Goal: Task Accomplishment & Management: Complete application form

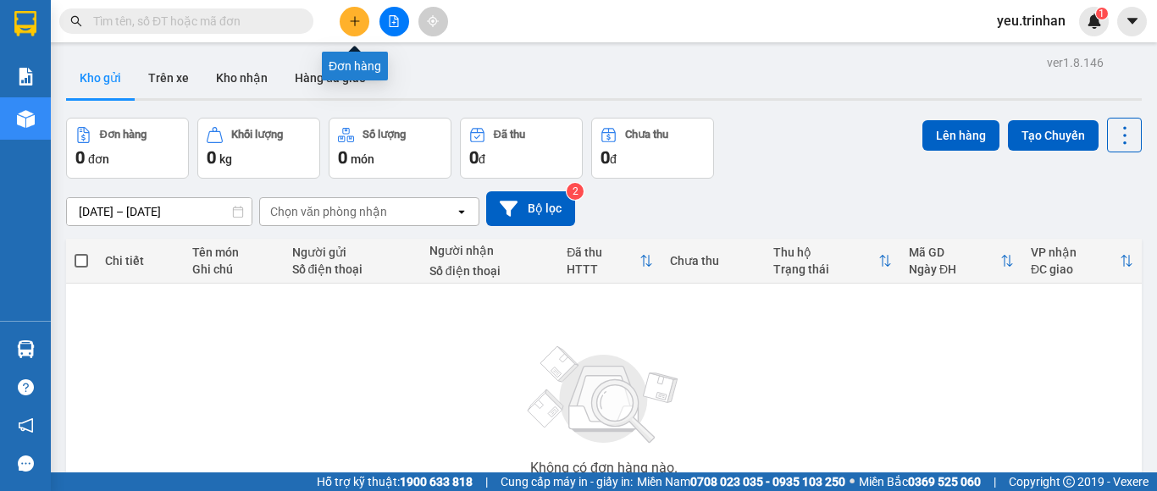
click at [359, 29] on button at bounding box center [355, 22] width 30 height 30
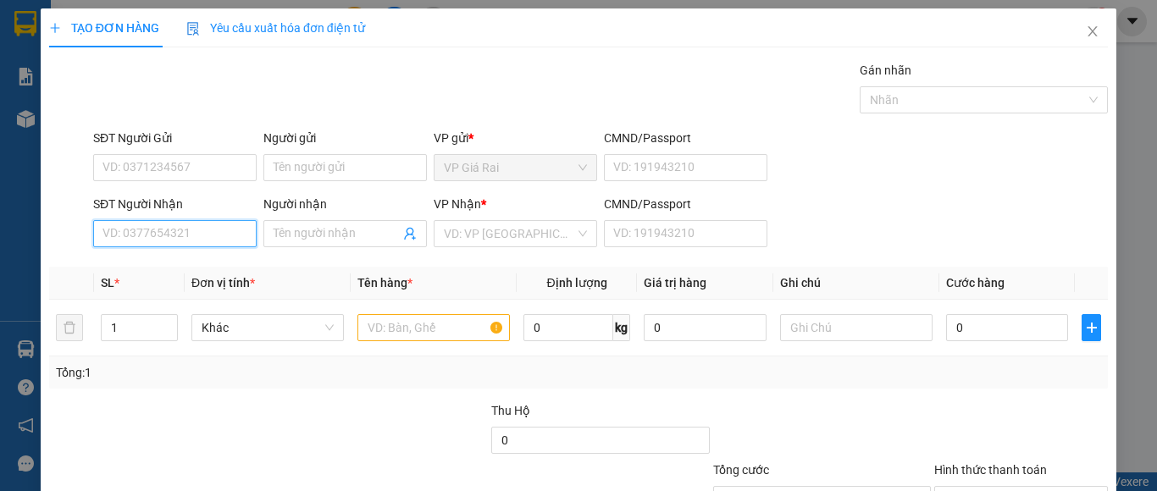
click at [185, 235] on input "SĐT Người Nhận" at bounding box center [174, 233] width 163 height 27
type input "0338467171"
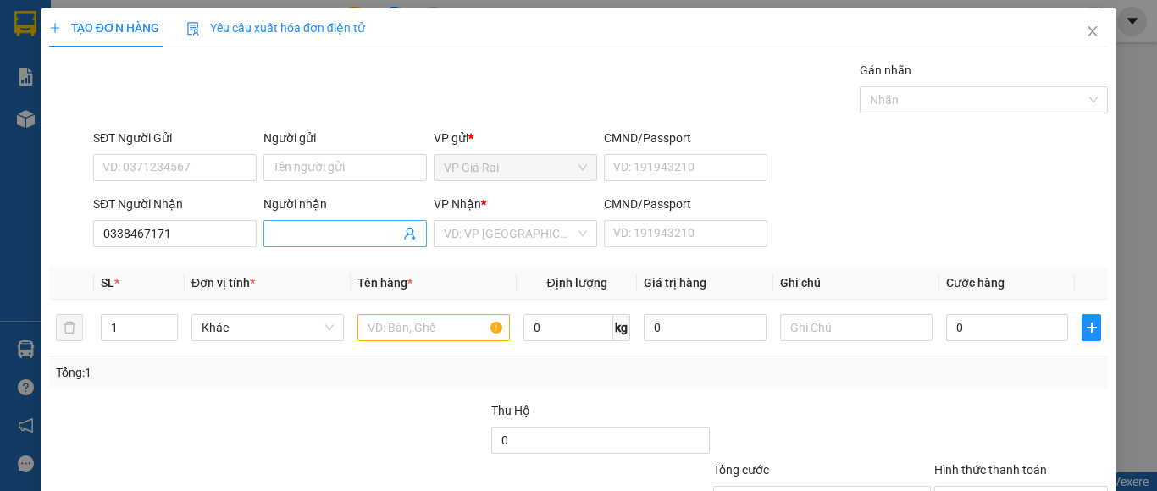
click at [296, 235] on input "Người nhận" at bounding box center [337, 233] width 126 height 19
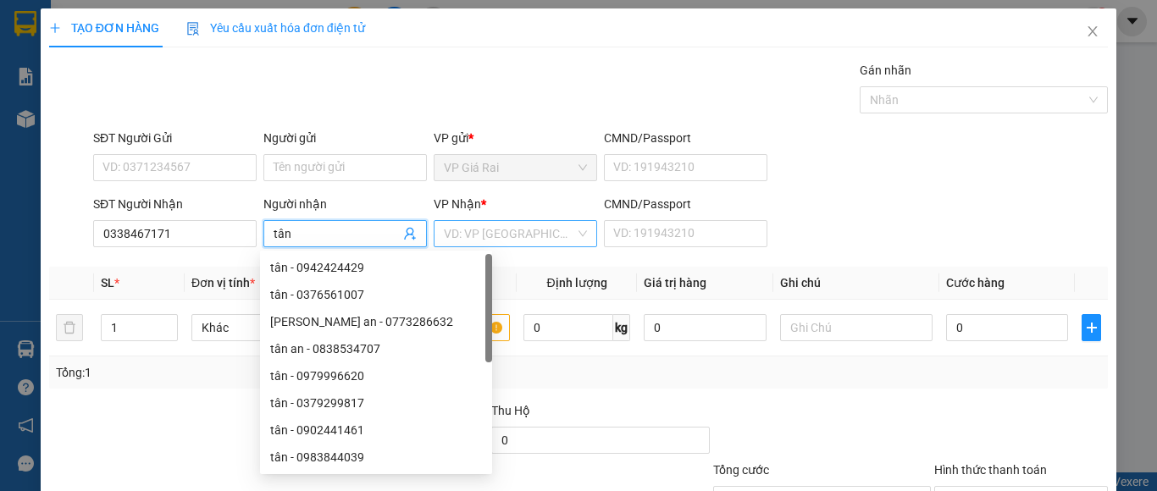
type input "tân"
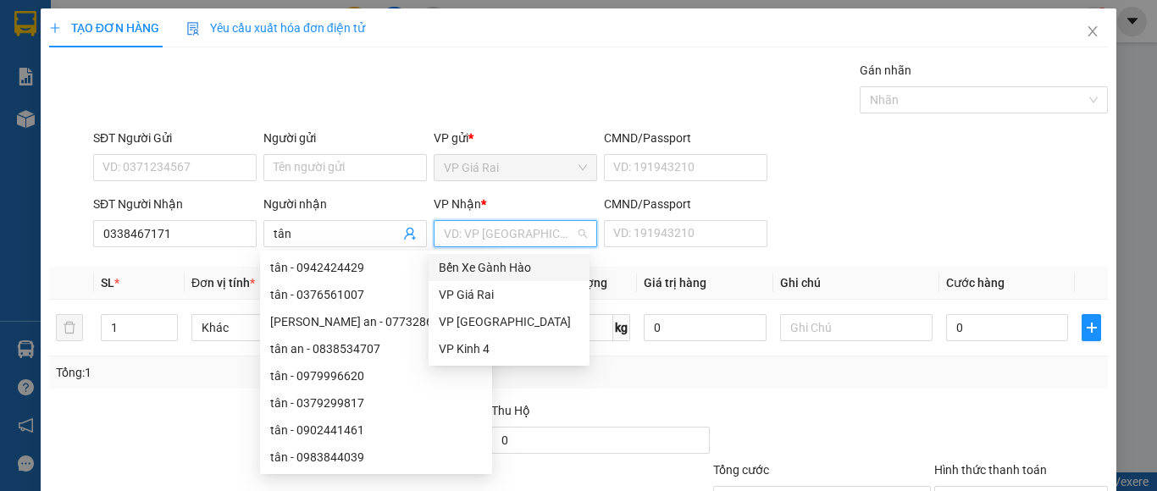
click at [490, 230] on input "search" at bounding box center [509, 233] width 131 height 25
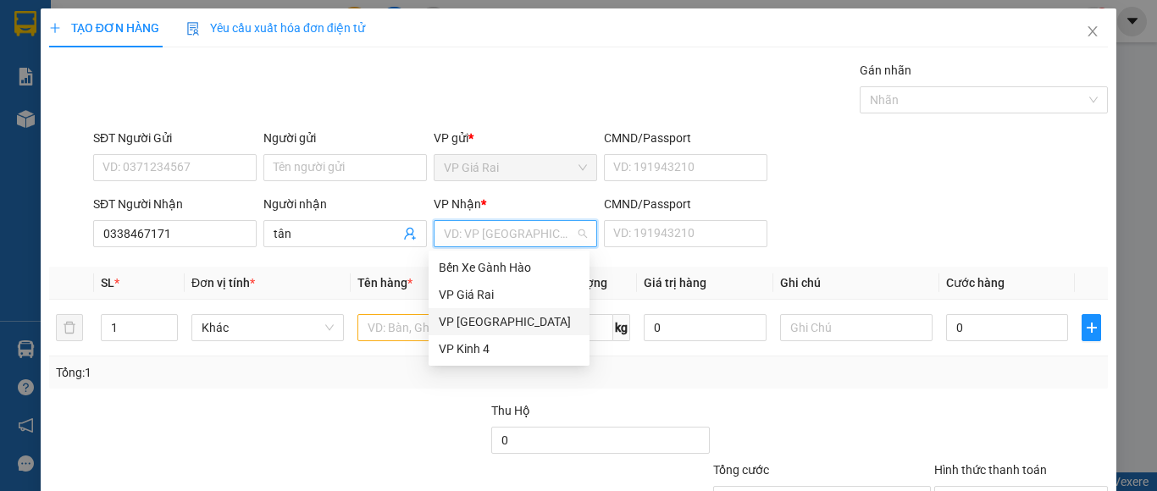
click at [494, 318] on div "VP Sài Gòn" at bounding box center [509, 322] width 141 height 19
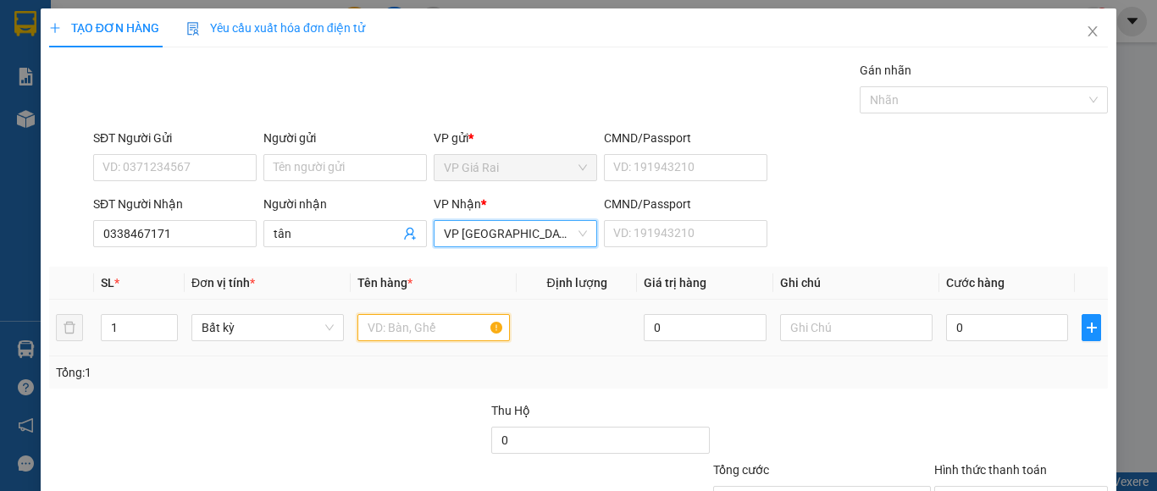
click at [408, 327] on input "text" at bounding box center [433, 327] width 152 height 27
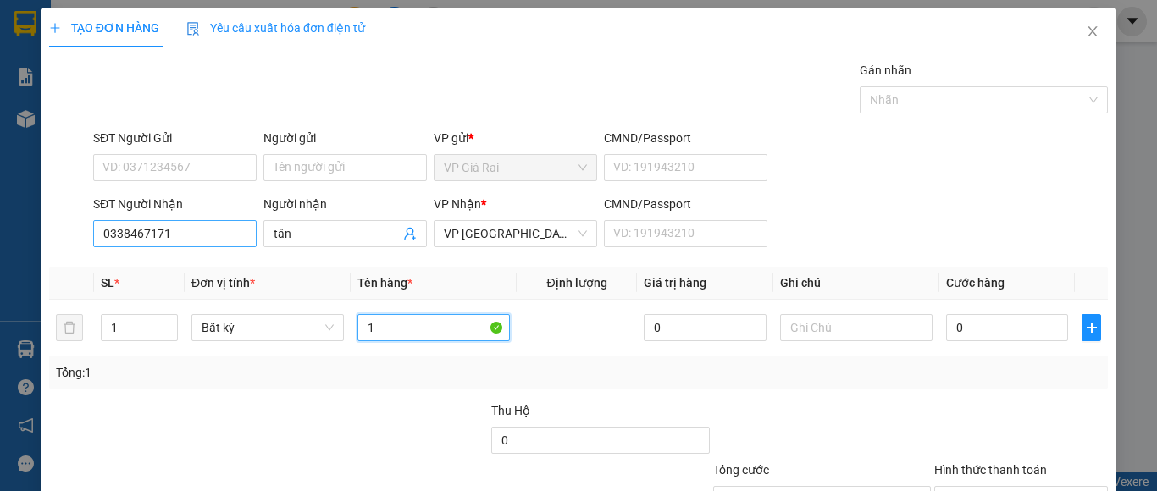
type input "1"
drag, startPoint x: 166, startPoint y: 231, endPoint x: 54, endPoint y: 231, distance: 111.8
click at [54, 231] on div "SĐT Người Nhận 0338467171 0338467171 Người nhận tân VP Nhận * VP Sài Gòn CMND/P…" at bounding box center [578, 224] width 1062 height 59
type input "0939002564"
click at [432, 336] on input "1" at bounding box center [433, 327] width 152 height 27
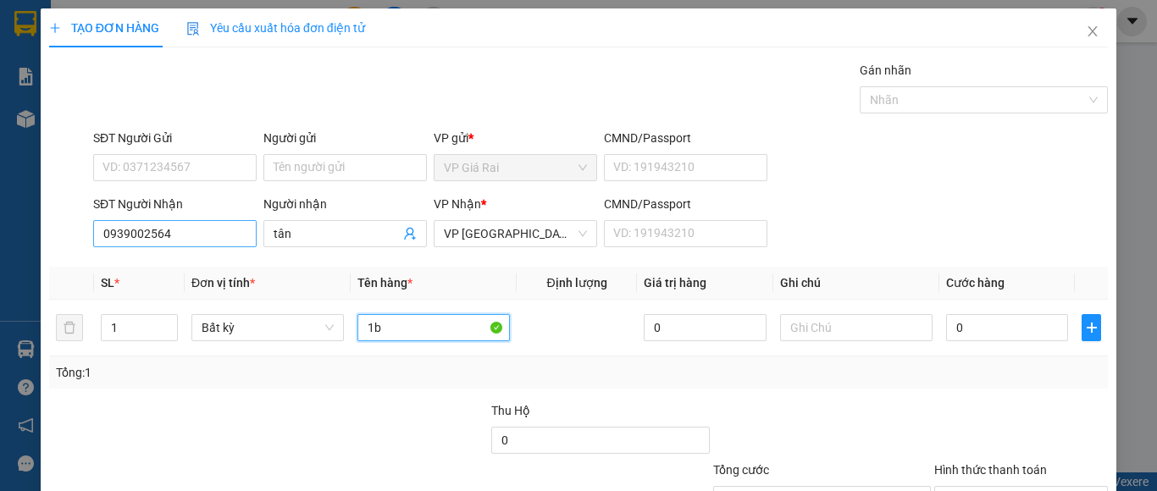
type input "1b"
drag, startPoint x: 166, startPoint y: 234, endPoint x: 77, endPoint y: 228, distance: 89.1
click at [35, 232] on div "TẠO ĐƠN HÀNG Yêu cầu xuất hóa đơn điện tử Transit Pickup Surcharge Ids Transit …" at bounding box center [578, 245] width 1157 height 491
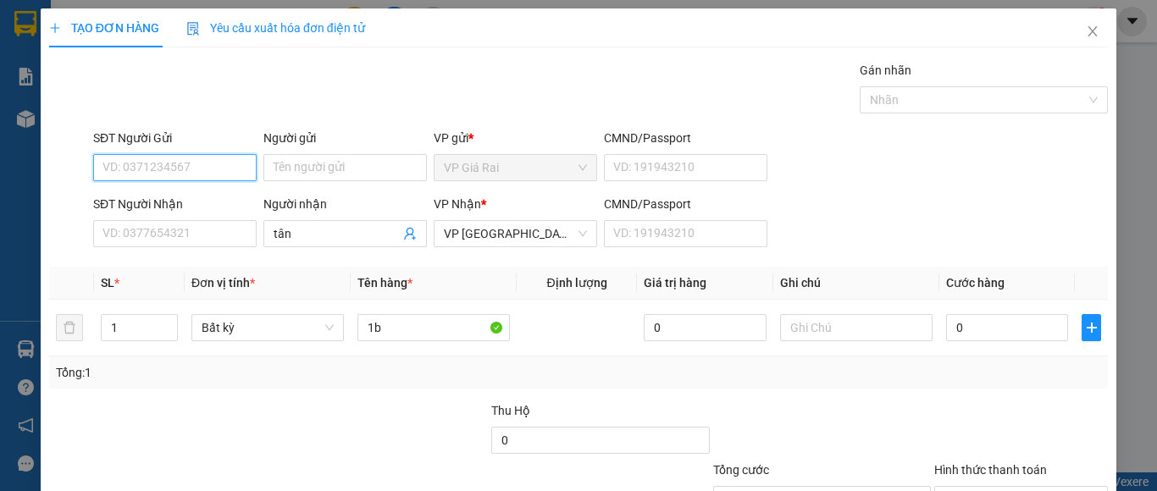
click at [185, 169] on input "SĐT Người Gửi" at bounding box center [174, 167] width 163 height 27
paste input "0939002564"
type input "0939002564"
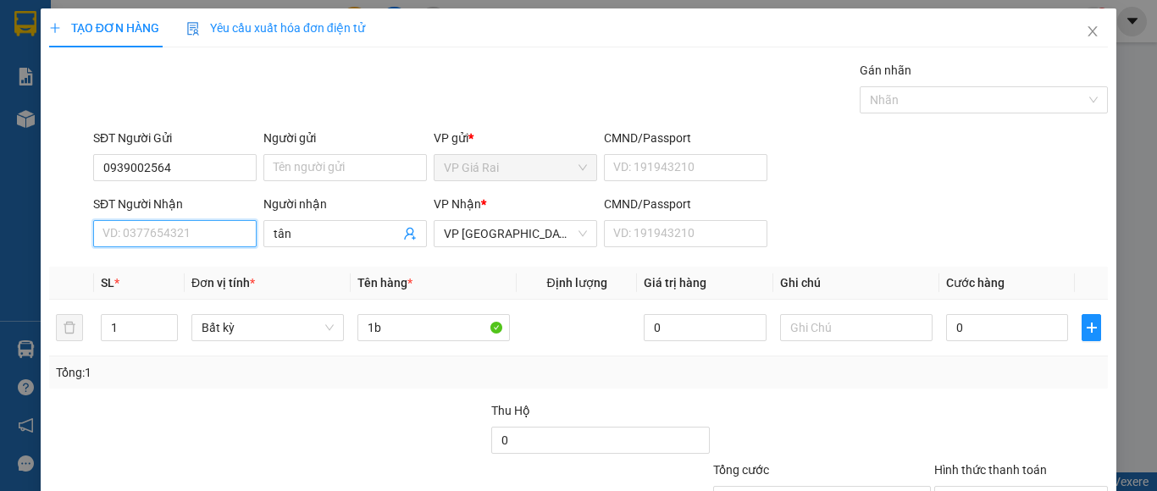
click at [191, 231] on input "SĐT Người Nhận" at bounding box center [174, 233] width 163 height 27
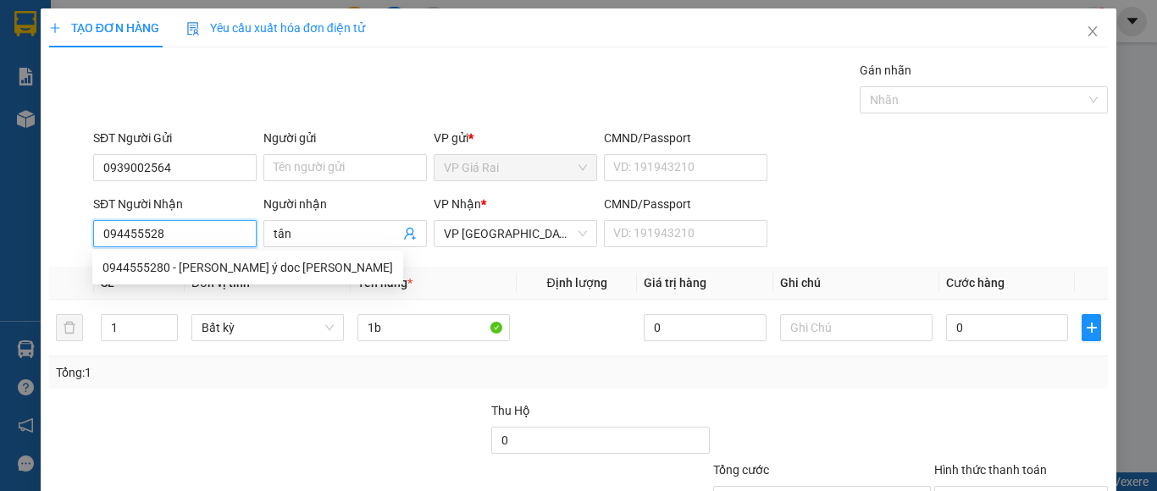
type input "0944555280"
click at [197, 263] on div "0944555280 - kim ý doc duong" at bounding box center [247, 267] width 291 height 19
type input "kim ý doc duong"
type input "30.000"
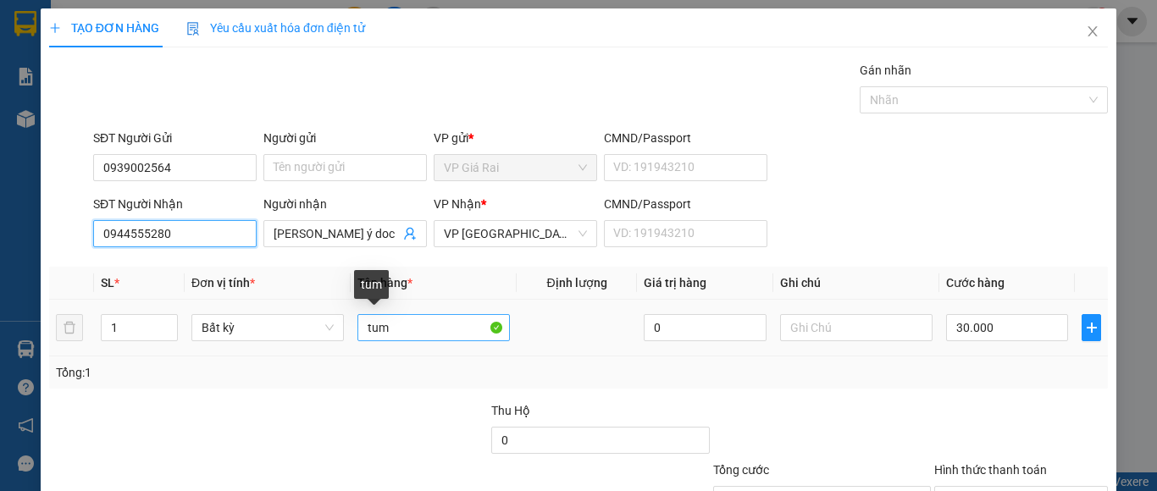
type input "0944555280"
click at [361, 328] on input "tum" at bounding box center [433, 327] width 152 height 27
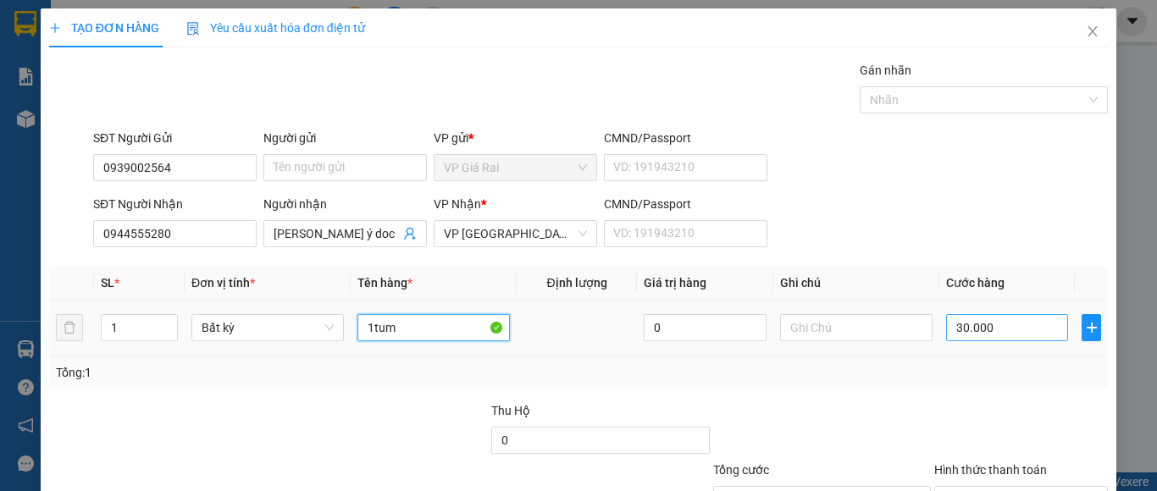
type input "1tum"
type input "0"
type input "8"
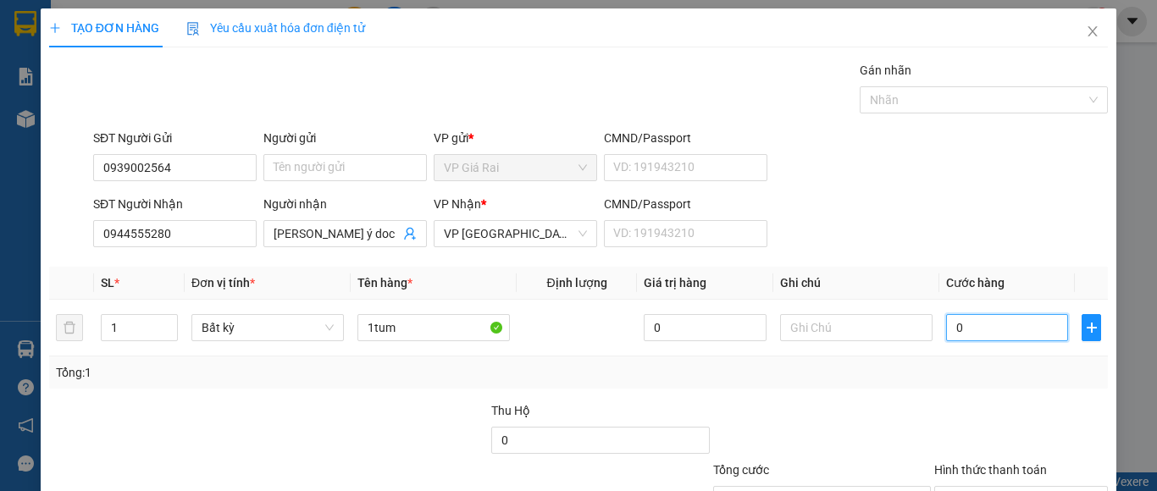
type input "8"
type input "08"
type input "80"
type input "080"
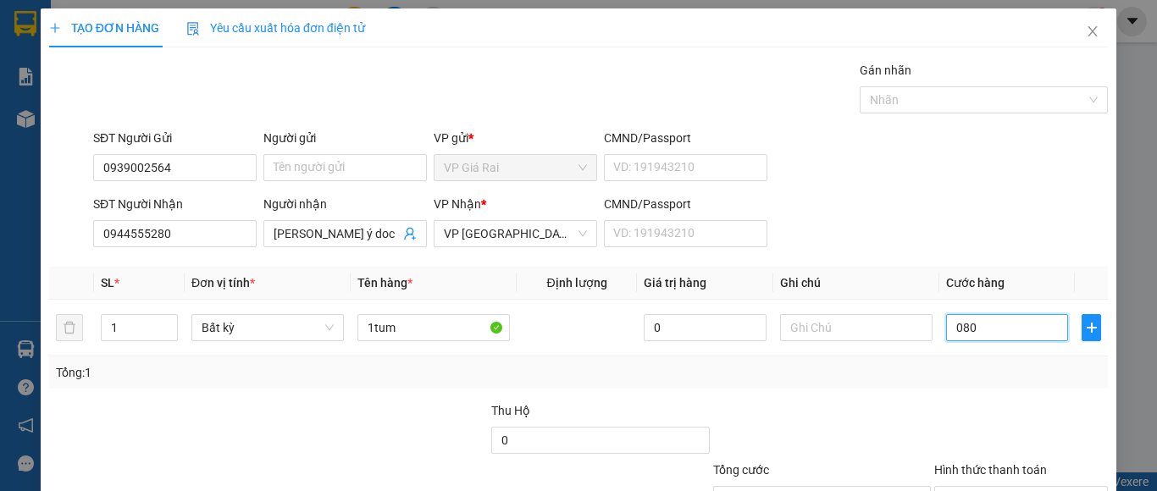
type input "8"
type input "08"
type input "0"
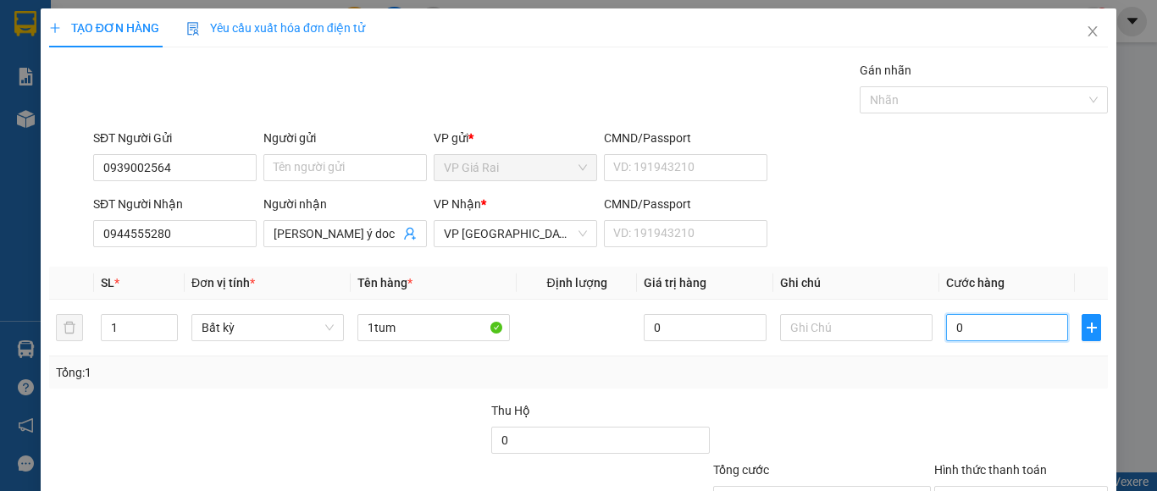
type input "0"
type input "4"
type input "04"
type input "40"
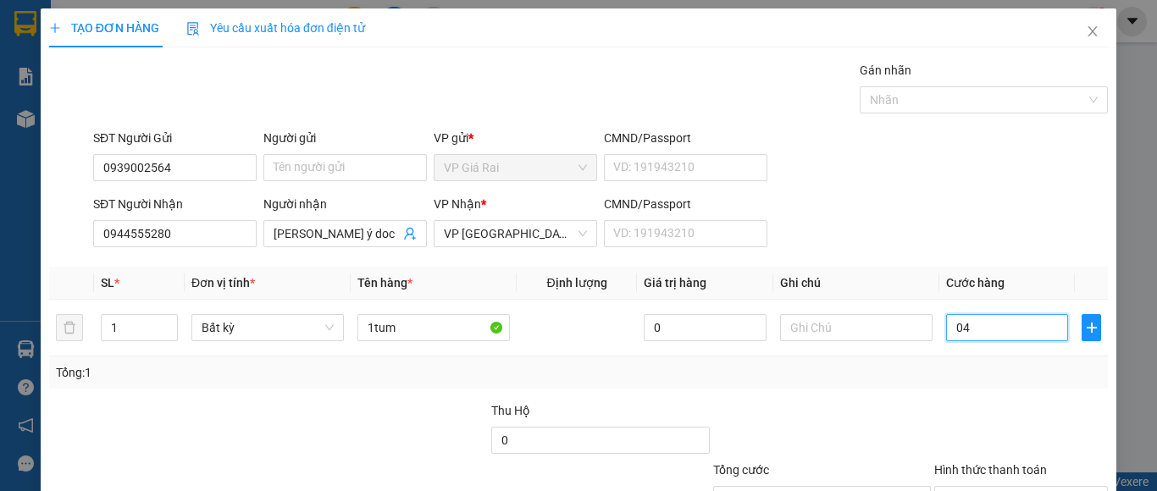
type input "40"
type input "040"
type input "400"
type input "0.400"
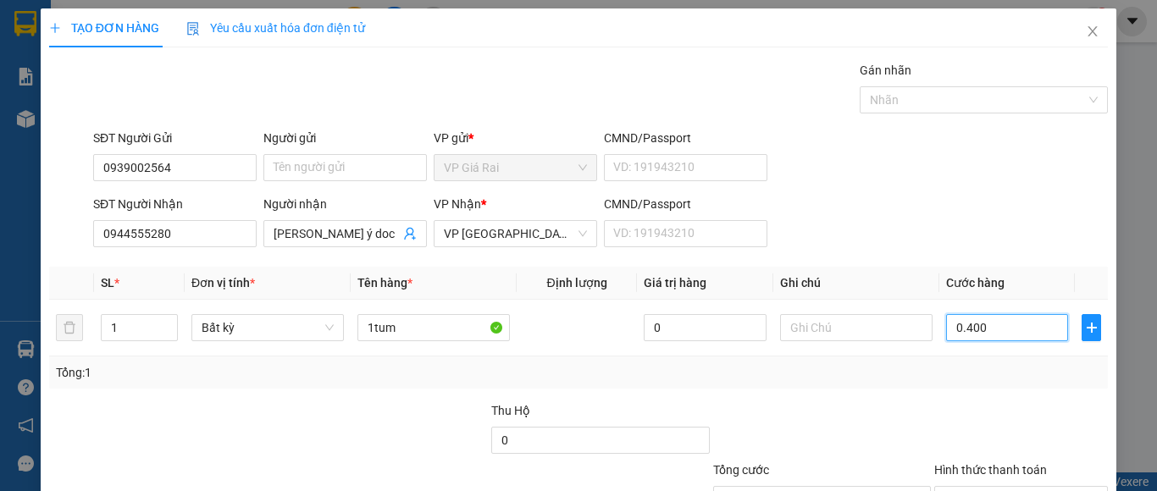
type input "4.000"
type input "04.000"
type input "40.000"
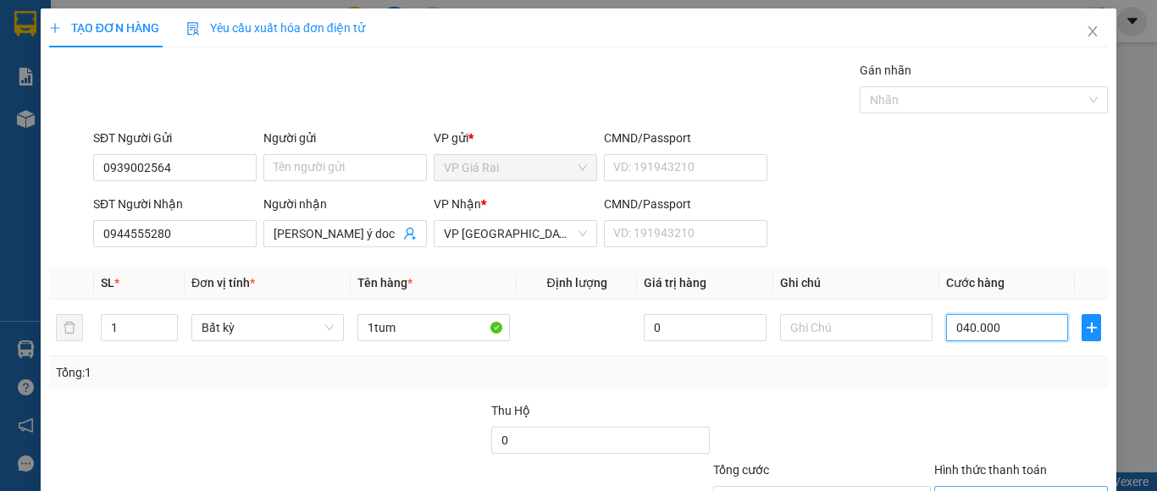
scroll to position [136, 0]
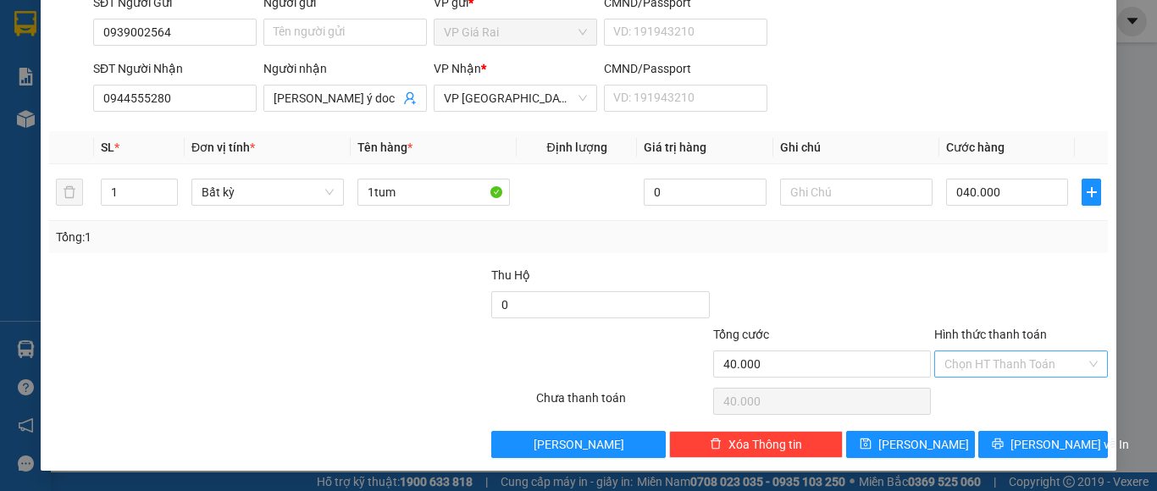
type input "40.000"
click at [973, 359] on input "Hình thức thanh toán" at bounding box center [1014, 364] width 141 height 25
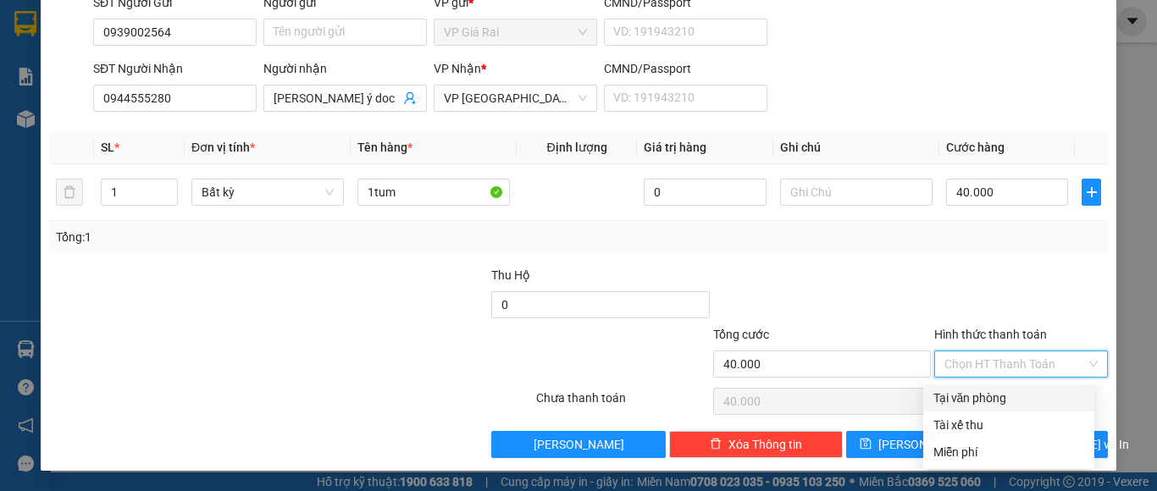
click at [1005, 405] on div "Tại văn phòng" at bounding box center [1008, 398] width 151 height 19
type input "0"
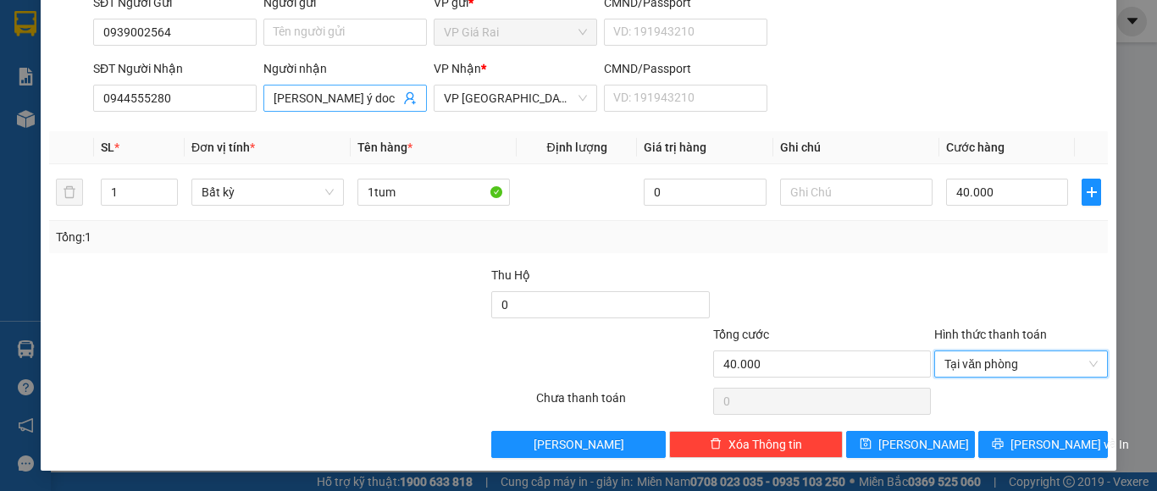
click at [357, 92] on input "kim ý doc duong" at bounding box center [337, 98] width 126 height 19
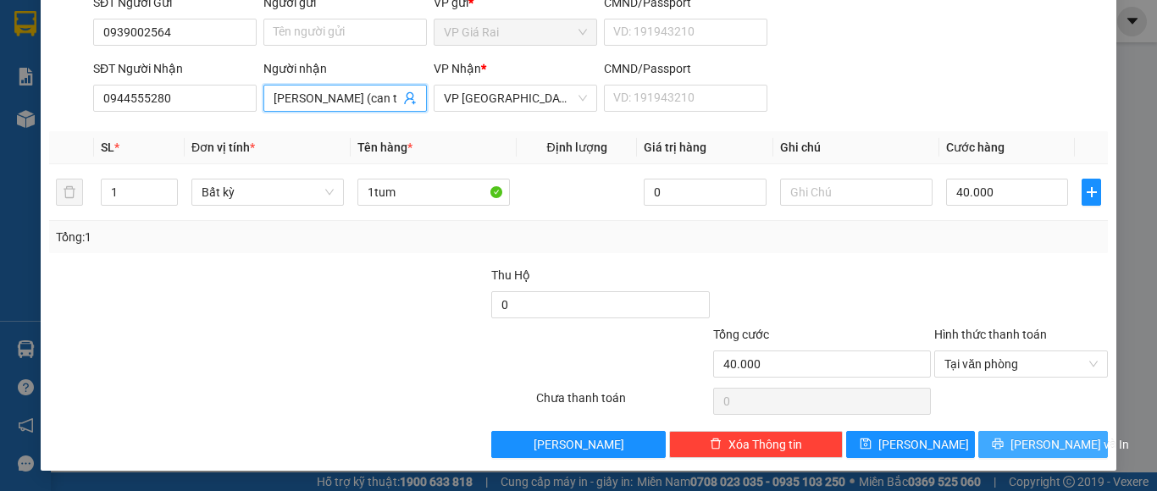
type input "kim ý (can tho)"
click at [1026, 436] on span "Lưu và In" at bounding box center [1069, 444] width 119 height 19
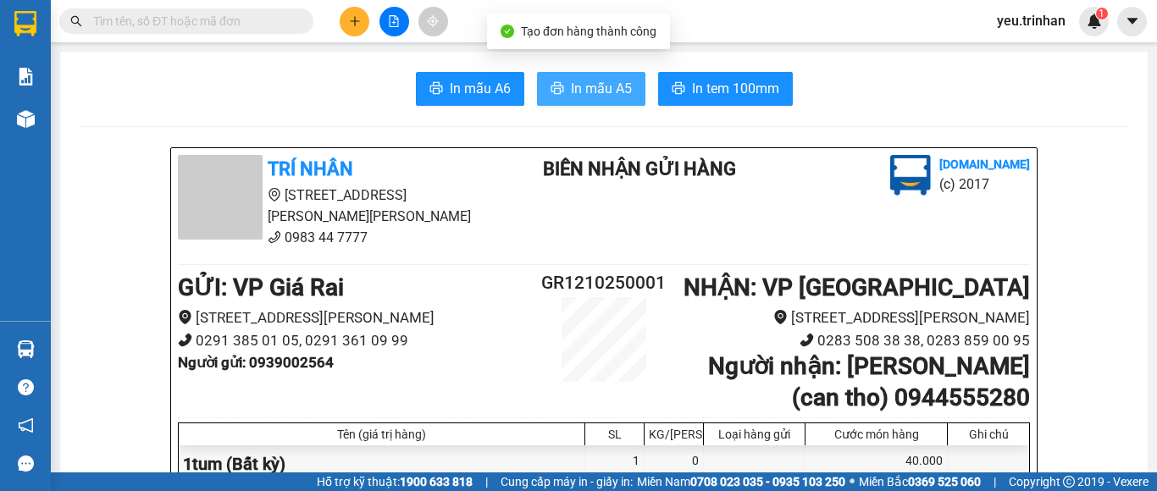
click at [595, 89] on span "In mẫu A5" at bounding box center [601, 88] width 61 height 21
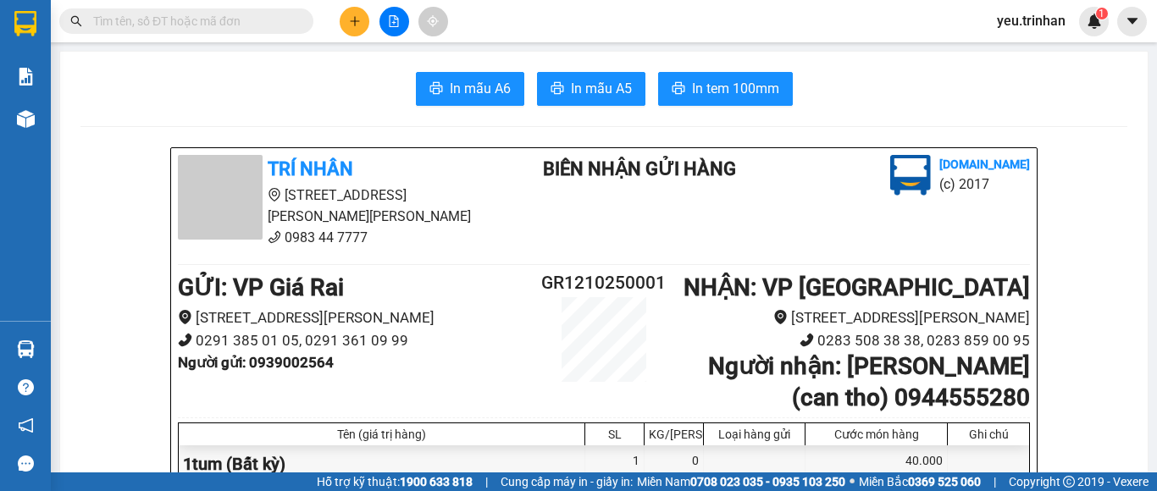
click at [242, 13] on input "text" at bounding box center [193, 21] width 200 height 19
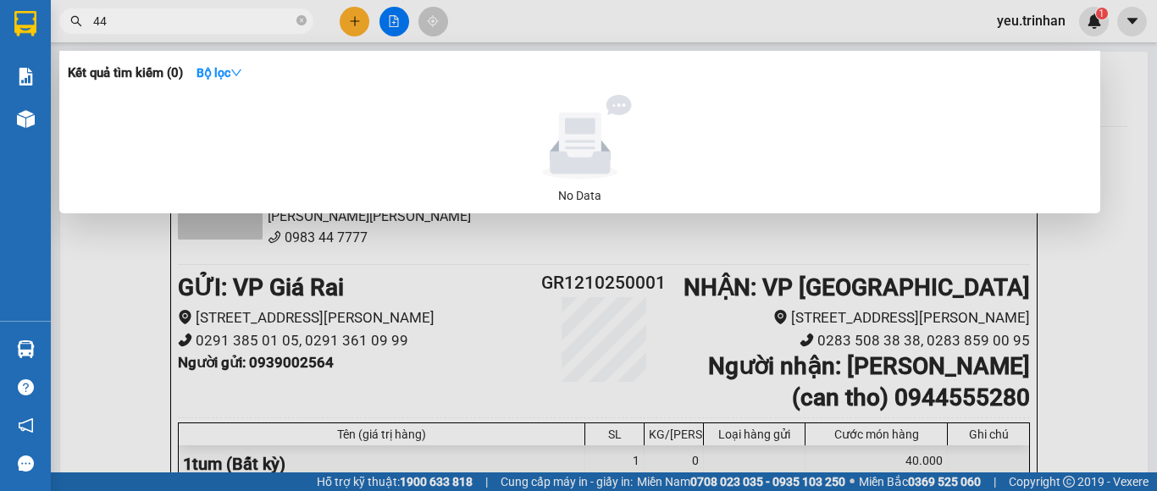
type input "441"
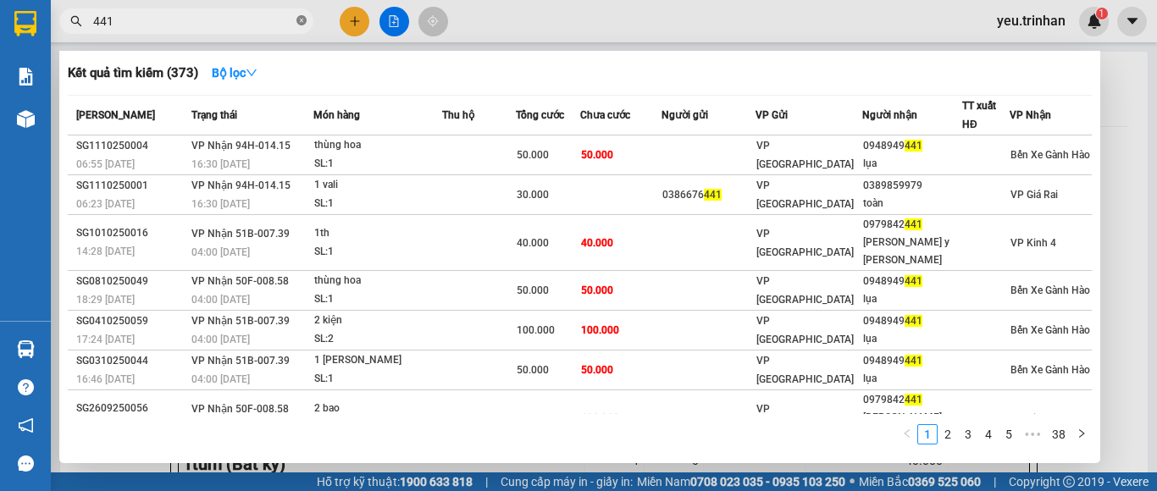
click at [298, 19] on icon "close-circle" at bounding box center [301, 20] width 10 height 10
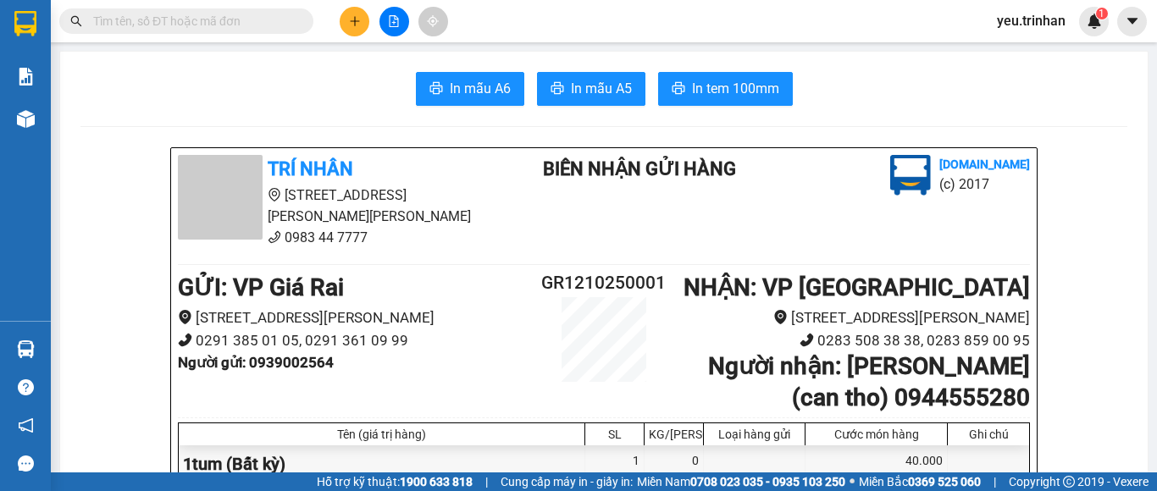
click at [284, 14] on input "text" at bounding box center [193, 21] width 200 height 19
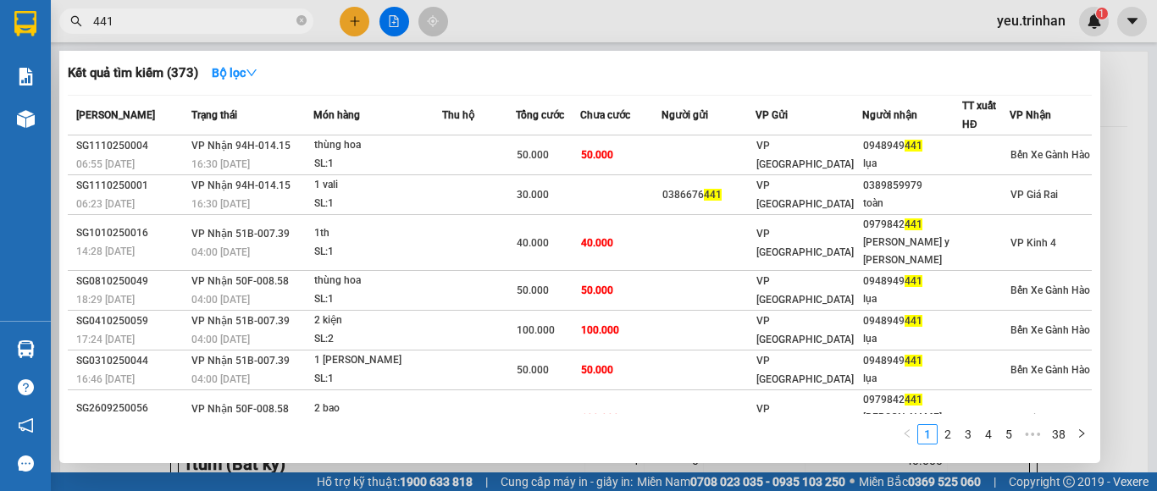
type input "441"
click at [395, 28] on div at bounding box center [578, 245] width 1157 height 491
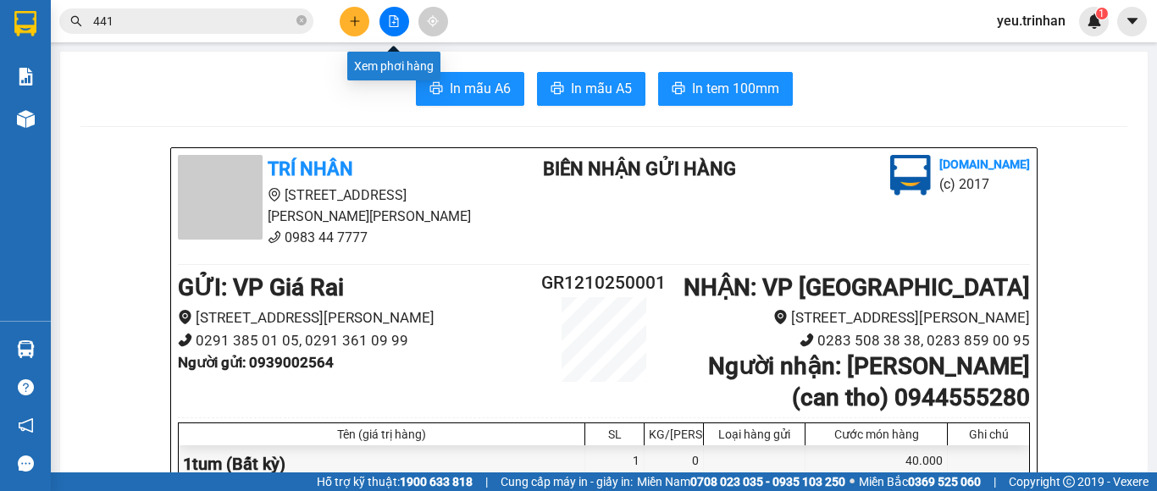
click at [396, 19] on icon "file-add" at bounding box center [394, 21] width 9 height 12
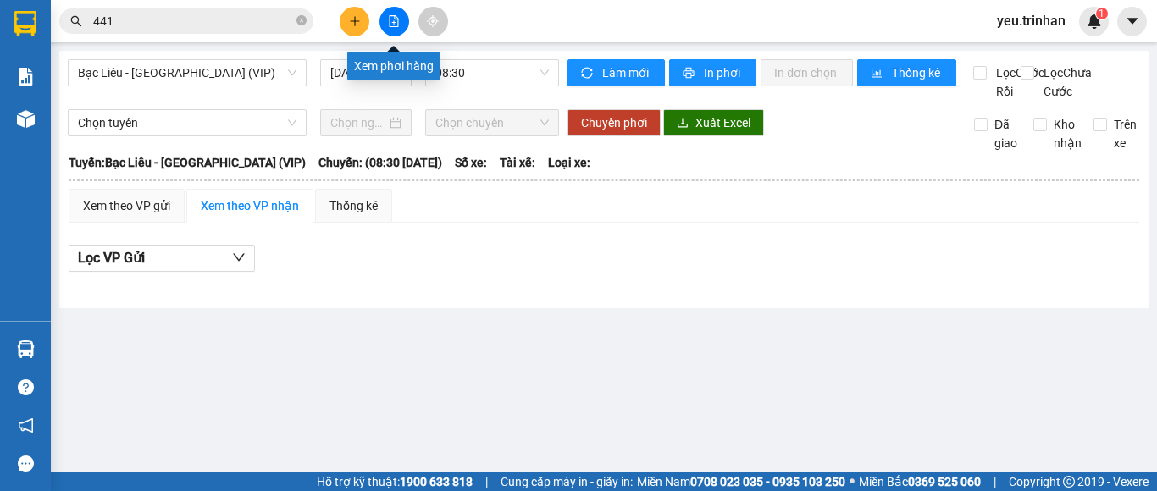
click at [395, 19] on icon "file-add" at bounding box center [394, 21] width 9 height 12
click at [395, 22] on icon "file-add" at bounding box center [394, 21] width 12 height 12
click at [363, 78] on input "[DATE]" at bounding box center [358, 73] width 56 height 19
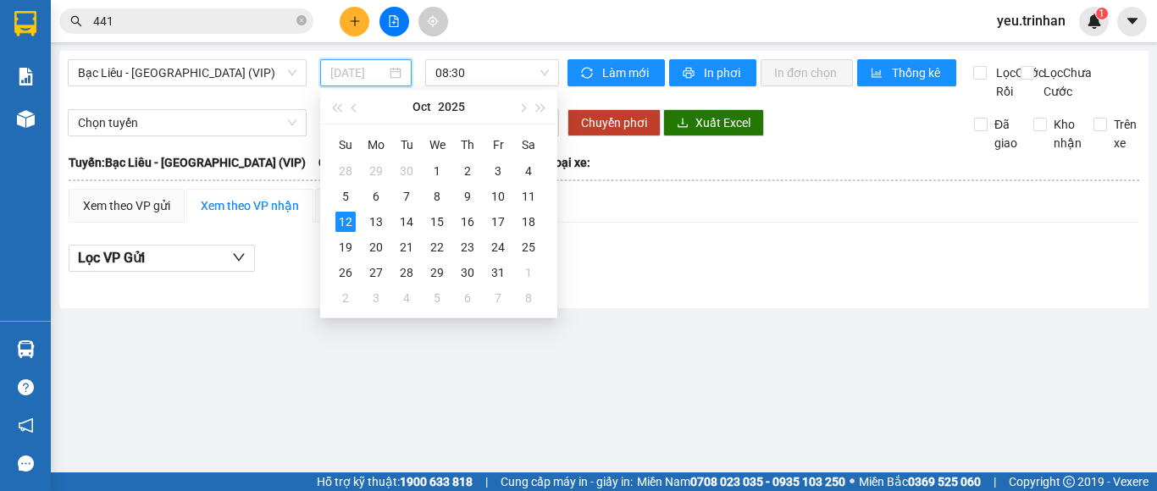
type input "[DATE]"
click at [220, 13] on input "441" at bounding box center [193, 21] width 200 height 19
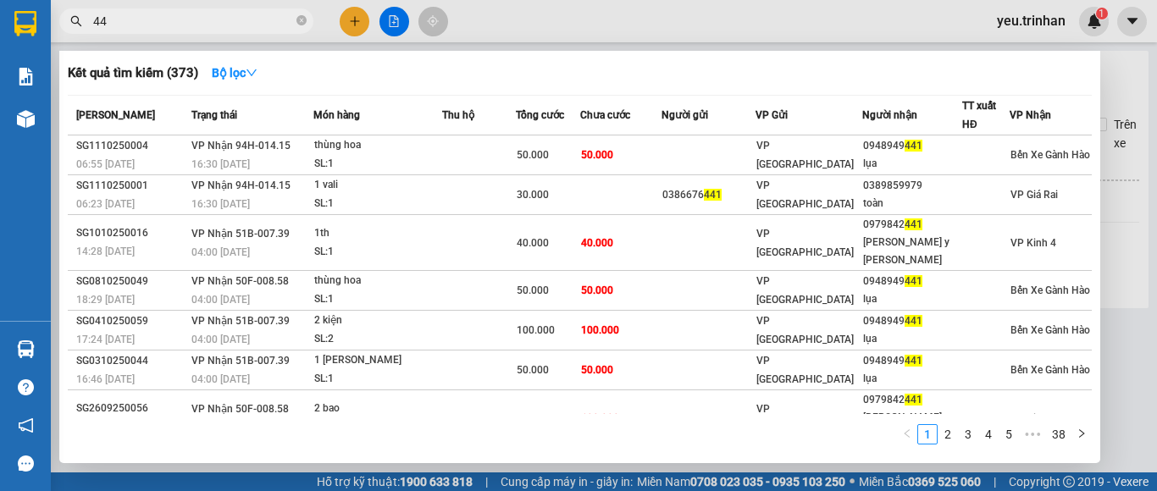
type input "4"
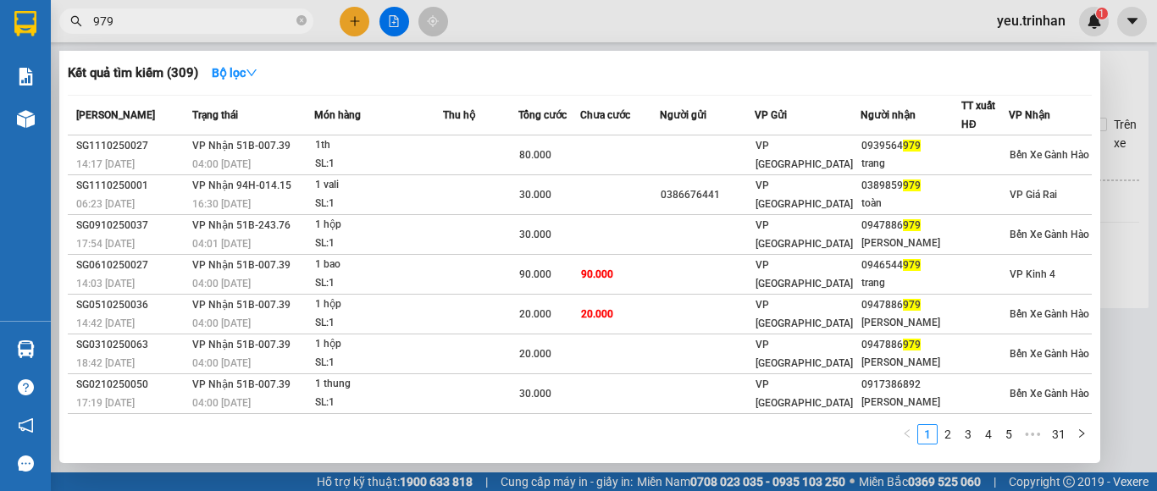
type input "979"
click at [390, 15] on div at bounding box center [578, 245] width 1157 height 491
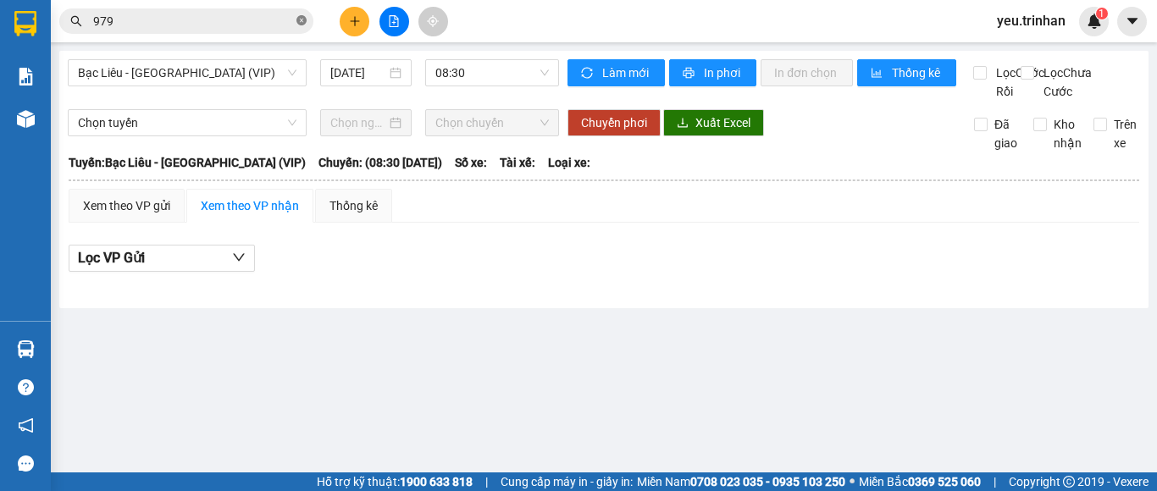
click at [302, 25] on icon "close-circle" at bounding box center [301, 20] width 10 height 10
click at [390, 20] on icon "file-add" at bounding box center [394, 21] width 9 height 12
click at [383, 70] on input "[DATE]" at bounding box center [358, 73] width 56 height 19
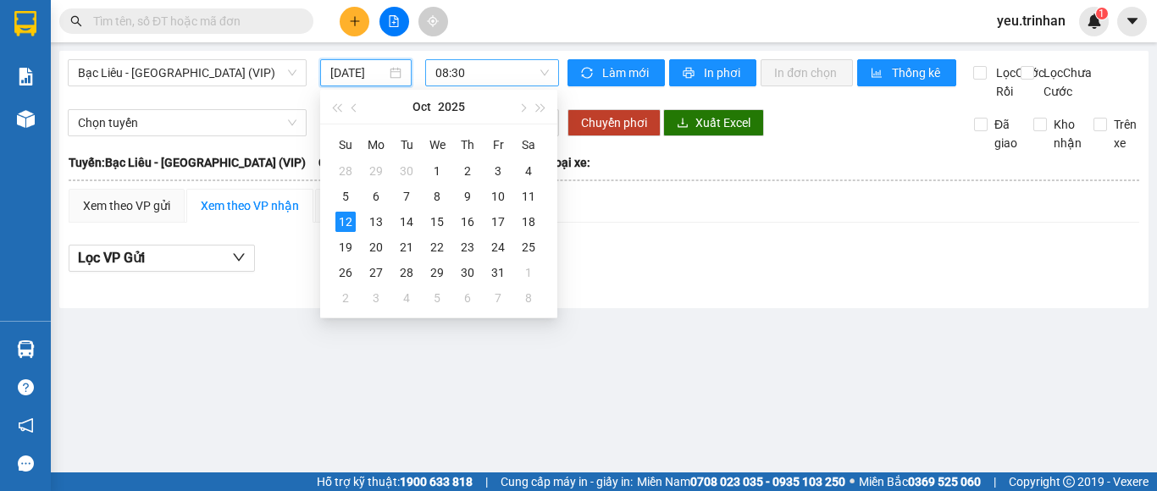
click at [457, 80] on span "08:30" at bounding box center [491, 72] width 113 height 25
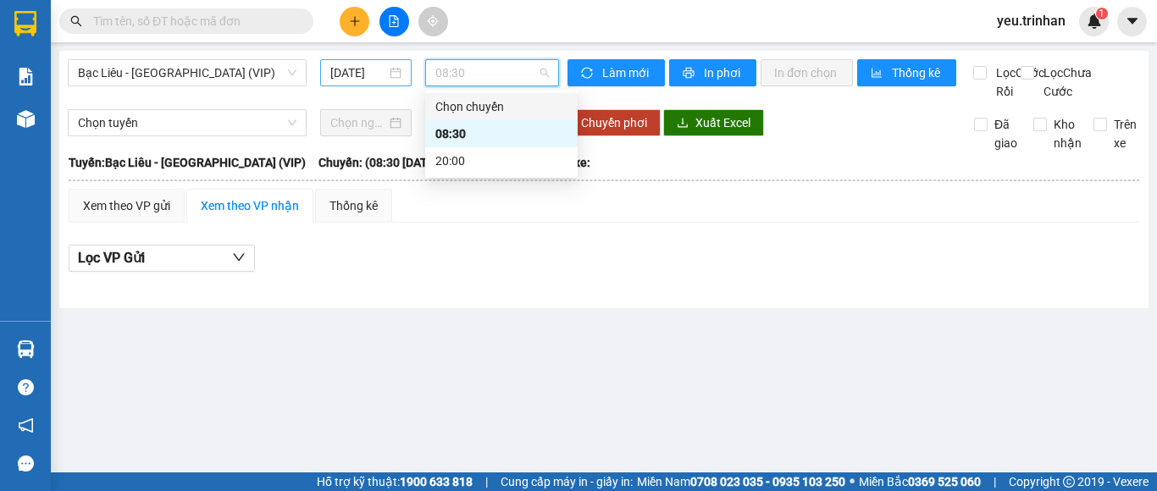
click at [373, 75] on input "[DATE]" at bounding box center [358, 73] width 56 height 19
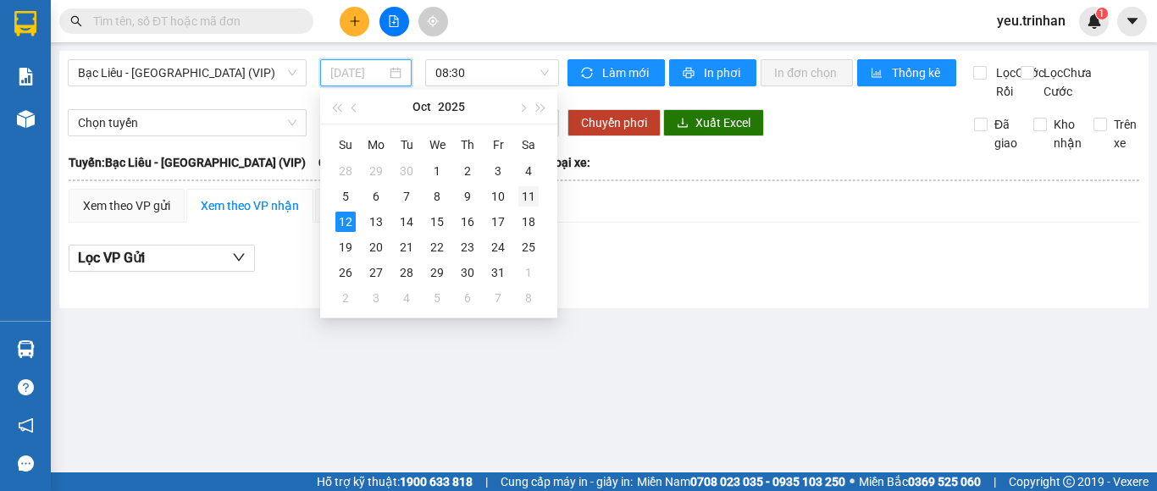
click at [528, 200] on div "11" at bounding box center [528, 196] width 20 height 20
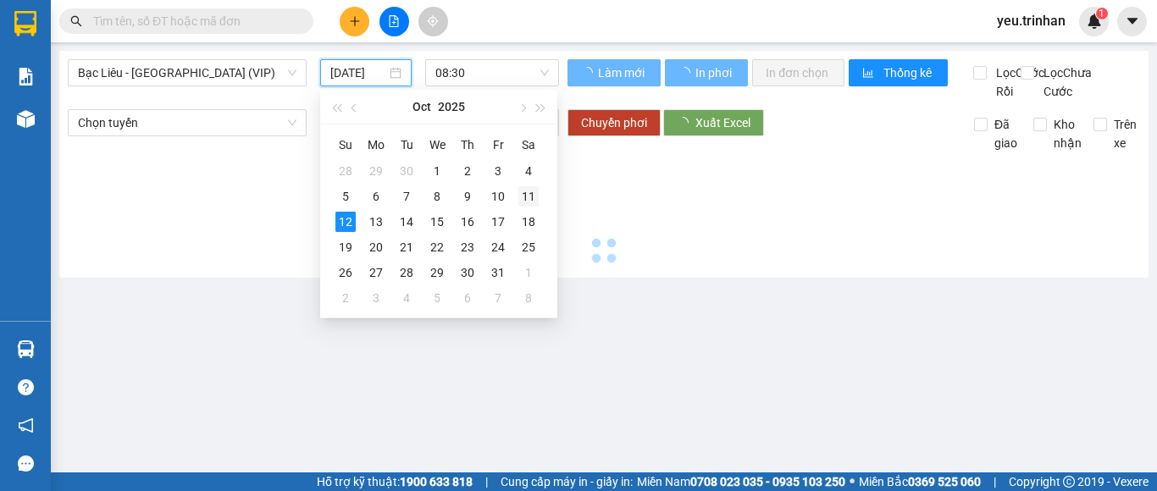
type input "[DATE]"
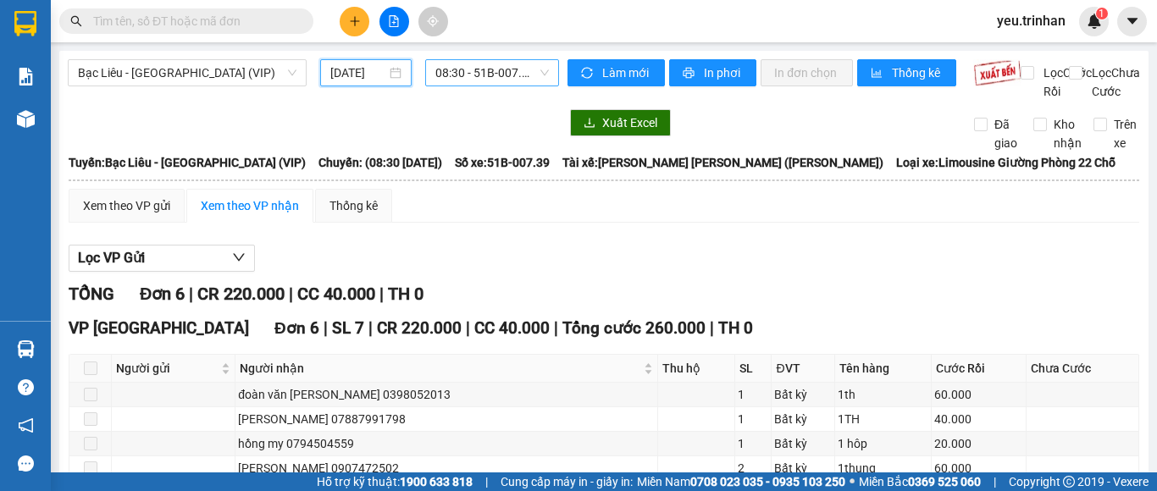
click at [474, 72] on span "08:30 - 51B-007.39" at bounding box center [491, 72] width 113 height 25
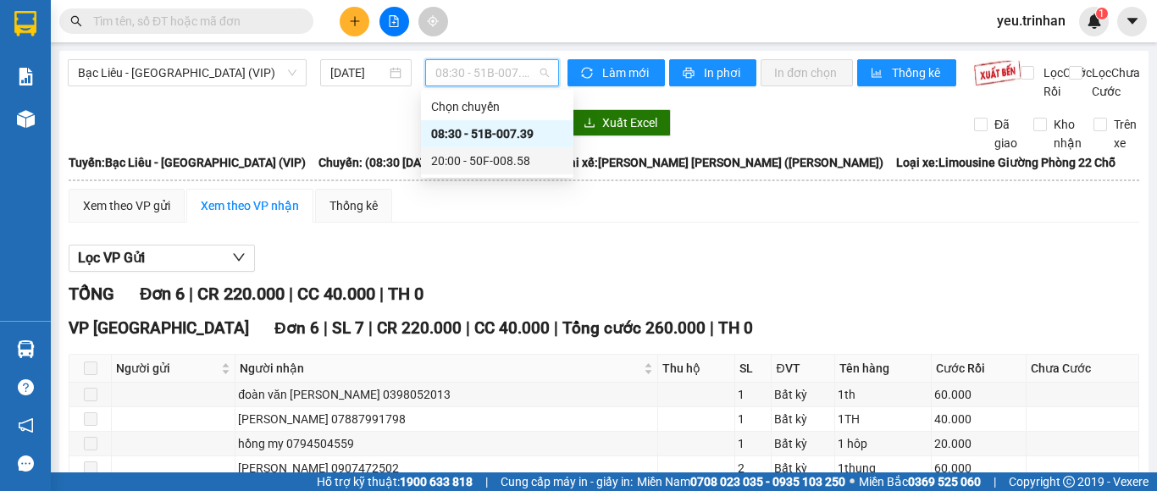
click at [467, 165] on div "20:00 - 50F-008.58" at bounding box center [497, 161] width 132 height 19
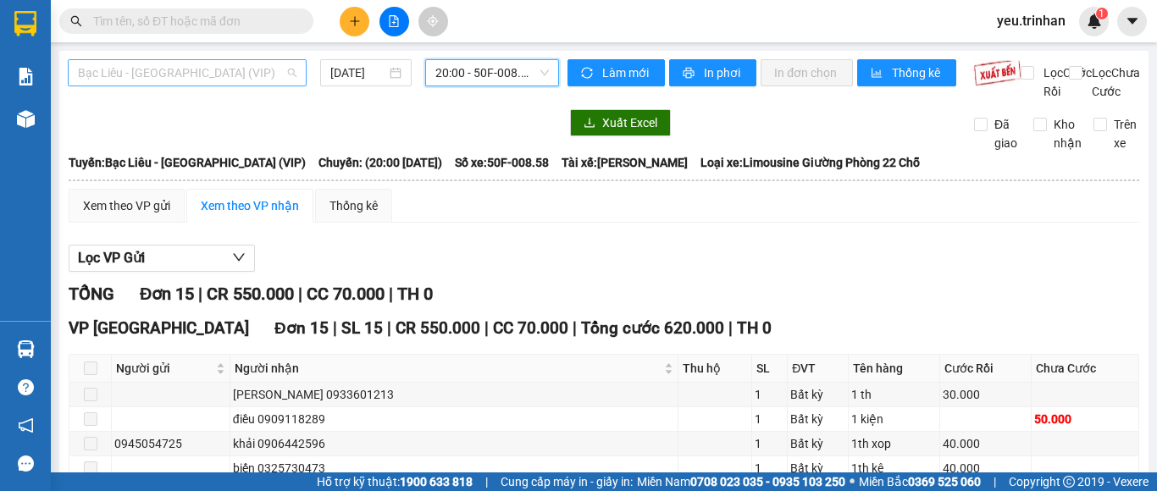
click at [245, 65] on span "Bạc Liêu - [GEOGRAPHIC_DATA] (VIP)" at bounding box center [187, 72] width 219 height 25
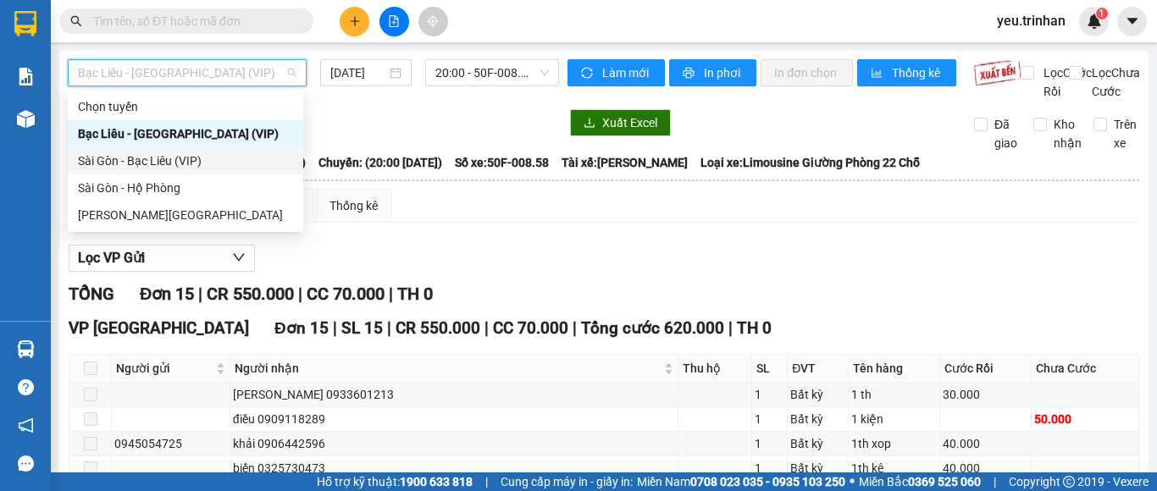
click at [122, 161] on div "Sài Gòn - Bạc Liêu (VIP)" at bounding box center [185, 161] width 215 height 19
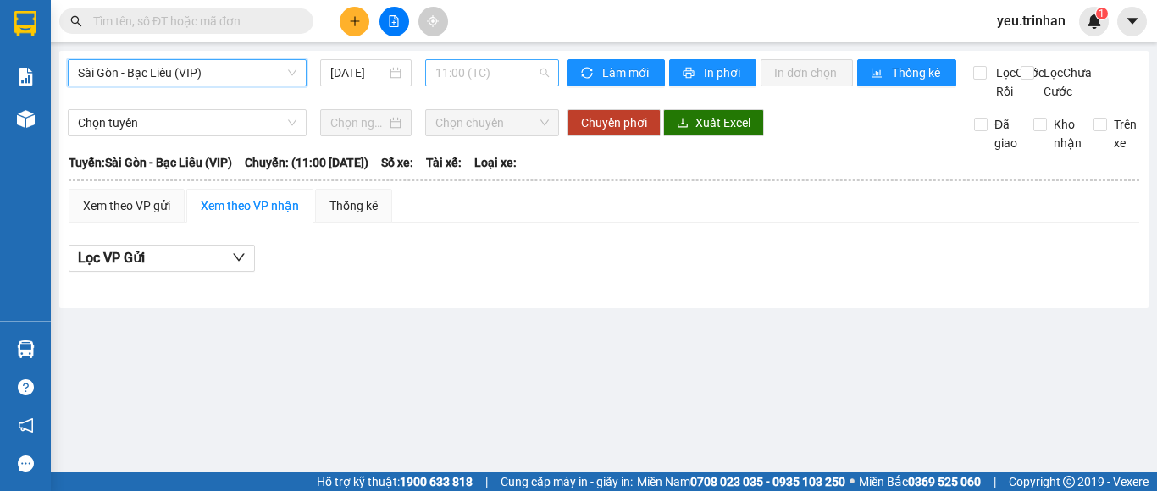
click at [451, 72] on span "11:00 (TC)" at bounding box center [491, 72] width 113 height 25
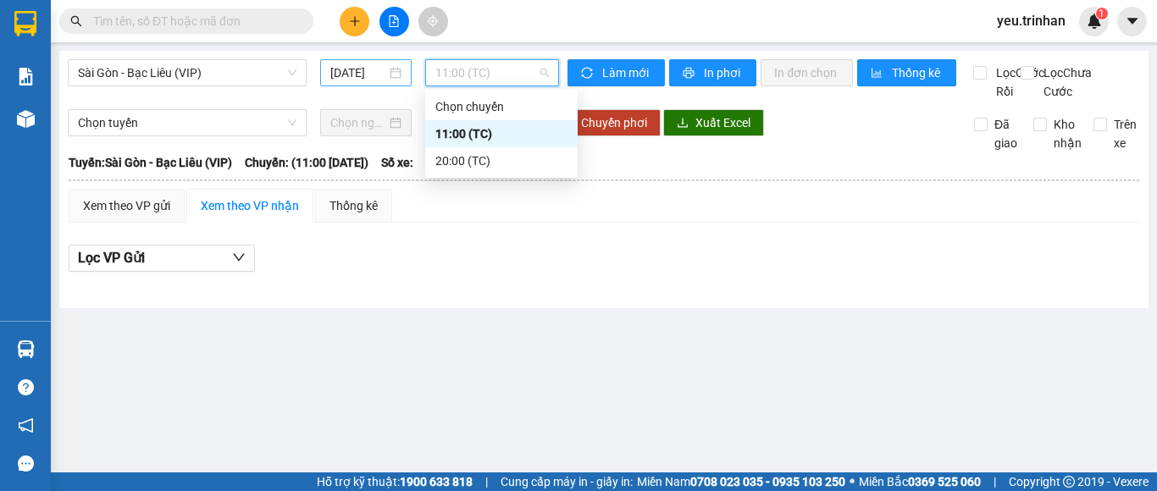
click at [362, 77] on input "[DATE]" at bounding box center [358, 73] width 56 height 19
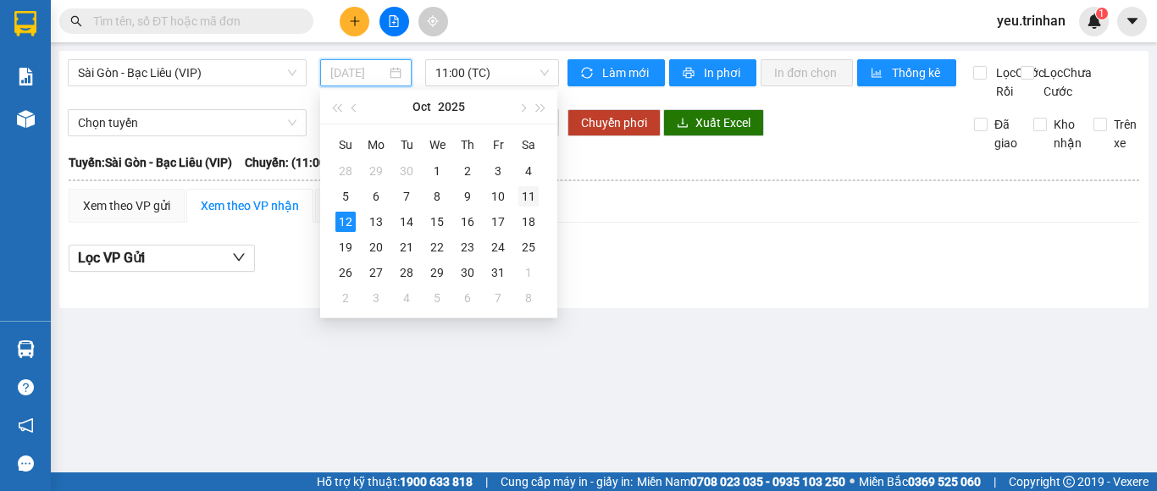
click at [523, 198] on div "11" at bounding box center [528, 196] width 20 height 20
type input "[DATE]"
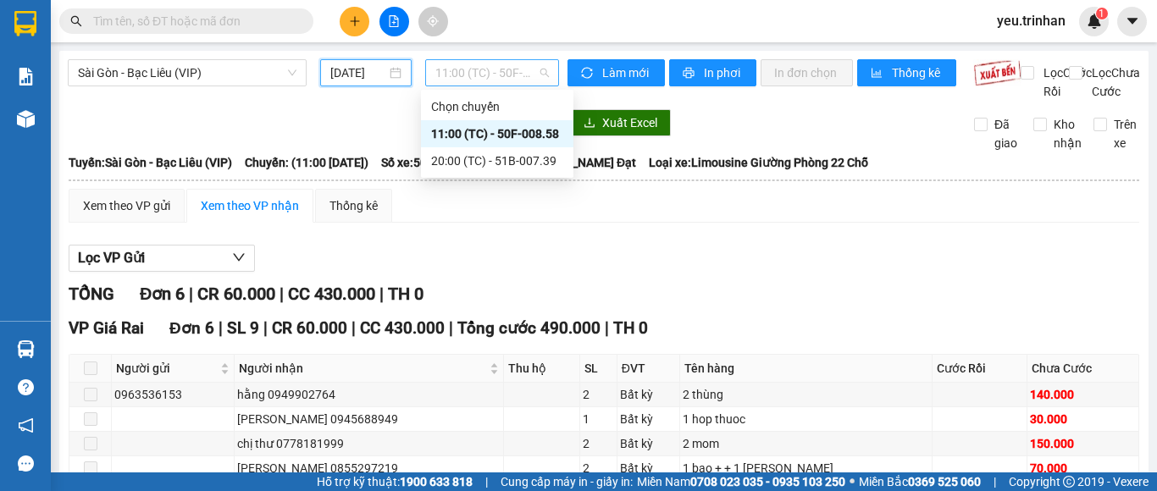
click at [479, 74] on span "11:00 (TC) - 50F-008.58" at bounding box center [491, 72] width 113 height 25
click at [501, 155] on div "20:00 (TC) - 51B-007.39" at bounding box center [497, 161] width 132 height 19
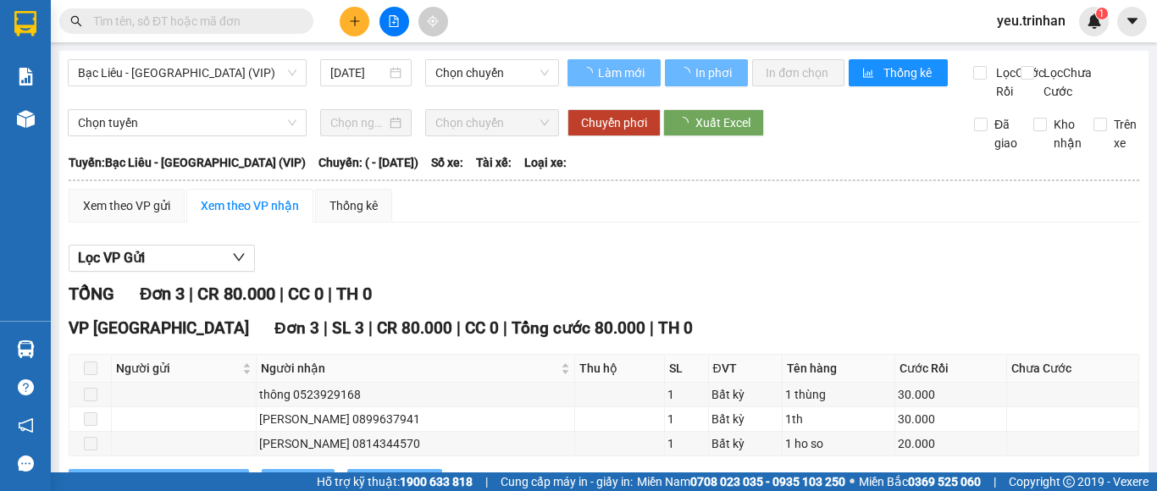
type input "06/03/2024"
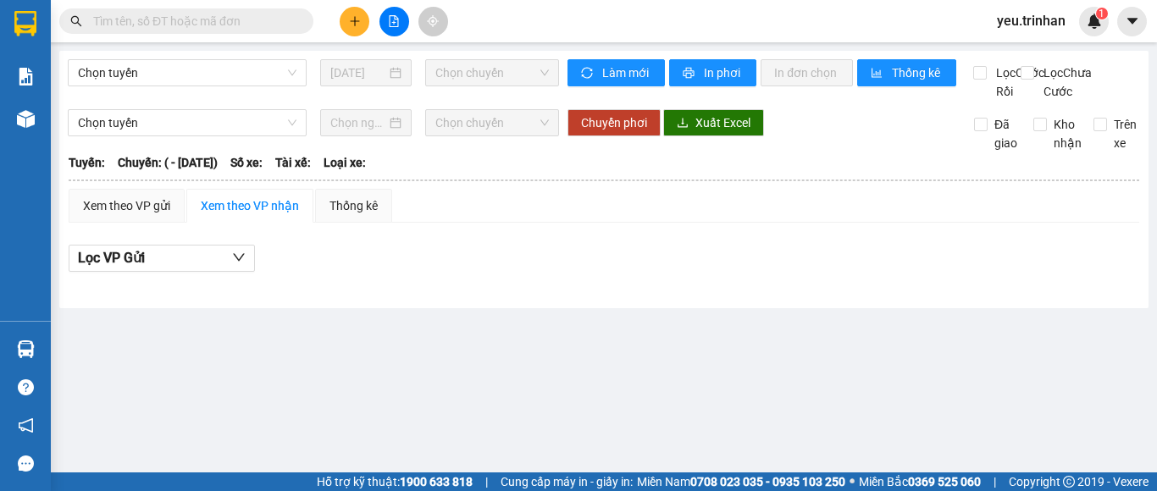
type input "12/10/2025"
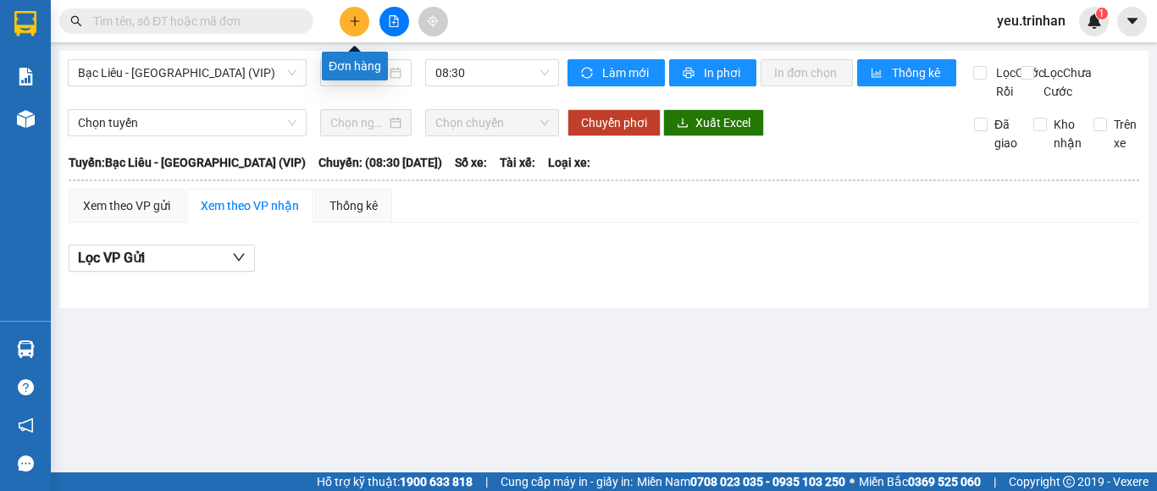
click at [354, 26] on icon "plus" at bounding box center [355, 21] width 12 height 12
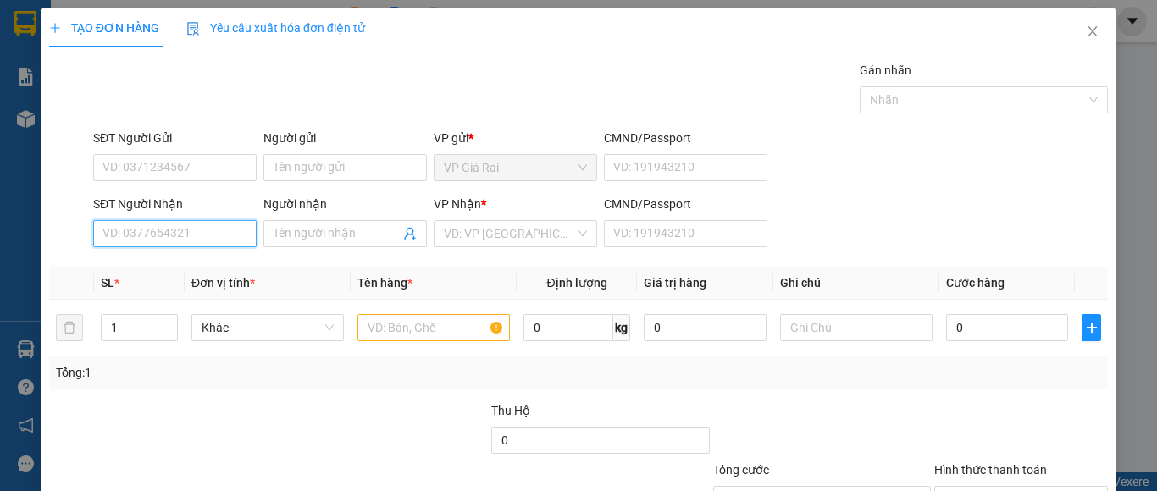
click at [224, 243] on input "SĐT Người Nhận" at bounding box center [174, 233] width 163 height 27
click at [1070, 32] on span "Close" at bounding box center [1092, 31] width 47 height 47
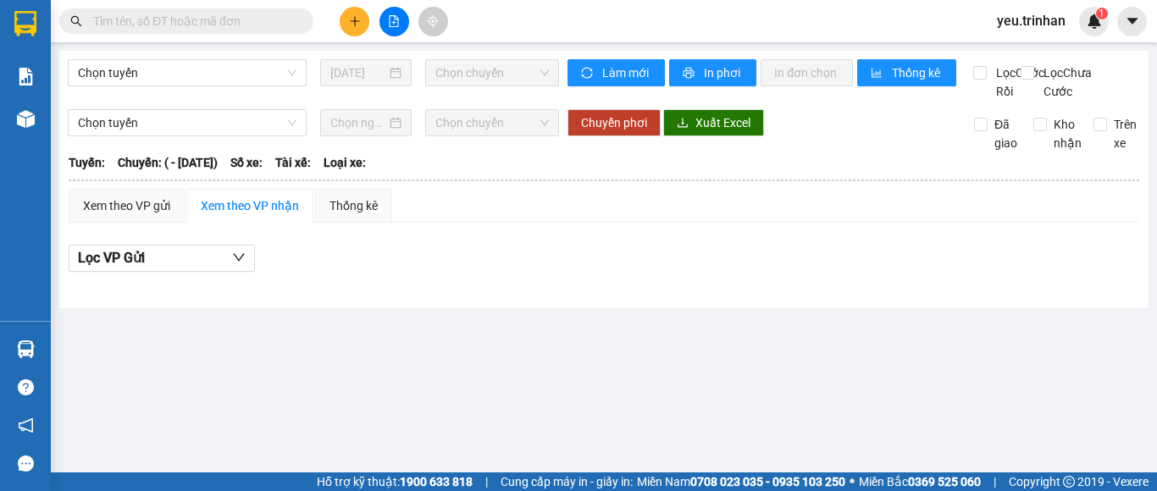
type input "[DATE]"
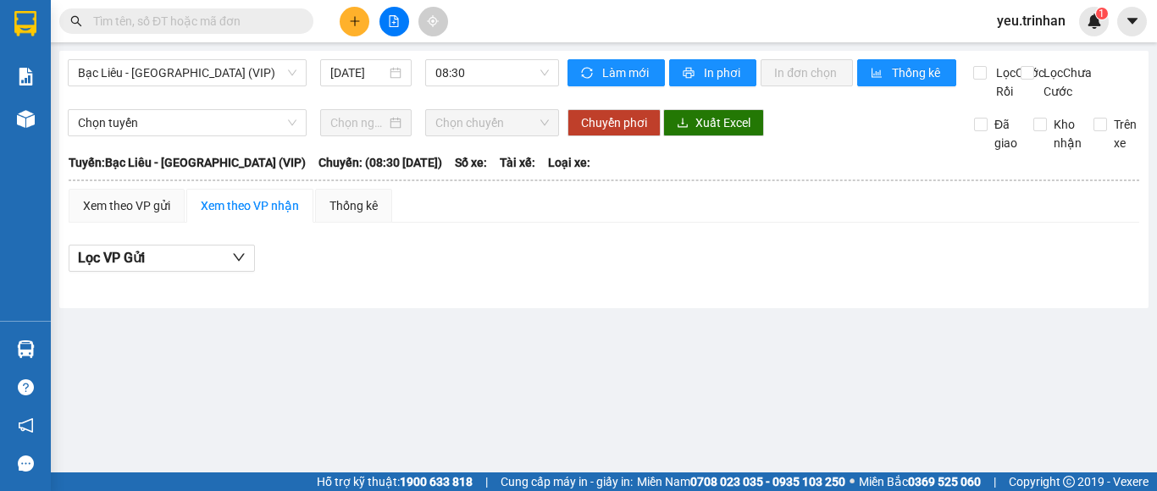
click at [349, 19] on icon "plus" at bounding box center [355, 21] width 12 height 12
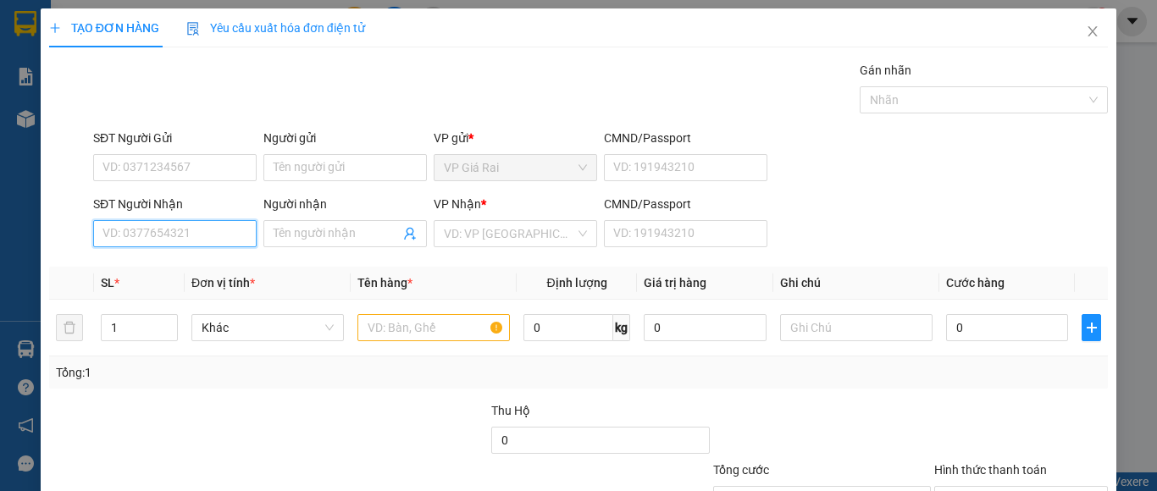
click at [185, 237] on input "SĐT Người Nhận" at bounding box center [174, 233] width 163 height 27
click at [240, 263] on div "0835555423 - kha" at bounding box center [172, 267] width 141 height 19
type input "0835555423"
type input "kha"
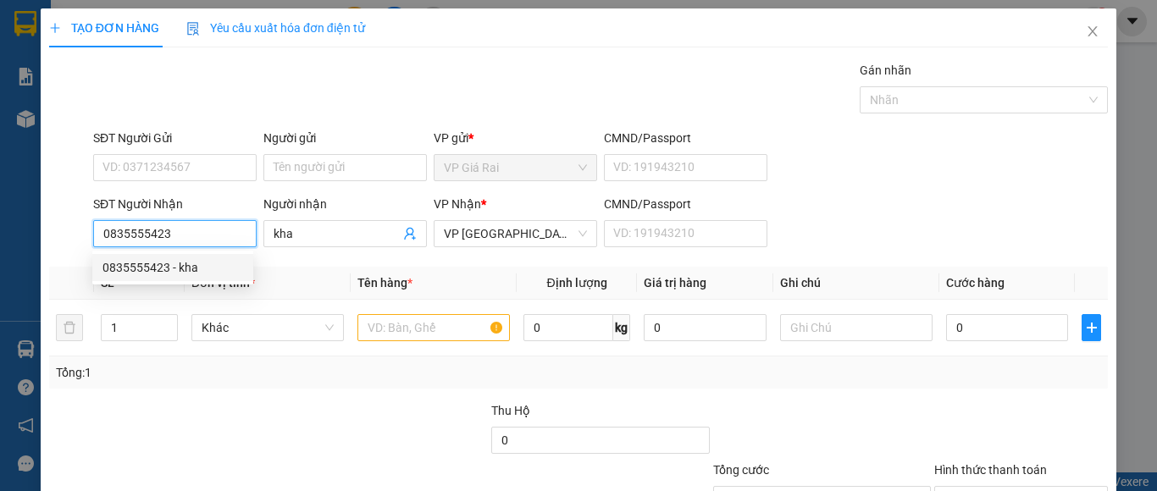
type input "40.000"
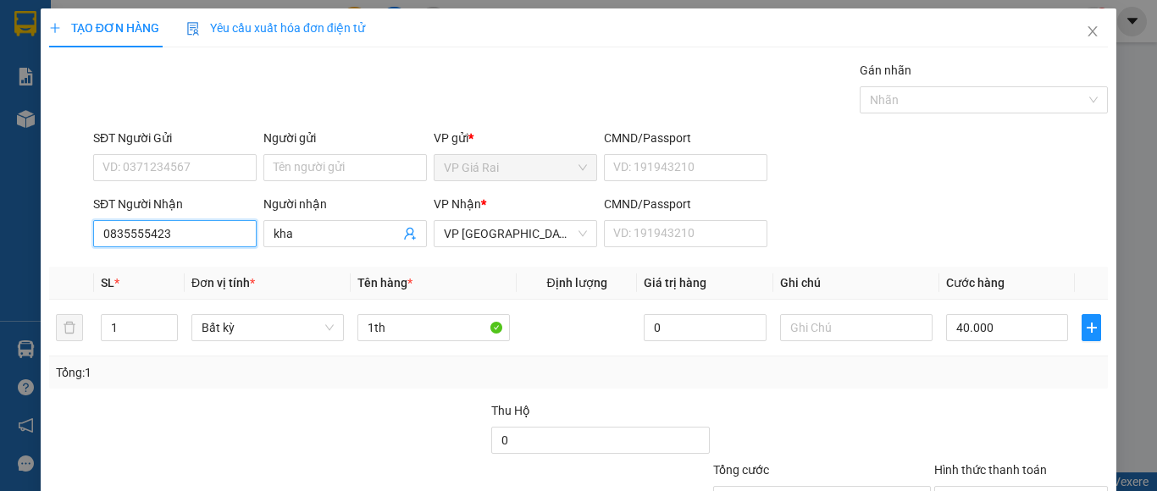
type input "0835555423"
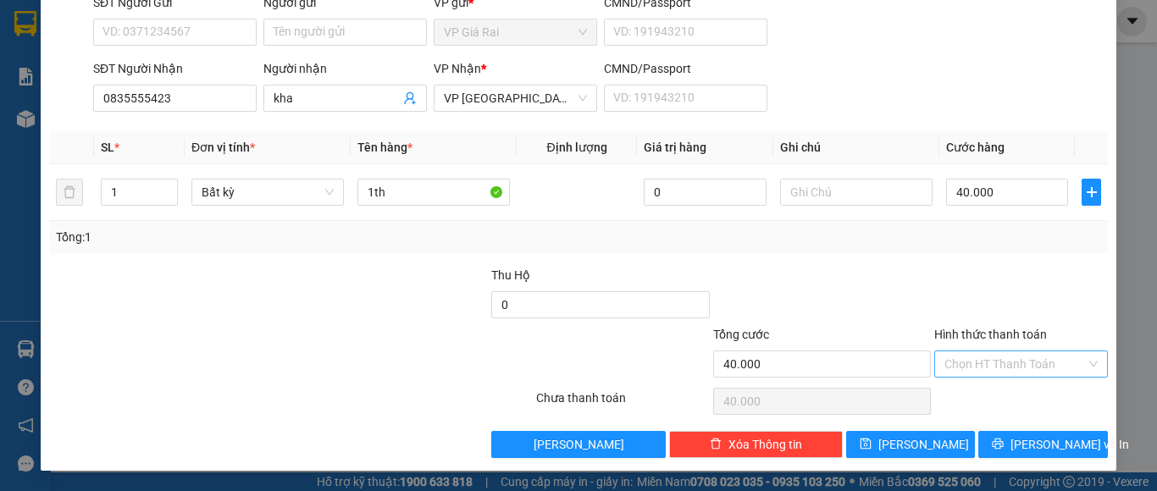
click at [1008, 367] on input "Hình thức thanh toán" at bounding box center [1014, 364] width 141 height 25
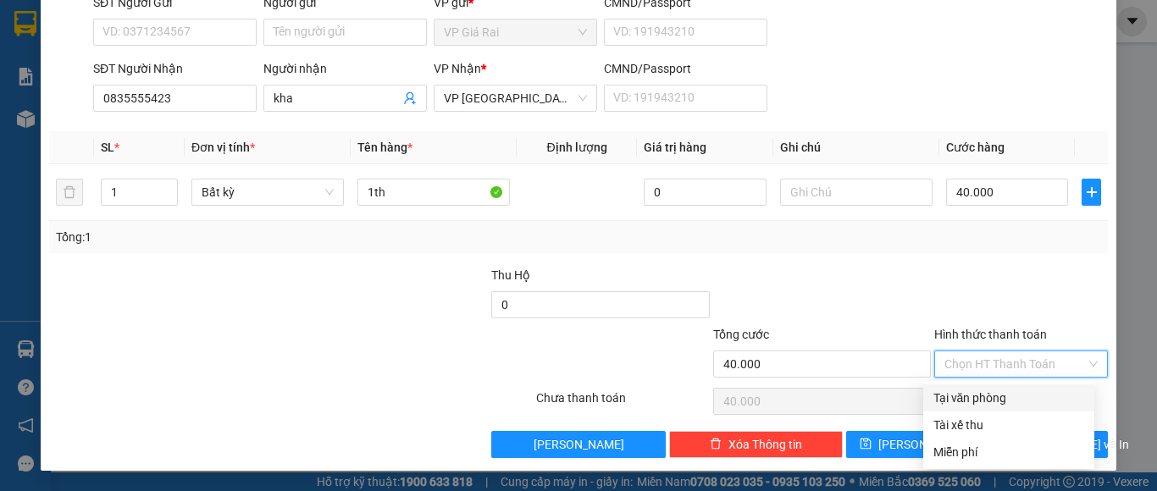
drag, startPoint x: 999, startPoint y: 397, endPoint x: 1005, endPoint y: 419, distance: 22.8
click at [1000, 398] on div "Tại văn phòng" at bounding box center [1008, 398] width 151 height 19
type input "0"
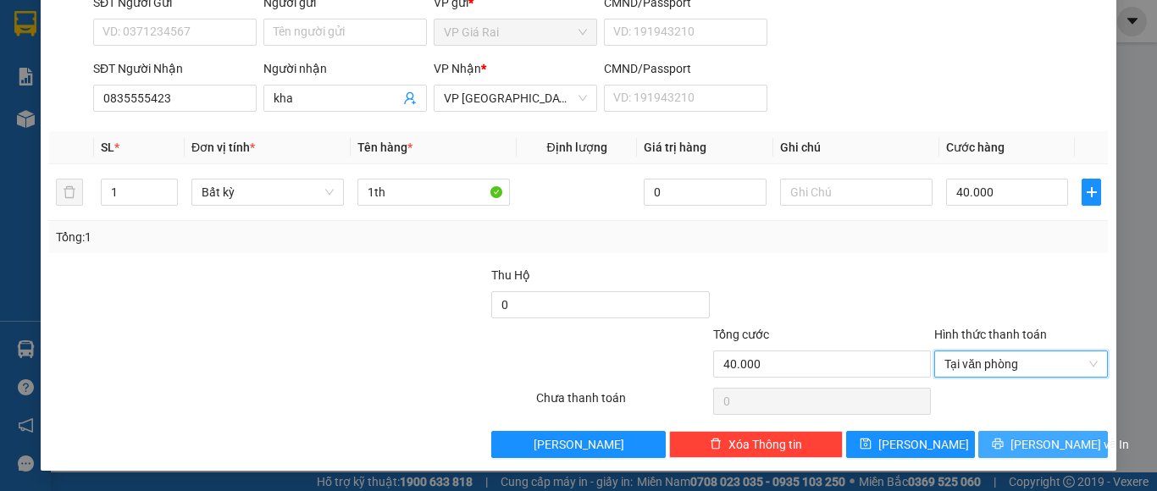
click at [1020, 439] on span "Lưu và In" at bounding box center [1069, 444] width 119 height 19
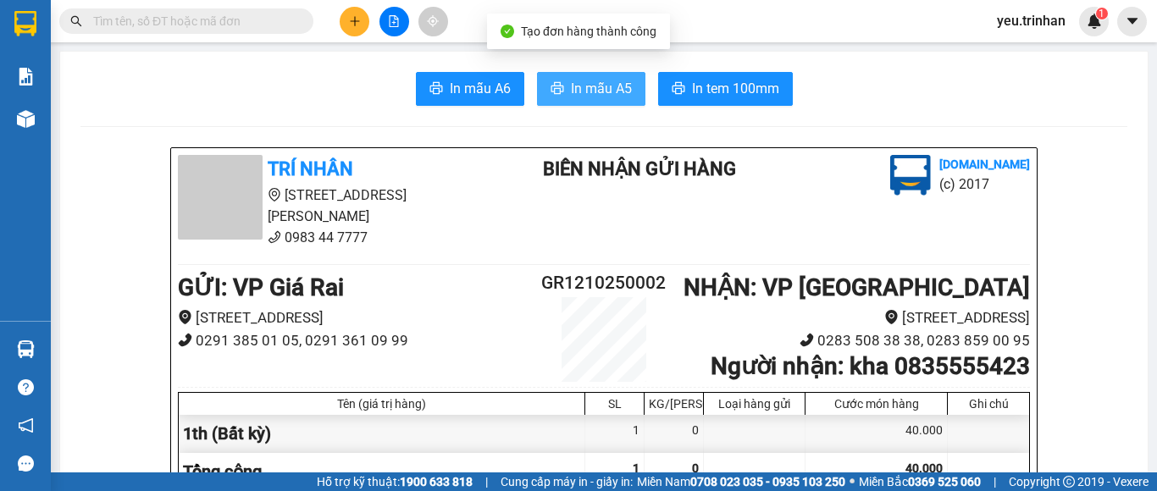
click at [595, 88] on span "In mẫu A5" at bounding box center [601, 88] width 61 height 21
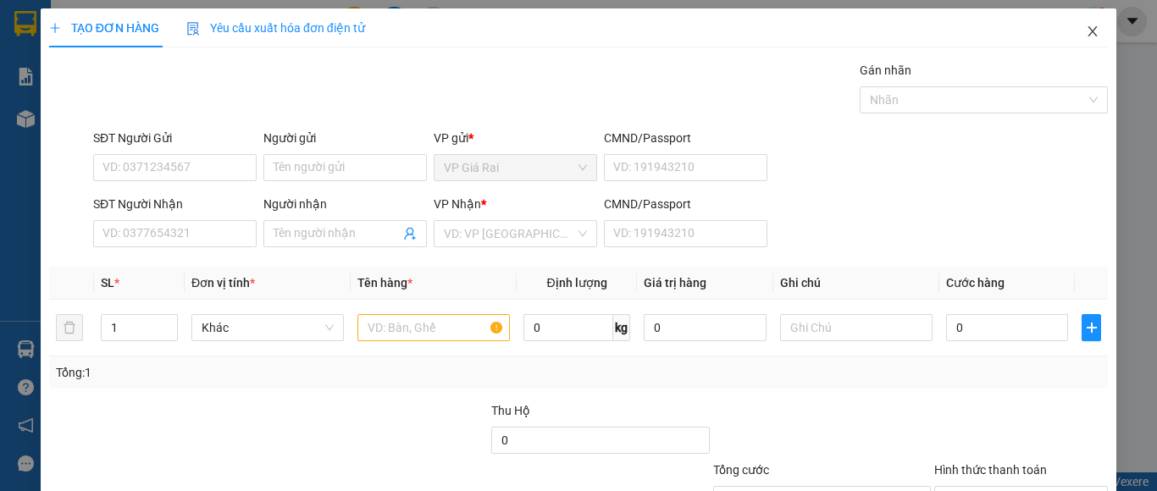
click at [1086, 30] on icon "close" at bounding box center [1093, 32] width 14 height 14
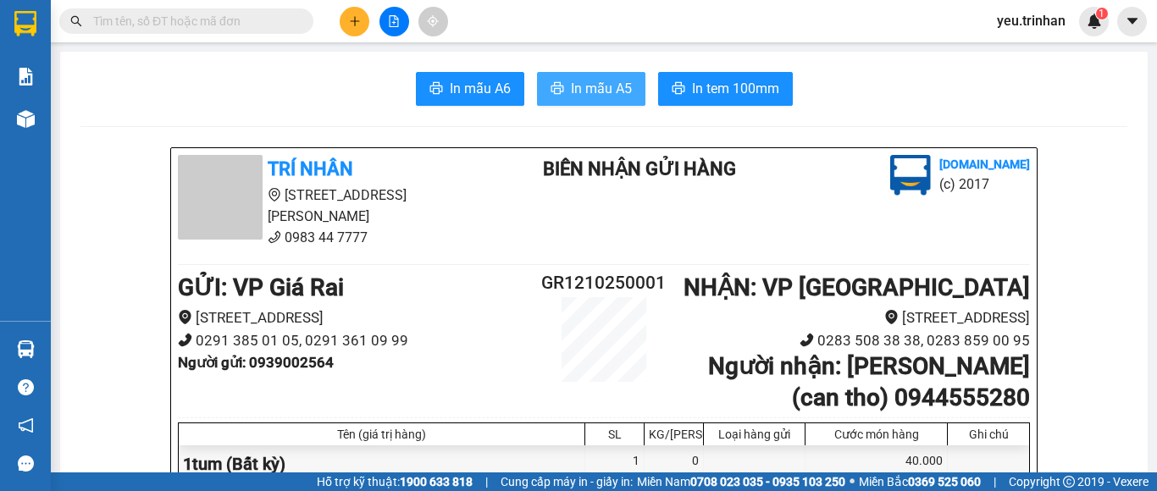
click at [609, 77] on button "In mẫu A5" at bounding box center [591, 89] width 108 height 34
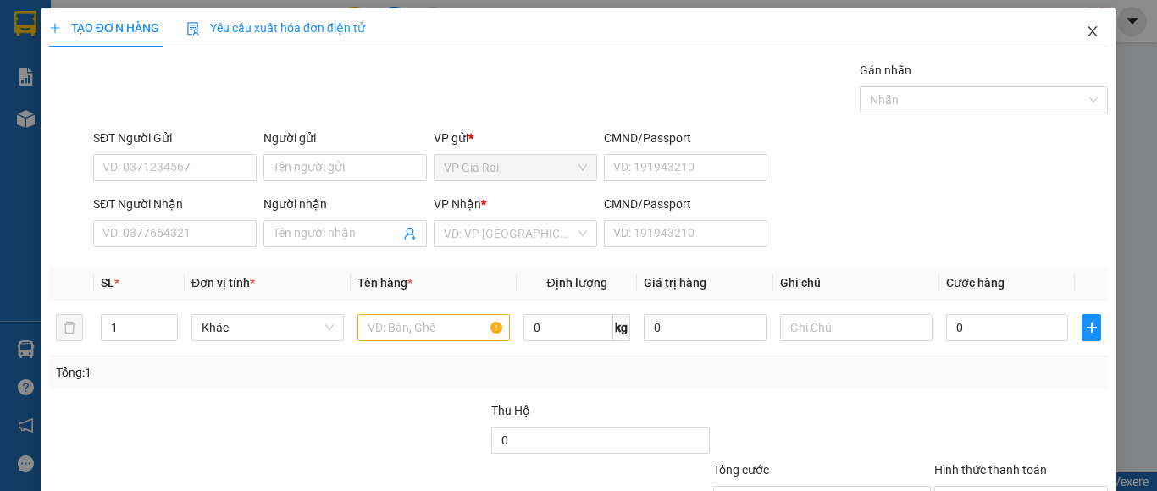
click at [1086, 26] on icon "close" at bounding box center [1093, 32] width 14 height 14
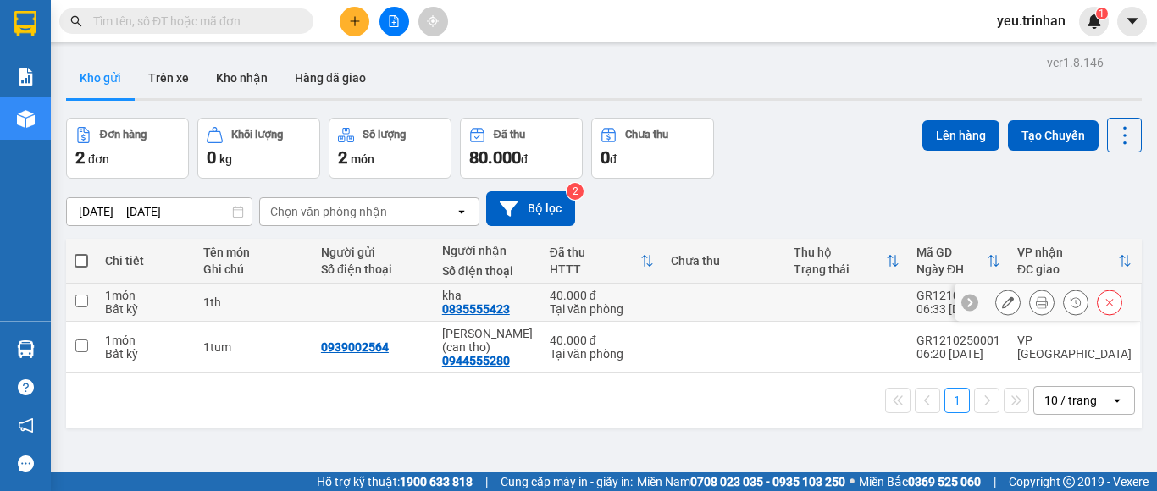
click at [1030, 302] on button at bounding box center [1042, 303] width 24 height 30
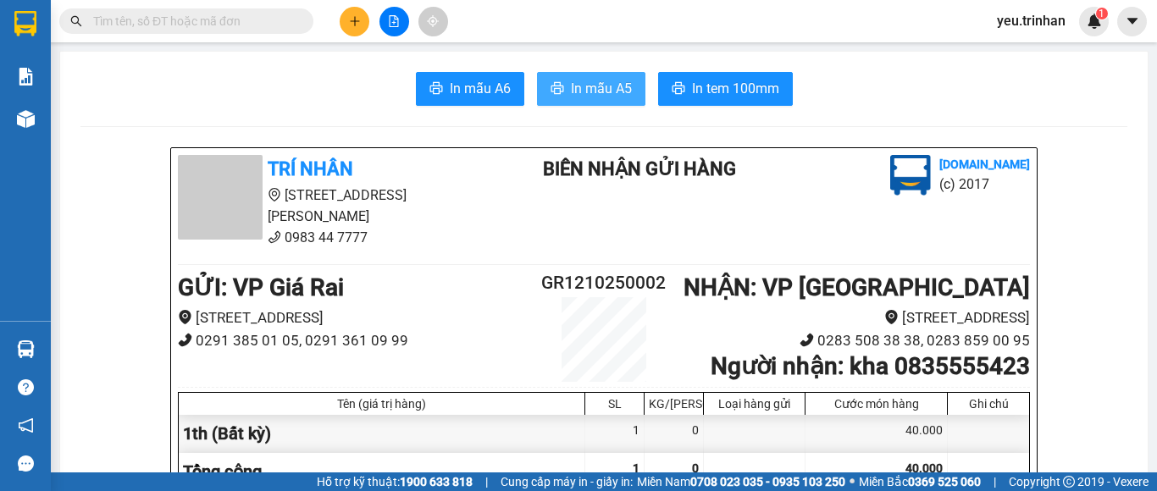
click at [624, 84] on button "In mẫu A5" at bounding box center [591, 89] width 108 height 34
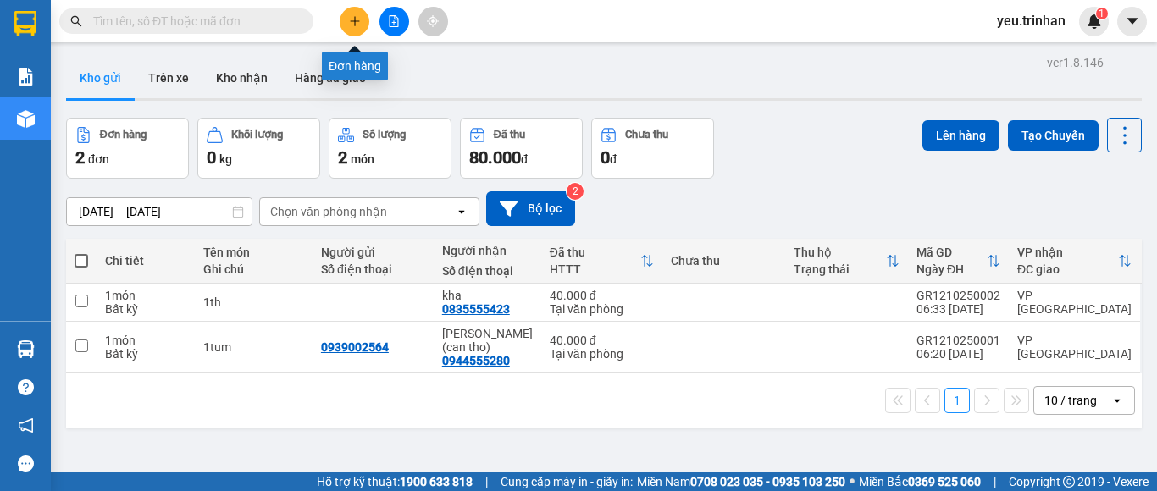
click at [356, 15] on icon "plus" at bounding box center [355, 21] width 12 height 12
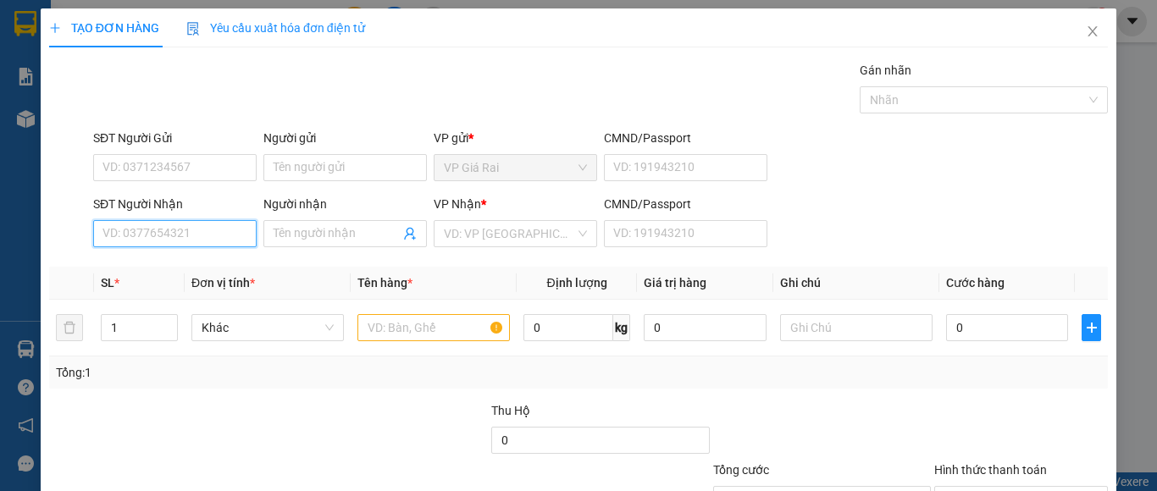
click at [193, 227] on input "SĐT Người Nhận" at bounding box center [174, 233] width 163 height 27
type input "0975697967"
click at [219, 279] on div "0975697967 - thành lập" at bounding box center [172, 267] width 161 height 27
type input "thành lập"
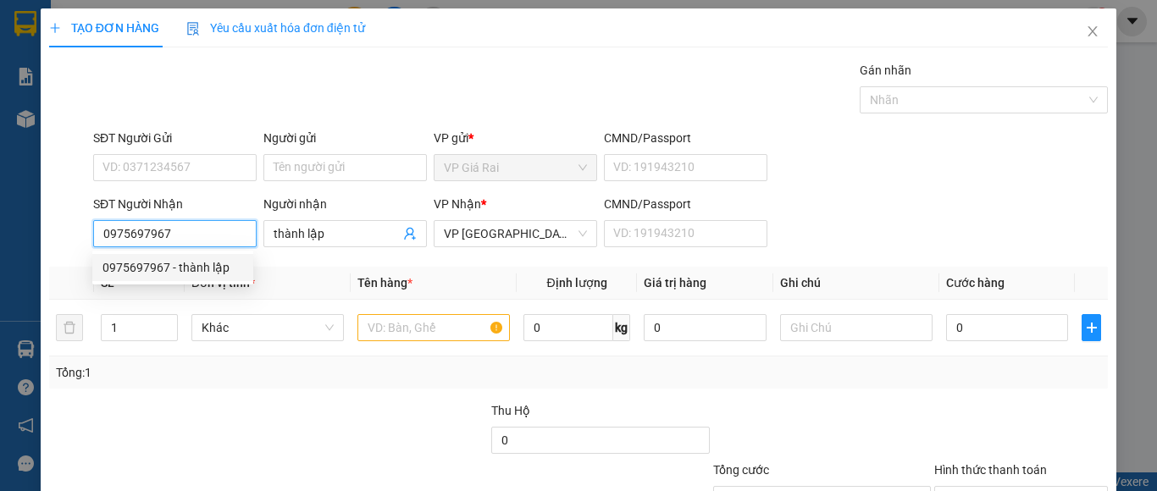
type input "60.000"
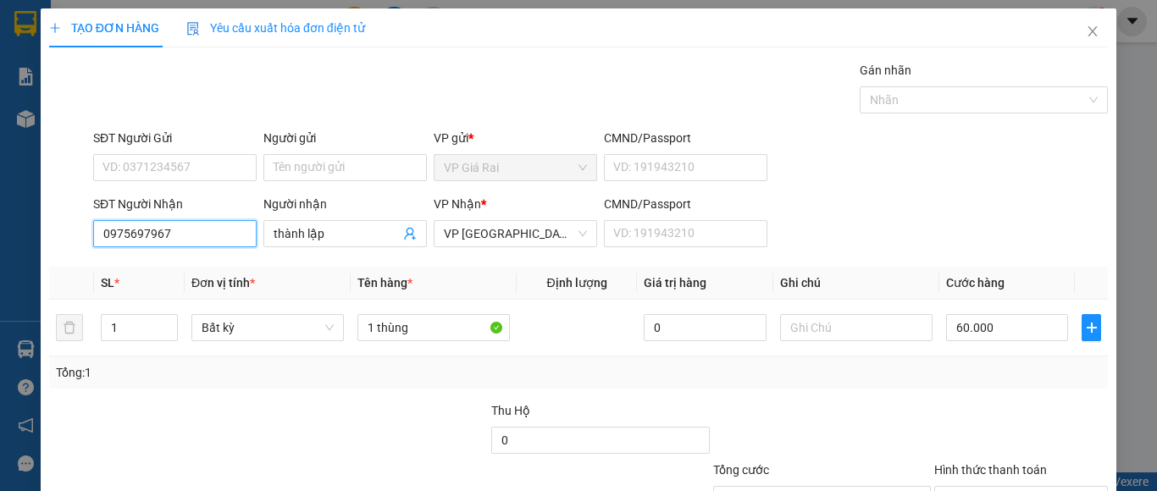
type input "0975697967"
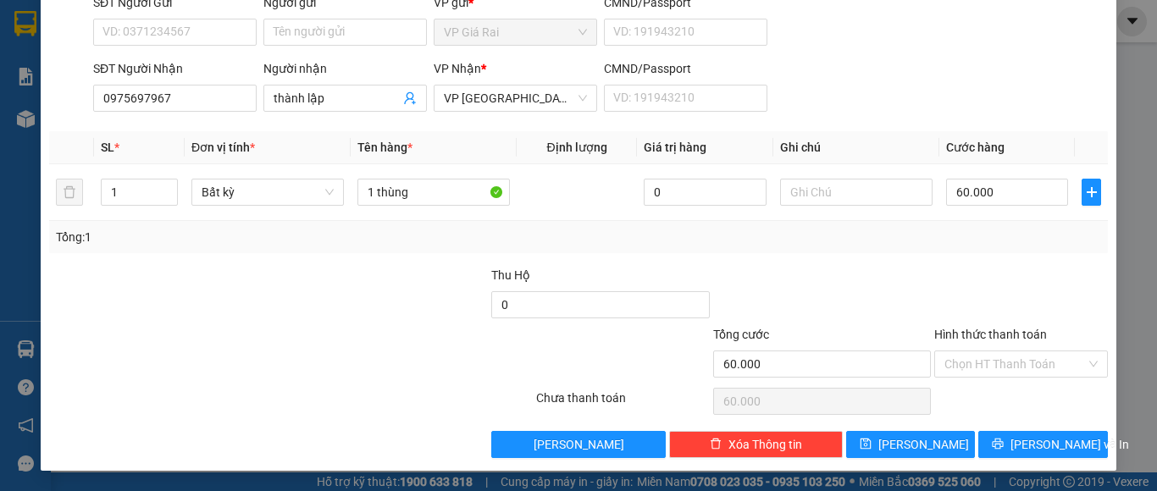
click at [1028, 378] on div "Hình thức thanh toán Chọn HT Thanh Toán" at bounding box center [1021, 354] width 174 height 59
click at [1018, 365] on input "Hình thức thanh toán" at bounding box center [1014, 364] width 141 height 25
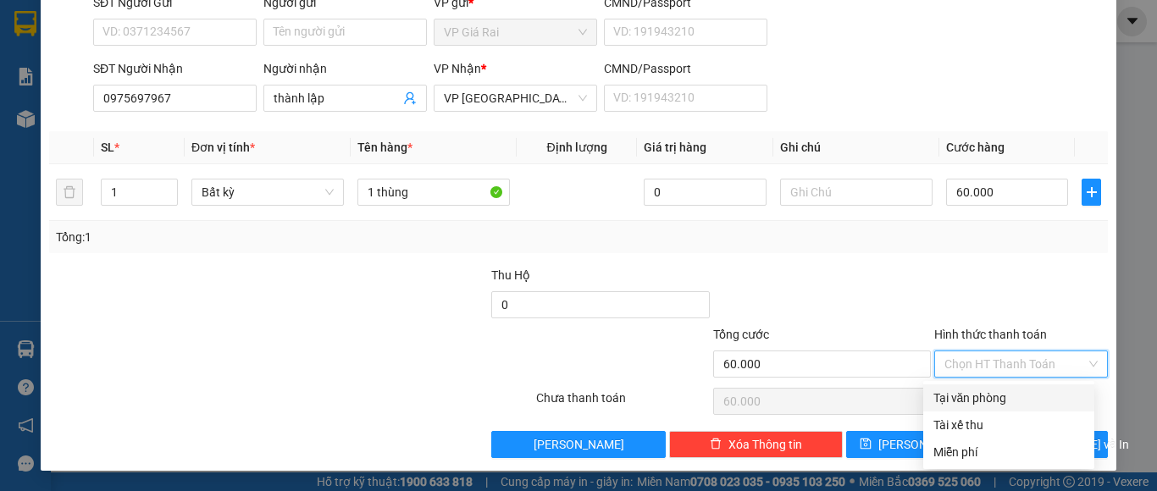
click at [1008, 395] on div "Tại văn phòng" at bounding box center [1008, 398] width 151 height 19
type input "0"
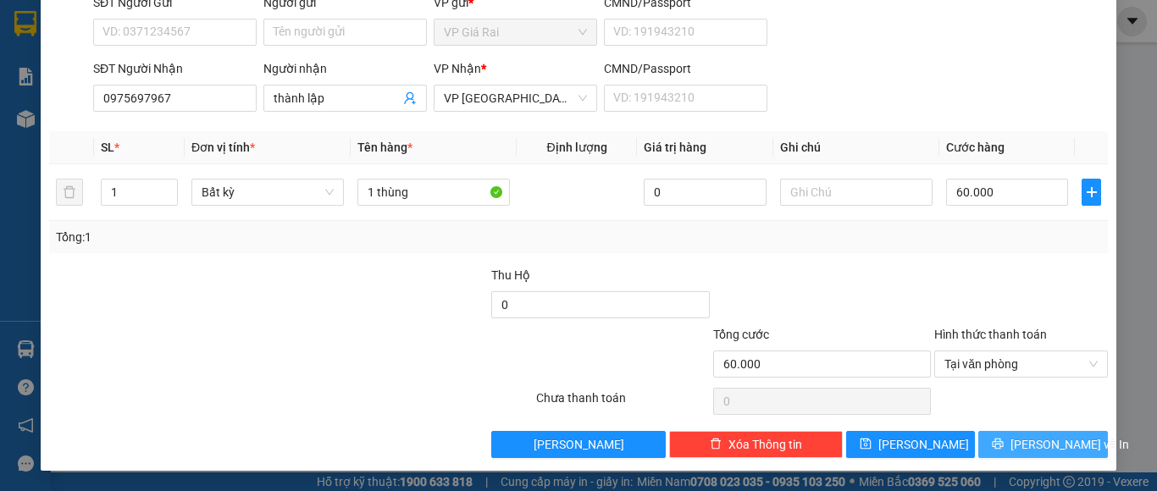
click at [1016, 441] on span "Lưu và In" at bounding box center [1069, 444] width 119 height 19
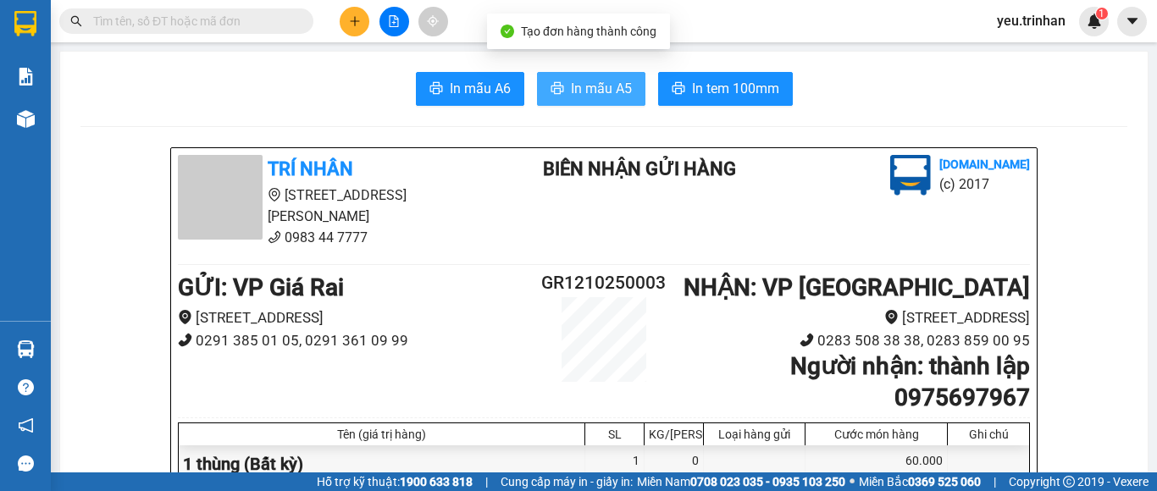
click at [616, 88] on span "In mẫu A5" at bounding box center [601, 88] width 61 height 21
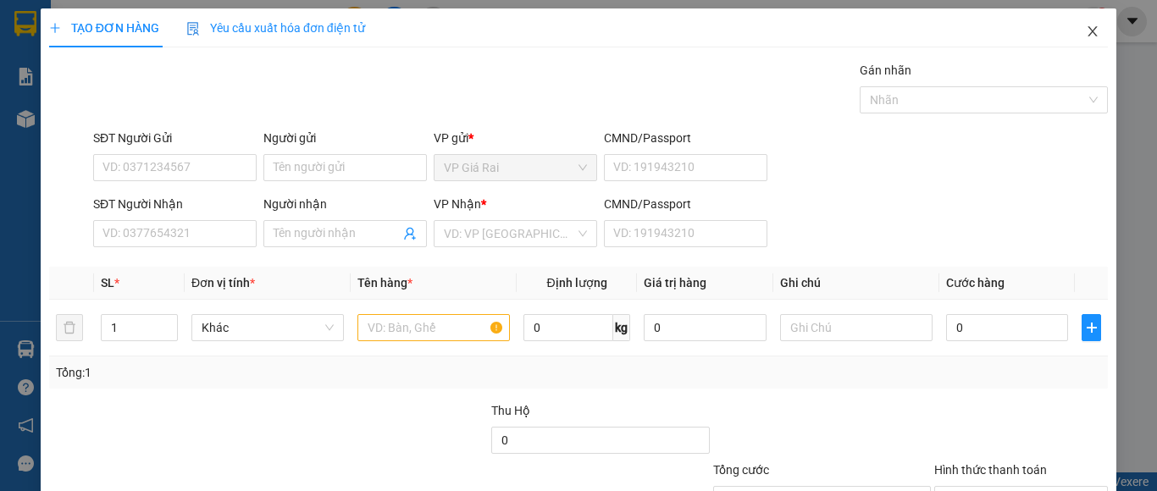
click at [1071, 30] on span "Close" at bounding box center [1092, 31] width 47 height 47
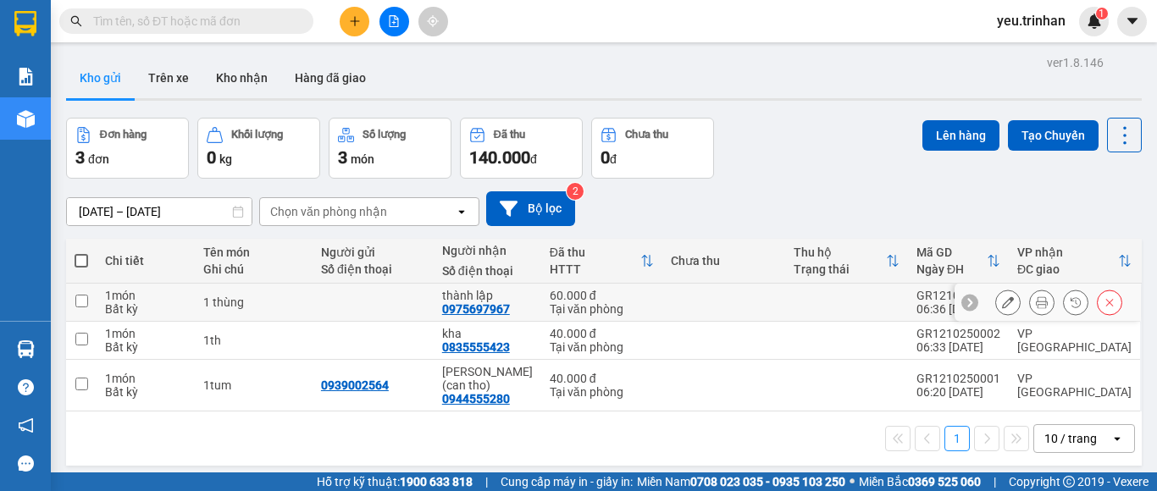
click at [1036, 300] on icon at bounding box center [1042, 302] width 12 height 12
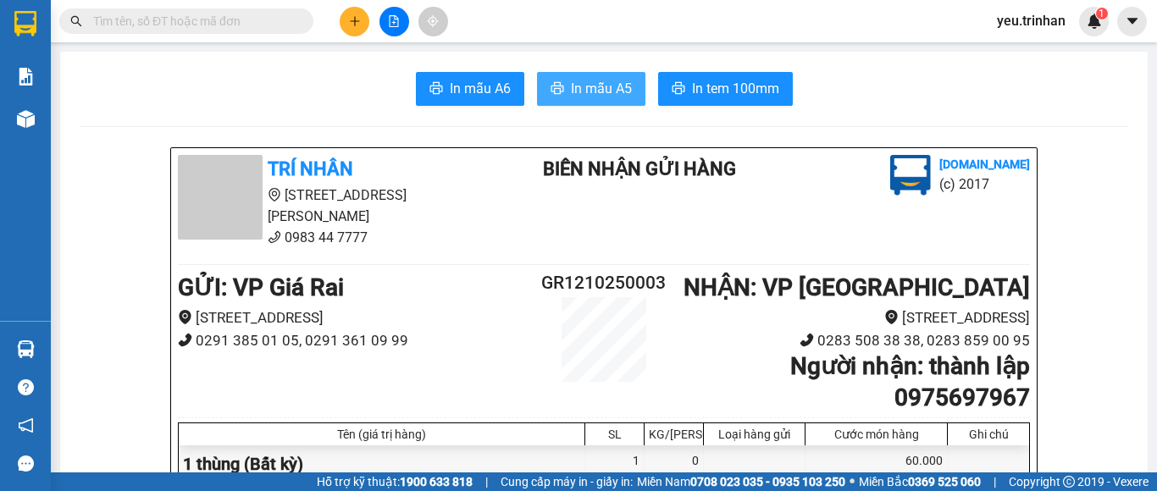
click at [572, 87] on span "In mẫu A5" at bounding box center [601, 88] width 61 height 21
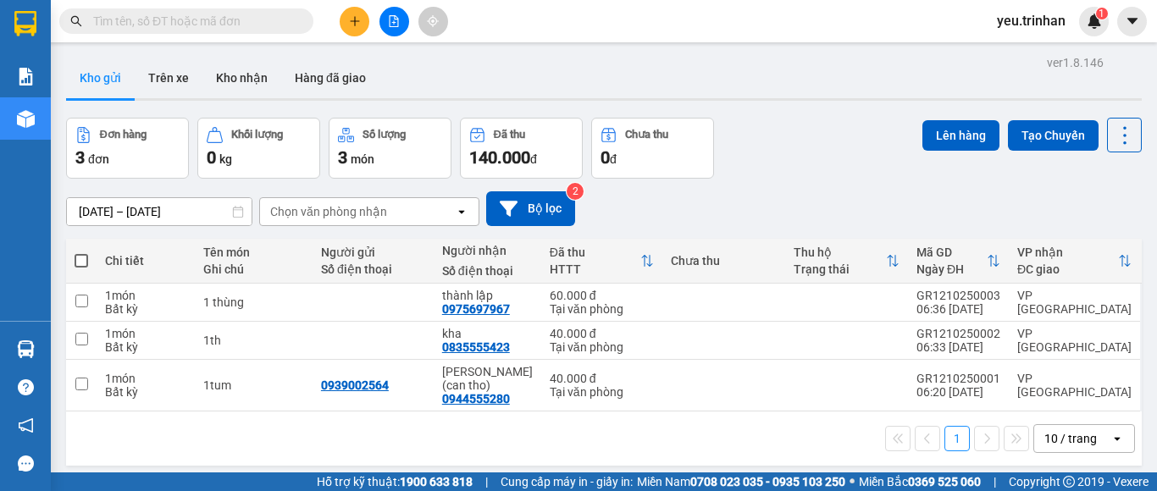
click at [778, 207] on div "10/10/2025 – 12/10/2025 Press the down arrow key to interact with the calendar …" at bounding box center [604, 208] width 1076 height 35
click at [351, 20] on icon "plus" at bounding box center [355, 21] width 12 height 12
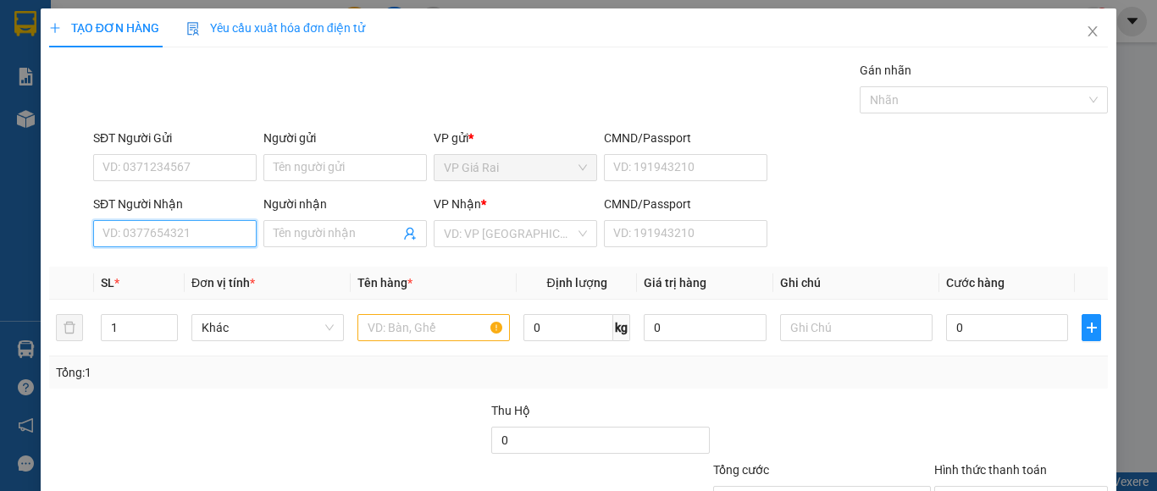
click at [187, 229] on input "SĐT Người Nhận" at bounding box center [174, 233] width 163 height 27
type input "."
type input "0797905606"
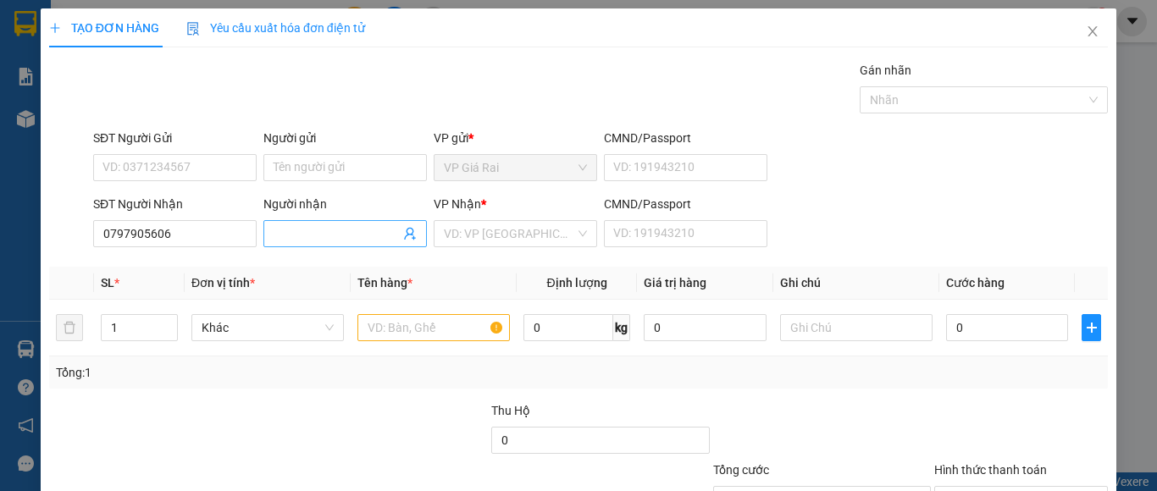
click at [324, 228] on input "Người nhận" at bounding box center [337, 233] width 126 height 19
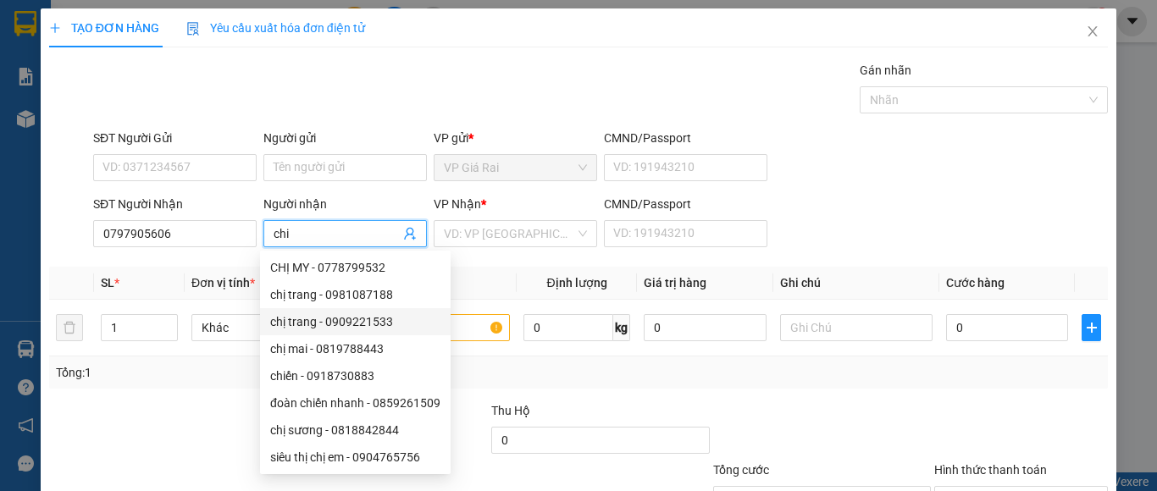
scroll to position [54, 0]
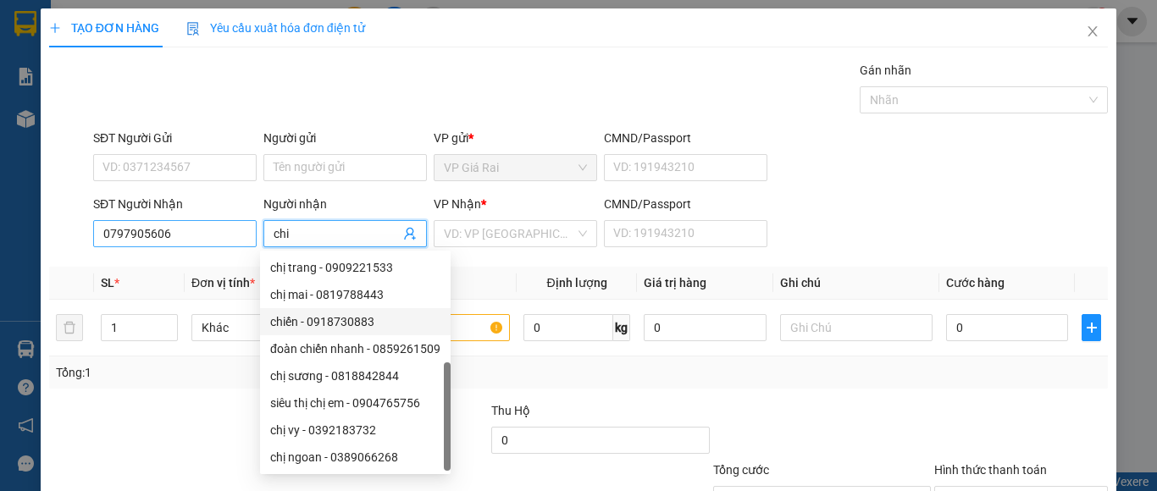
type input "chi"
click at [177, 232] on input "0797905606" at bounding box center [174, 233] width 163 height 27
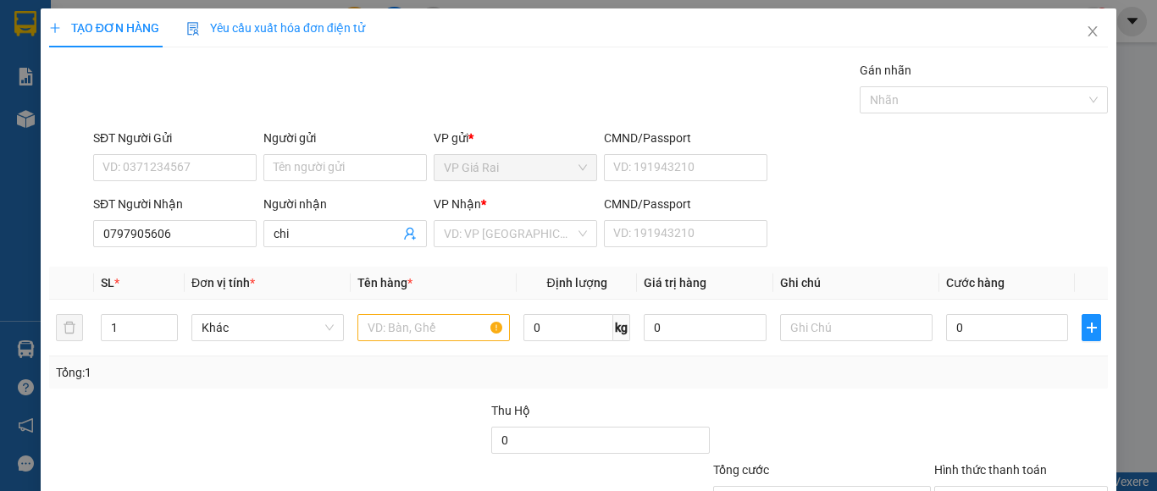
click at [479, 237] on input "search" at bounding box center [509, 233] width 131 height 25
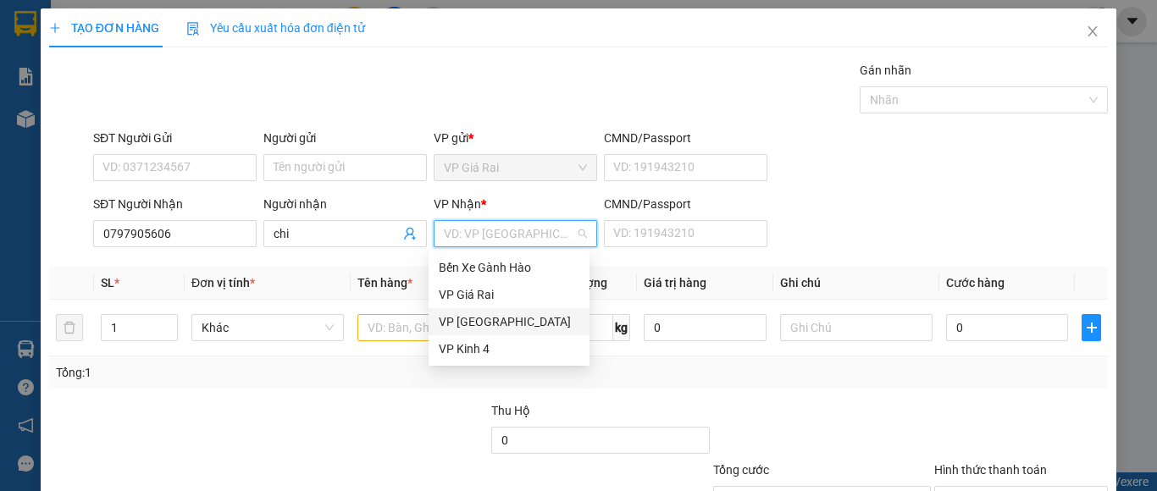
click at [462, 321] on div "VP Sài Gòn" at bounding box center [509, 322] width 141 height 19
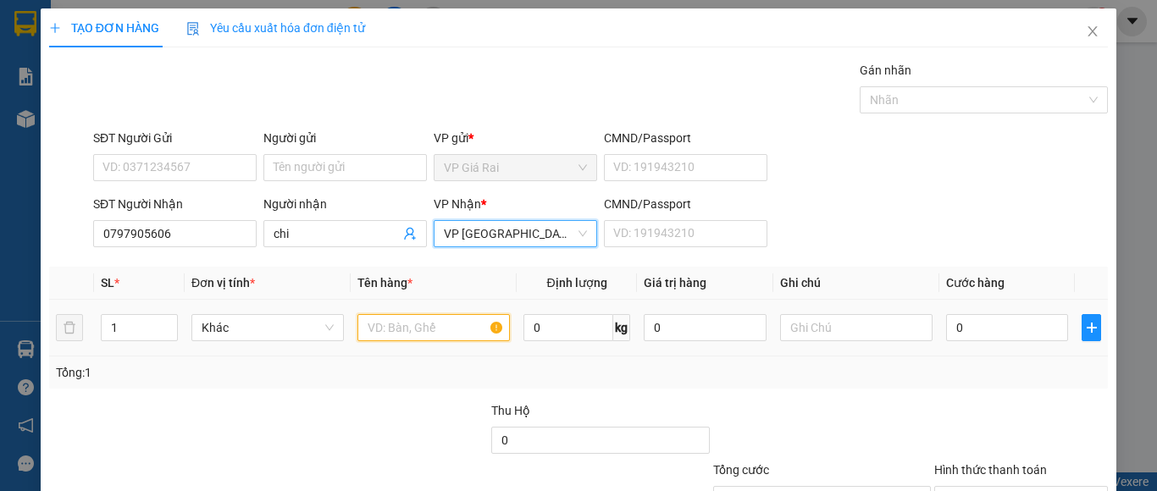
click at [392, 331] on input "text" at bounding box center [433, 327] width 152 height 27
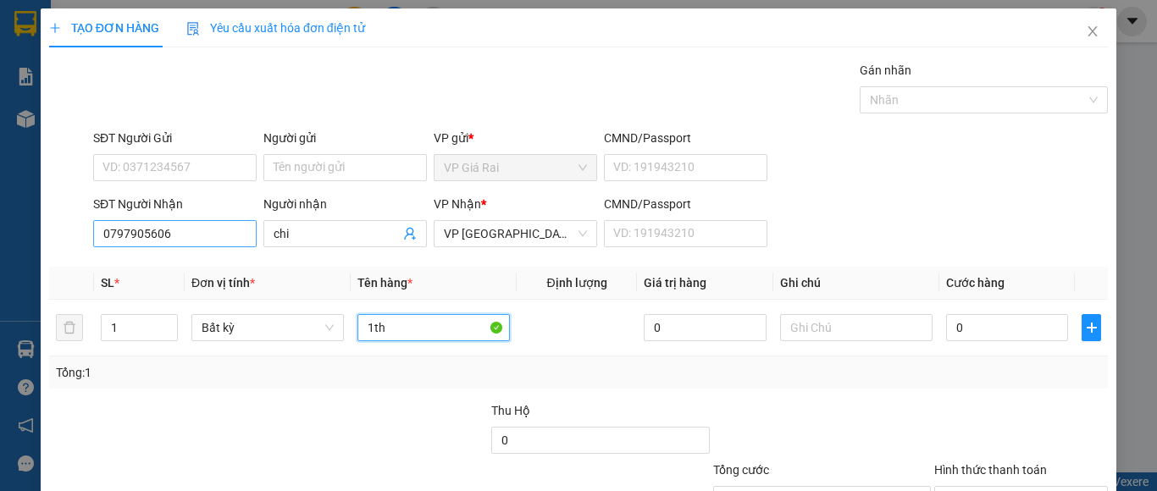
type input "1th"
click at [168, 239] on input "0797905606" at bounding box center [174, 233] width 163 height 27
type input "0797905060"
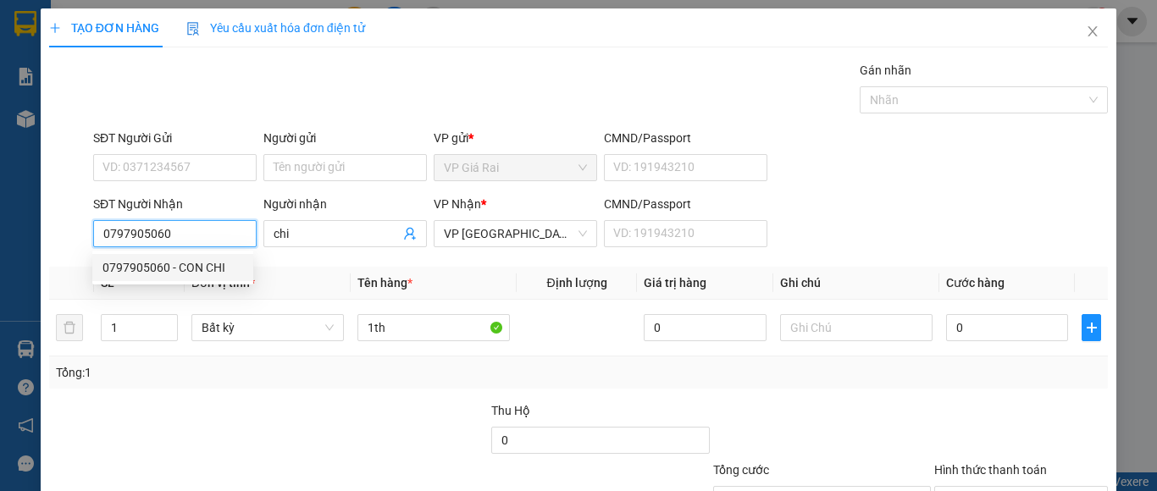
drag, startPoint x: 225, startPoint y: 266, endPoint x: 257, endPoint y: 241, distance: 40.5
click at [225, 265] on div "0797905060 - CON CHI" at bounding box center [172, 267] width 141 height 19
type input "CON CHI"
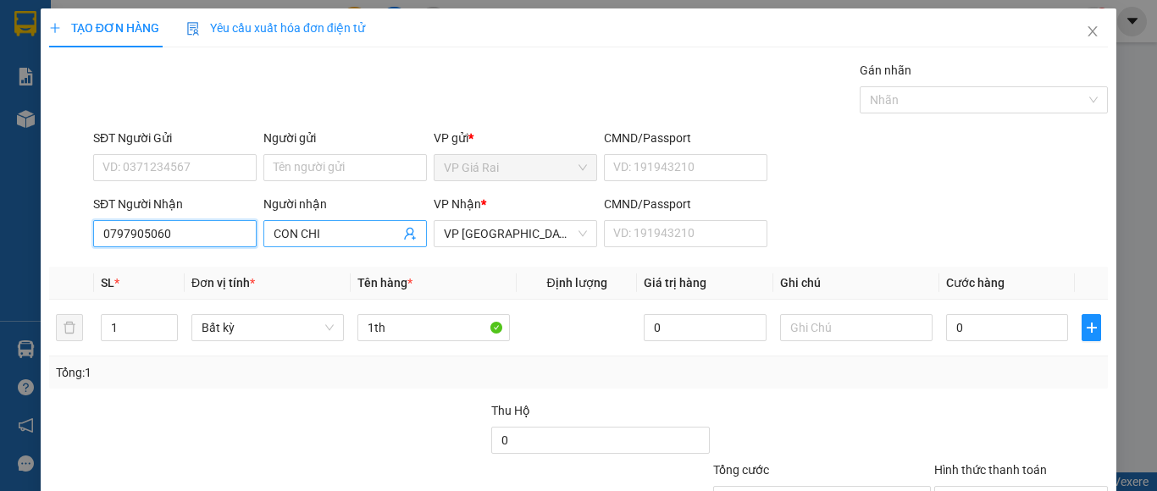
type input "130.000"
type input "0797905060"
drag, startPoint x: 296, startPoint y: 235, endPoint x: 234, endPoint y: 239, distance: 61.9
click at [234, 239] on div "SĐT Người Nhận 0797905060 Người nhận CON CHI VP Nhận * VP Sài Gòn CMND/Passport…" at bounding box center [600, 224] width 1021 height 59
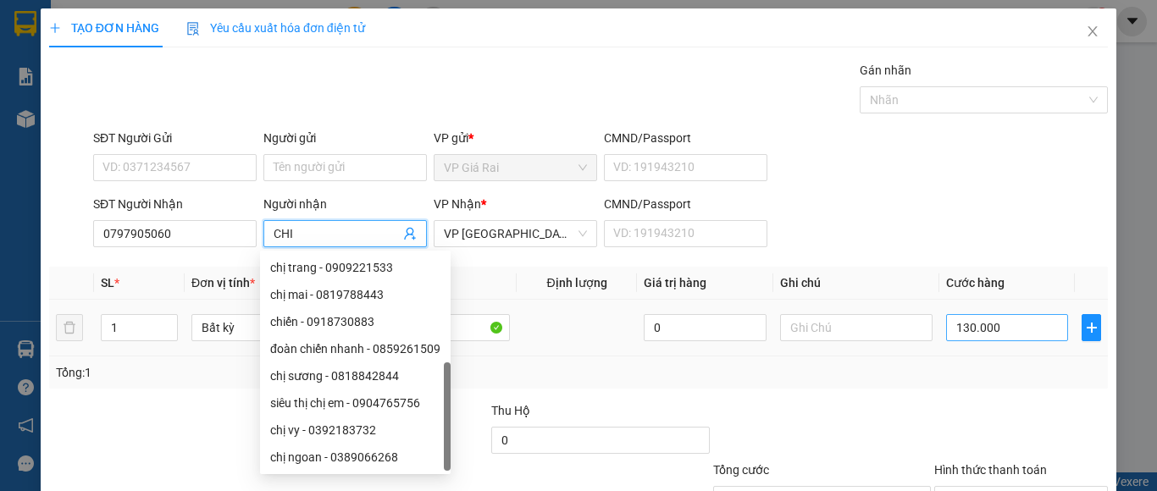
type input "CHI"
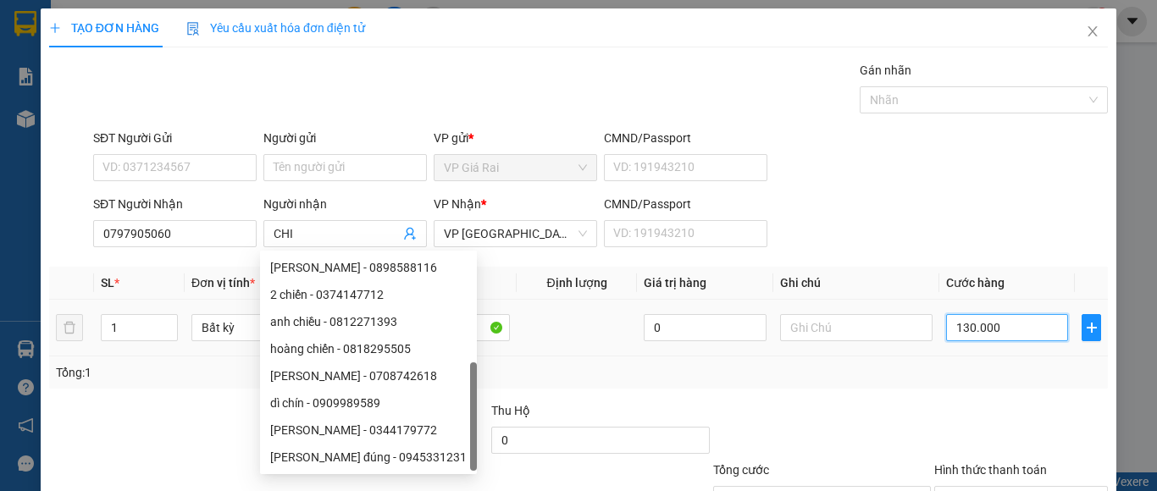
click at [962, 337] on input "130.000" at bounding box center [1007, 327] width 122 height 27
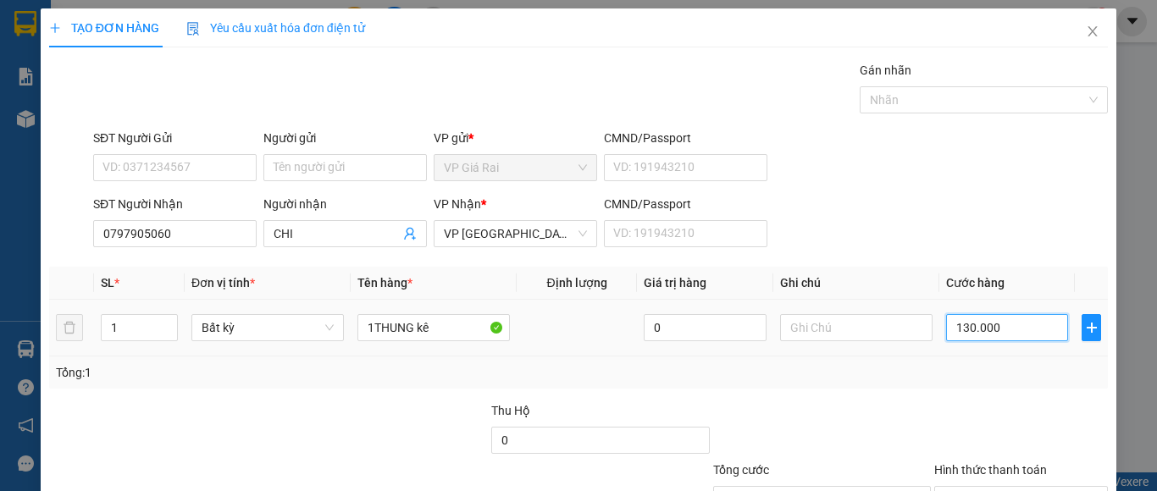
type input "7"
type input "70"
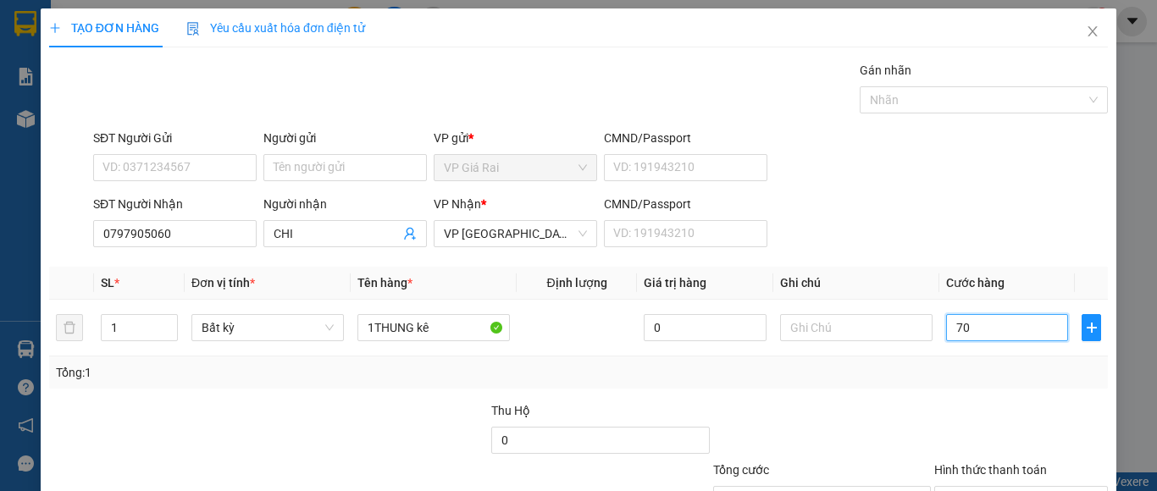
type input "70"
type input "70.000"
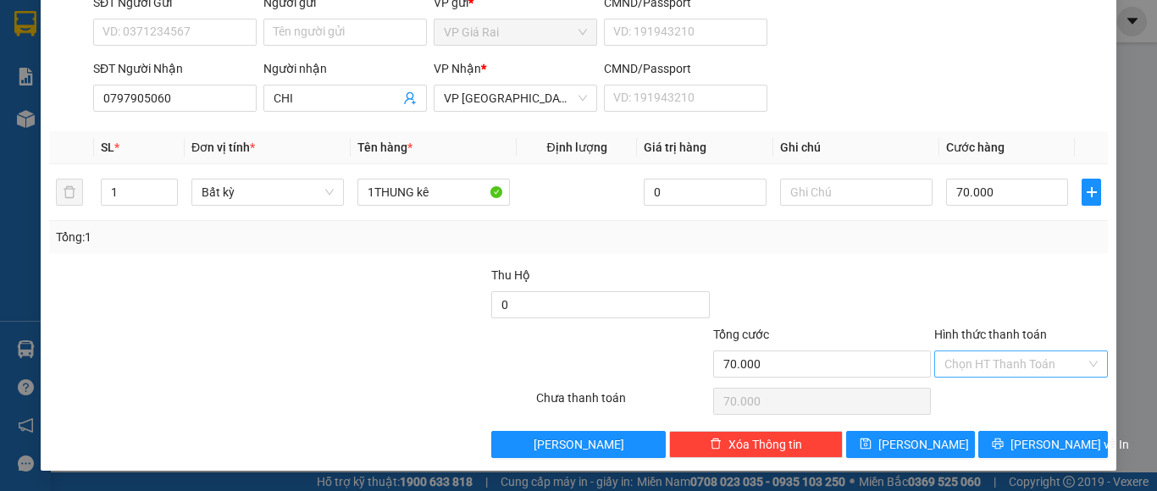
click at [1006, 357] on input "Hình thức thanh toán" at bounding box center [1014, 364] width 141 height 25
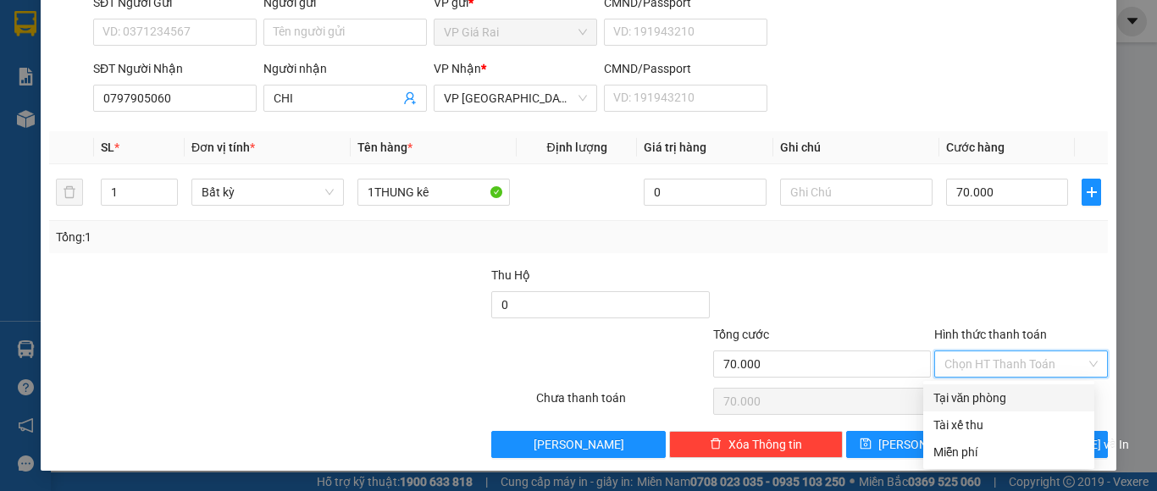
click at [1012, 396] on div "Tại văn phòng" at bounding box center [1008, 398] width 151 height 19
type input "0"
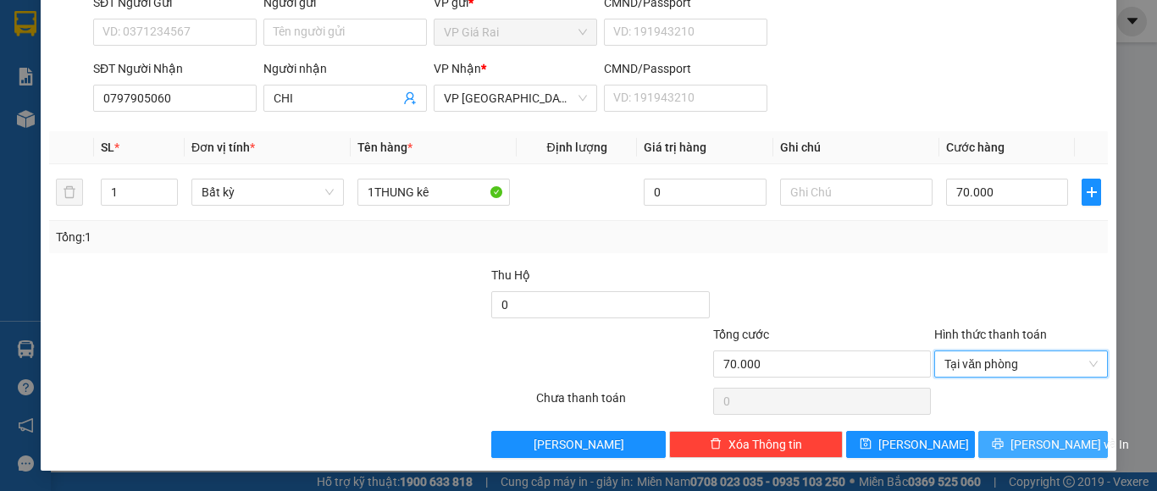
click at [1012, 446] on button "Lưu và In" at bounding box center [1043, 444] width 130 height 27
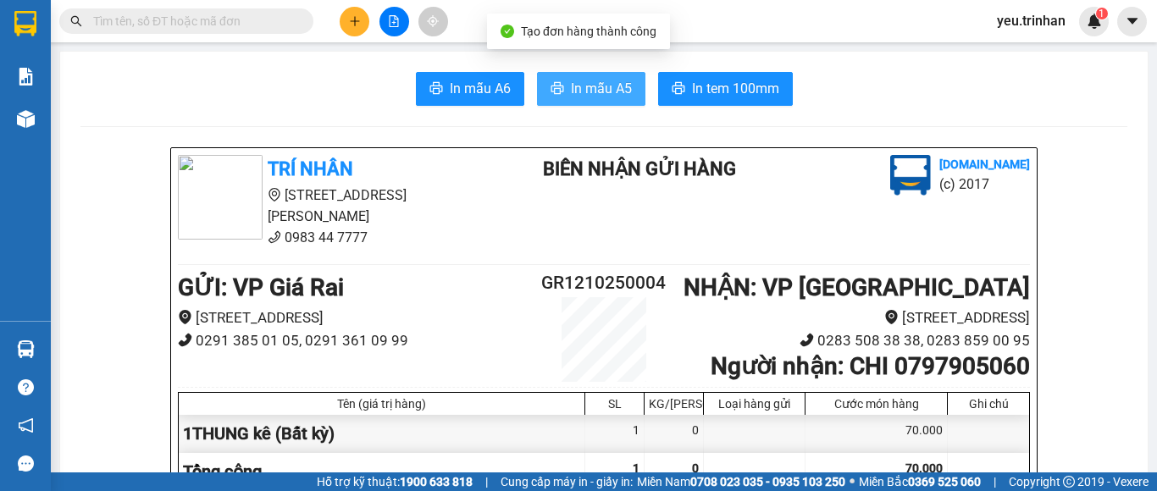
click at [598, 80] on span "In mẫu A5" at bounding box center [601, 88] width 61 height 21
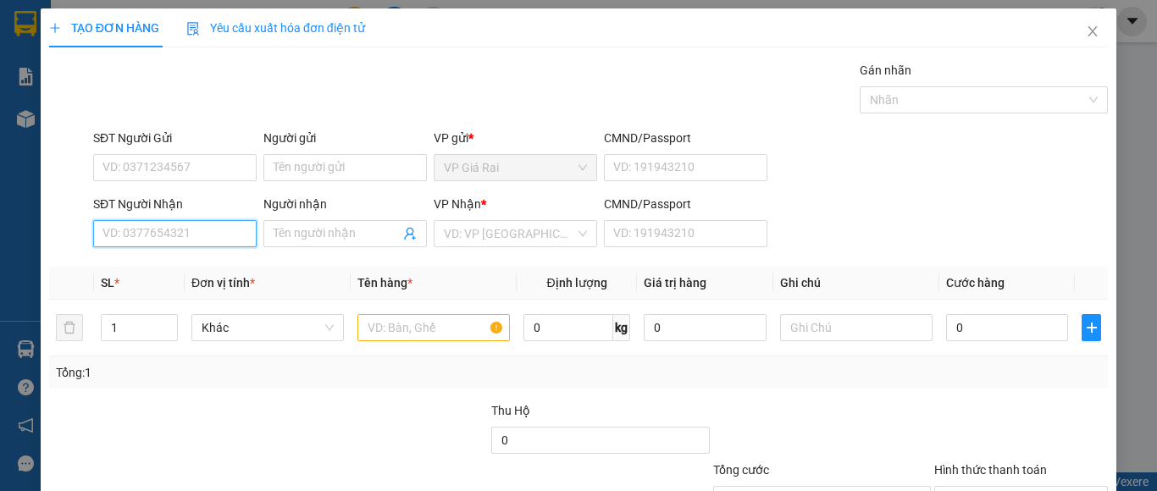
click at [165, 235] on input "SĐT Người Nhận" at bounding box center [174, 233] width 163 height 27
click at [184, 236] on input "0819068" at bounding box center [174, 233] width 163 height 27
type input "0819068539"
click at [213, 263] on div "0819068539 - chí nhân" at bounding box center [172, 267] width 141 height 19
type input "chí nhân"
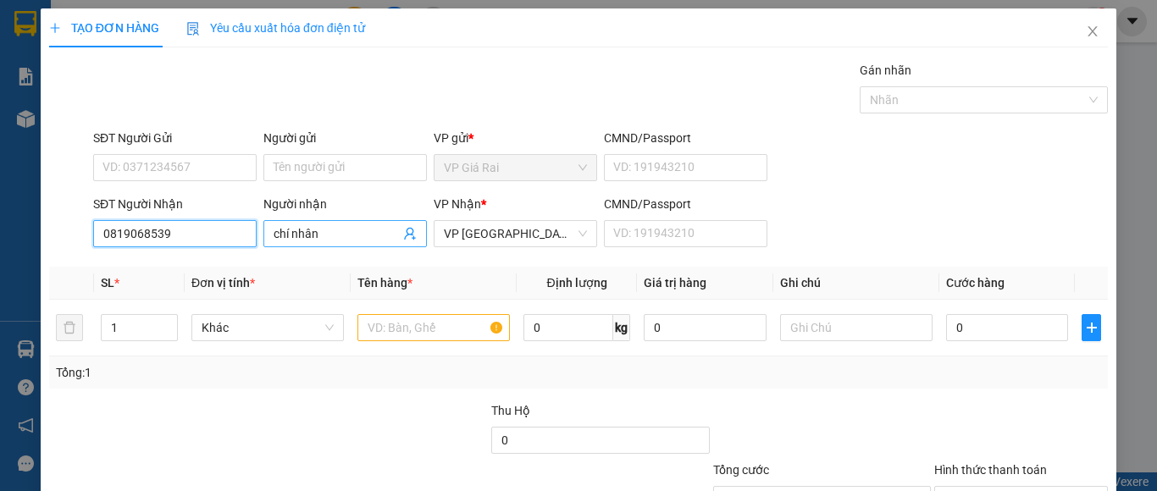
type input "0819068539"
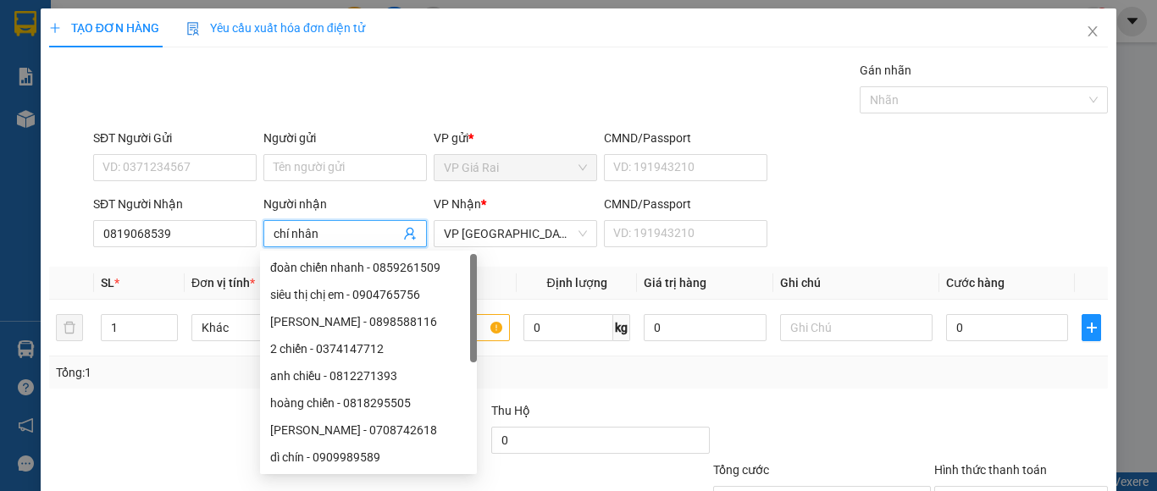
drag, startPoint x: 316, startPoint y: 235, endPoint x: 289, endPoint y: 238, distance: 27.2
click at [289, 238] on input "chí nhân" at bounding box center [337, 233] width 126 height 19
type input "60.000"
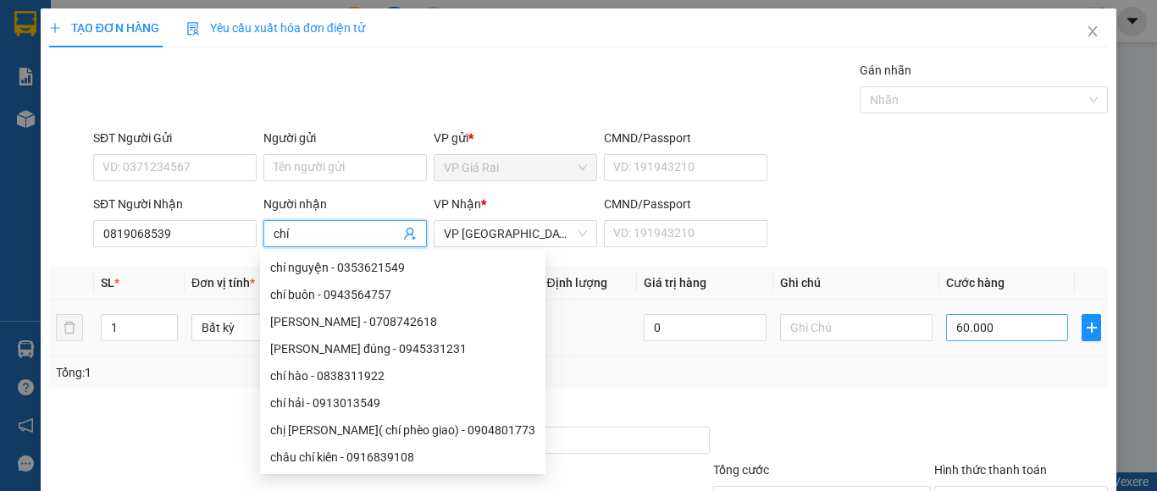
type input "chí"
click at [983, 338] on input "60.000" at bounding box center [1007, 327] width 122 height 27
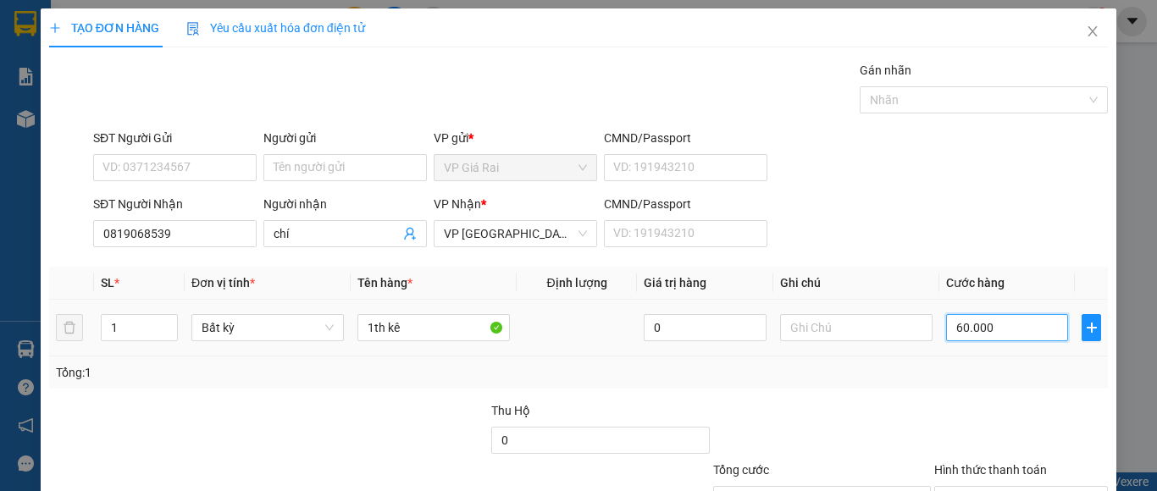
type input "5"
type input "50"
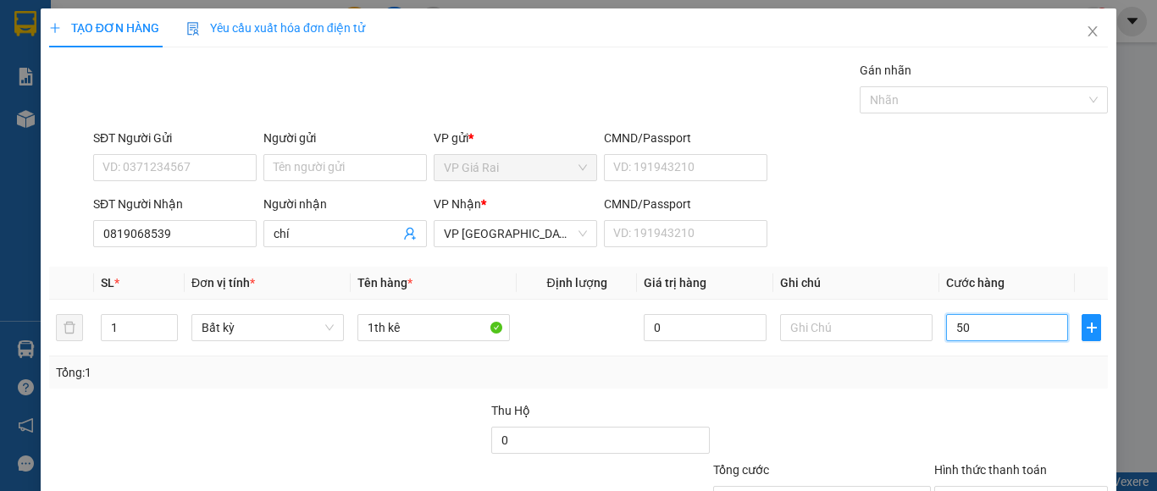
type input "50"
type input "50.000"
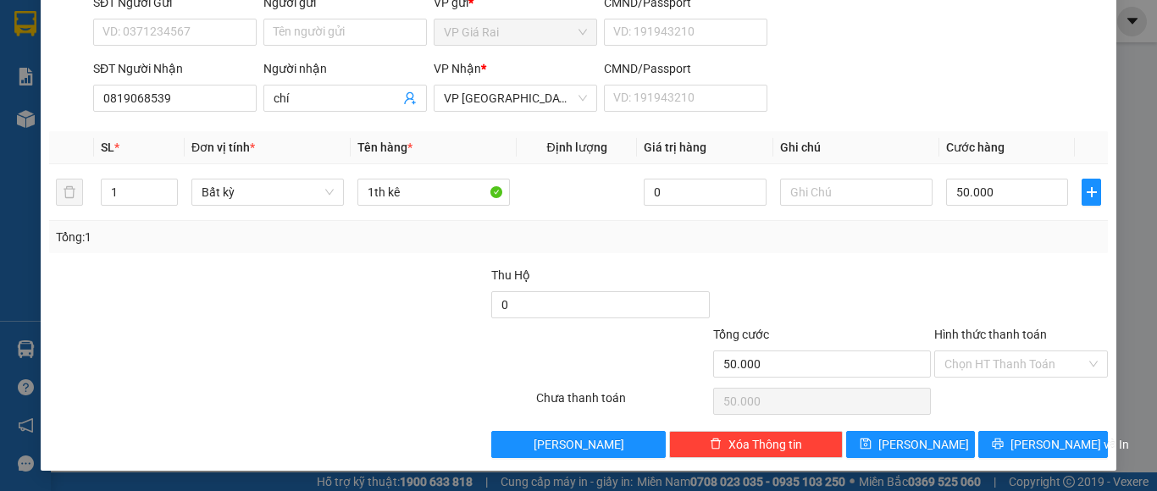
drag, startPoint x: 1004, startPoint y: 362, endPoint x: 1004, endPoint y: 379, distance: 16.9
click at [1004, 376] on input "Hình thức thanh toán" at bounding box center [1014, 364] width 141 height 25
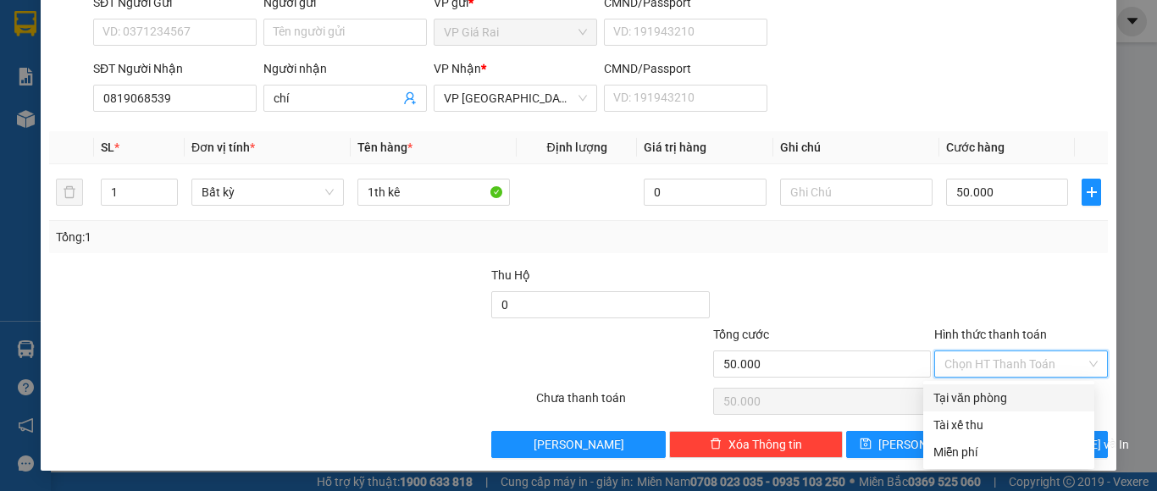
click at [1004, 396] on div "Tại văn phòng" at bounding box center [1008, 398] width 151 height 19
type input "0"
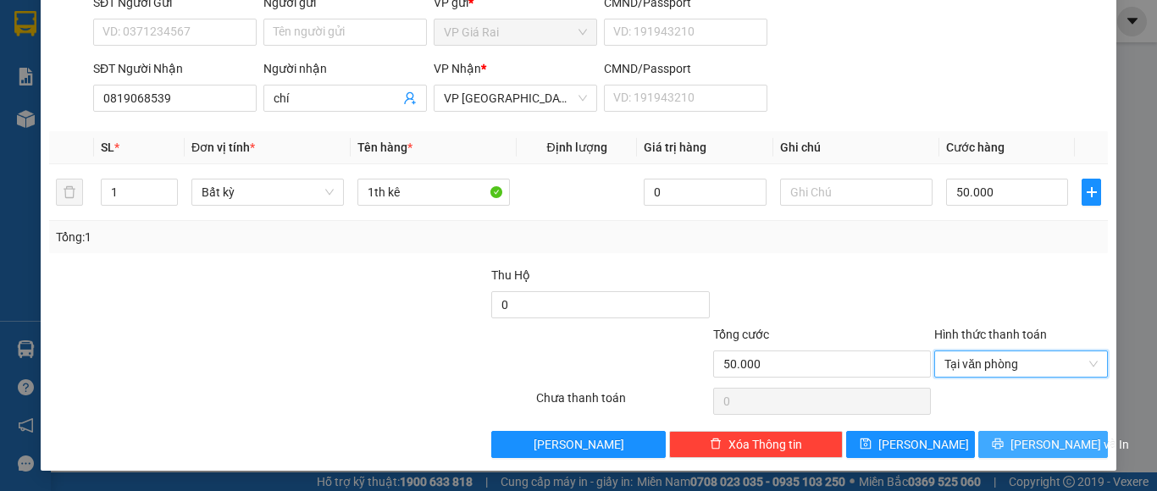
click at [1018, 451] on span "Lưu và In" at bounding box center [1069, 444] width 119 height 19
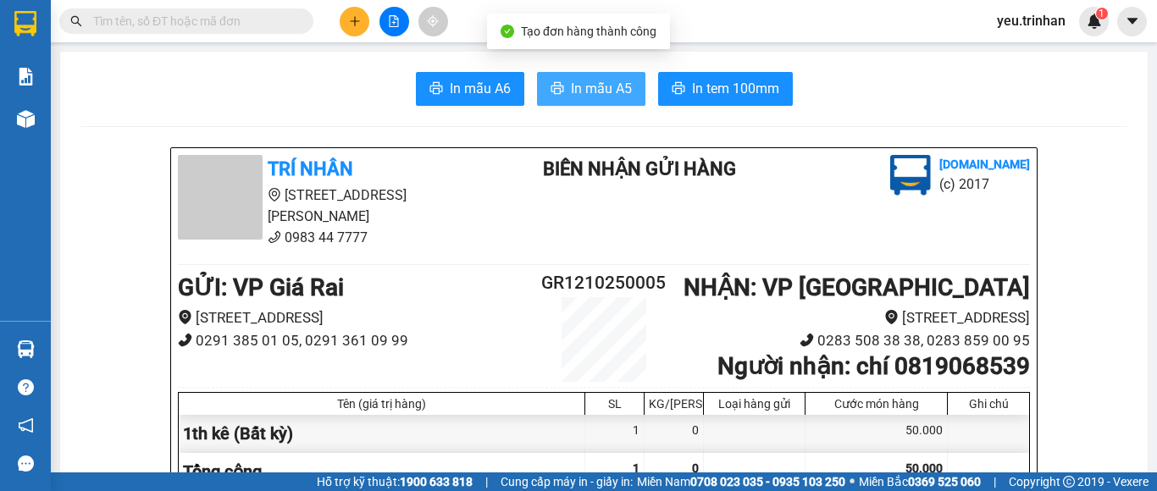
drag, startPoint x: 609, startPoint y: 54, endPoint x: 609, endPoint y: 75, distance: 20.3
click at [609, 50] on body "Kết quả tìm kiếm ( 0 ) Bộ lọc No Data yeu.trinhan 1 Báo cáo BC đơn chưa cước (n…" at bounding box center [578, 245] width 1157 height 491
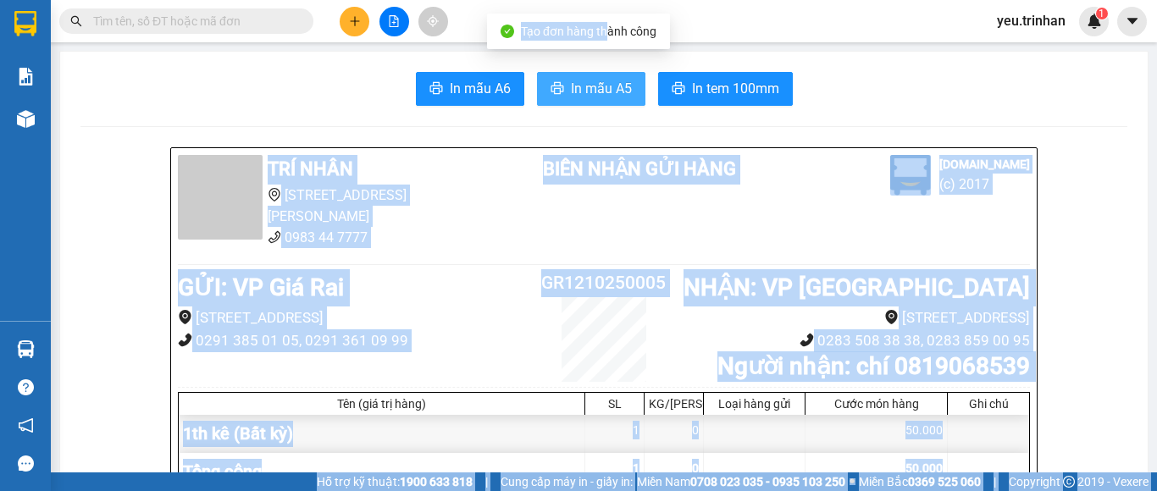
click at [609, 89] on span "In mẫu A5" at bounding box center [601, 88] width 61 height 21
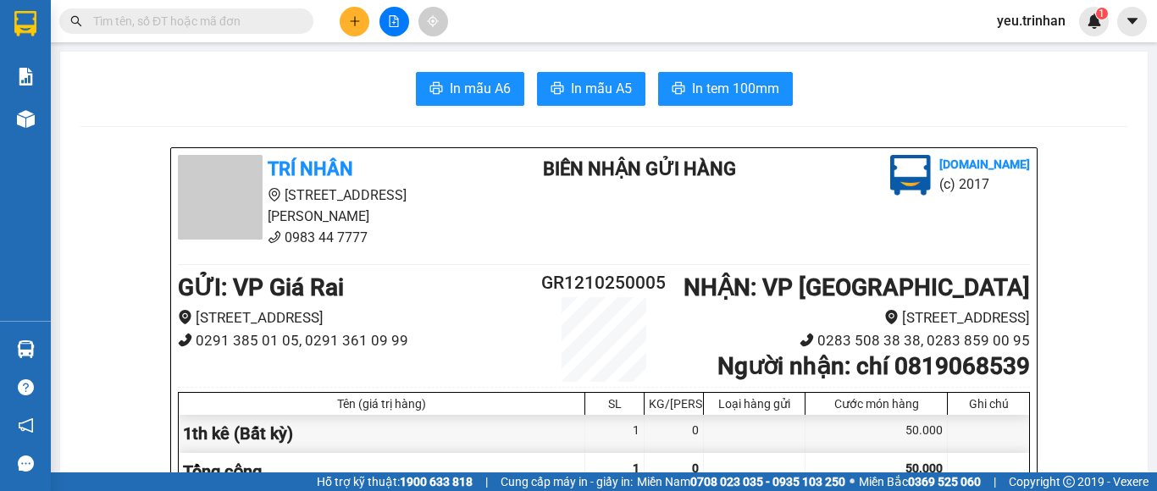
click at [282, 84] on div "In mẫu A6 In mẫu A5 In tem 100mm" at bounding box center [603, 89] width 1047 height 34
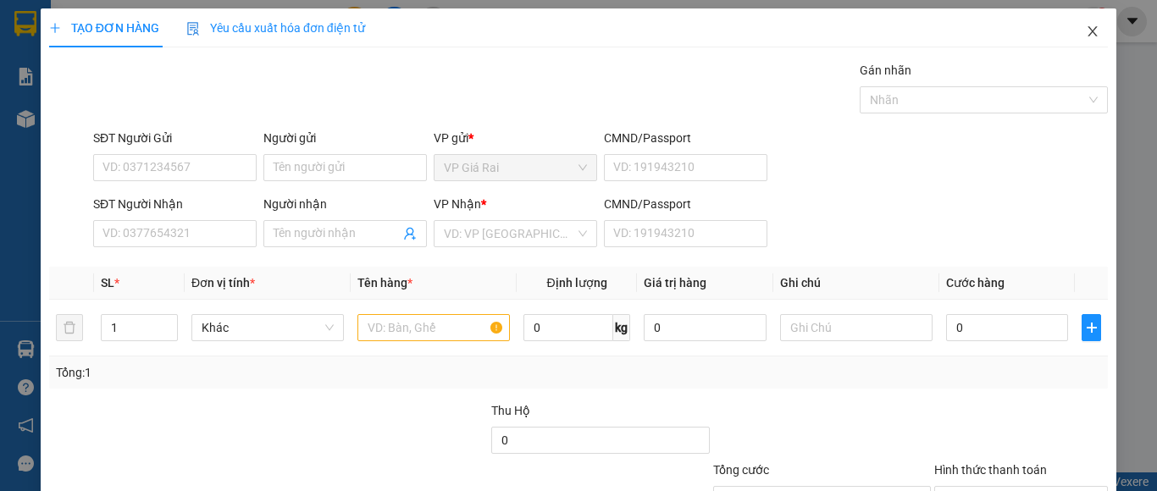
click at [1086, 32] on icon "close" at bounding box center [1093, 32] width 14 height 14
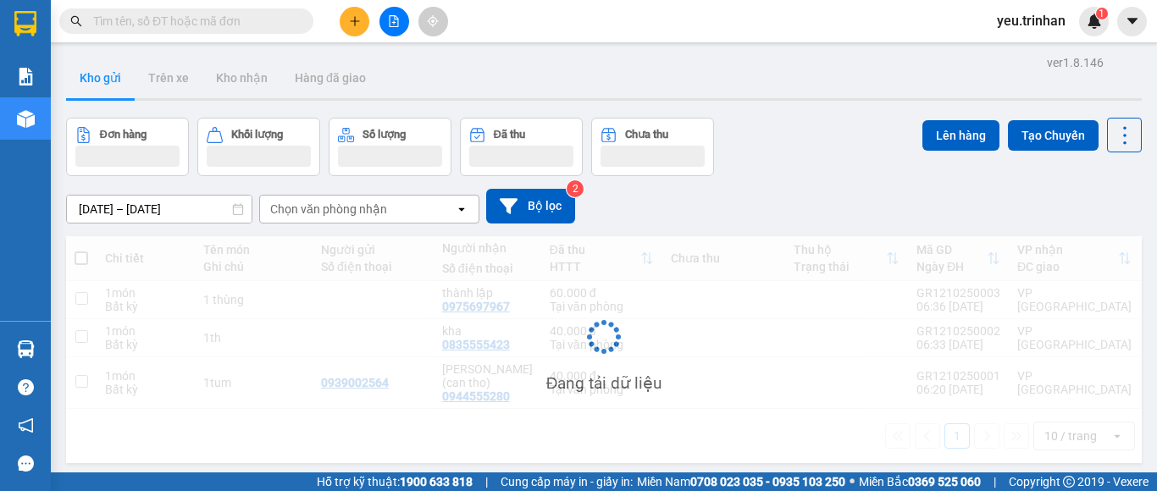
click at [670, 185] on div "10/10/2025 – 12/10/2025 Press the down arrow key to interact with the calendar …" at bounding box center [604, 206] width 1076 height 60
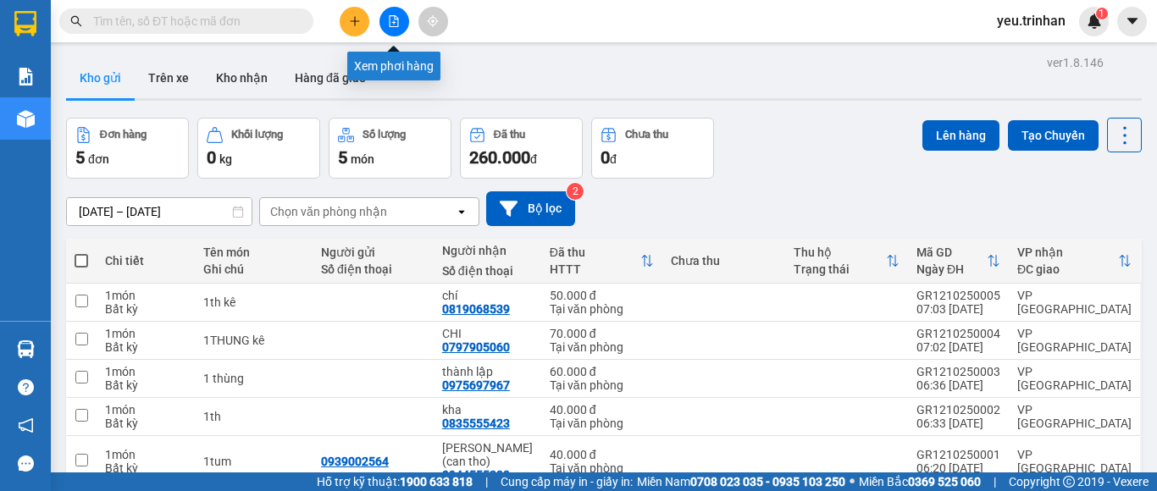
click at [390, 25] on icon "file-add" at bounding box center [394, 21] width 12 height 12
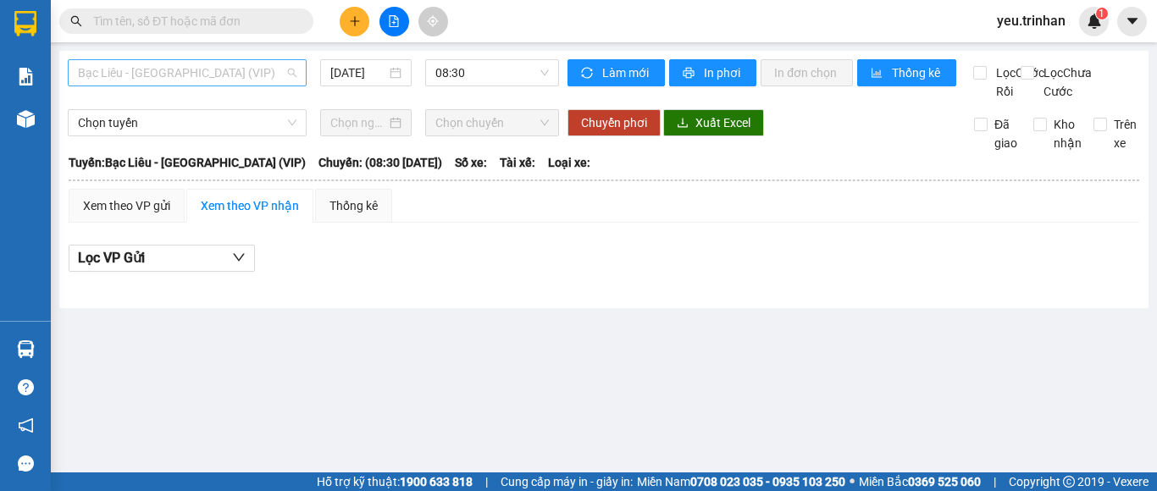
click at [279, 79] on span "Bạc Liêu - [GEOGRAPHIC_DATA] (VIP)" at bounding box center [187, 72] width 219 height 25
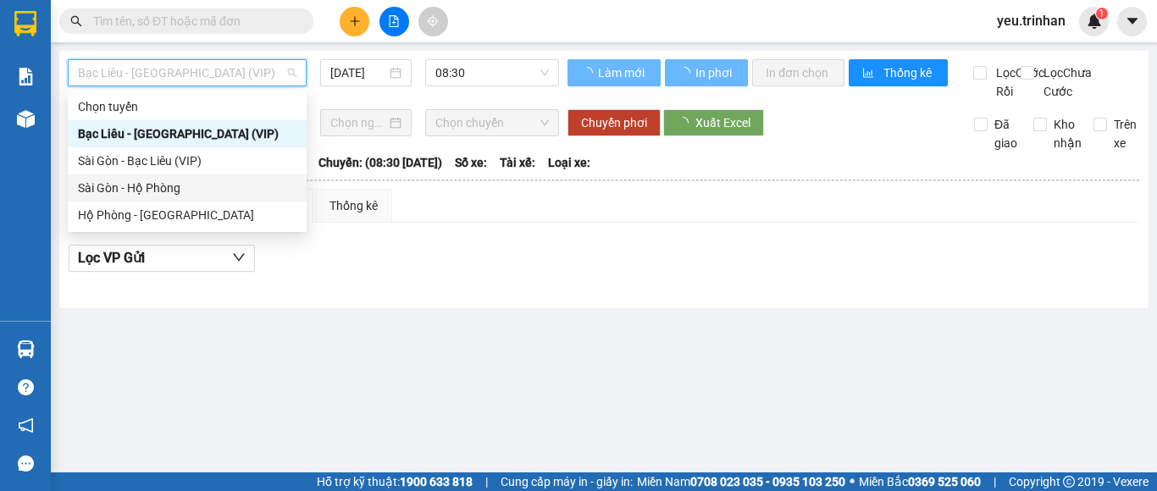
click at [233, 175] on div "Sài Gòn - Hộ Phòng" at bounding box center [187, 187] width 239 height 27
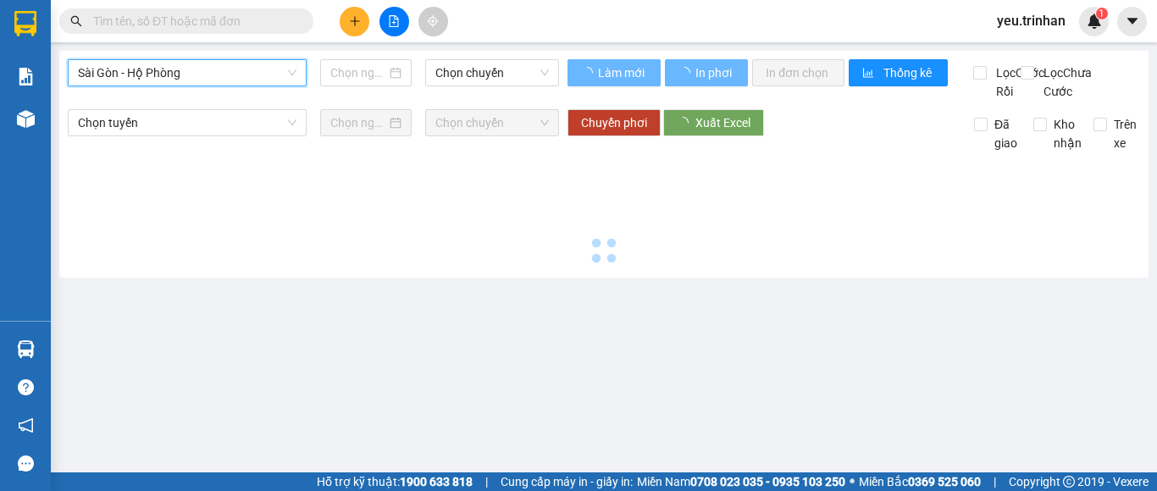
type input "[DATE]"
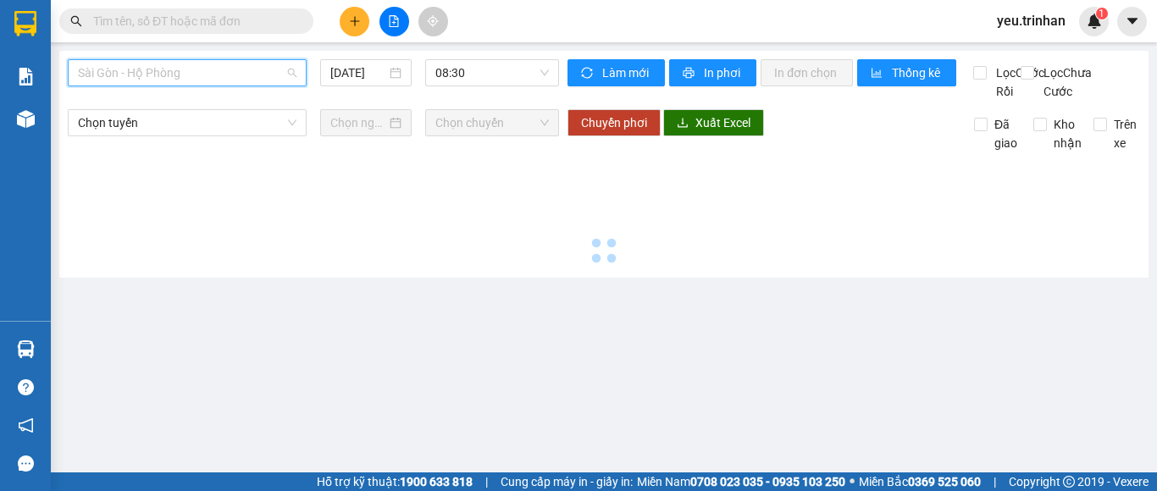
click at [232, 67] on span "Sài Gòn - Hộ Phòng" at bounding box center [187, 72] width 219 height 25
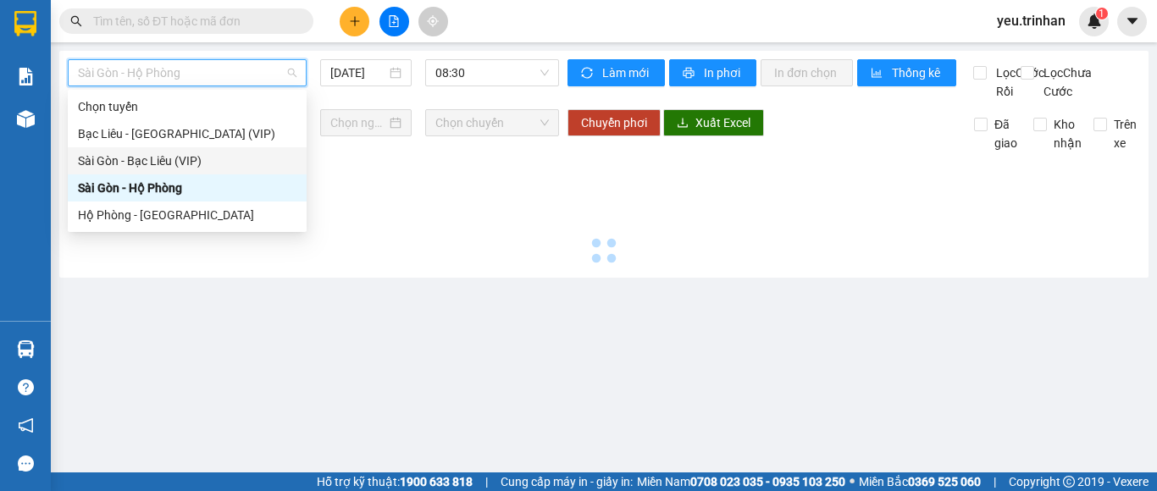
click at [243, 168] on div "Sài Gòn - Bạc Liêu (VIP)" at bounding box center [187, 161] width 219 height 19
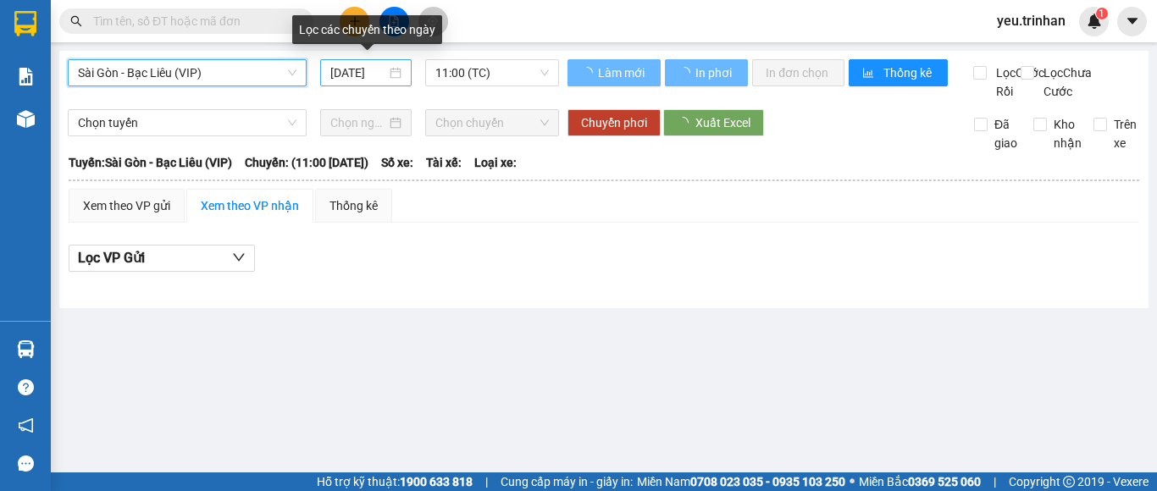
click at [363, 76] on input "[DATE]" at bounding box center [358, 73] width 56 height 19
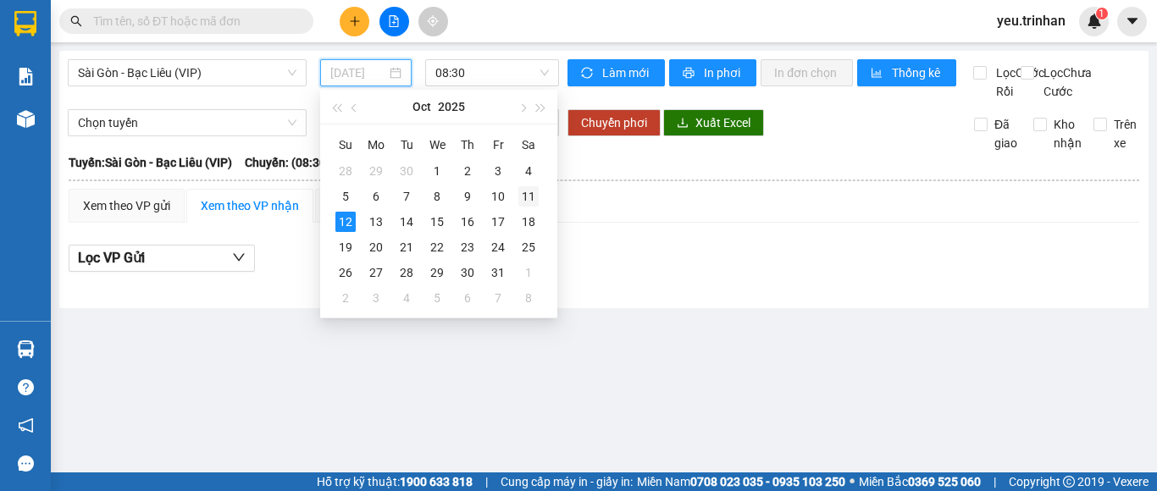
click at [518, 197] on div "11" at bounding box center [528, 196] width 20 height 20
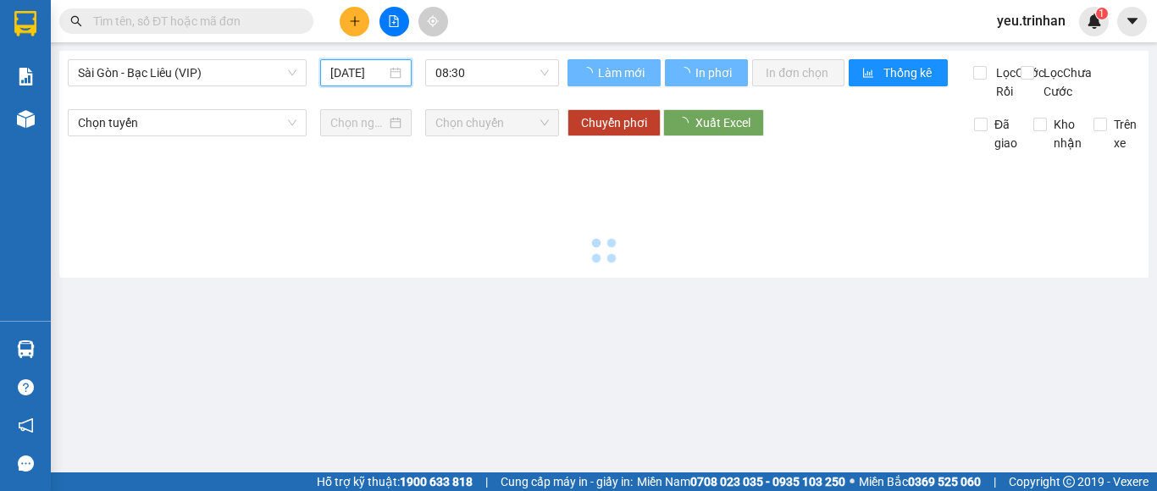
type input "[DATE]"
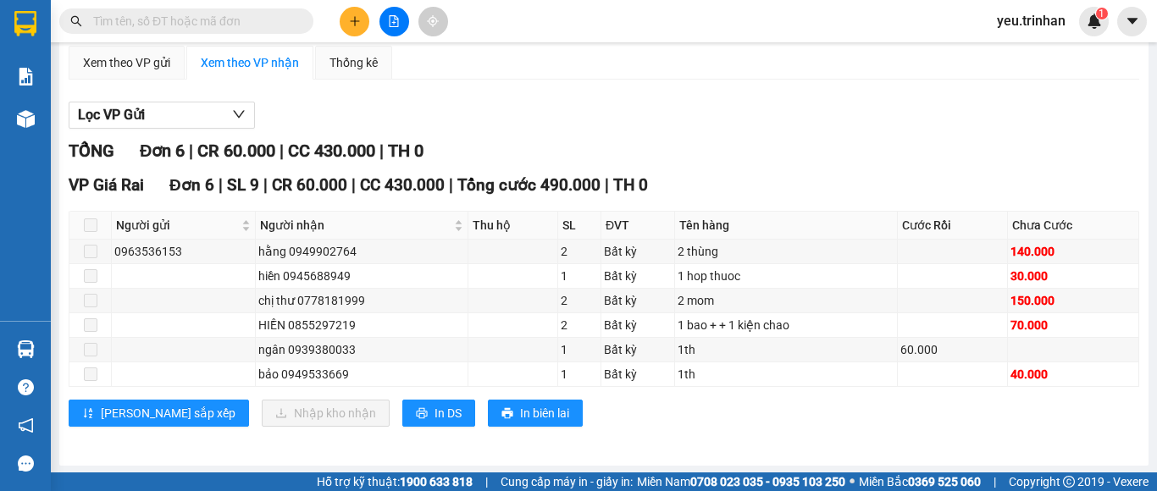
scroll to position [163, 0]
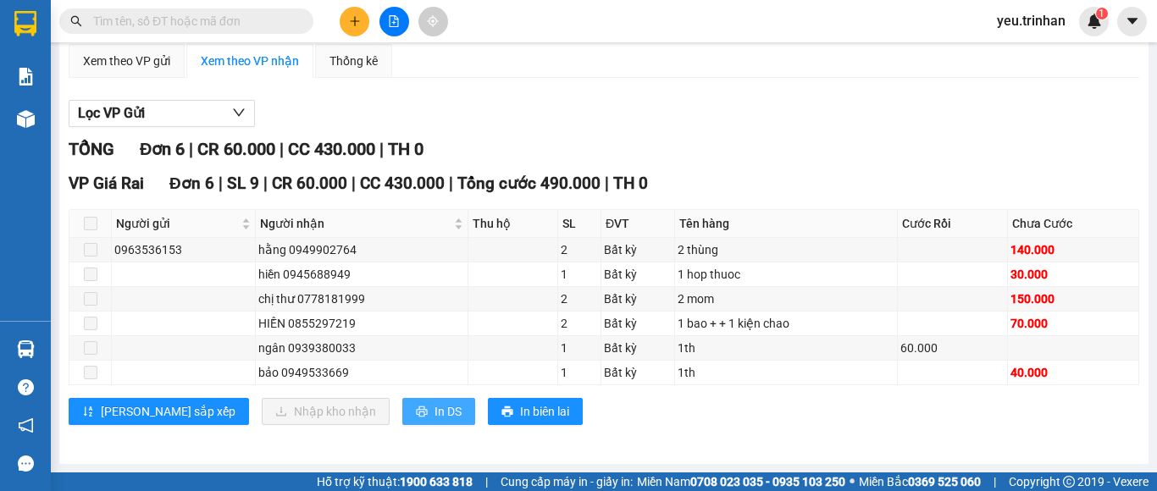
click at [435, 406] on span "In DS" at bounding box center [448, 411] width 27 height 19
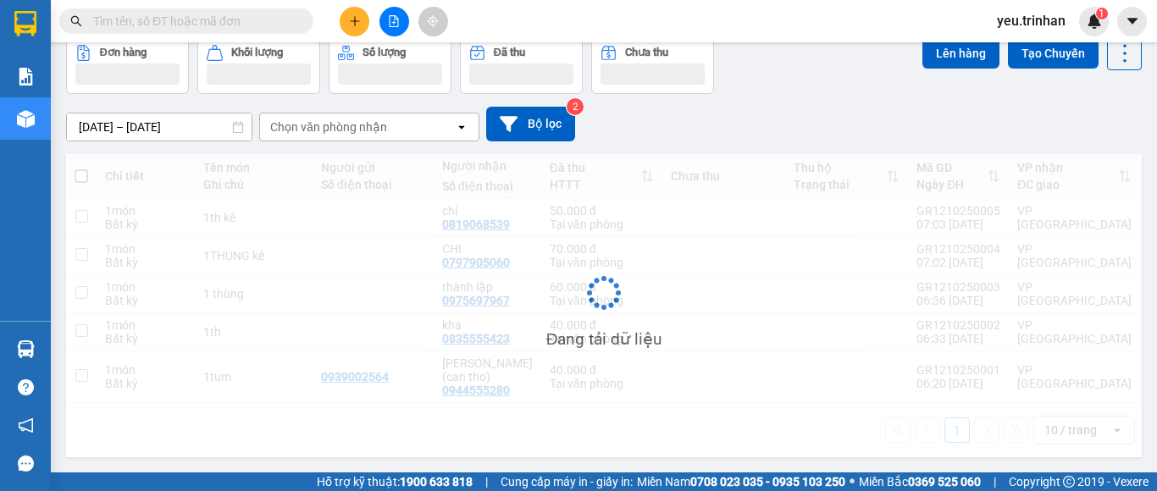
scroll to position [78, 0]
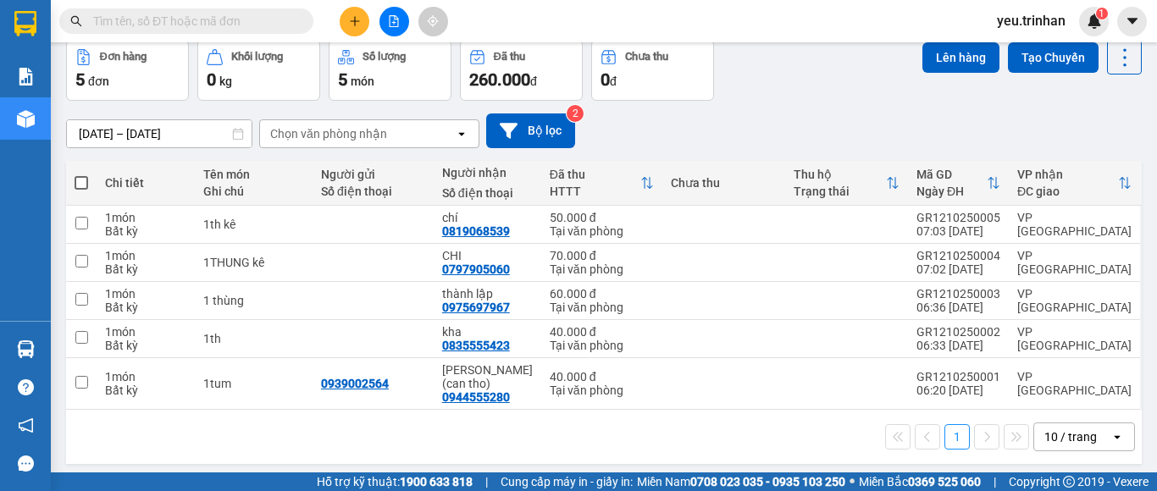
click at [620, 116] on div "10/10/2025 – 12/10/2025 Press the down arrow key to interact with the calendar …" at bounding box center [604, 130] width 1076 height 35
click at [255, 14] on input "text" at bounding box center [193, 21] width 200 height 19
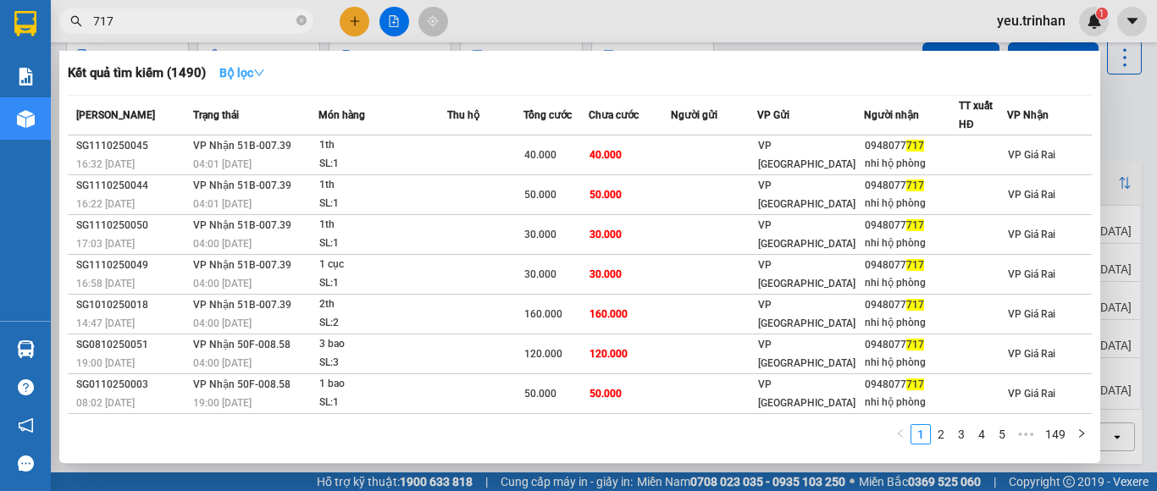
type input "717"
click at [236, 76] on strong "Bộ lọc" at bounding box center [242, 73] width 46 height 14
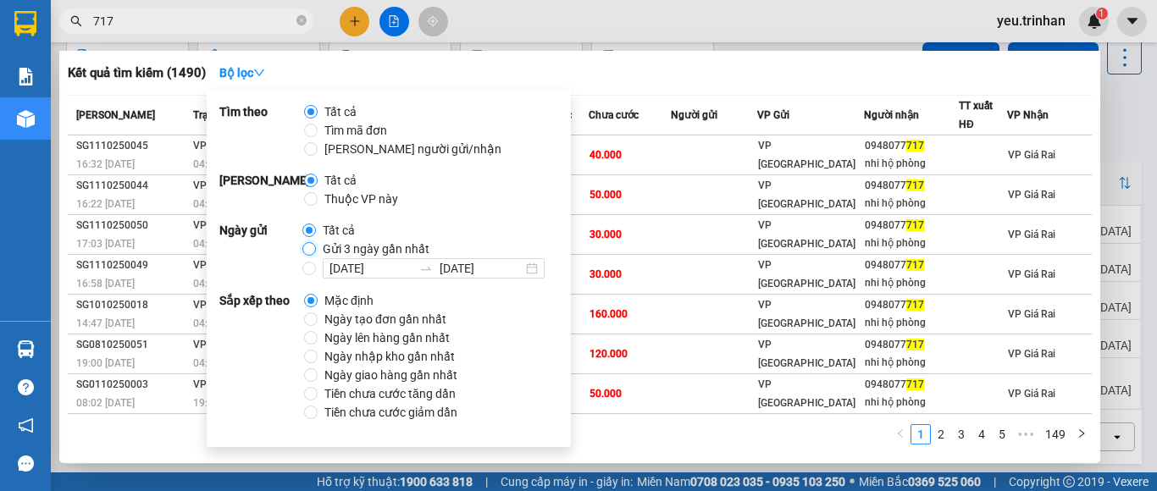
click at [311, 252] on input "Gửi 3 ngày gần nhất" at bounding box center [309, 249] width 14 height 14
radio input "true"
radio input "false"
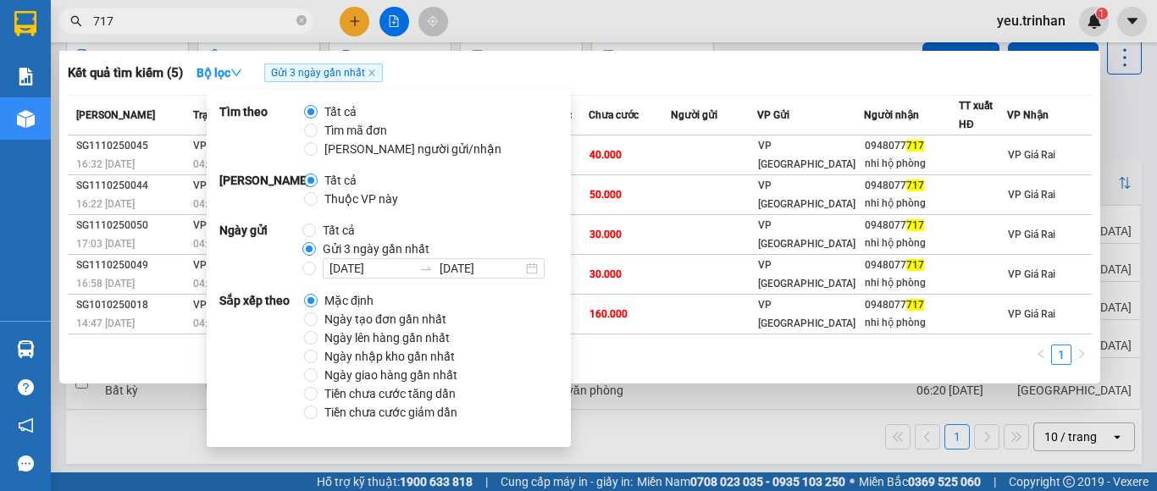
click at [645, 80] on div "Kết quả tìm kiếm ( 5 ) Bộ lọc Gửi 3 ngày gần nhất" at bounding box center [580, 72] width 1024 height 27
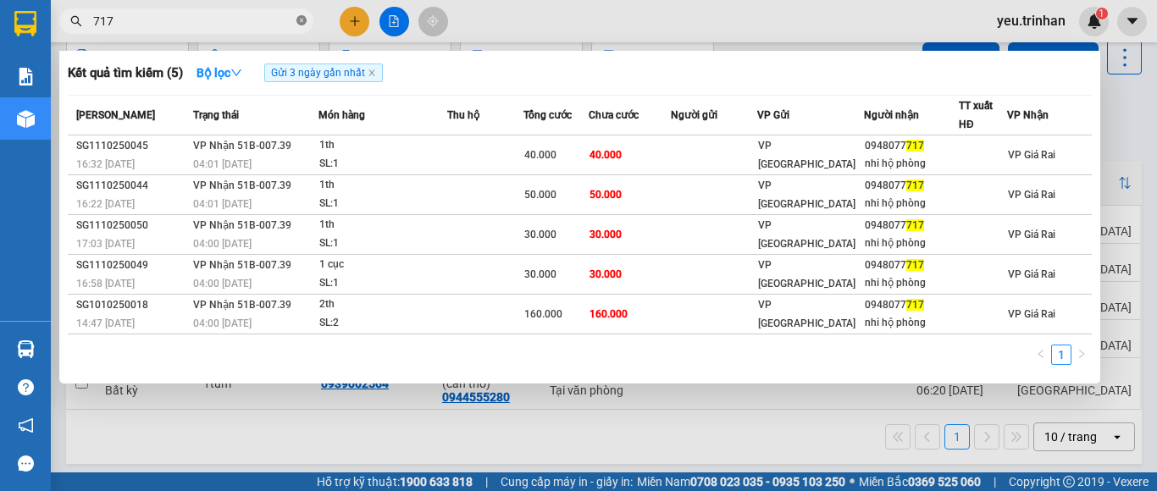
click at [301, 21] on icon "close-circle" at bounding box center [301, 20] width 10 height 10
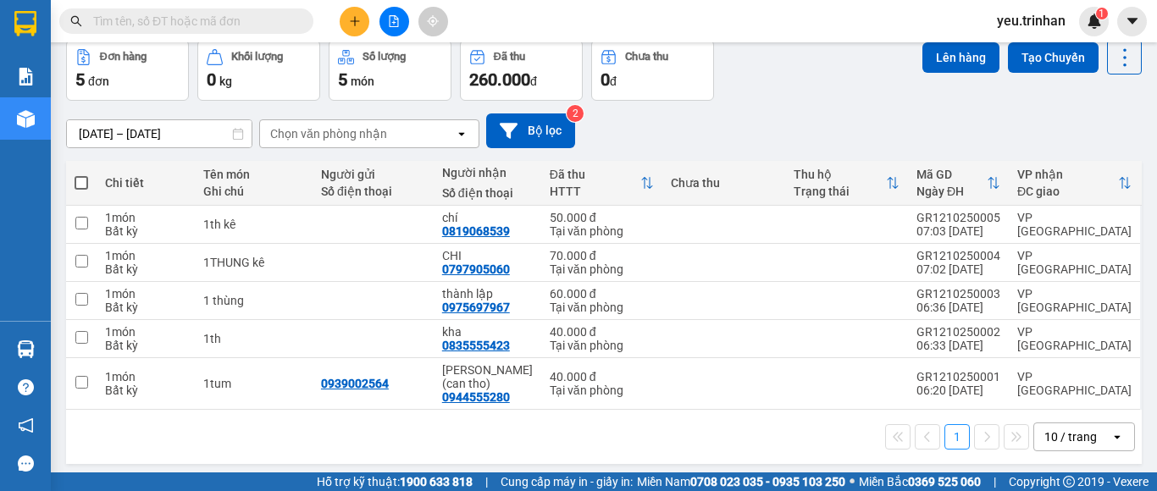
click at [638, 142] on div "10/10/2025 – 12/10/2025 Press the down arrow key to interact with the calendar …" at bounding box center [604, 130] width 1076 height 35
click at [358, 22] on icon "plus" at bounding box center [355, 21] width 12 height 12
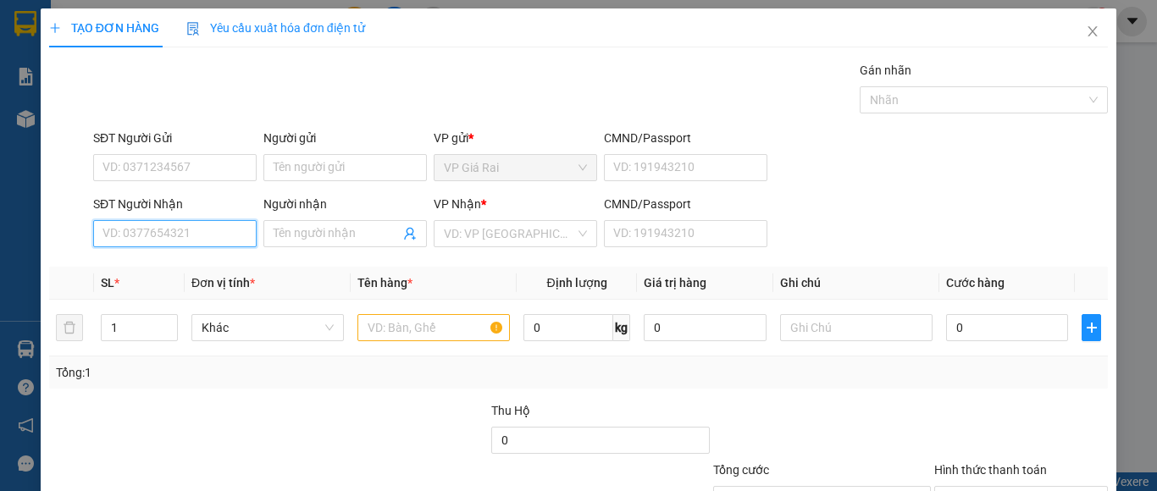
click at [197, 239] on input "SĐT Người Nhận" at bounding box center [174, 233] width 163 height 27
click at [214, 231] on input "SĐT Người Nhận" at bounding box center [174, 233] width 163 height 27
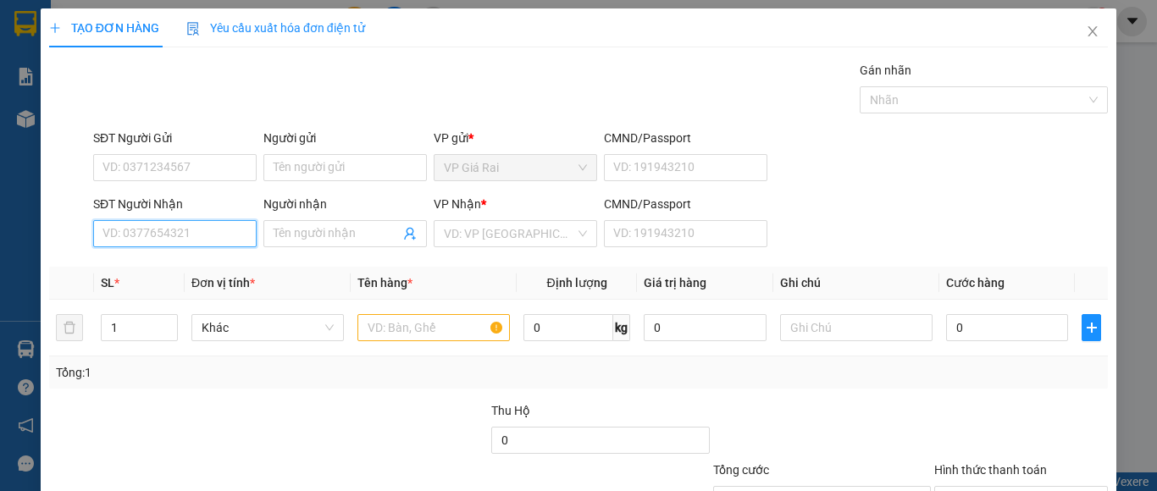
click at [217, 237] on input "SĐT Người Nhận" at bounding box center [174, 233] width 163 height 27
type input "0917353312"
click at [222, 273] on div "0917353312 - nguyễn thanh mỵ" at bounding box center [185, 267] width 167 height 19
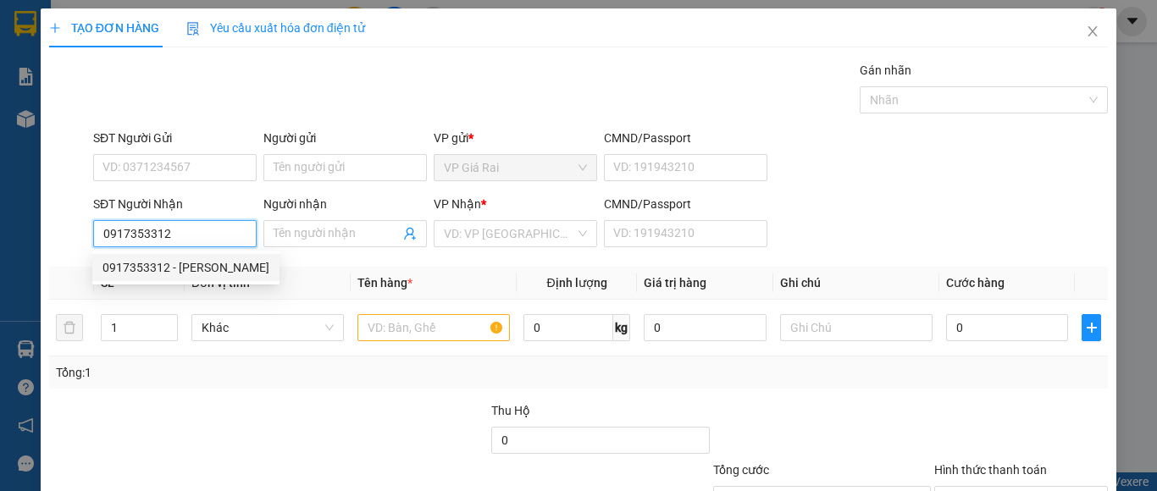
type input "nguyễn thanh mỵ"
type input "30.000"
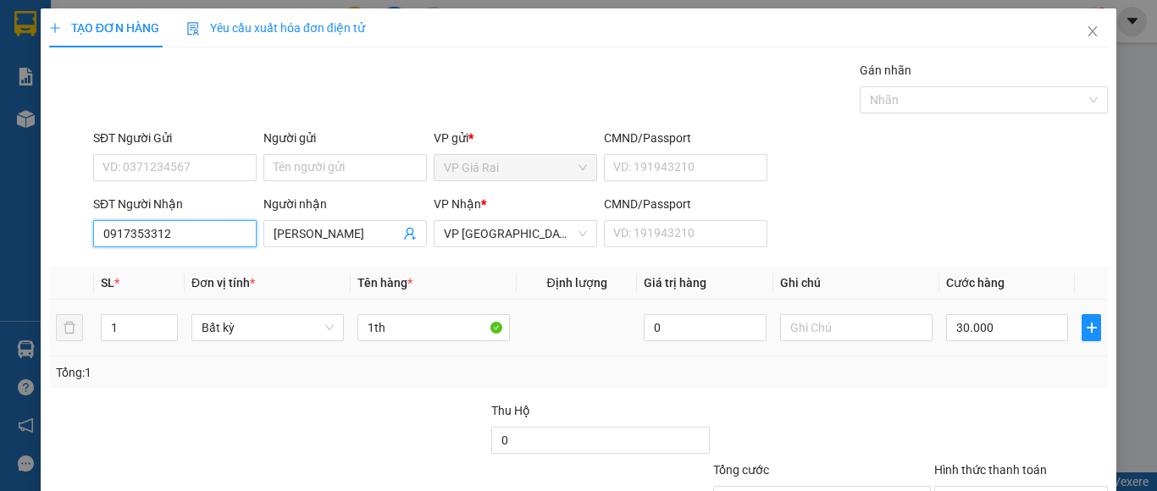
type input "0917353312"
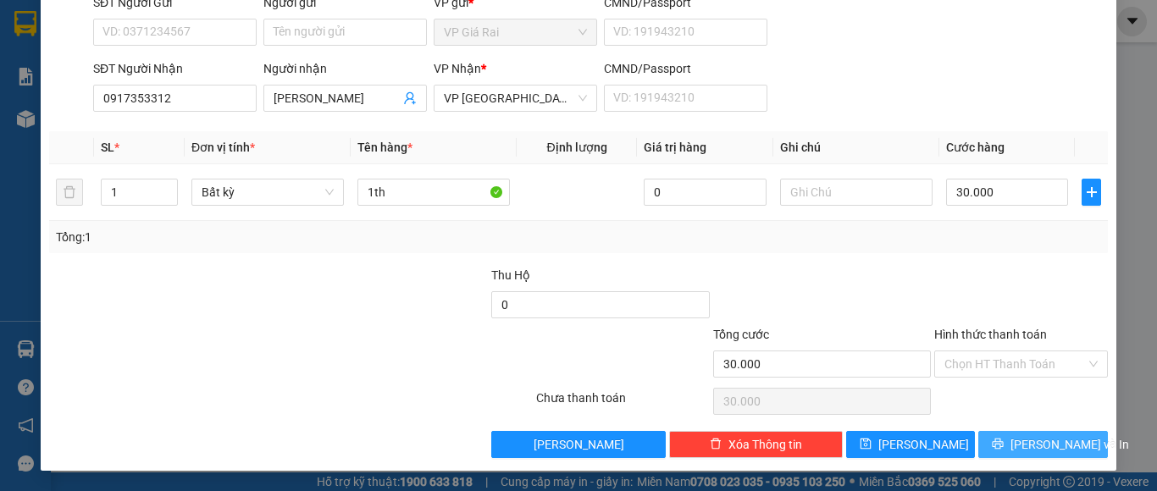
click at [1062, 435] on span "Lưu và In" at bounding box center [1069, 444] width 119 height 19
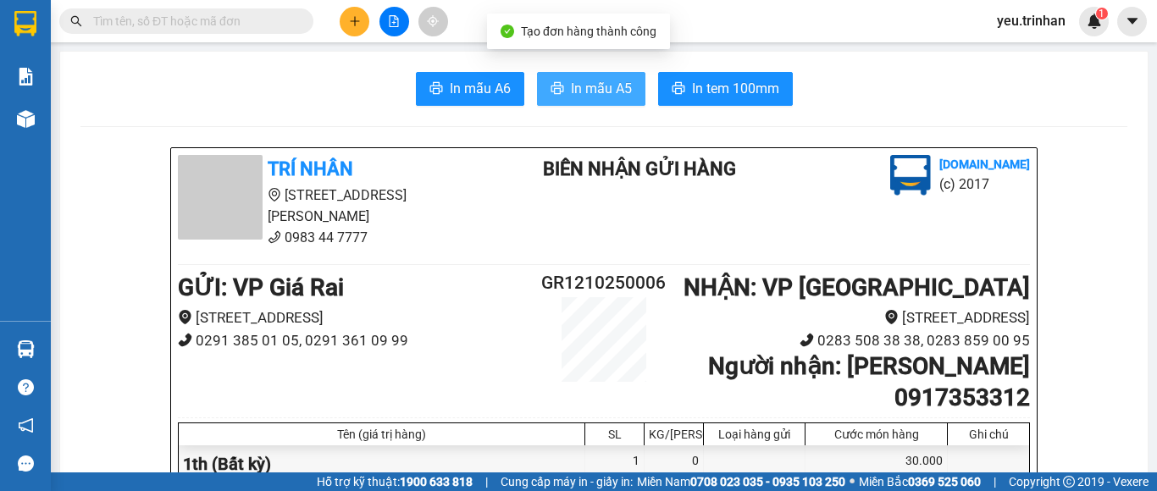
click at [588, 78] on span "In mẫu A5" at bounding box center [601, 88] width 61 height 21
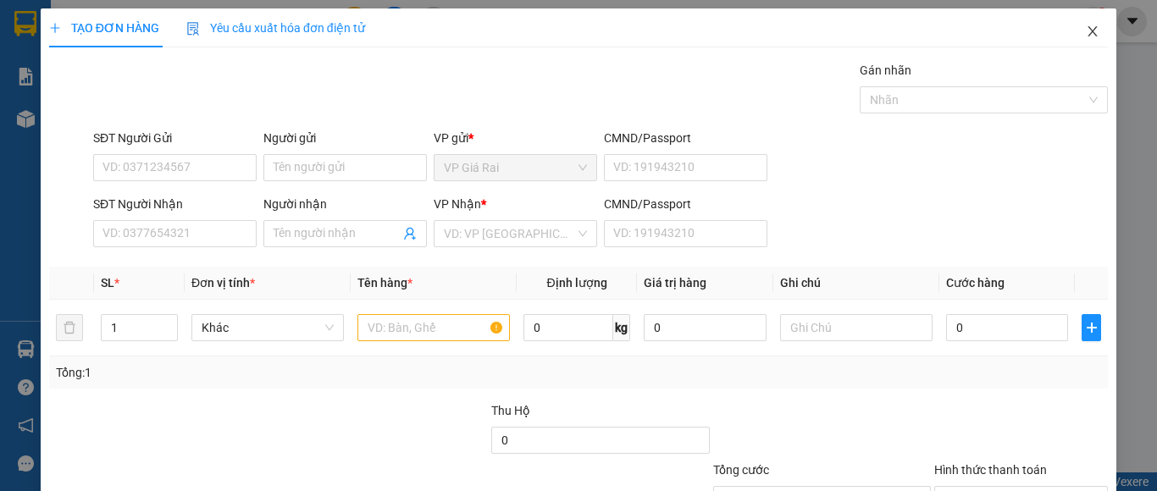
click at [1089, 32] on span "Close" at bounding box center [1092, 31] width 47 height 47
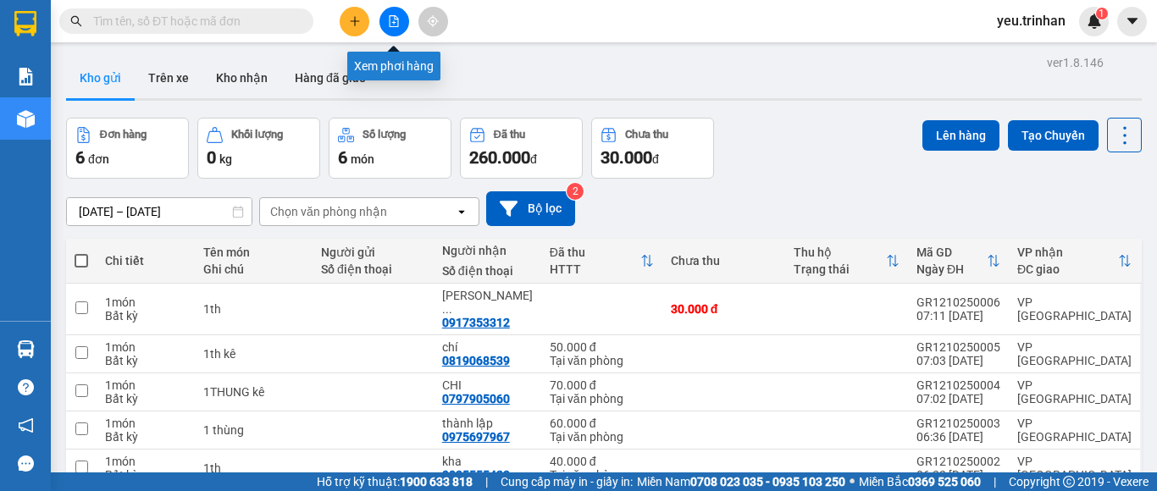
click at [394, 10] on button at bounding box center [394, 22] width 30 height 30
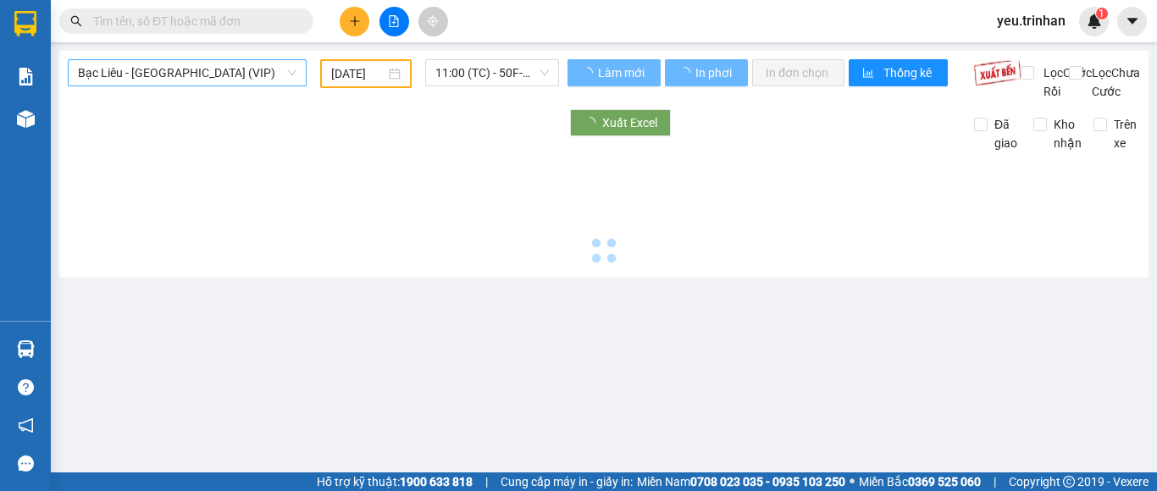
type input "[DATE]"
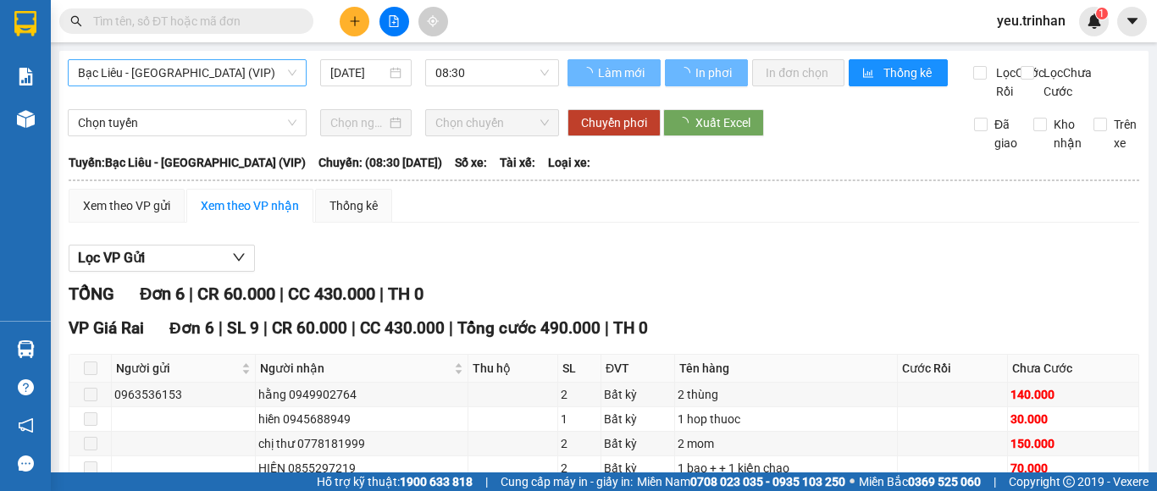
click at [276, 74] on span "Bạc Liêu - [GEOGRAPHIC_DATA] (VIP)" at bounding box center [187, 72] width 219 height 25
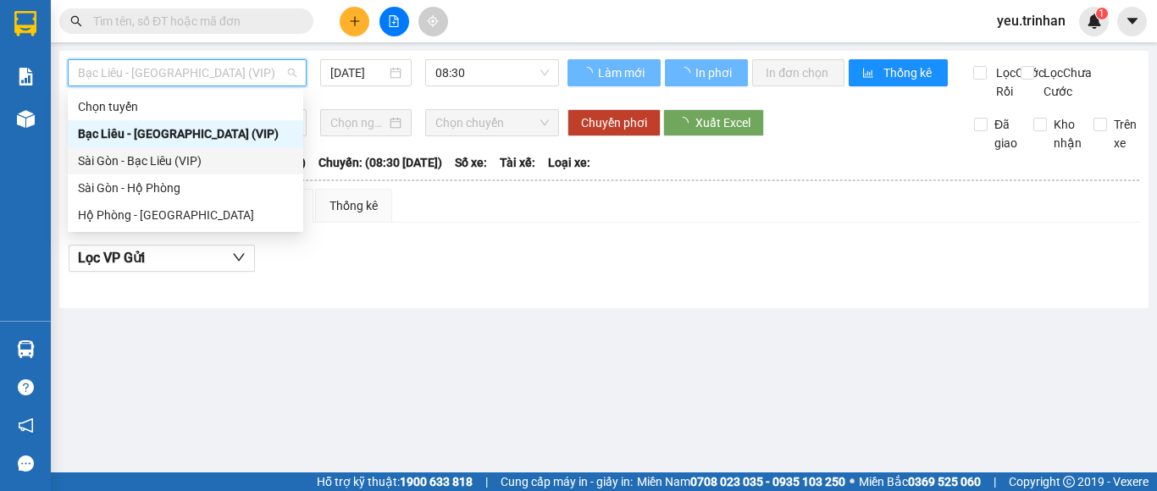
click at [243, 165] on div "Sài Gòn - Bạc Liêu (VIP)" at bounding box center [185, 161] width 215 height 19
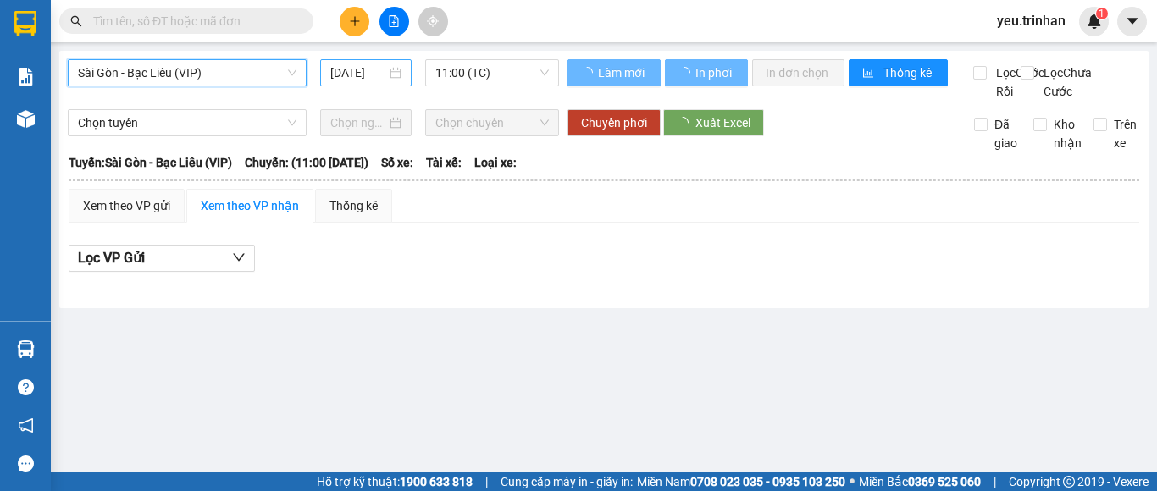
click at [346, 75] on input "[DATE]" at bounding box center [358, 73] width 56 height 19
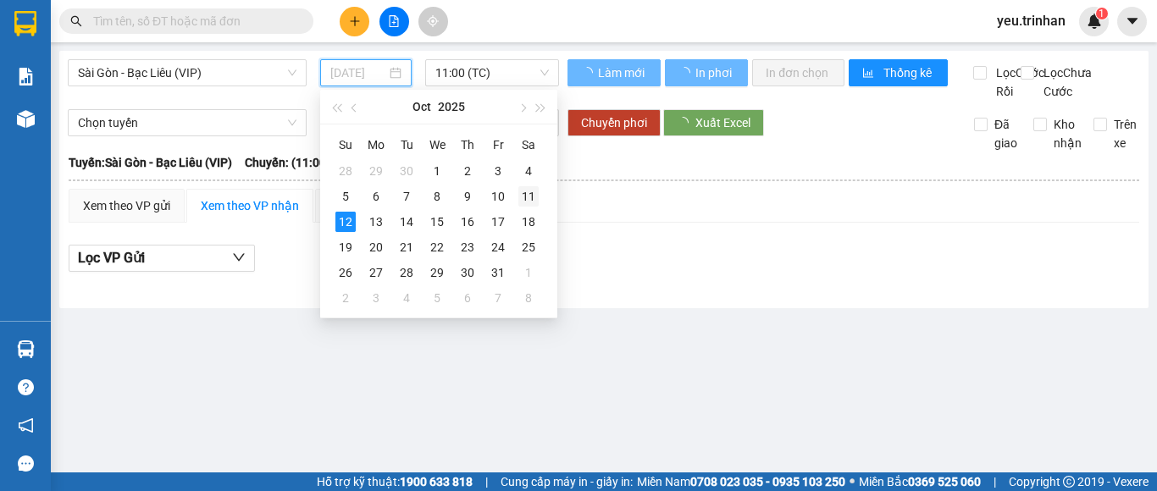
click at [522, 196] on div "11" at bounding box center [528, 196] width 20 height 20
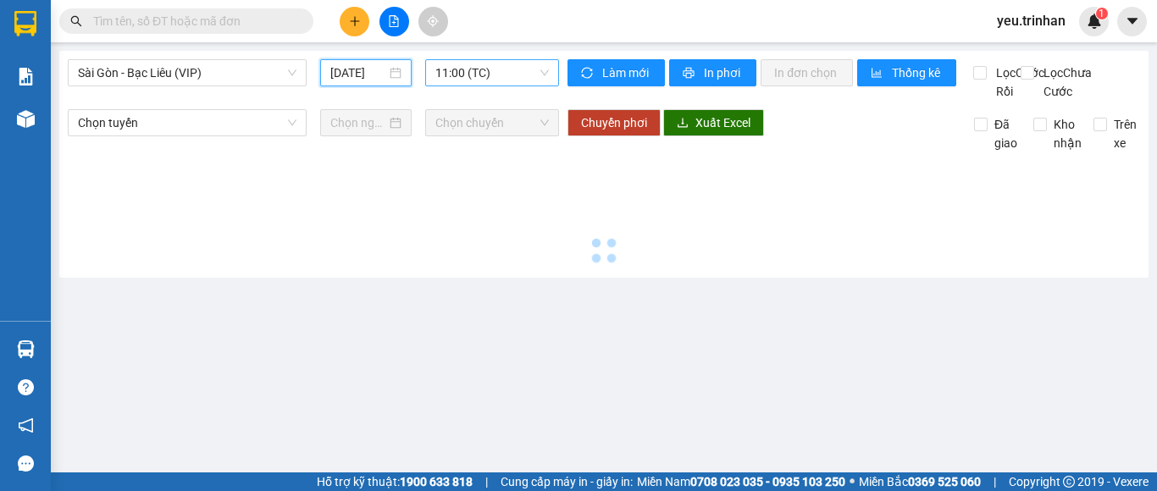
type input "[DATE]"
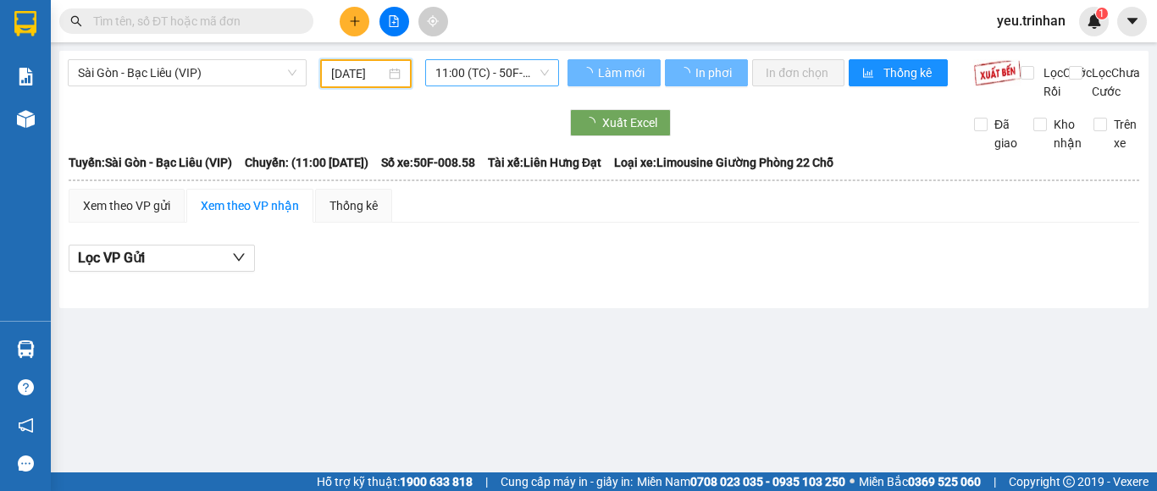
click at [490, 80] on span "11:00 (TC) - 50F-008.58" at bounding box center [491, 72] width 113 height 25
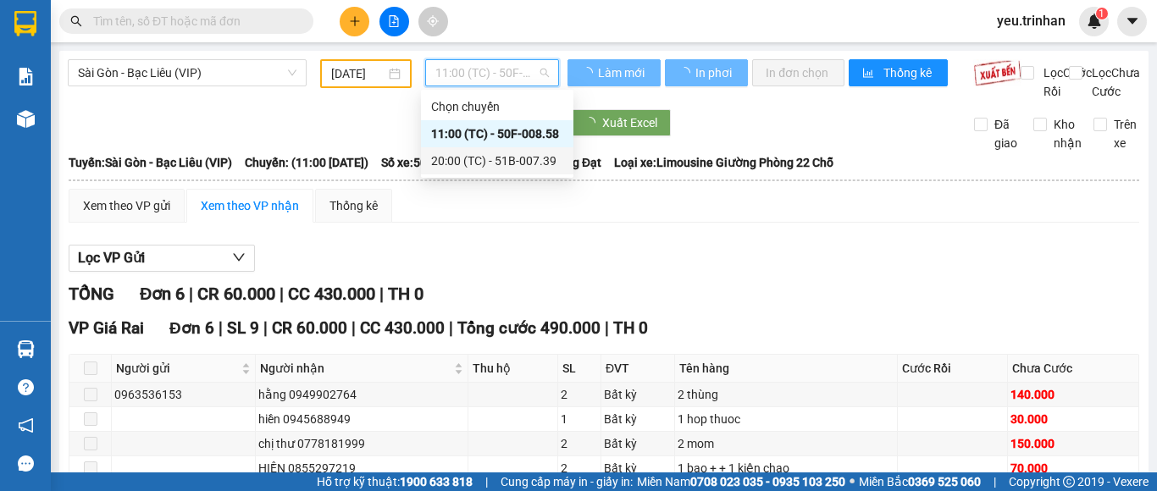
click at [490, 164] on div "20:00 (TC) - 51B-007.39" at bounding box center [497, 161] width 132 height 19
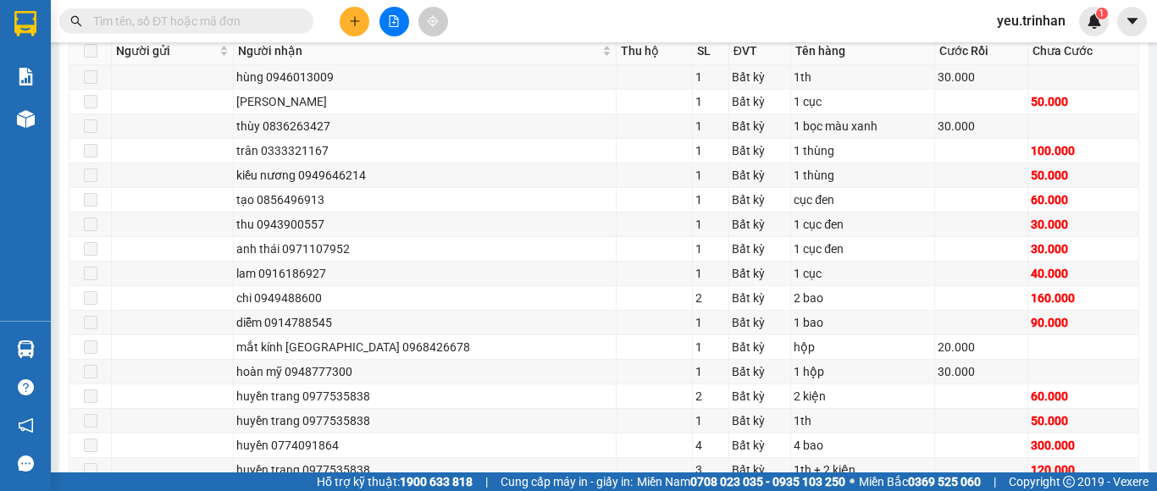
scroll to position [1077, 0]
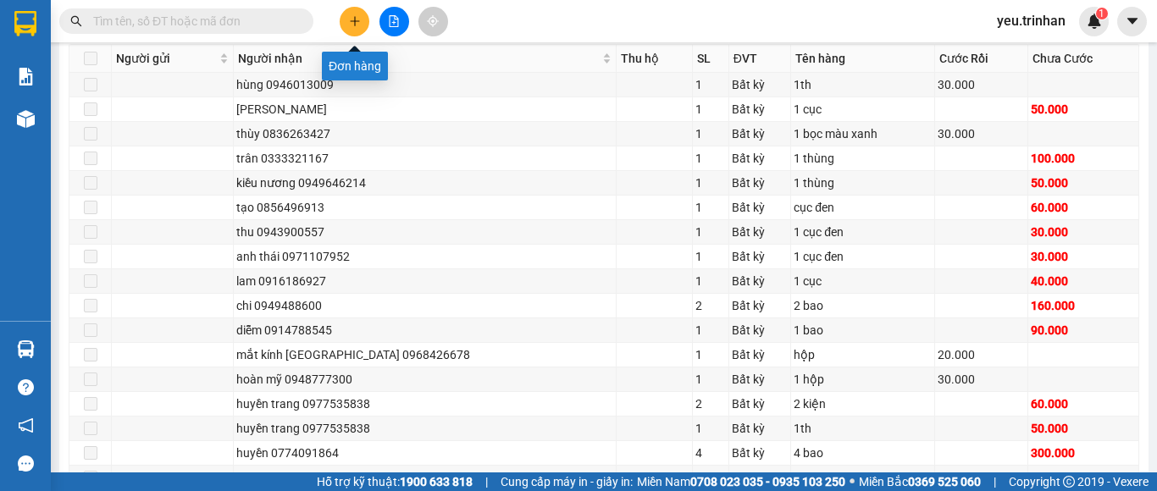
click at [347, 23] on button at bounding box center [355, 22] width 30 height 30
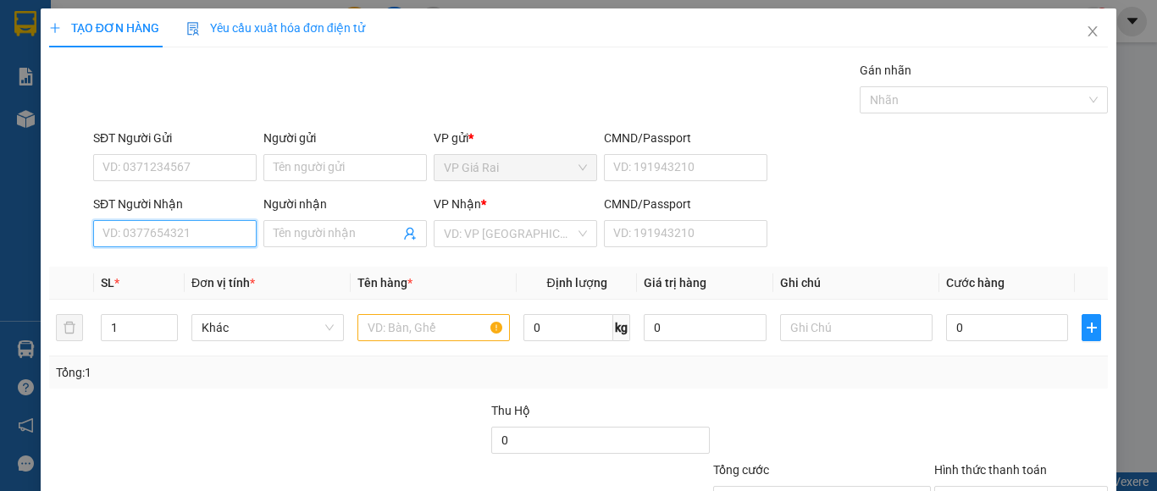
click at [186, 235] on input "SĐT Người Nhận" at bounding box center [174, 233] width 163 height 27
type input "0936859958"
click at [208, 275] on div "0936859958 - tiễn" at bounding box center [172, 267] width 141 height 19
type input "tiễn"
type input "40.000"
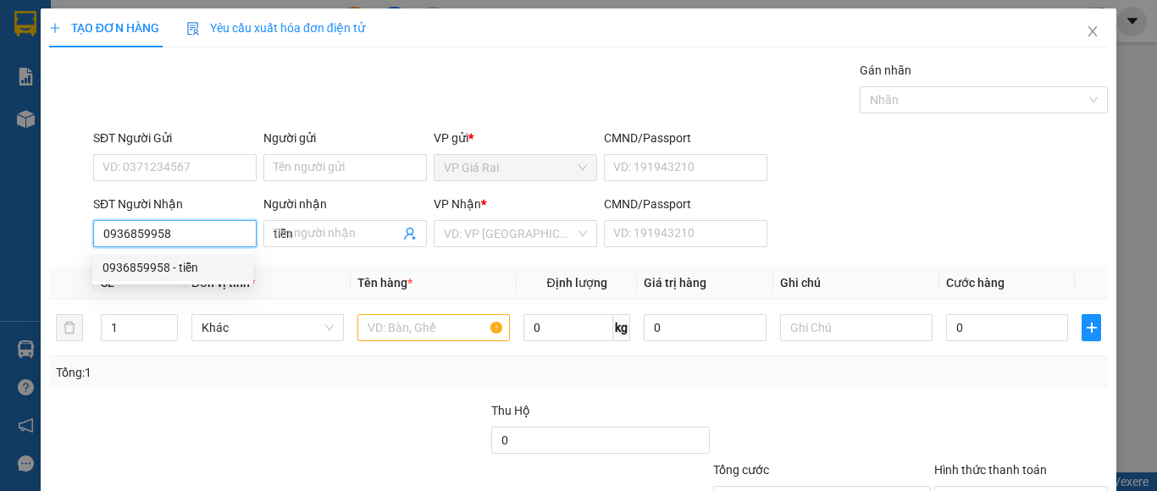
type input "40.000"
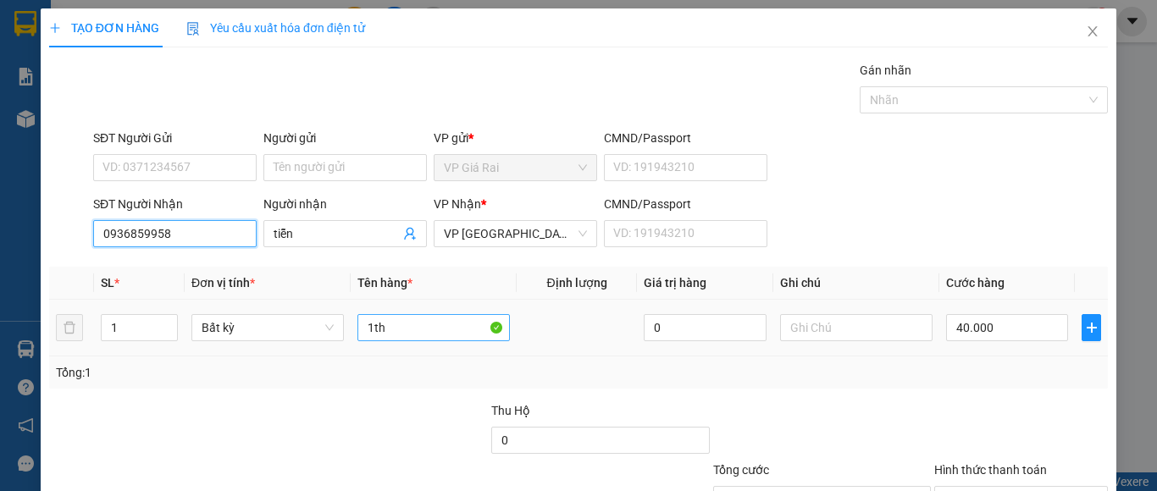
type input "0936859958"
drag, startPoint x: 416, startPoint y: 332, endPoint x: 96, endPoint y: 263, distance: 327.4
click at [97, 273] on table "SL * Đơn vị tính * Tên hàng * Định lượng Giá trị hàng Ghi chú Cước hàng 1 Bất k…" at bounding box center [578, 312] width 1059 height 90
type input "1 hộp"
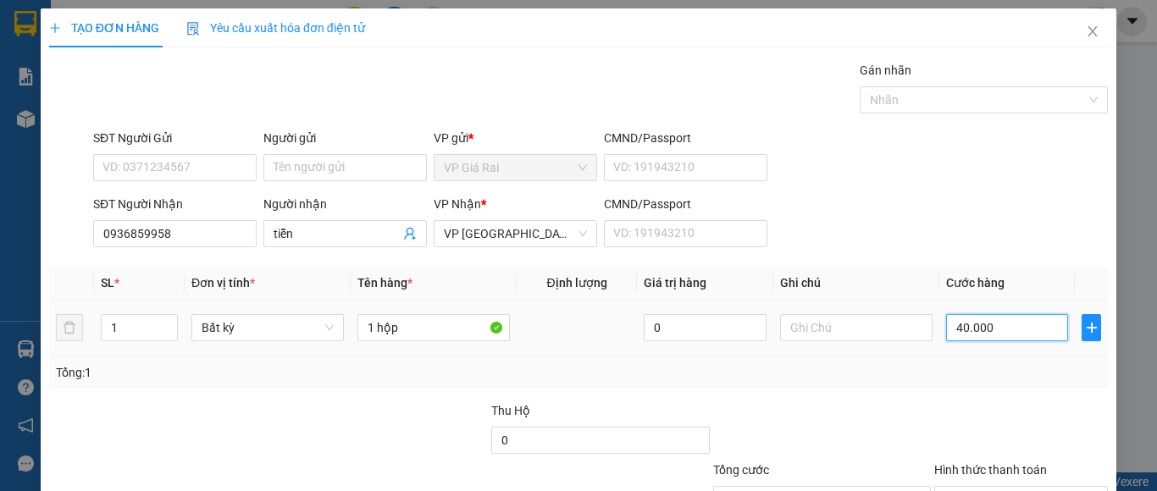
click at [967, 327] on input "40.000" at bounding box center [1007, 327] width 122 height 27
type input "0"
type input "2"
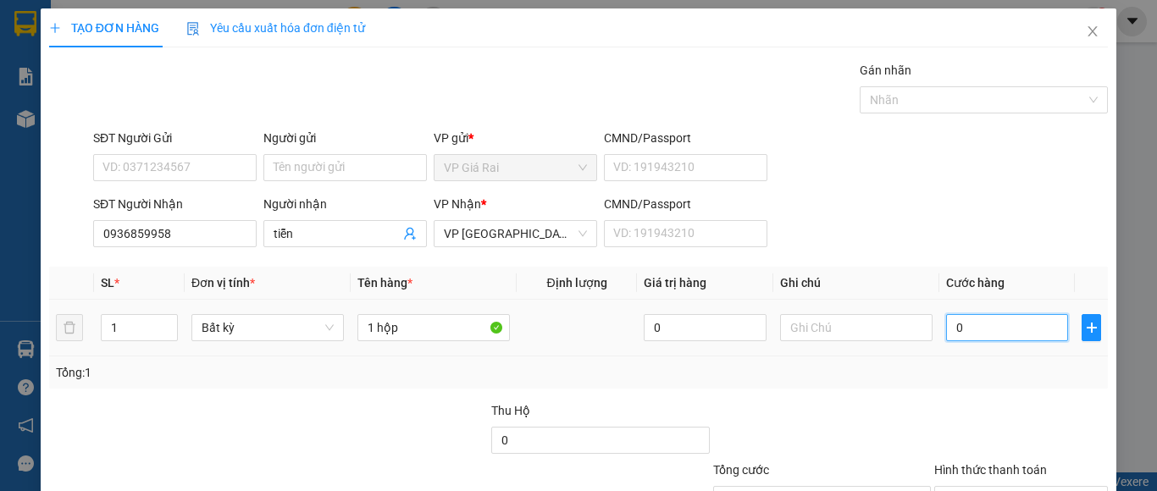
type input "2"
type input "02"
type input "20"
type input "020"
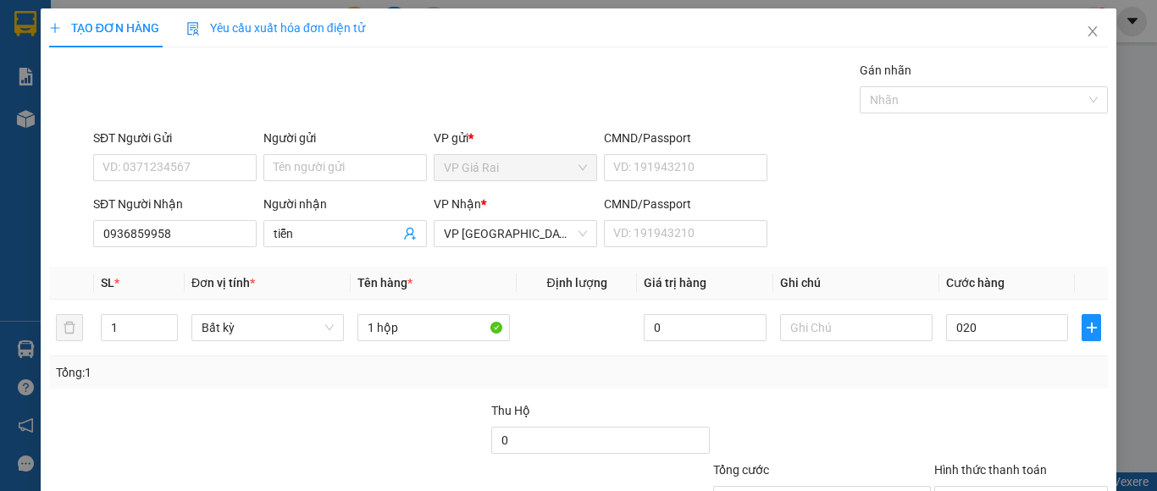
type input "20.000"
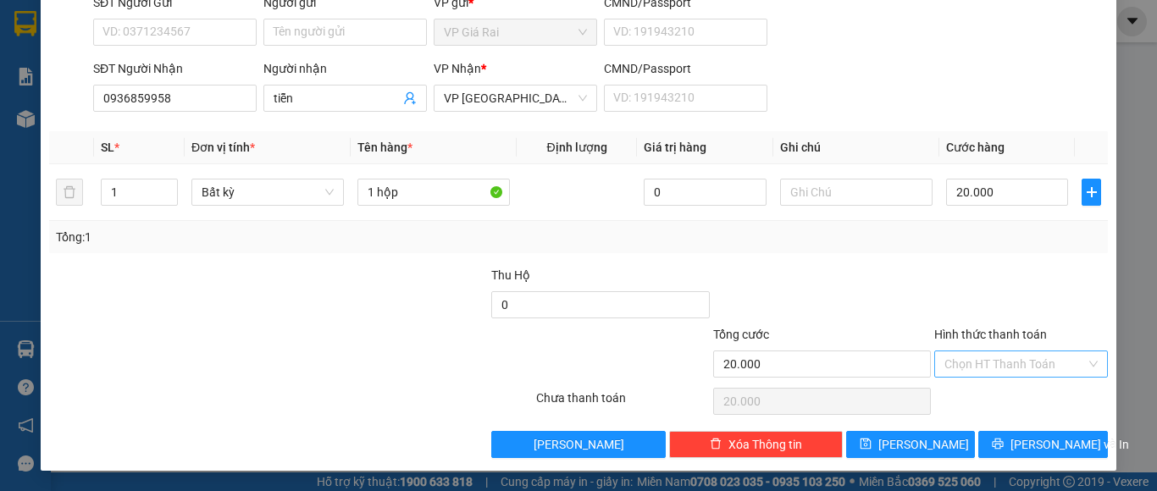
click at [1048, 365] on input "Hình thức thanh toán" at bounding box center [1014, 364] width 141 height 25
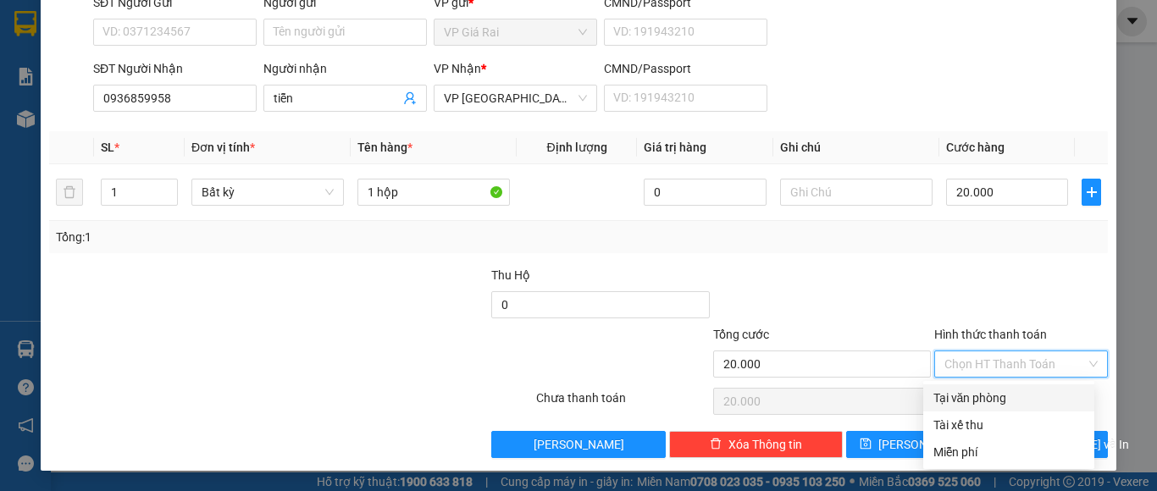
drag, startPoint x: 1033, startPoint y: 399, endPoint x: 1030, endPoint y: 428, distance: 28.9
click at [1033, 402] on div "Tại văn phòng" at bounding box center [1008, 398] width 151 height 19
type input "0"
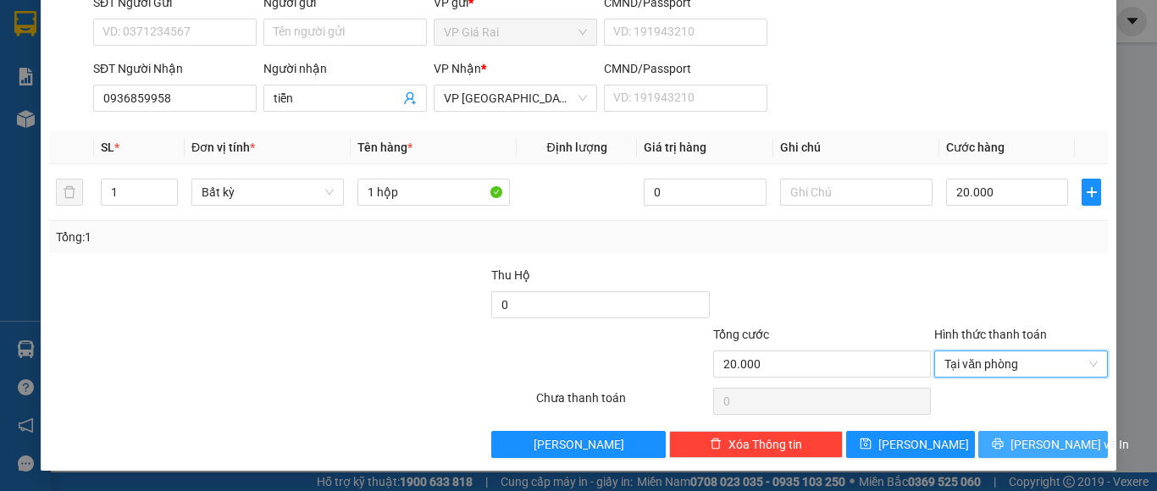
click at [1027, 447] on span "Lưu và In" at bounding box center [1069, 444] width 119 height 19
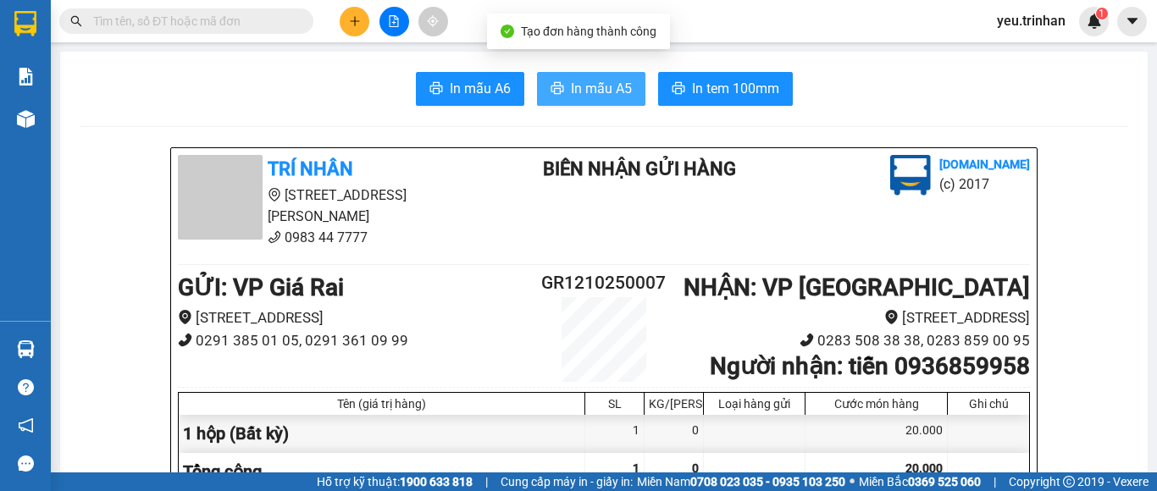
click at [584, 95] on span "In mẫu A5" at bounding box center [601, 88] width 61 height 21
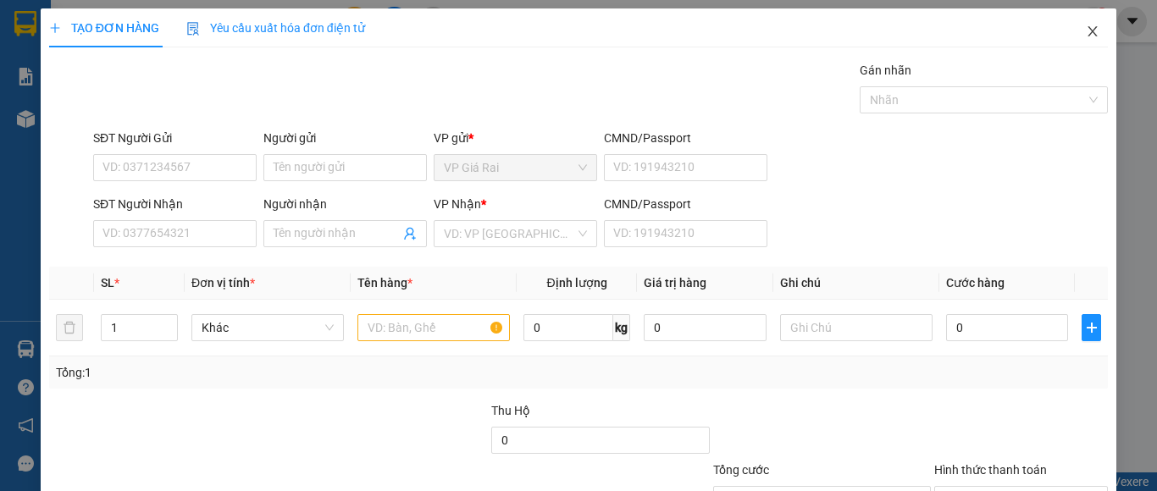
drag, startPoint x: 73, startPoint y: 59, endPoint x: 1084, endPoint y: 27, distance: 1011.8
click at [1086, 27] on icon "close" at bounding box center [1093, 32] width 14 height 14
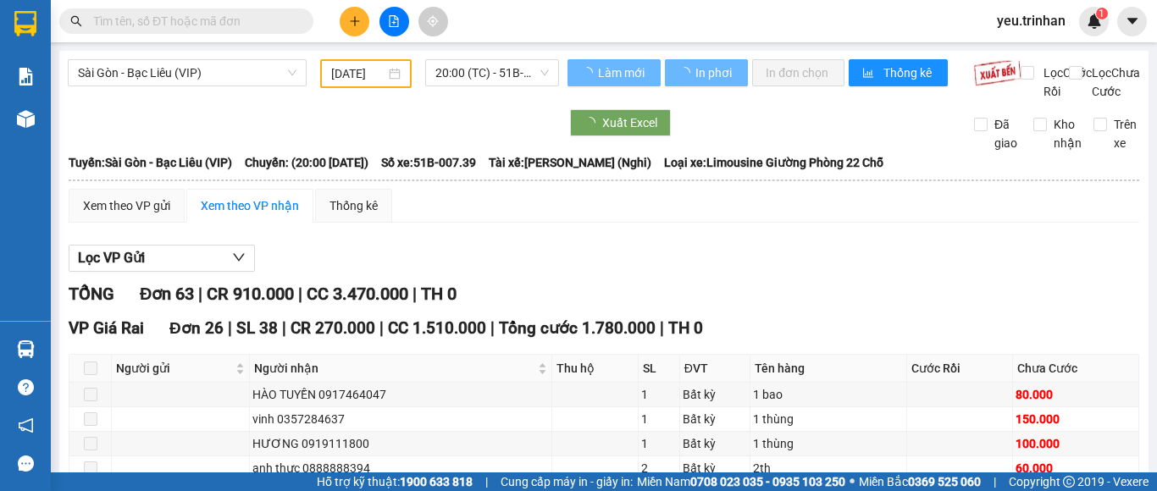
click at [255, 23] on input "text" at bounding box center [193, 21] width 200 height 19
type input "717"
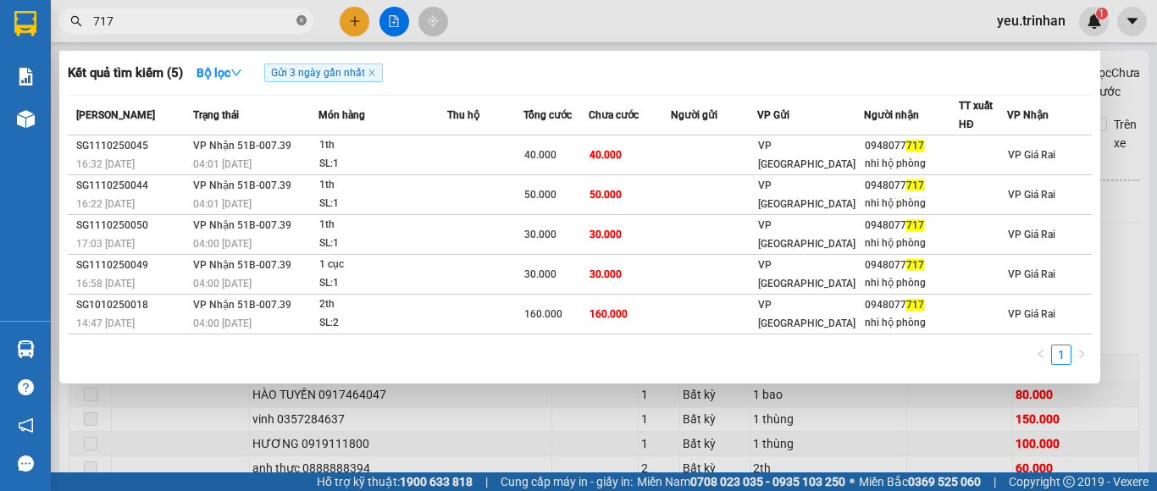
click at [299, 23] on icon "close-circle" at bounding box center [301, 20] width 10 height 10
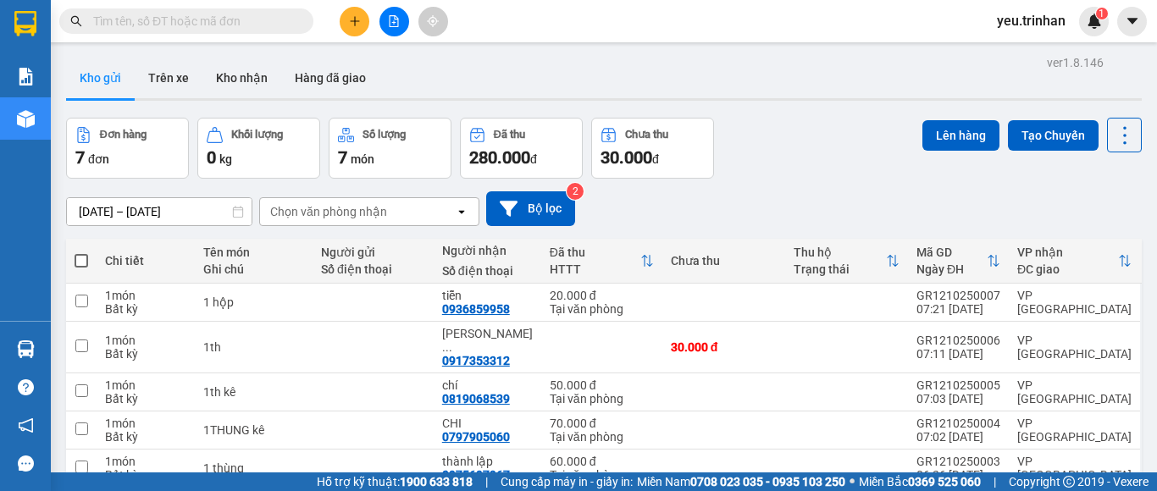
click at [442, 201] on div "Chọn văn phòng nhận" at bounding box center [357, 211] width 195 height 27
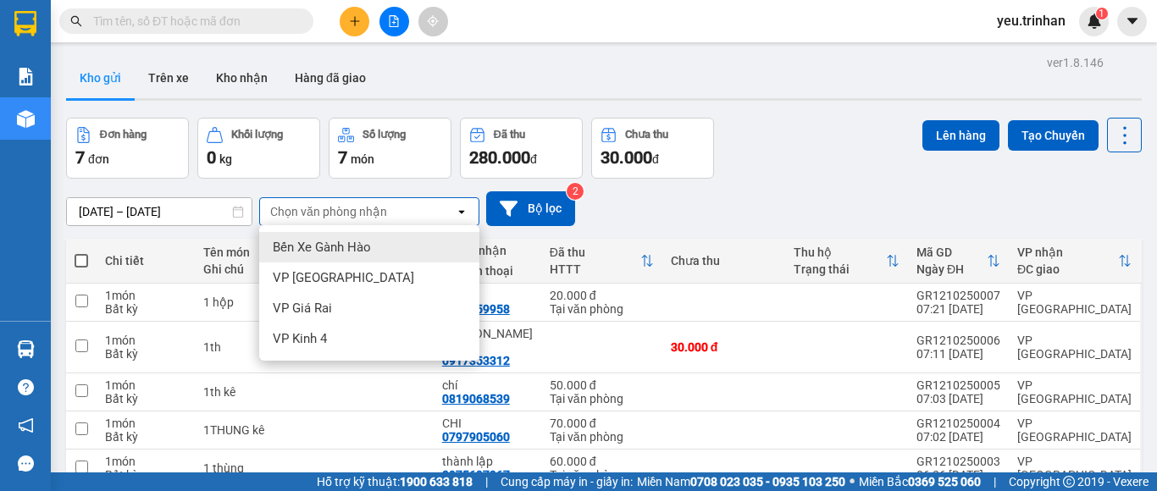
click at [788, 196] on div "10/10/2025 – 12/10/2025 Press the down arrow key to interact with the calendar …" at bounding box center [604, 208] width 1076 height 35
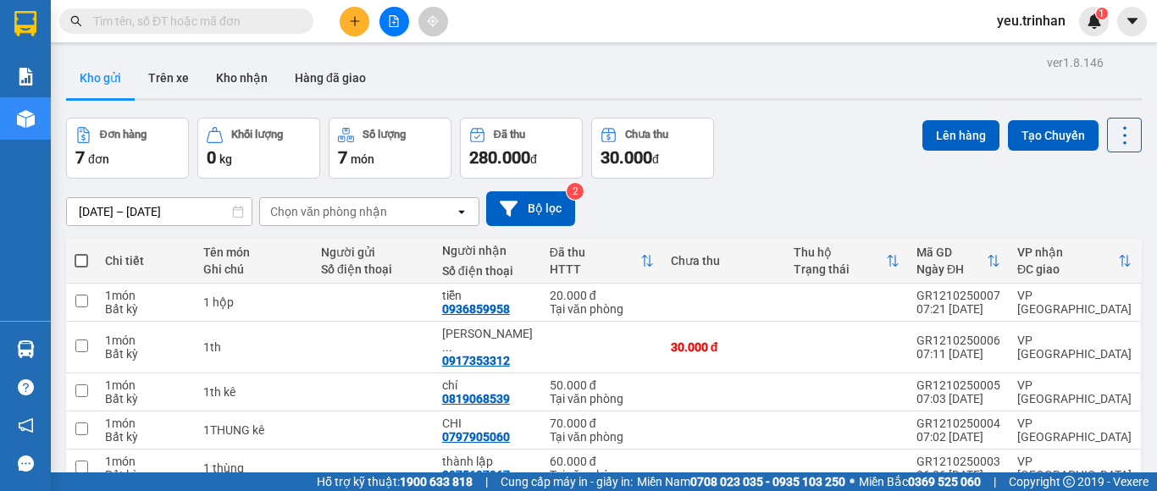
click at [911, 180] on div "10/10/2025 – 12/10/2025 Press the down arrow key to interact with the calendar …" at bounding box center [604, 209] width 1076 height 60
click at [419, 210] on div "Chọn văn phòng nhận" at bounding box center [357, 211] width 195 height 27
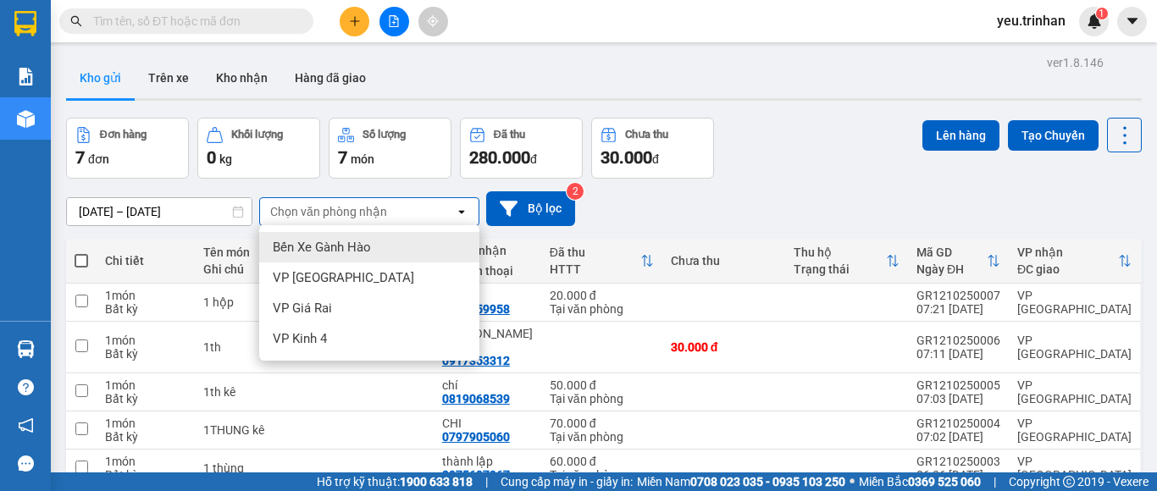
click at [419, 210] on div "Chọn văn phòng nhận" at bounding box center [357, 211] width 195 height 27
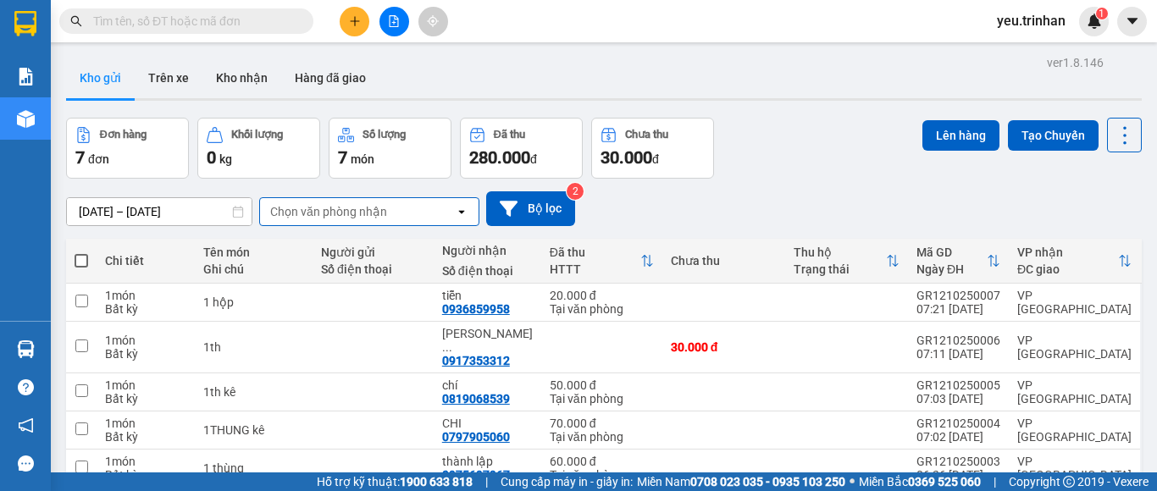
click at [683, 196] on div "10/10/2025 – 12/10/2025 Press the down arrow key to interact with the calendar …" at bounding box center [604, 208] width 1076 height 35
click at [734, 216] on div "10/10/2025 – 12/10/2025 Press the down arrow key to interact with the calendar …" at bounding box center [604, 208] width 1076 height 35
click at [335, 217] on div "Chọn văn phòng nhận" at bounding box center [328, 211] width 117 height 17
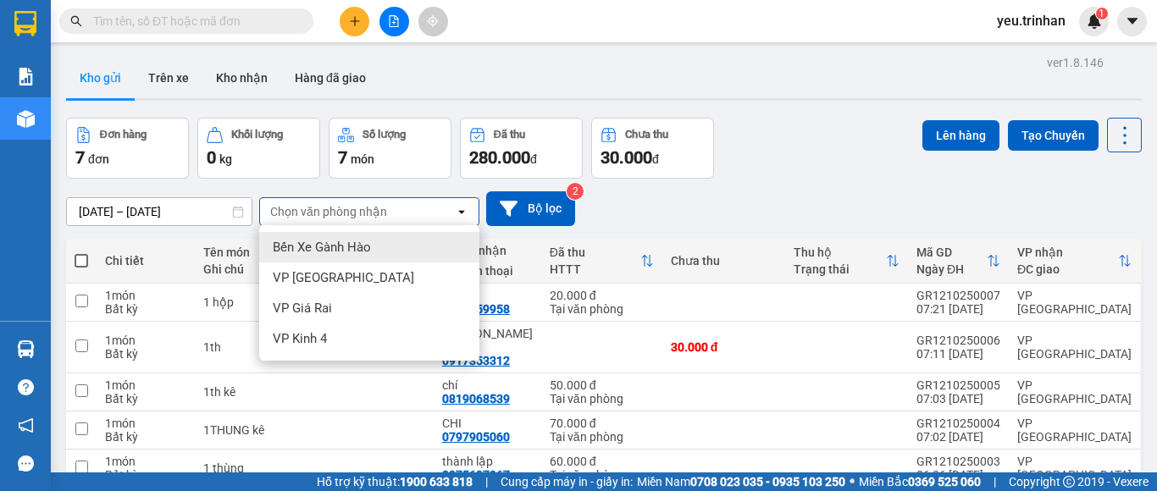
click at [744, 206] on div "10/10/2025 – 12/10/2025 Press the down arrow key to interact with the calendar …" at bounding box center [604, 208] width 1076 height 35
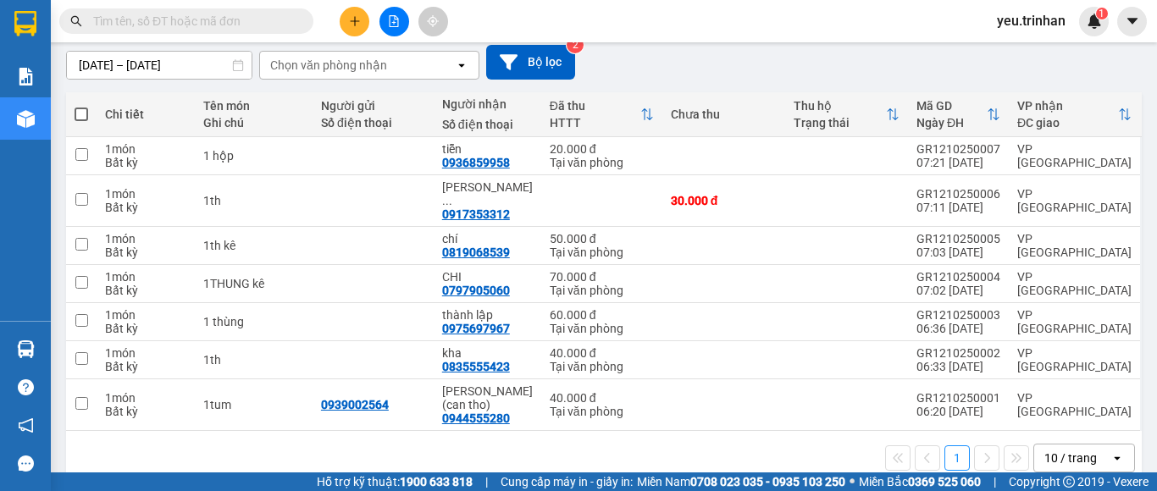
scroll to position [147, 0]
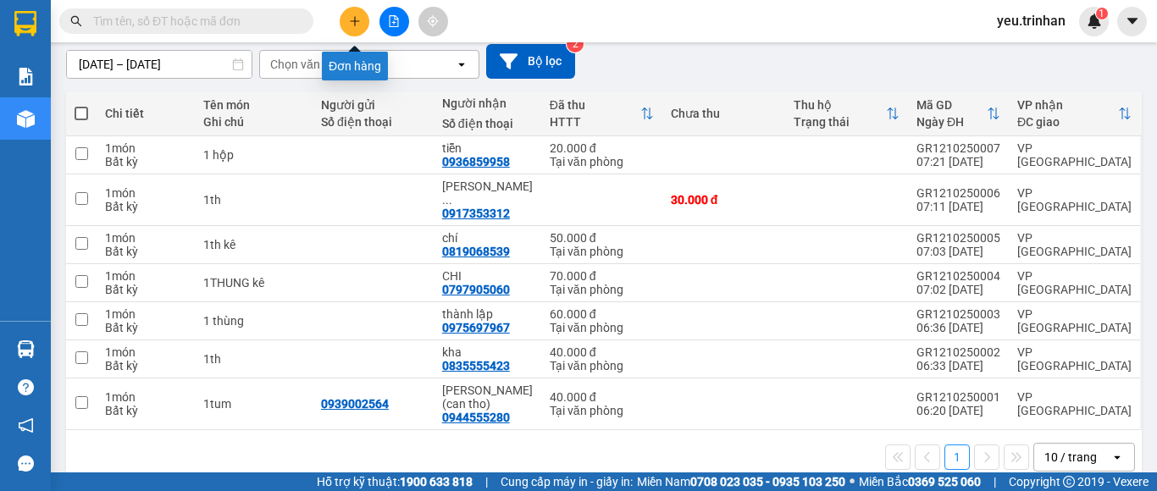
click at [351, 19] on icon "plus" at bounding box center [355, 21] width 12 height 12
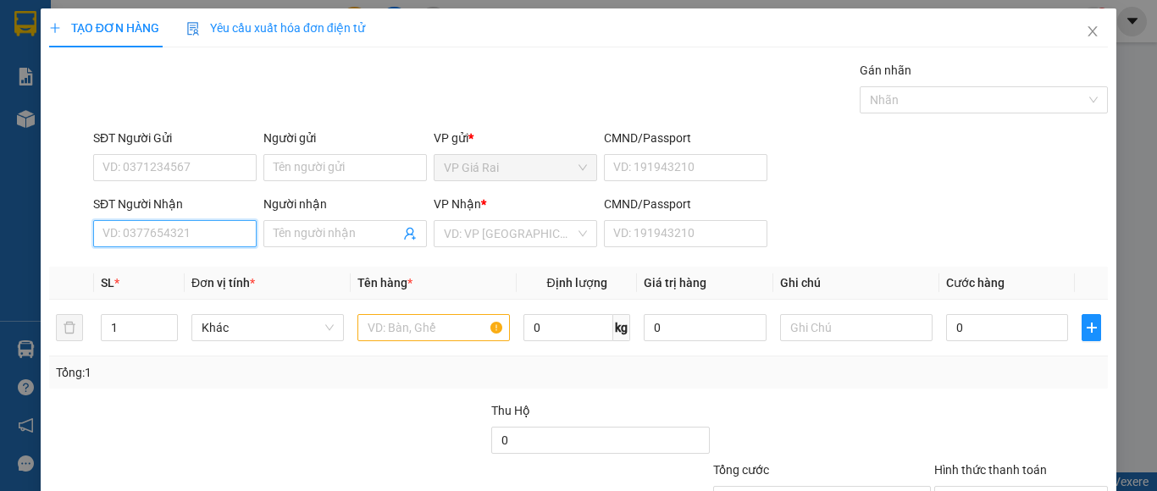
click at [218, 226] on input "SĐT Người Nhận" at bounding box center [174, 233] width 163 height 27
click at [217, 227] on input "SĐT Người Nhận" at bounding box center [174, 233] width 163 height 27
type input "0329077153"
click at [213, 280] on div "0329077153 - luân" at bounding box center [172, 267] width 161 height 27
type input "luân"
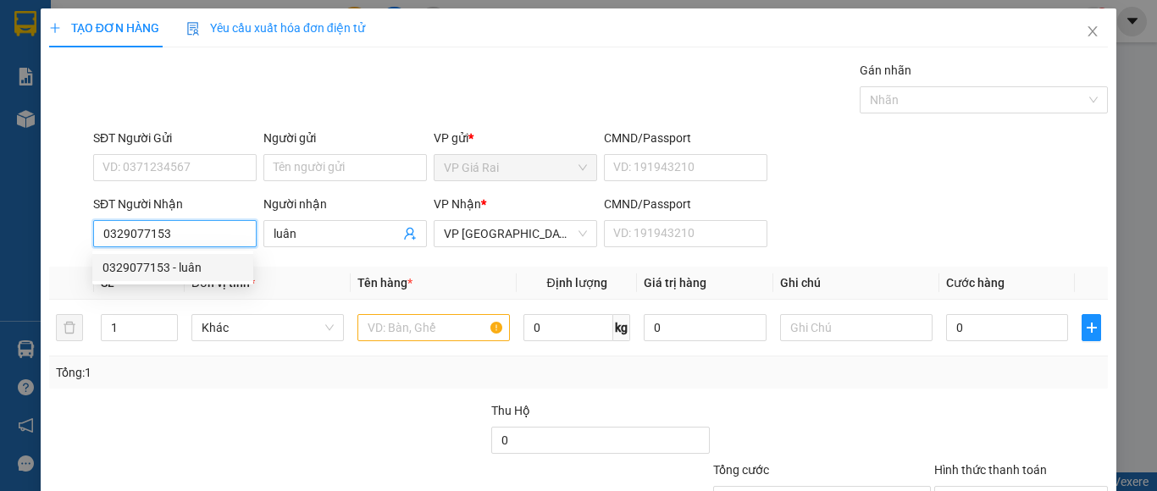
type input "40.000"
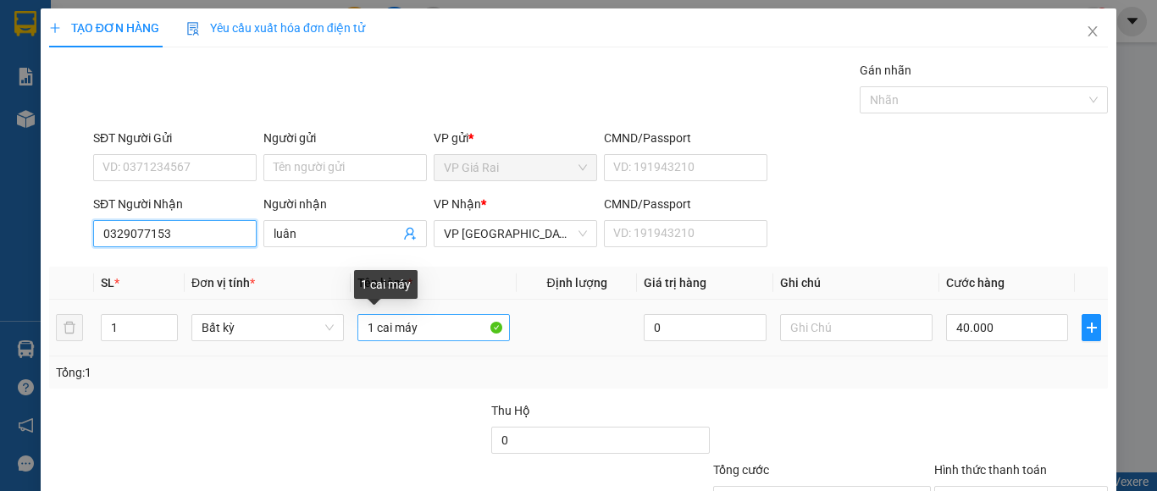
type input "0329077153"
drag, startPoint x: 409, startPoint y: 336, endPoint x: 362, endPoint y: 336, distance: 47.4
click at [362, 336] on input "1 cai máy" at bounding box center [433, 327] width 152 height 27
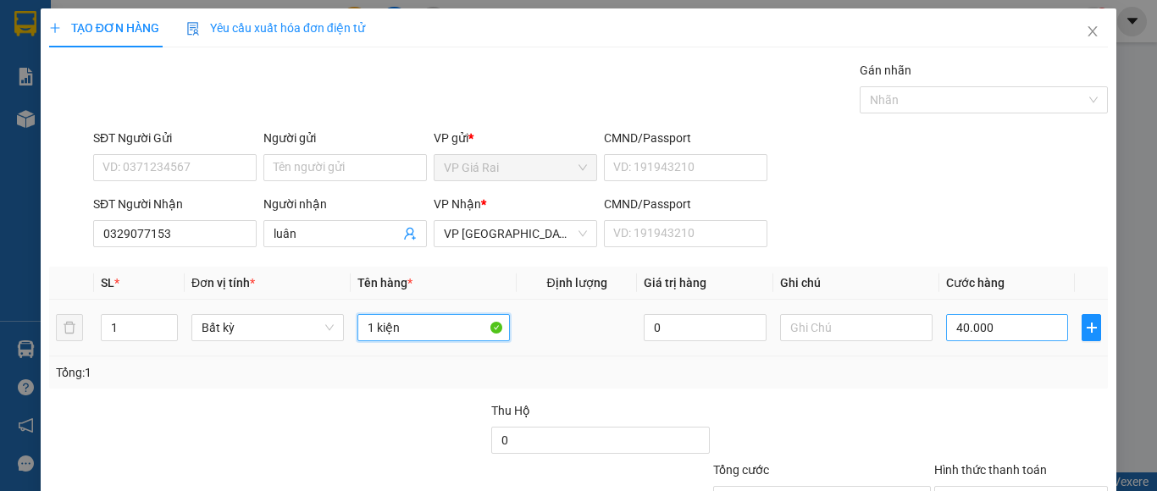
type input "1 kiện"
click at [1031, 330] on input "40.000" at bounding box center [1007, 327] width 122 height 27
type input "4"
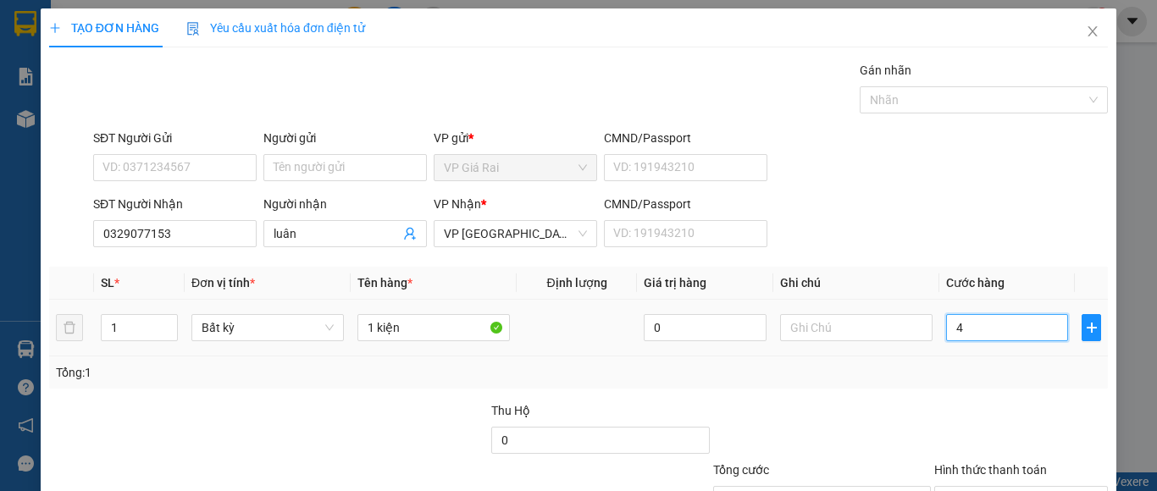
type input "40"
type input "40.000"
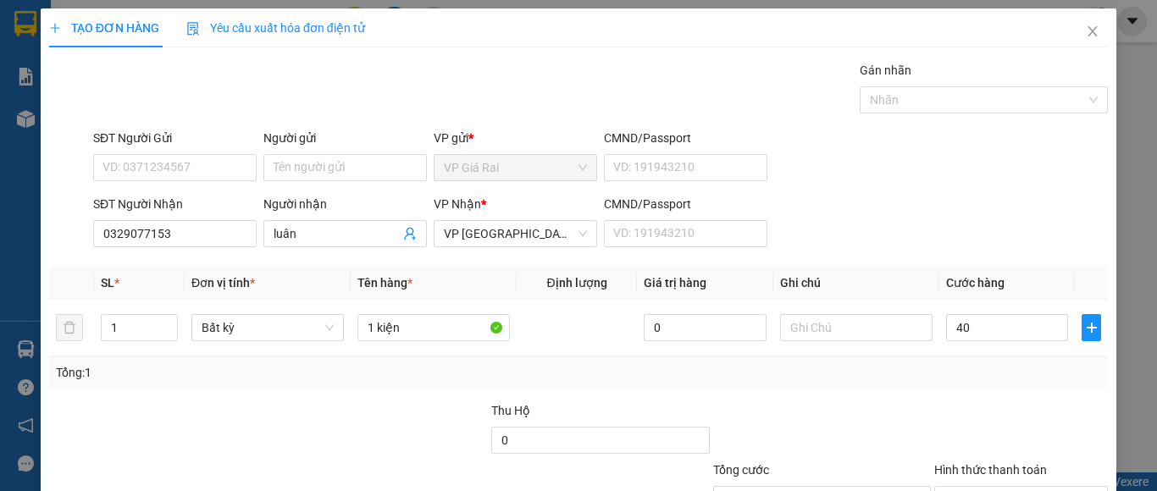
type input "40.000"
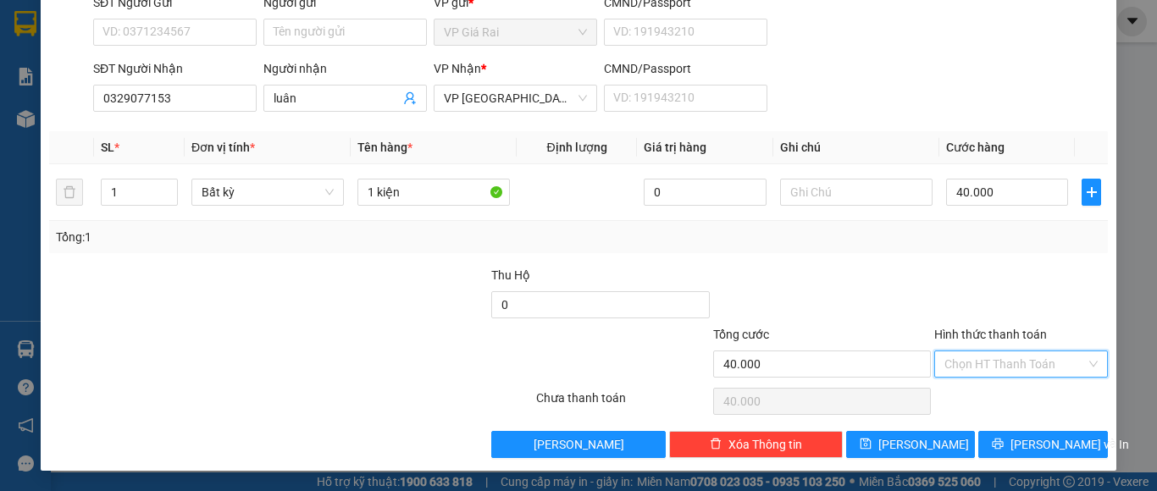
click at [995, 361] on input "Hình thức thanh toán" at bounding box center [1014, 364] width 141 height 25
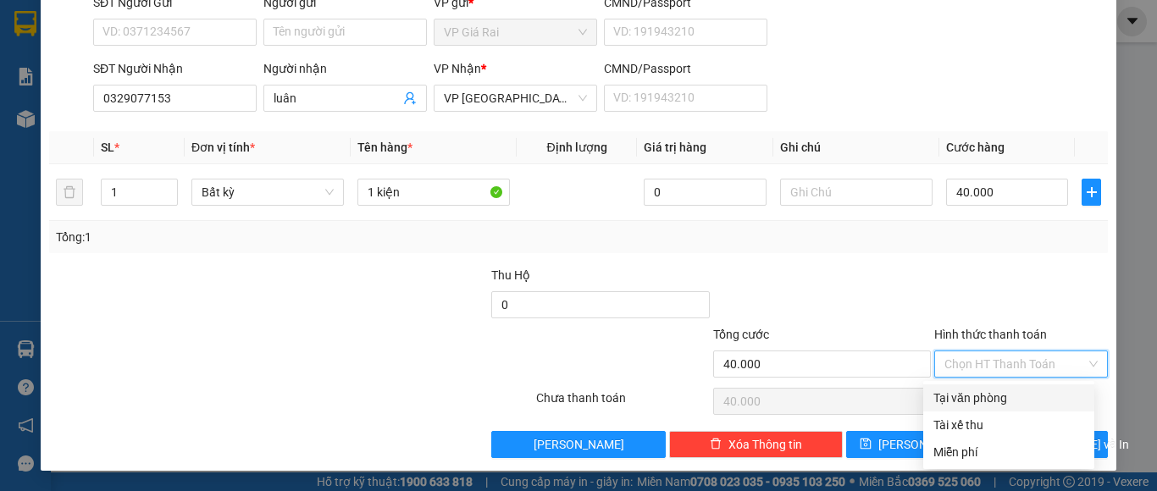
click at [996, 402] on div "Tại văn phòng" at bounding box center [1008, 398] width 151 height 19
type input "0"
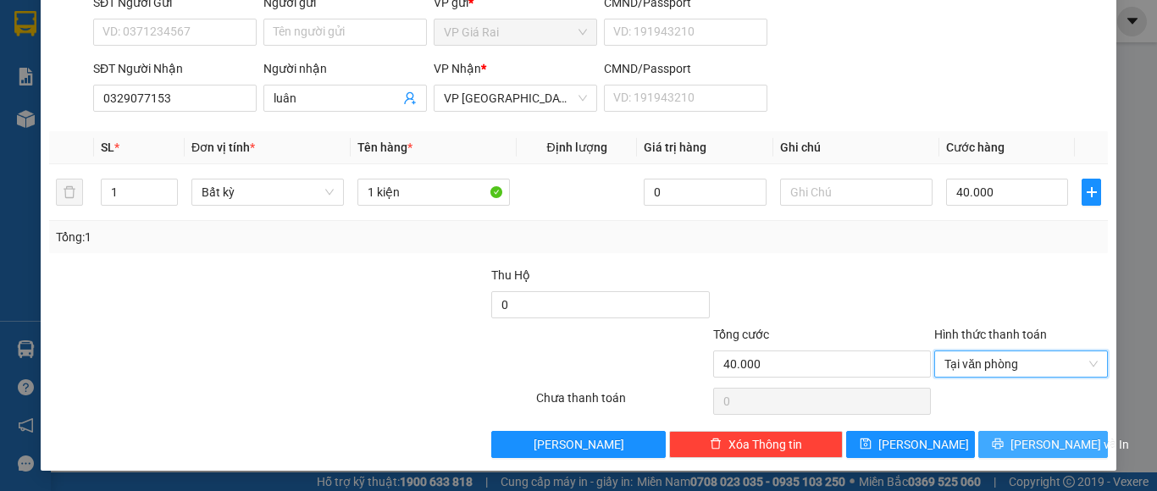
click at [1013, 447] on button "Lưu và In" at bounding box center [1043, 444] width 130 height 27
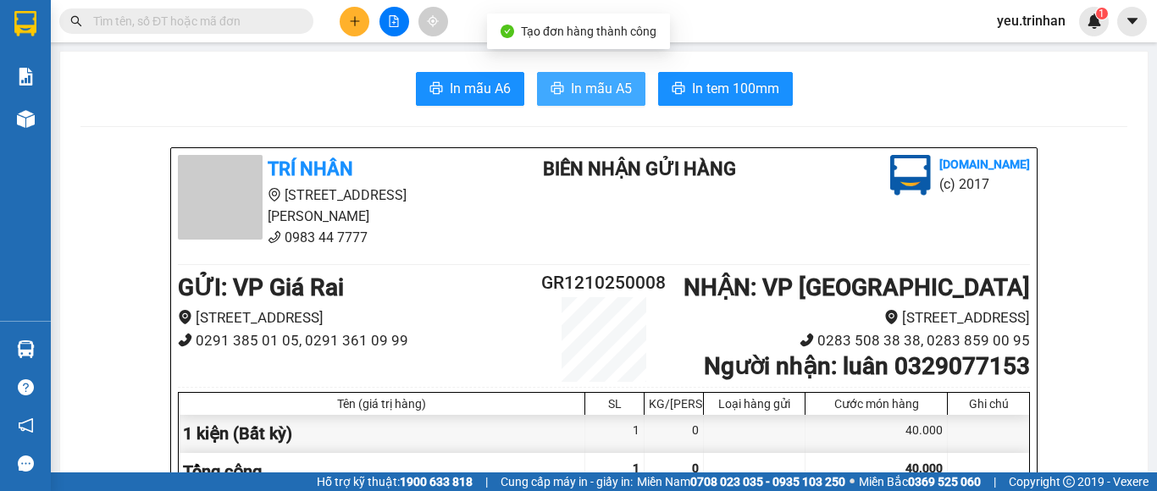
click at [584, 94] on span "In mẫu A5" at bounding box center [601, 88] width 61 height 21
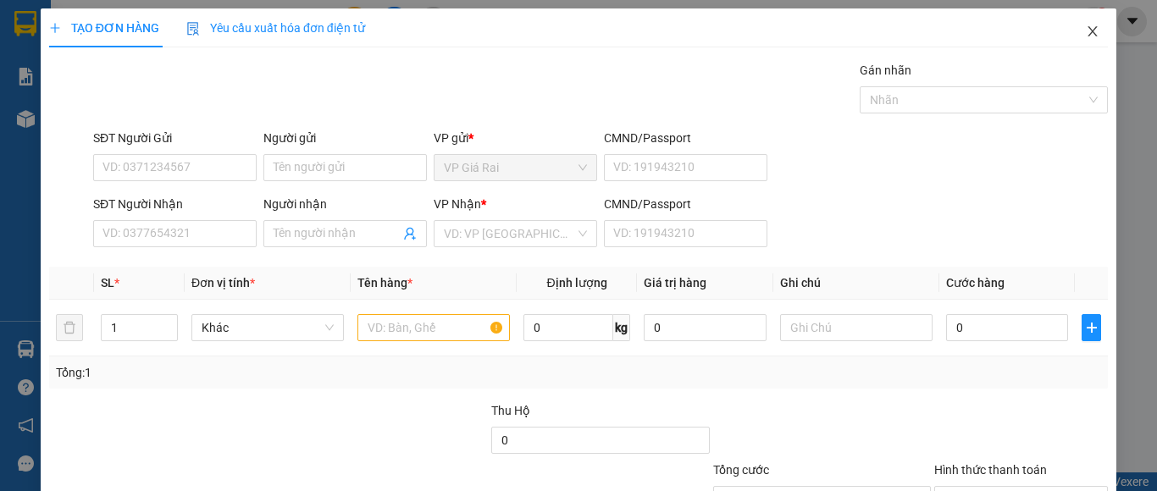
click at [1086, 38] on icon "close" at bounding box center [1093, 32] width 14 height 14
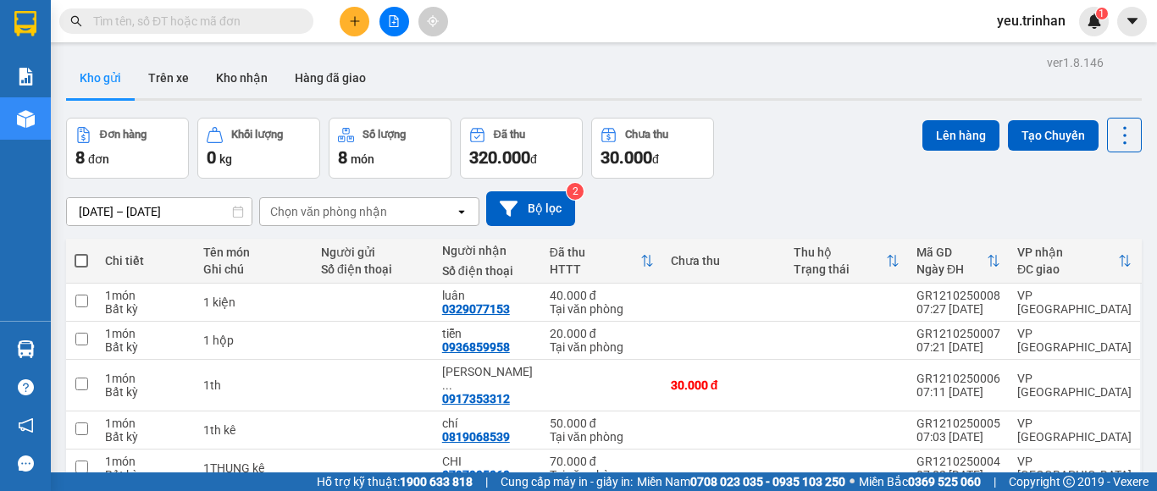
click at [454, 216] on div "Chọn văn phòng nhận" at bounding box center [357, 211] width 195 height 27
click at [733, 211] on div "10/10/2025 – 12/10/2025 Press the down arrow key to interact with the calendar …" at bounding box center [604, 208] width 1076 height 35
click at [714, 208] on div "10/10/2025 – 12/10/2025 Press the down arrow key to interact with the calendar …" at bounding box center [604, 208] width 1076 height 35
click at [717, 208] on div "10/10/2025 – 12/10/2025 Press the down arrow key to interact with the calendar …" at bounding box center [604, 208] width 1076 height 35
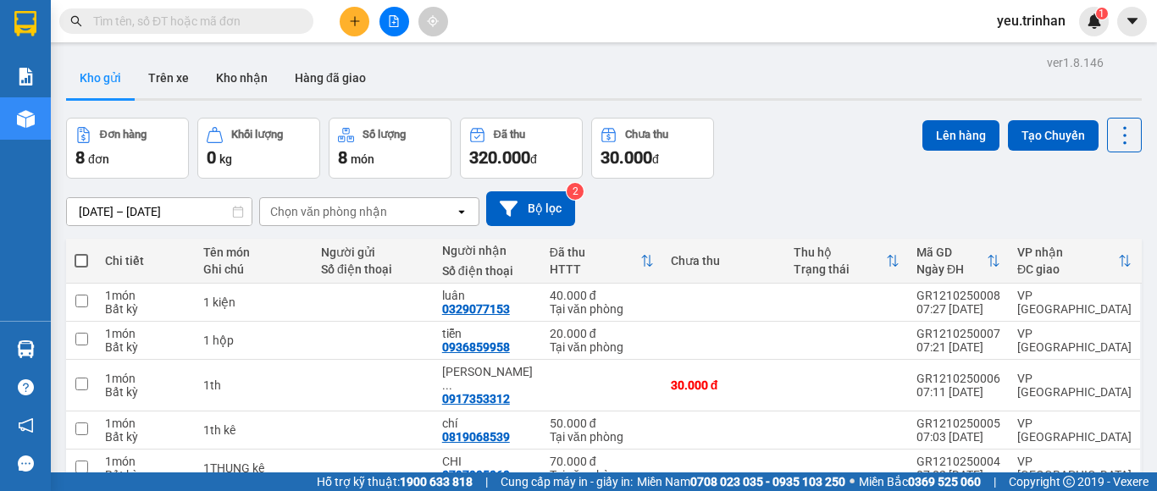
click at [728, 208] on div "10/10/2025 – 12/10/2025 Press the down arrow key to interact with the calendar …" at bounding box center [604, 208] width 1076 height 35
click at [718, 203] on div "10/10/2025 – 12/10/2025 Press the down arrow key to interact with the calendar …" at bounding box center [604, 208] width 1076 height 35
click at [349, 23] on icon "plus" at bounding box center [355, 21] width 12 height 12
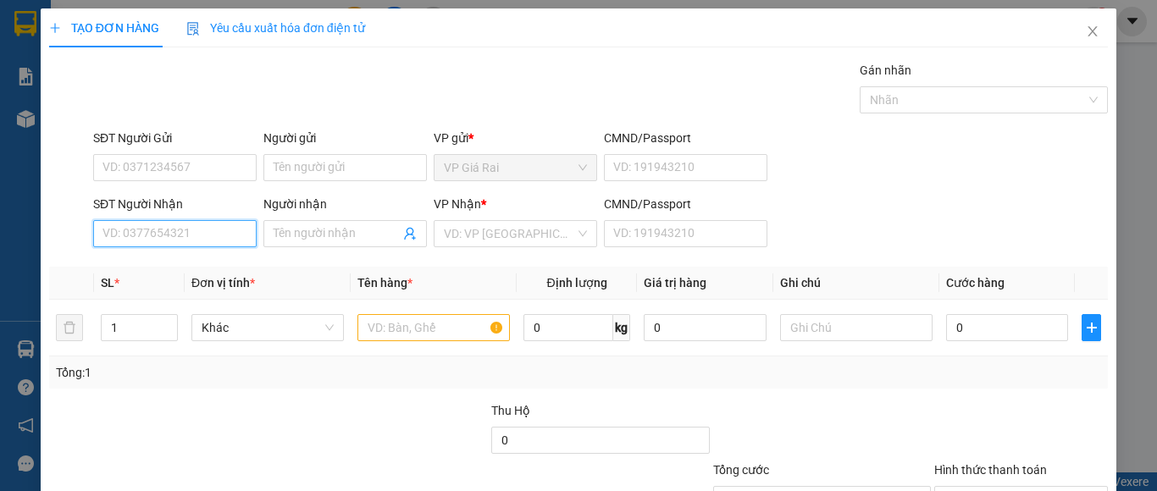
click at [213, 239] on input "SĐT Người Nhận" at bounding box center [174, 233] width 163 height 27
click at [211, 238] on input "SĐT Người Nhận" at bounding box center [174, 233] width 163 height 27
click at [207, 238] on input "0337008483" at bounding box center [174, 233] width 163 height 27
type input "0337008483"
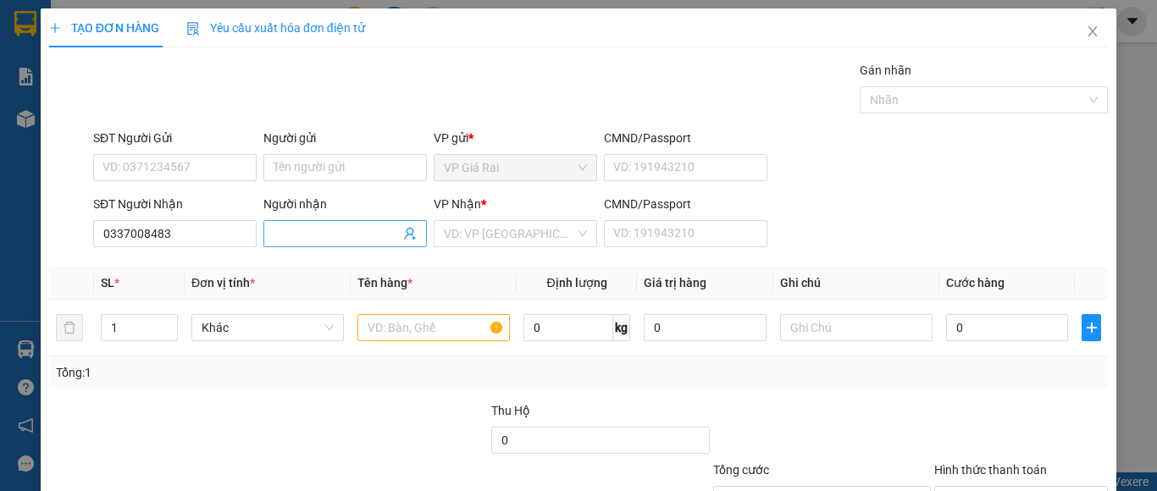
click at [290, 239] on input "Người nhận" at bounding box center [337, 233] width 126 height 19
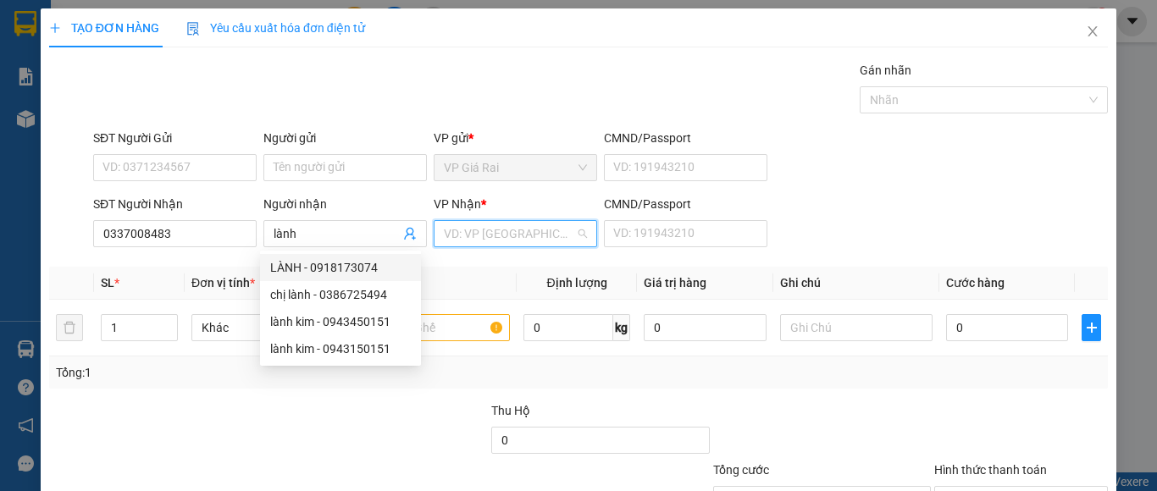
click at [475, 224] on input "search" at bounding box center [509, 233] width 131 height 25
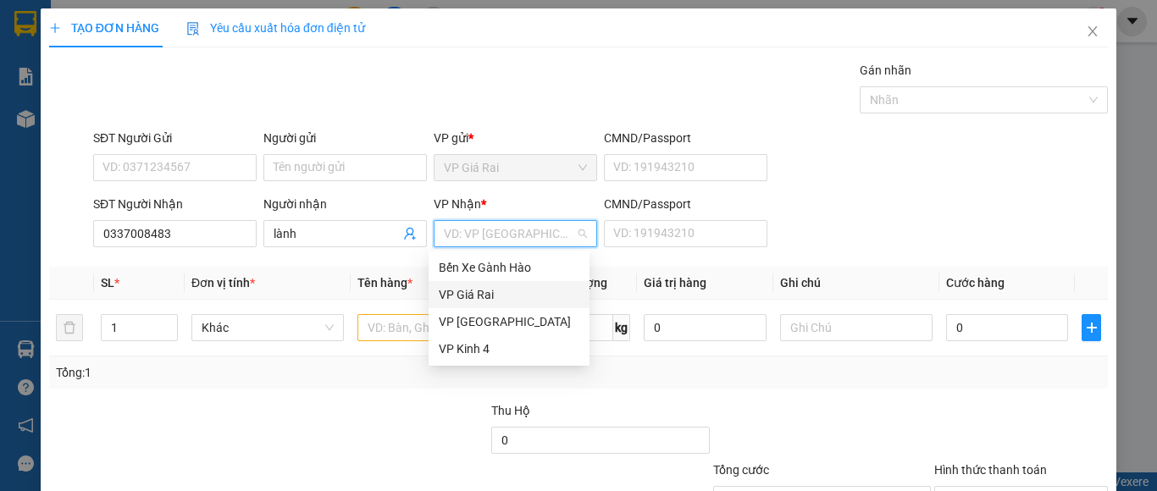
click at [470, 295] on div "VP Giá Rai" at bounding box center [509, 294] width 141 height 19
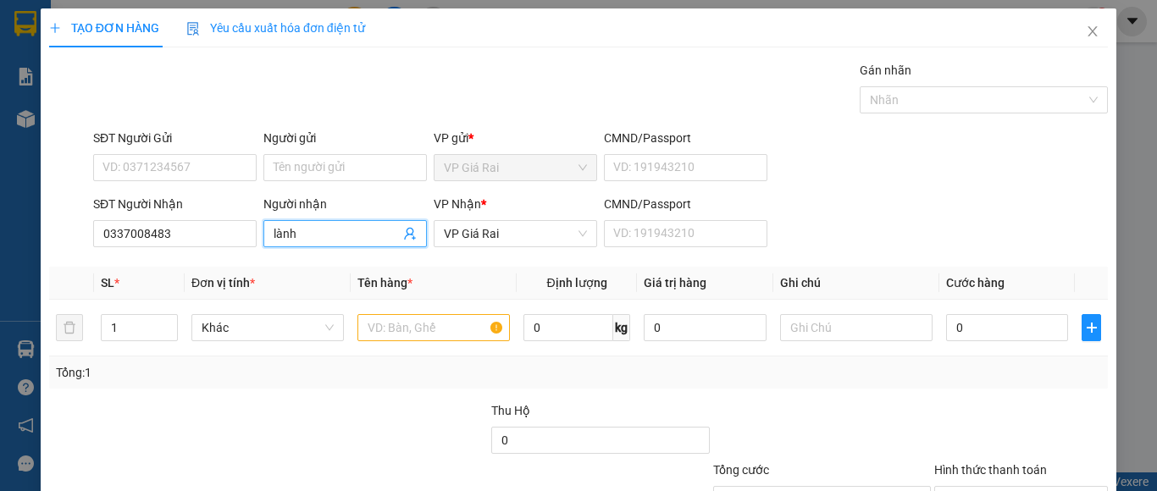
click at [361, 230] on input "lành" at bounding box center [337, 233] width 126 height 19
type input "lành bình chánh"
click at [398, 339] on input "text" at bounding box center [433, 327] width 152 height 27
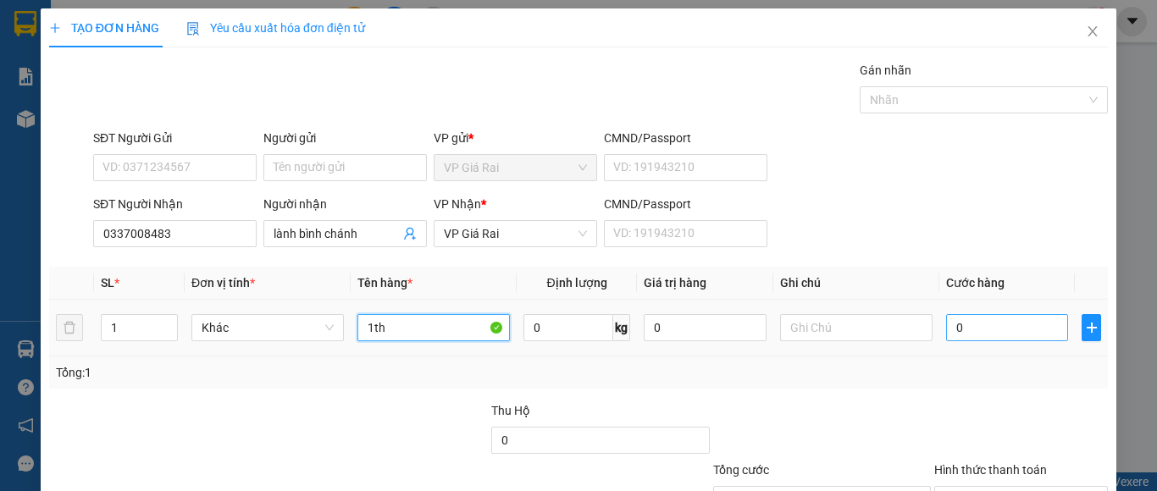
type input "1th"
click at [1006, 326] on input "0" at bounding box center [1007, 327] width 122 height 27
type input "6"
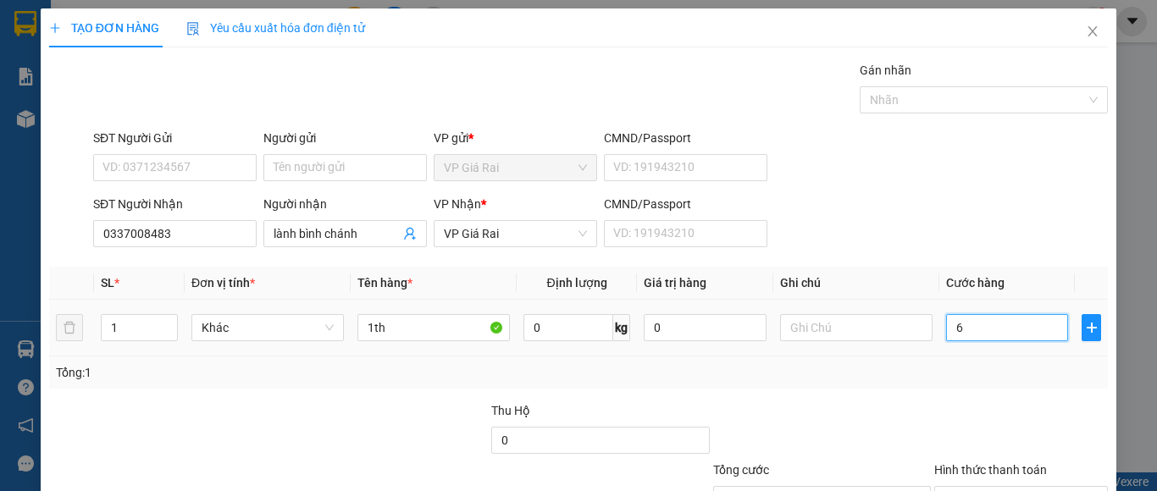
type input "60"
type input "60.000"
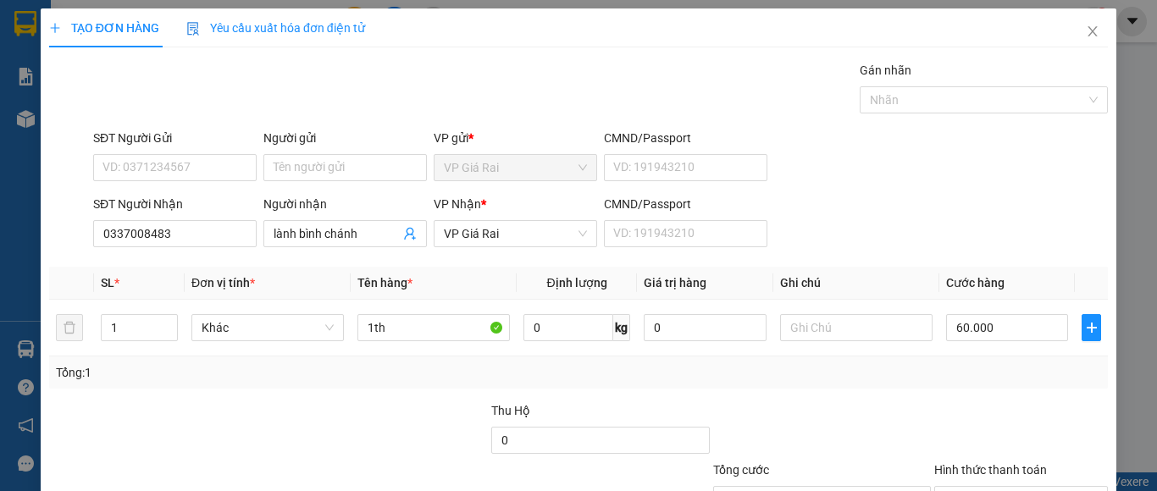
scroll to position [136, 0]
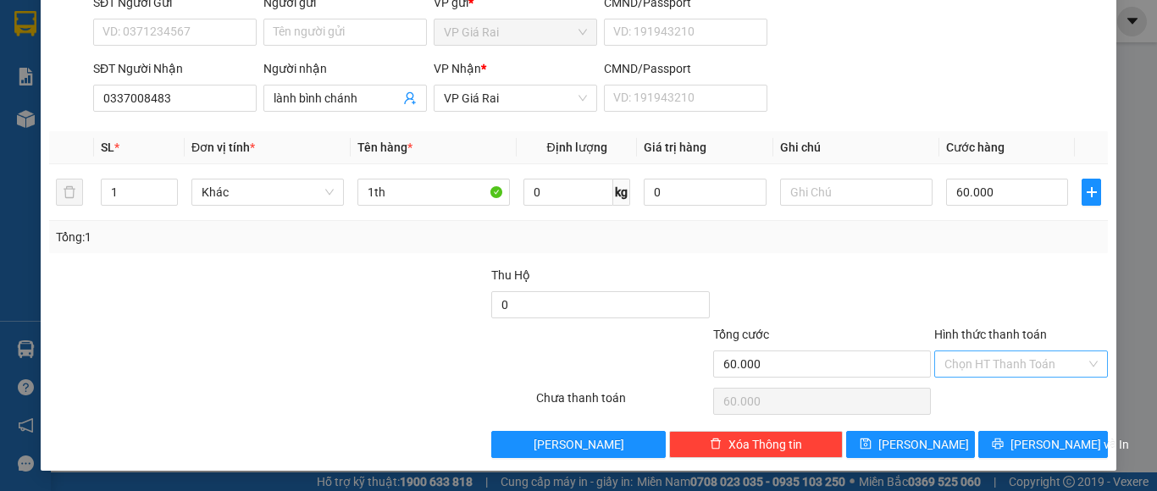
click at [1007, 359] on input "Hình thức thanh toán" at bounding box center [1014, 364] width 141 height 25
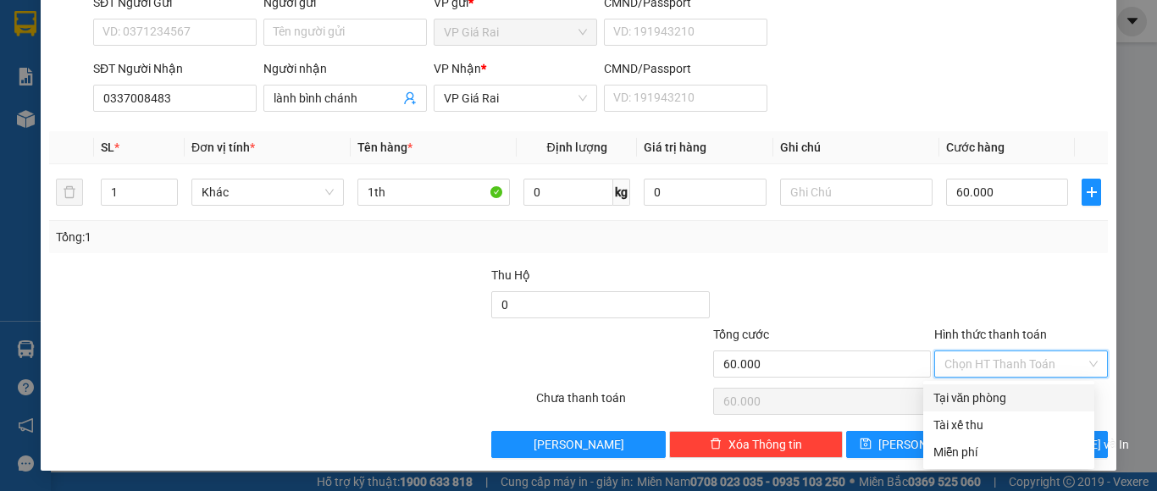
click at [1011, 391] on div "Tại văn phòng" at bounding box center [1008, 398] width 151 height 19
type input "0"
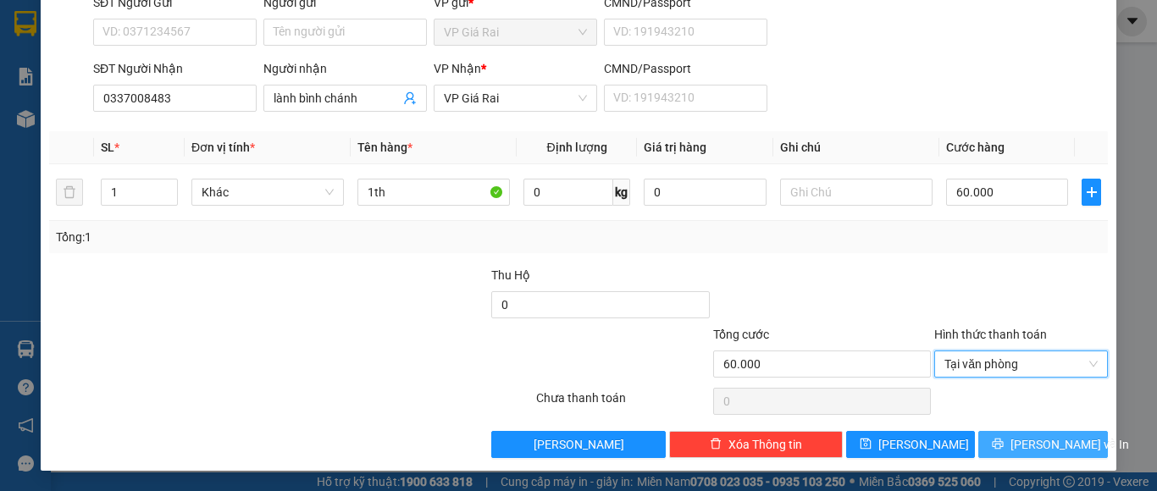
click at [1013, 440] on button "Lưu và In" at bounding box center [1043, 444] width 130 height 27
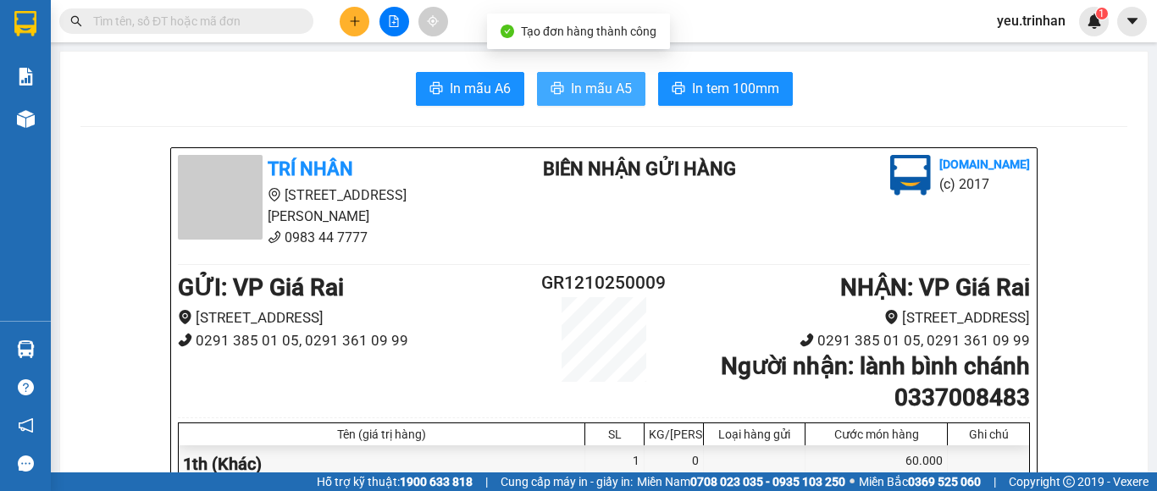
click at [603, 81] on span "In mẫu A5" at bounding box center [601, 88] width 61 height 21
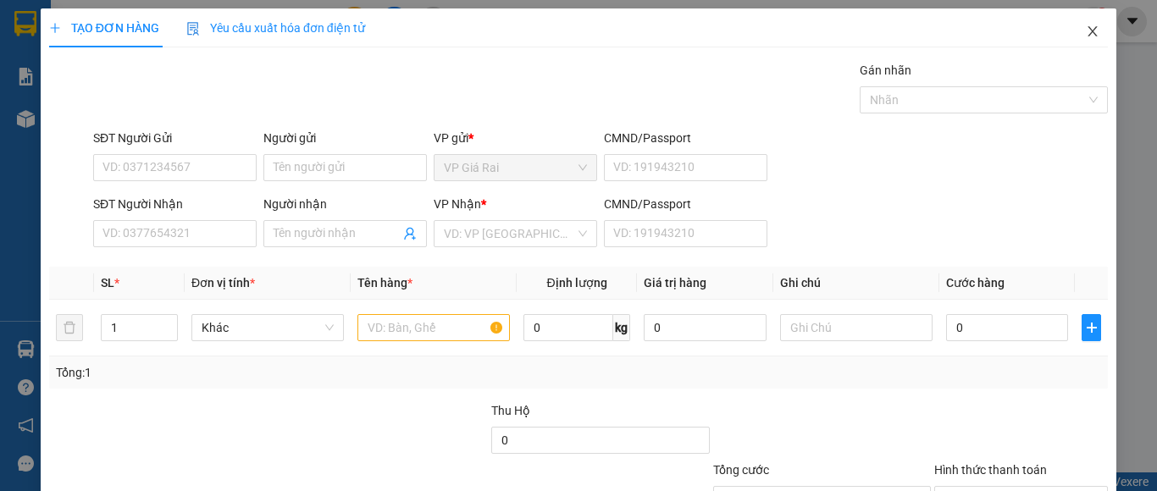
drag, startPoint x: 448, startPoint y: 457, endPoint x: 1080, endPoint y: 31, distance: 761.6
click at [1088, 31] on icon "close" at bounding box center [1092, 31] width 9 height 10
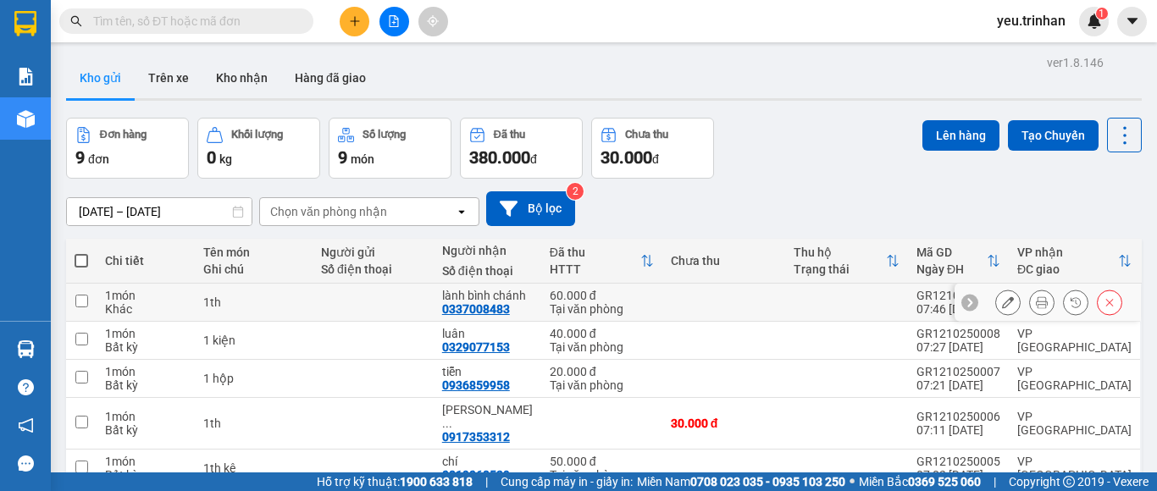
click at [1002, 298] on icon at bounding box center [1008, 302] width 12 height 12
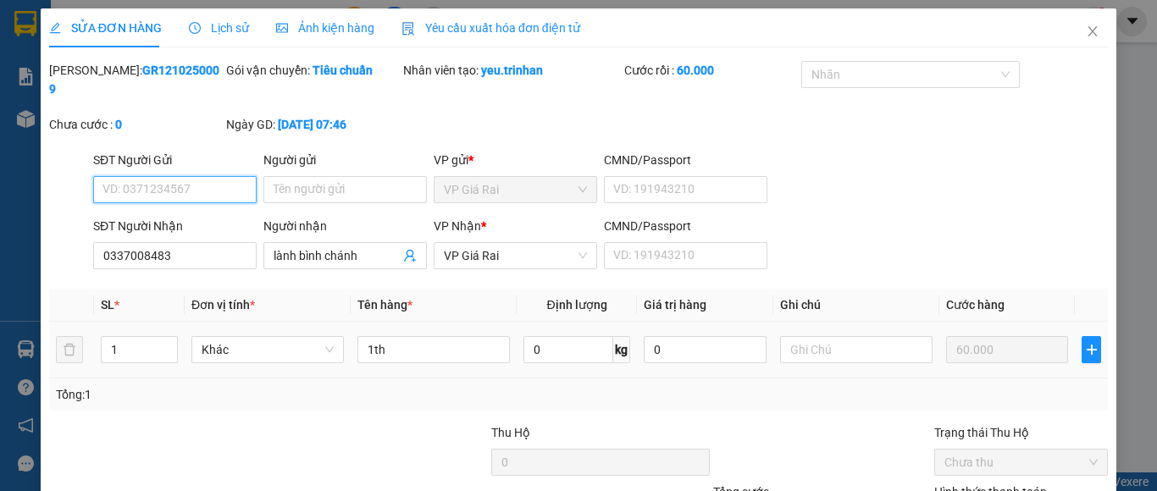
type input "0337008483"
type input "lành bình chánh"
type input "60.000"
click at [965, 336] on input "60.000" at bounding box center [1007, 349] width 122 height 27
click at [1086, 27] on icon "close" at bounding box center [1093, 32] width 14 height 14
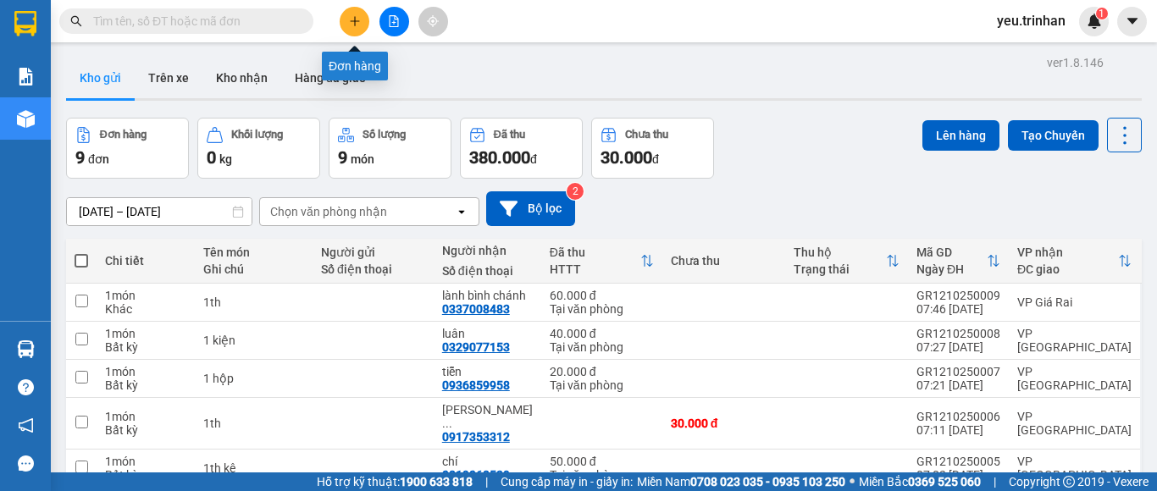
click at [354, 27] on button at bounding box center [355, 22] width 30 height 30
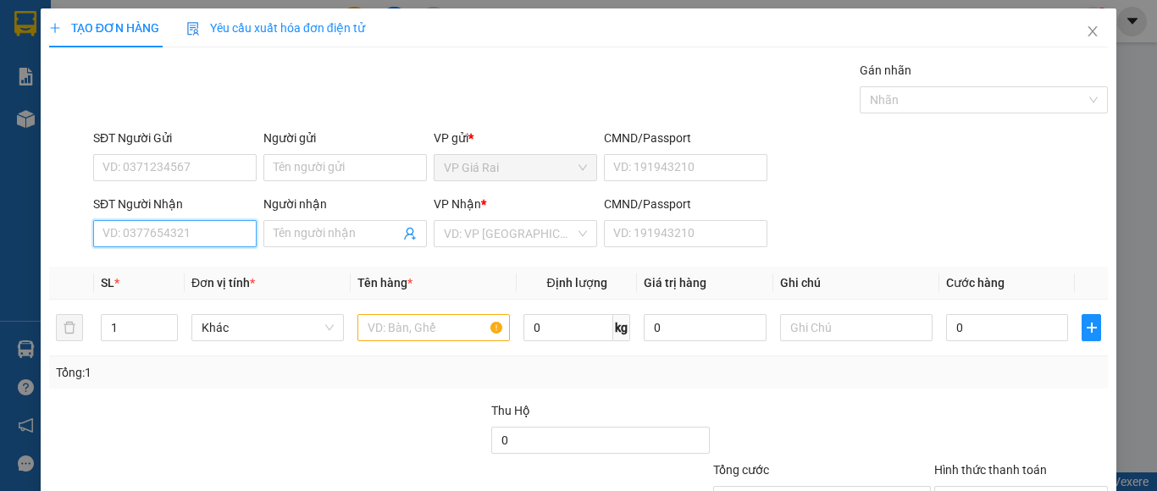
click at [235, 239] on input "SĐT Người Nhận" at bounding box center [174, 233] width 163 height 27
click at [233, 271] on div "0337008483 - lành bình chánh" at bounding box center [182, 267] width 160 height 19
type input "0337008483"
type input "lành bình chánh"
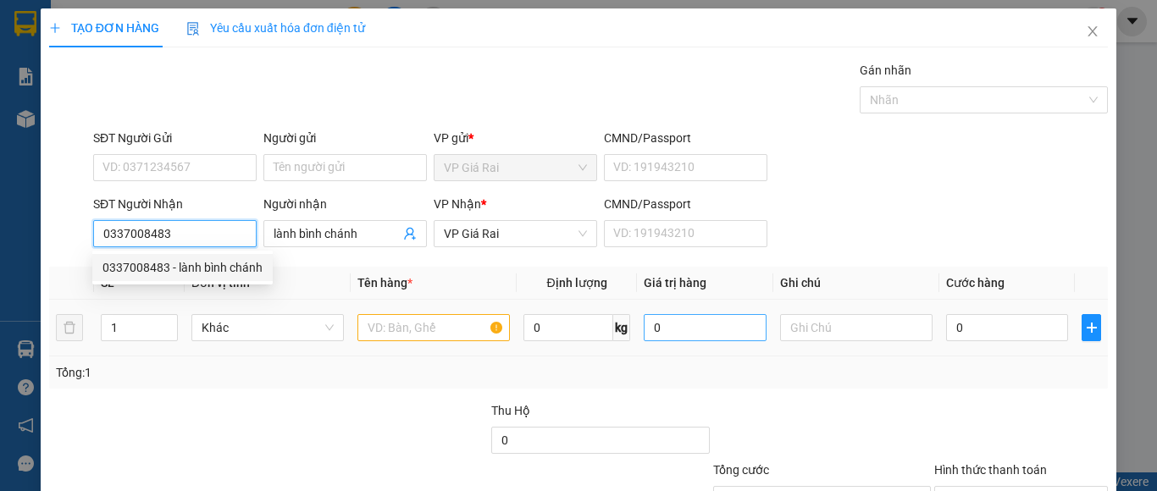
type input "60.000"
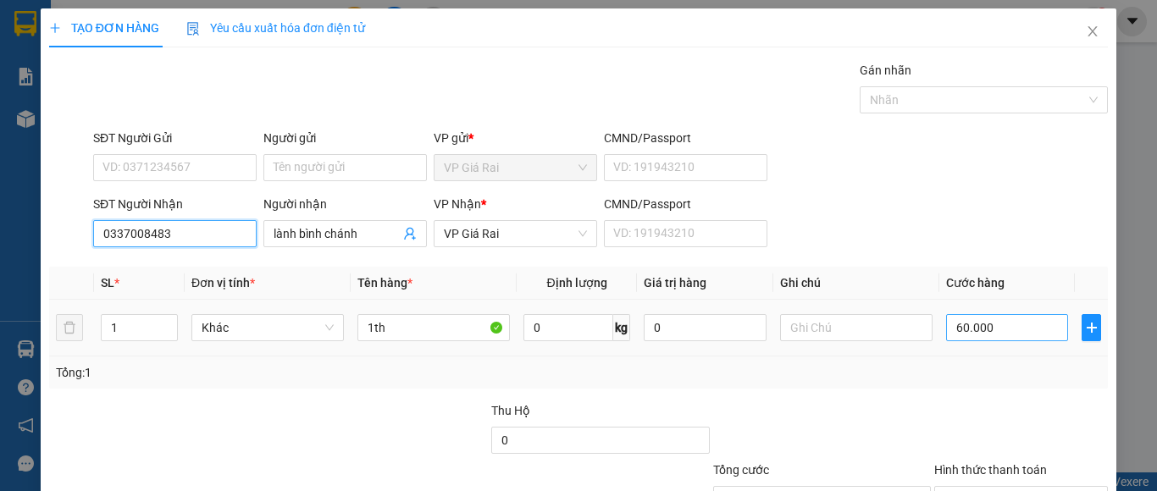
type input "0337008483"
click at [976, 328] on input "60.000" at bounding box center [1007, 327] width 122 height 27
type input "4"
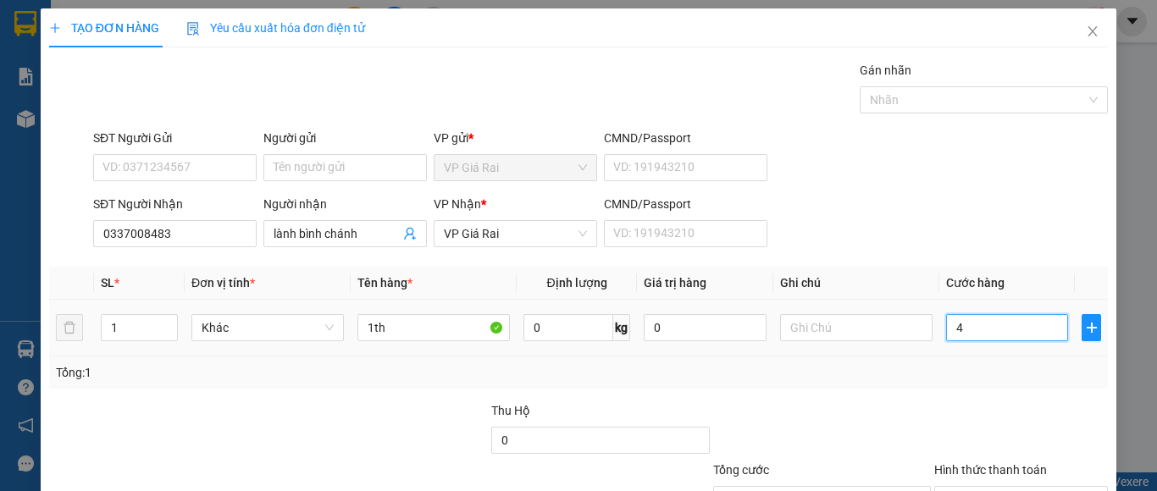
type input "40"
type input "40.000"
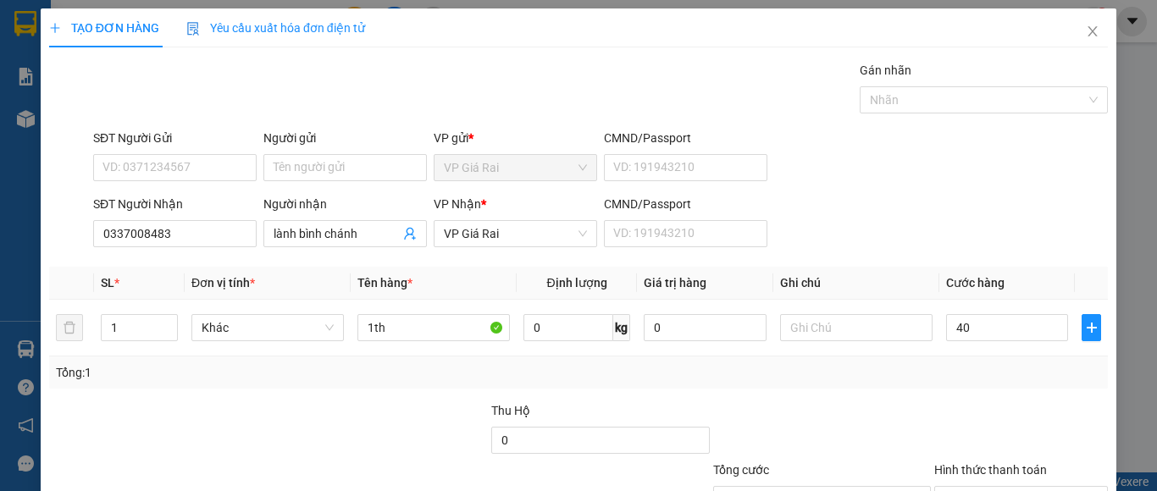
type input "40.000"
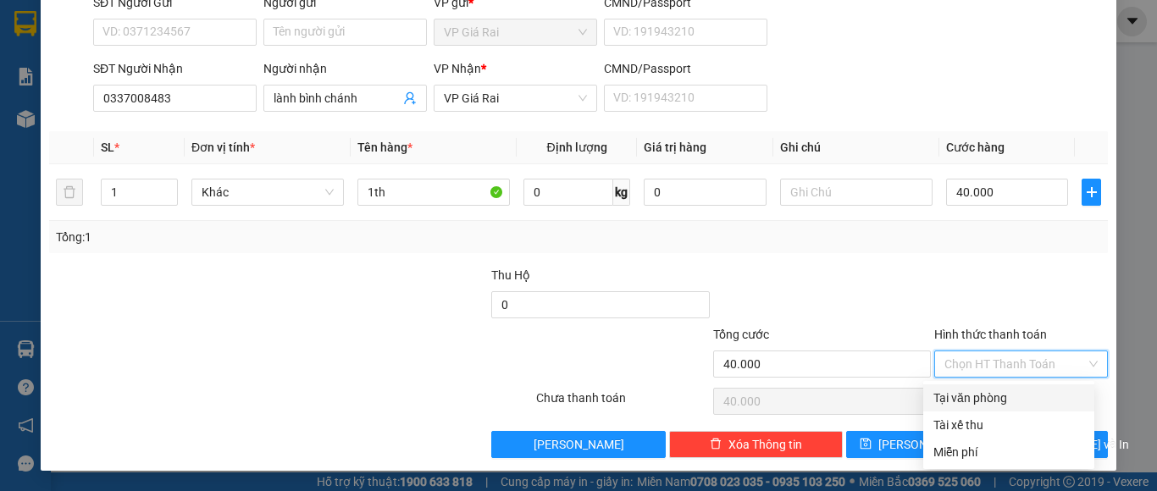
drag, startPoint x: 1033, startPoint y: 362, endPoint x: 1037, endPoint y: 397, distance: 35.7
click at [1033, 377] on div "Chọn HT Thanh Toán" at bounding box center [1021, 364] width 174 height 27
click at [1037, 398] on div "Tại văn phòng" at bounding box center [1008, 398] width 151 height 19
type input "0"
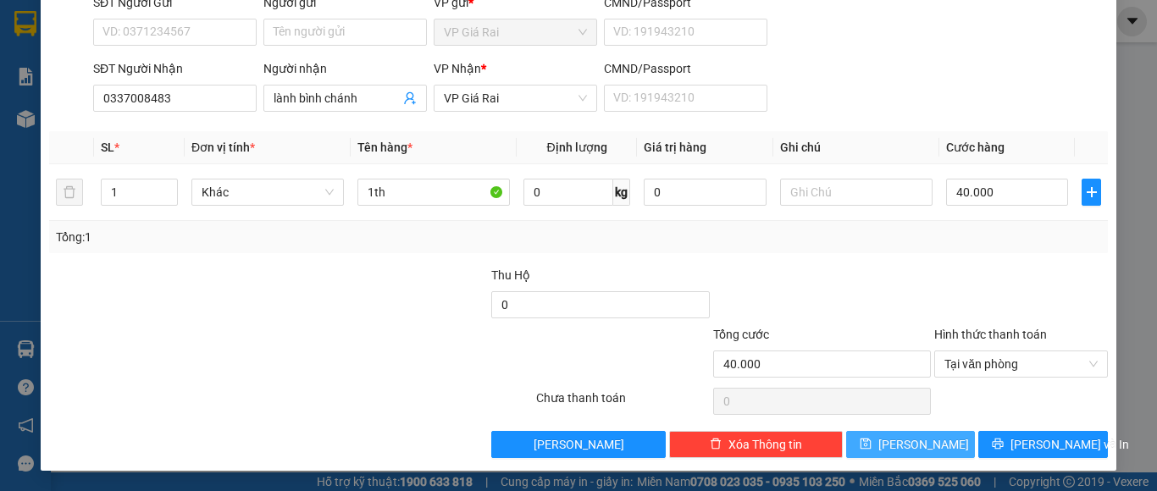
click at [938, 443] on button "Lưu" at bounding box center [911, 444] width 130 height 27
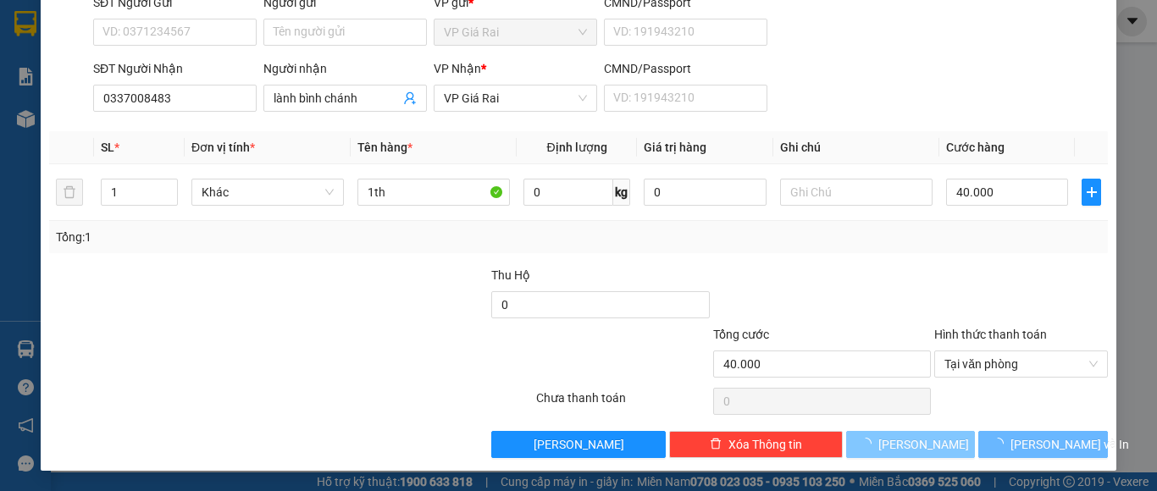
type input "0"
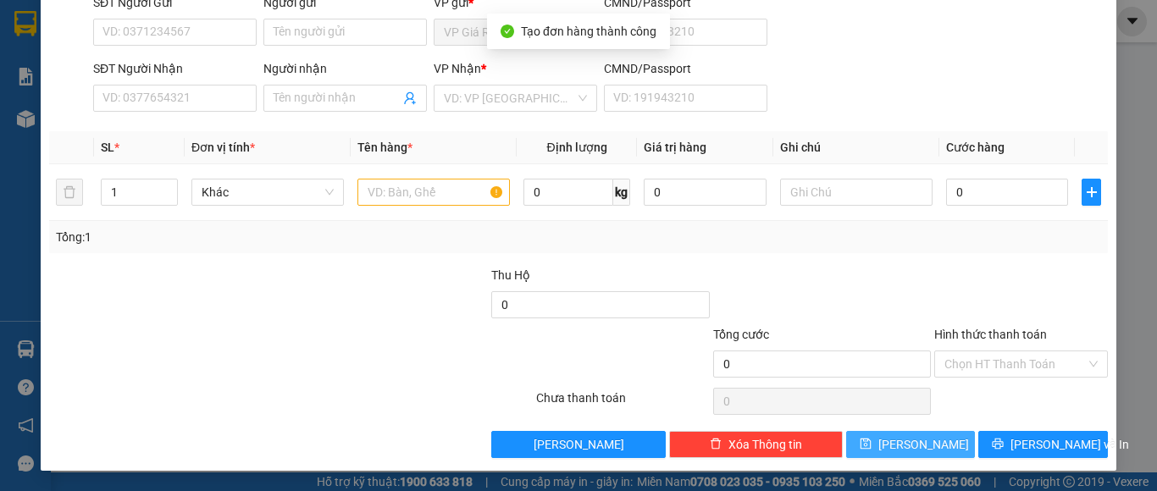
scroll to position [0, 0]
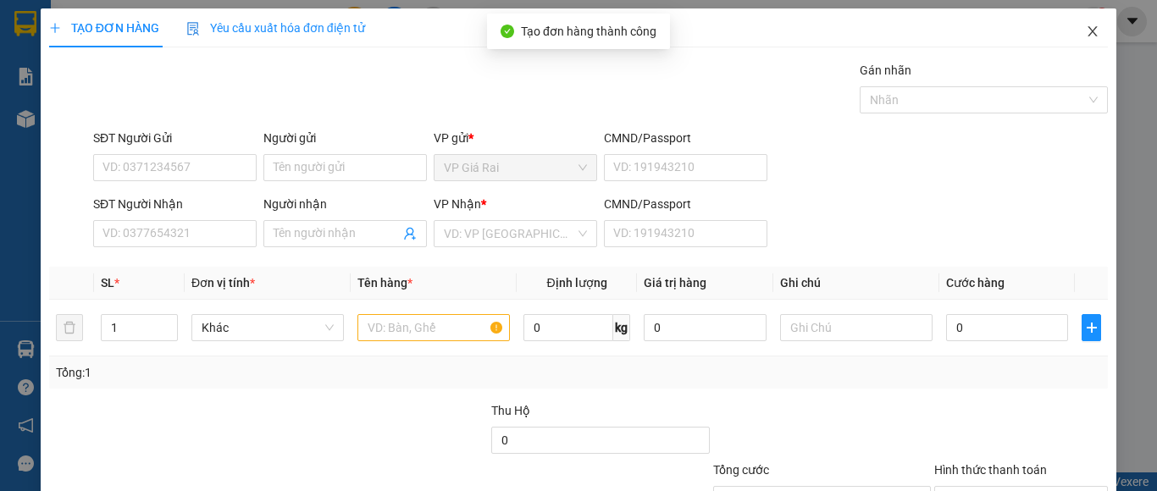
click at [1086, 29] on icon "close" at bounding box center [1093, 32] width 14 height 14
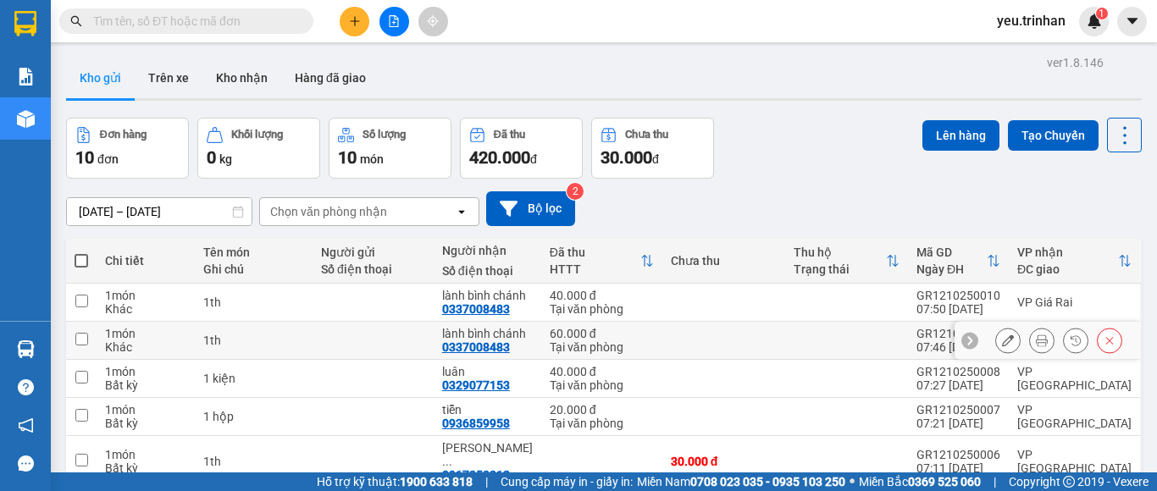
click at [1104, 338] on icon at bounding box center [1110, 341] width 12 height 12
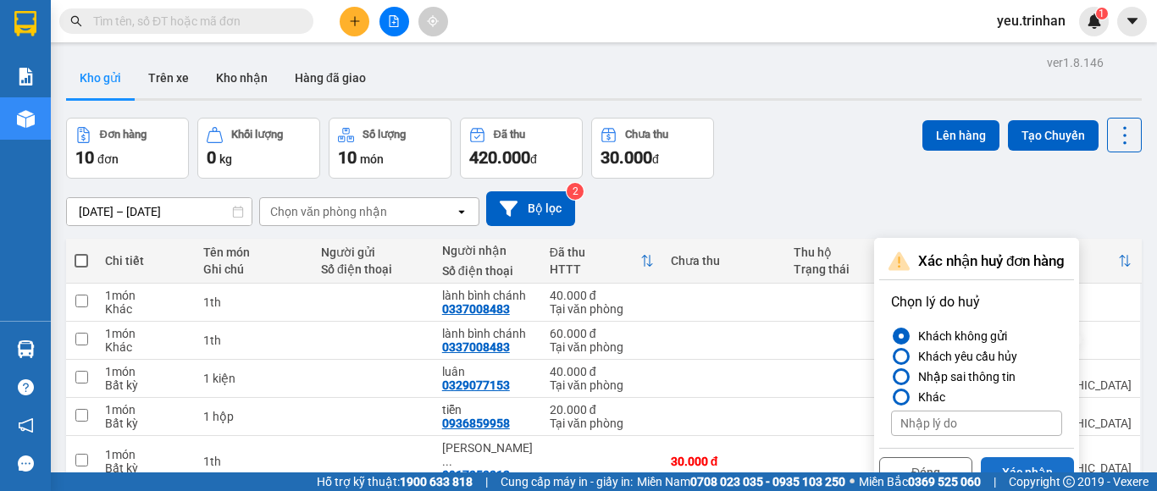
click at [1034, 464] on button "Xác nhận" at bounding box center [1027, 472] width 93 height 30
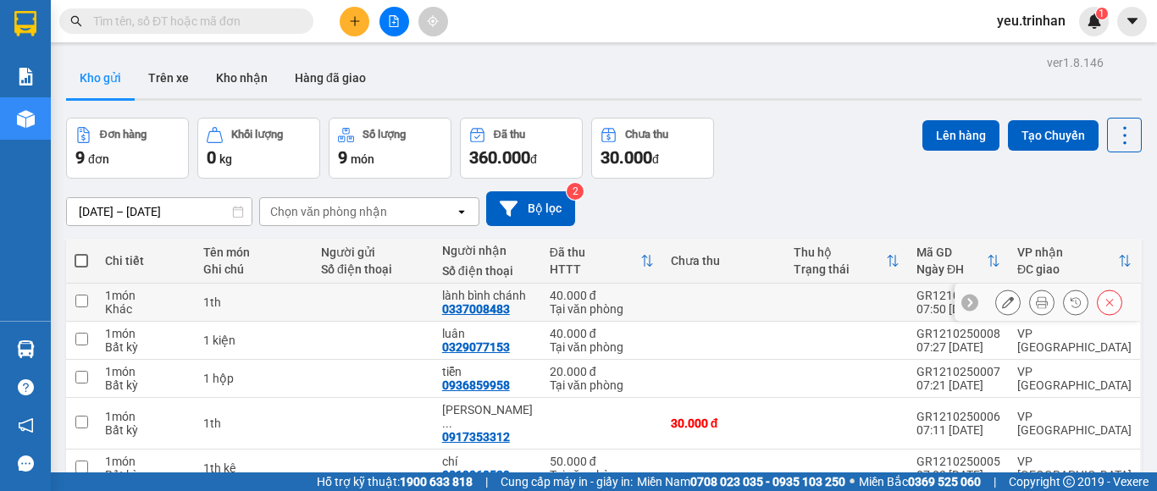
click at [1002, 302] on icon at bounding box center [1008, 302] width 12 height 12
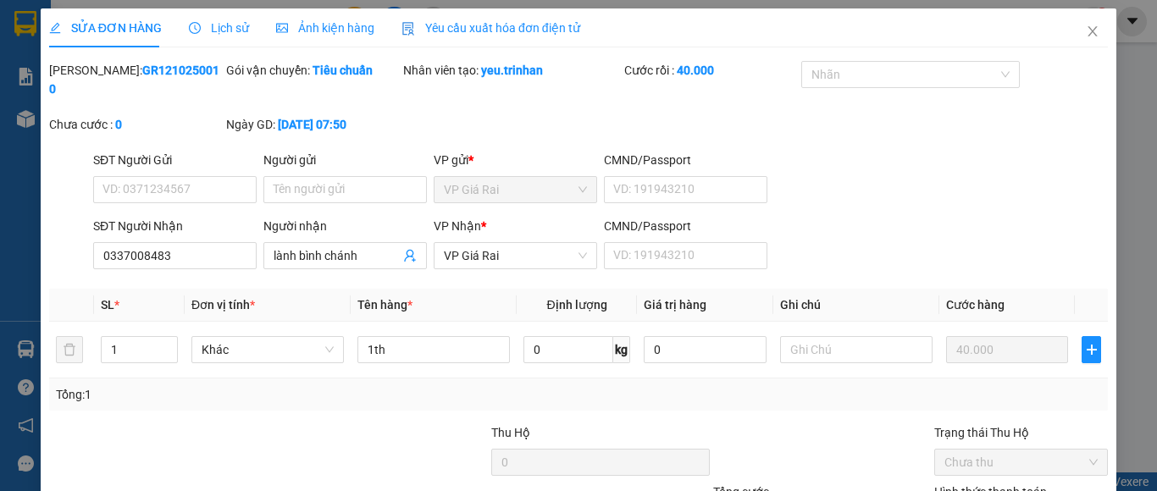
type input "0337008483"
type input "lành bình chánh"
type input "40.000"
click at [501, 243] on span "VP Giá Rai" at bounding box center [515, 255] width 143 height 25
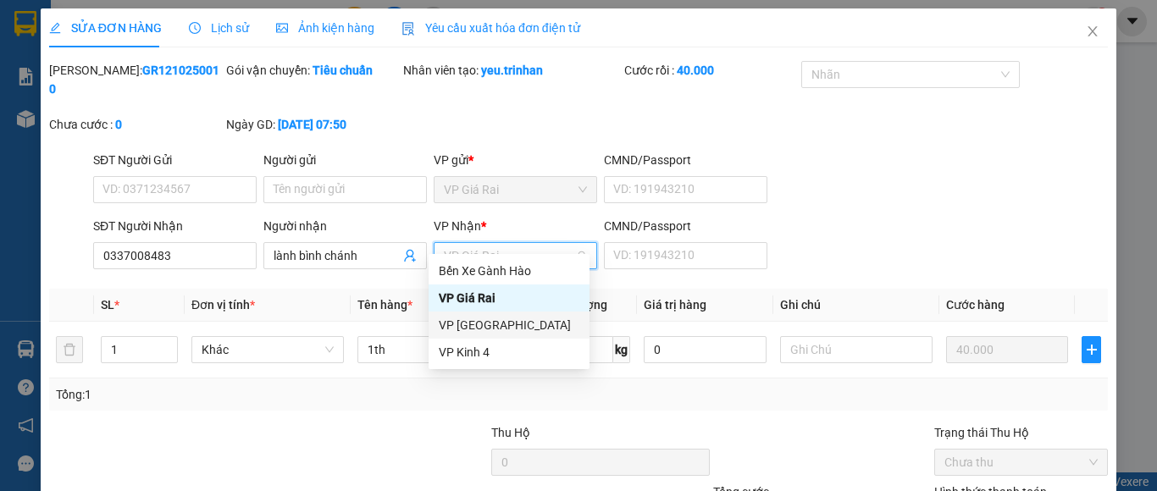
click at [522, 321] on div "VP Sài Gòn" at bounding box center [509, 325] width 141 height 19
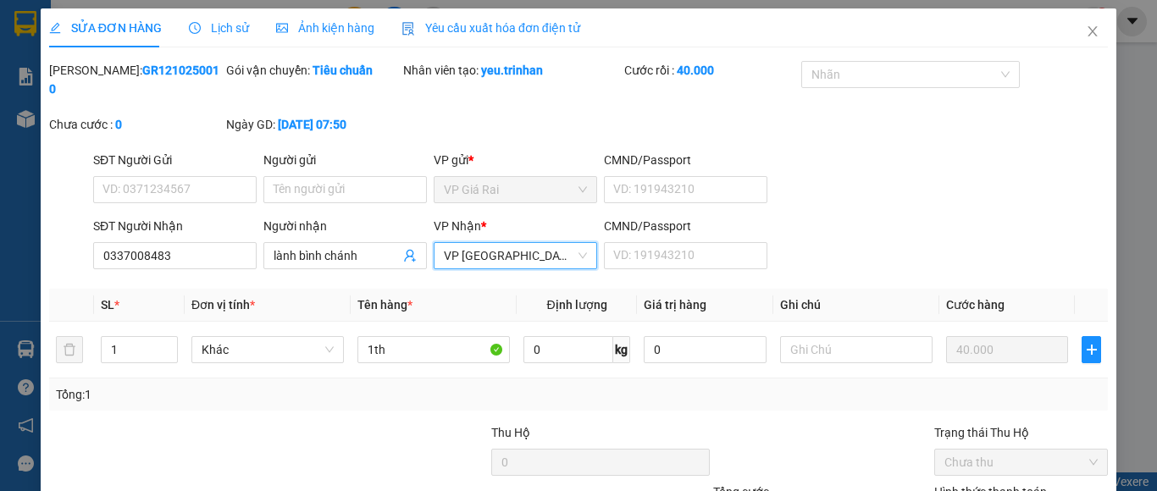
scroll to position [139, 0]
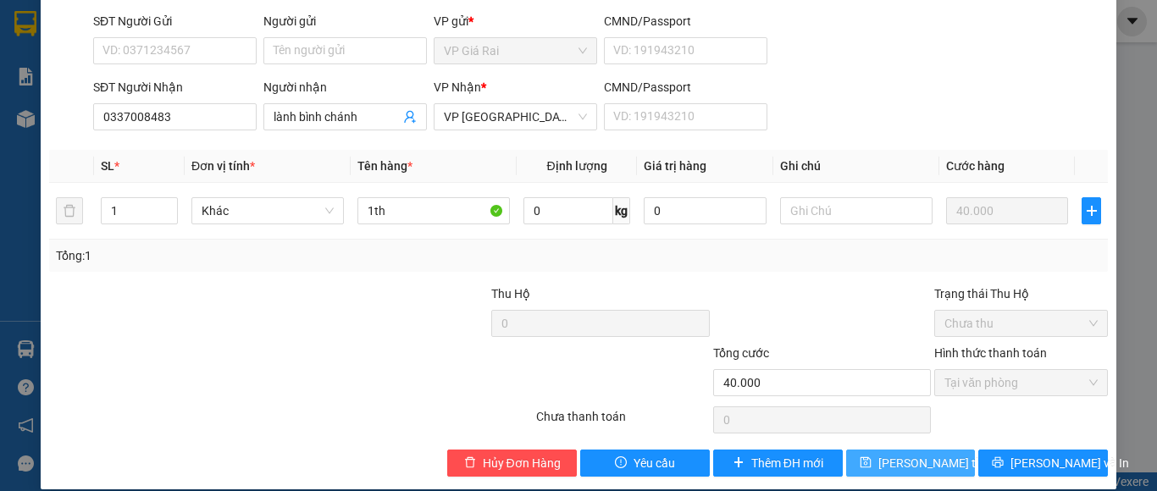
click at [916, 454] on span "Lưu thay đổi" at bounding box center [946, 463] width 136 height 19
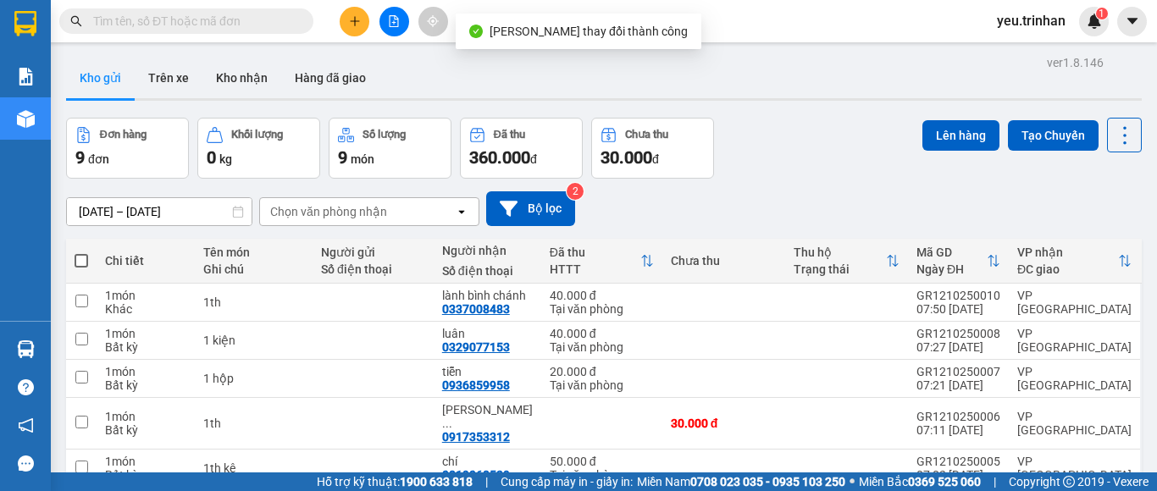
click at [686, 203] on div "10/10/2025 – 12/10/2025 Press the down arrow key to interact with the calendar …" at bounding box center [604, 208] width 1076 height 35
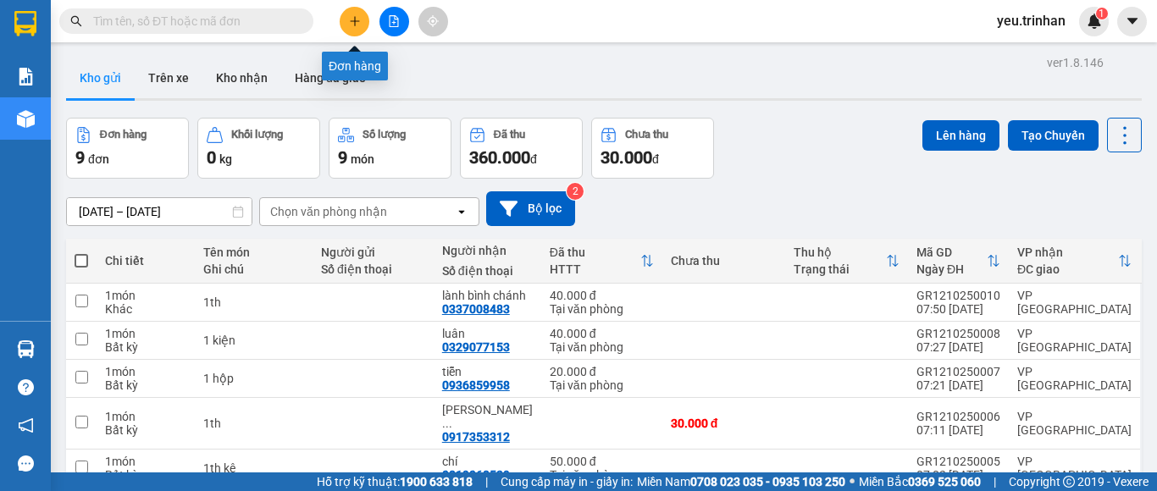
click at [357, 20] on icon "plus" at bounding box center [355, 21] width 12 height 12
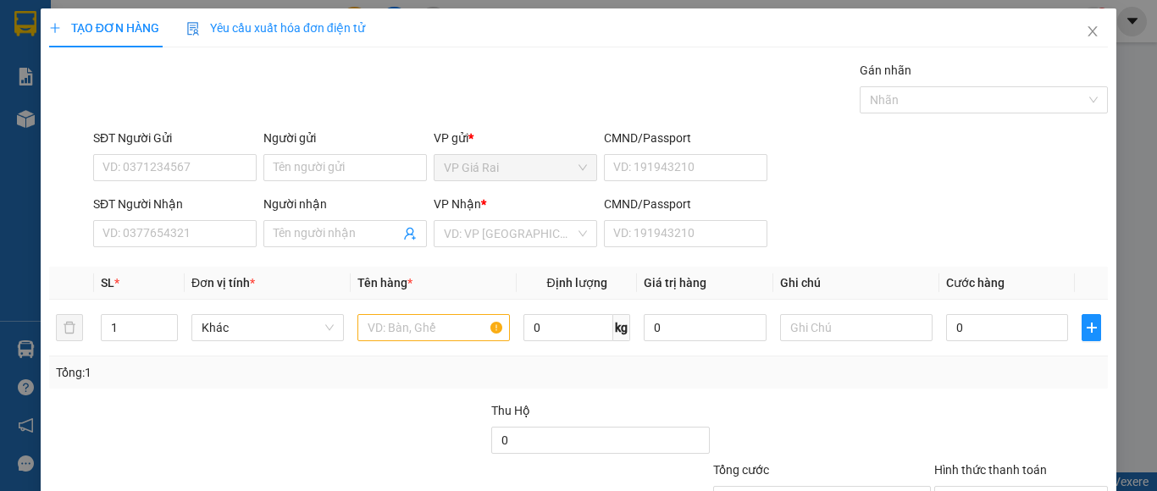
click at [211, 213] on div "SĐT Người Nhận" at bounding box center [174, 204] width 163 height 19
click at [211, 220] on input "SĐT Người Nhận" at bounding box center [174, 233] width 163 height 27
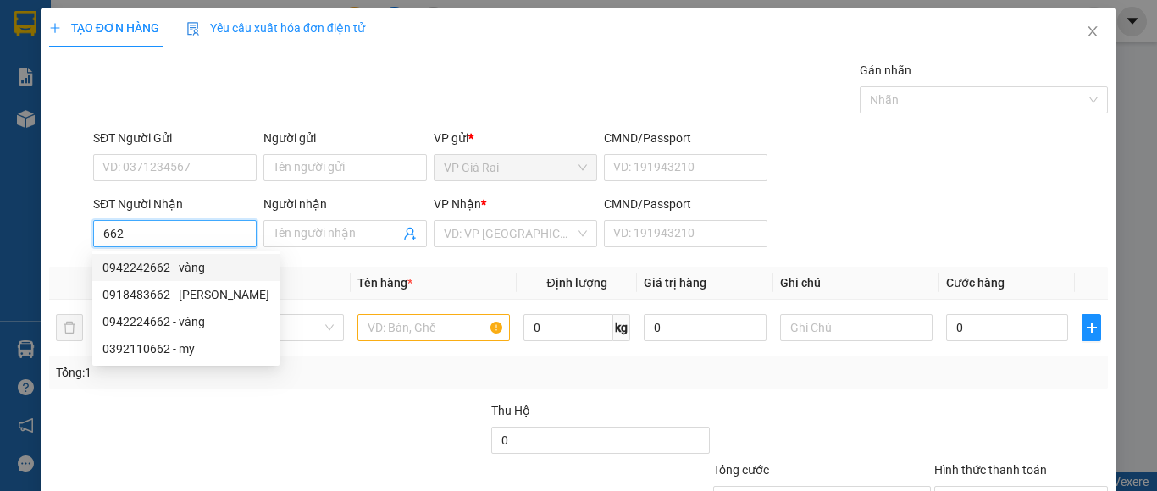
click at [213, 268] on div "0942242662 - vàng" at bounding box center [185, 267] width 167 height 19
type input "0942242662"
type input "vàng"
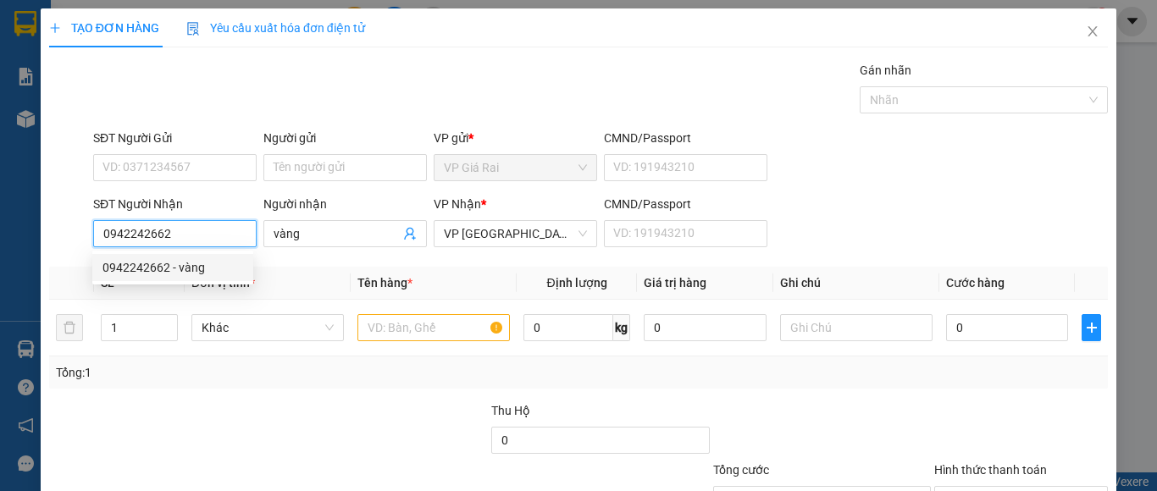
type input "100.000"
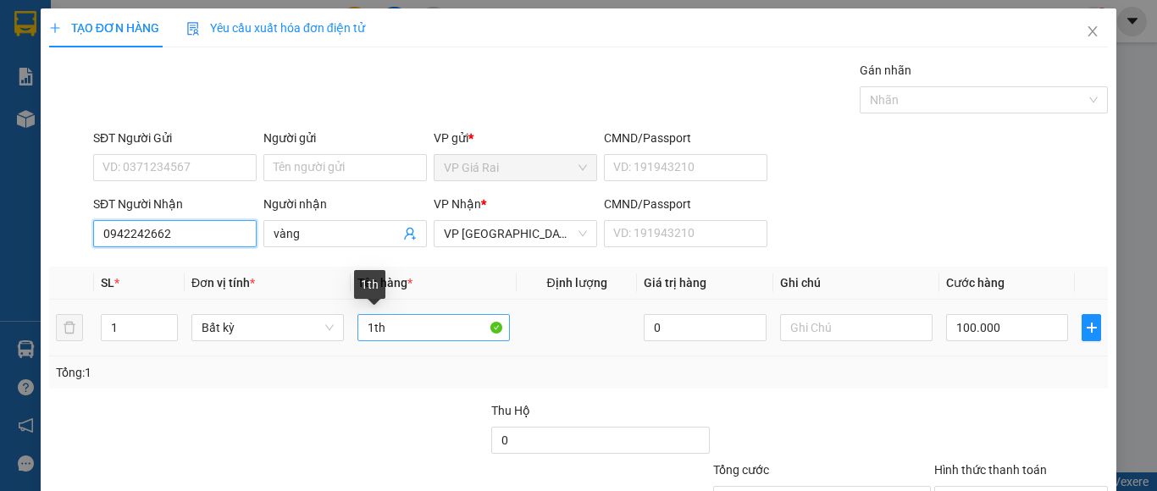
type input "0942242662"
drag, startPoint x: 404, startPoint y: 333, endPoint x: 217, endPoint y: 314, distance: 188.1
click at [217, 314] on tr "1 Bất kỳ 1th 0 100.000" at bounding box center [578, 328] width 1059 height 57
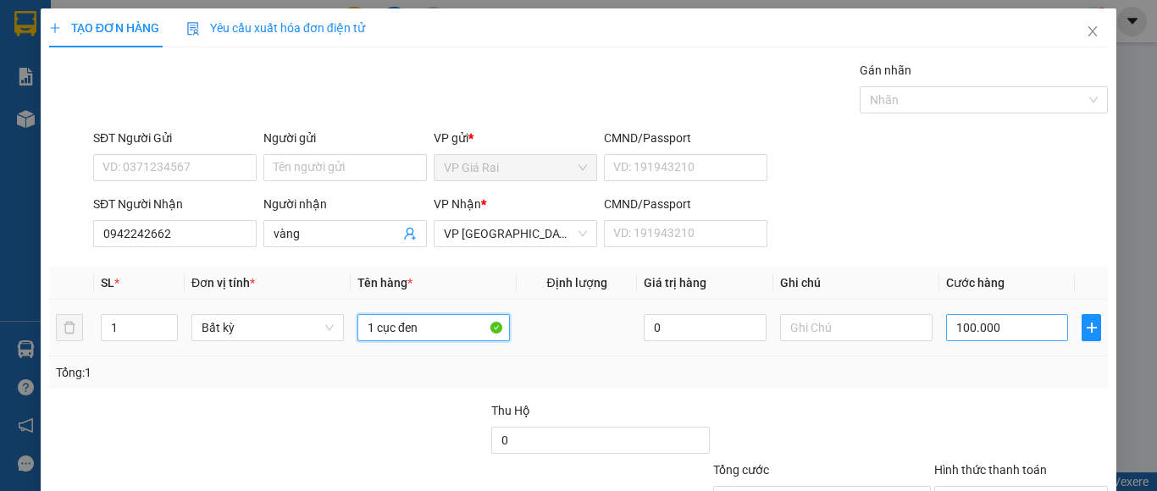
type input "1 cục đen"
click at [979, 325] on input "100.000" at bounding box center [1007, 327] width 122 height 27
type input "3"
type input "30"
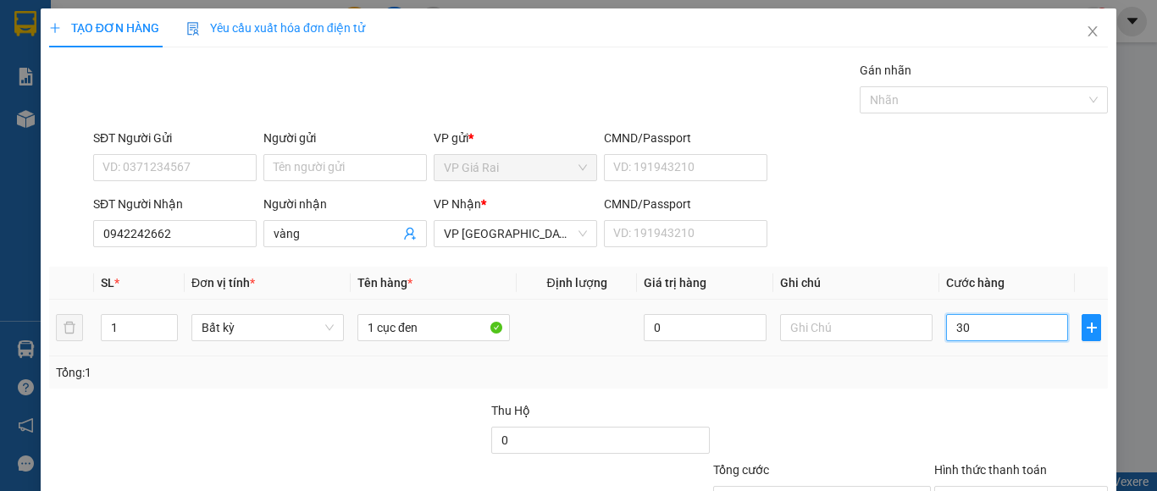
type input "30"
type input "30.000"
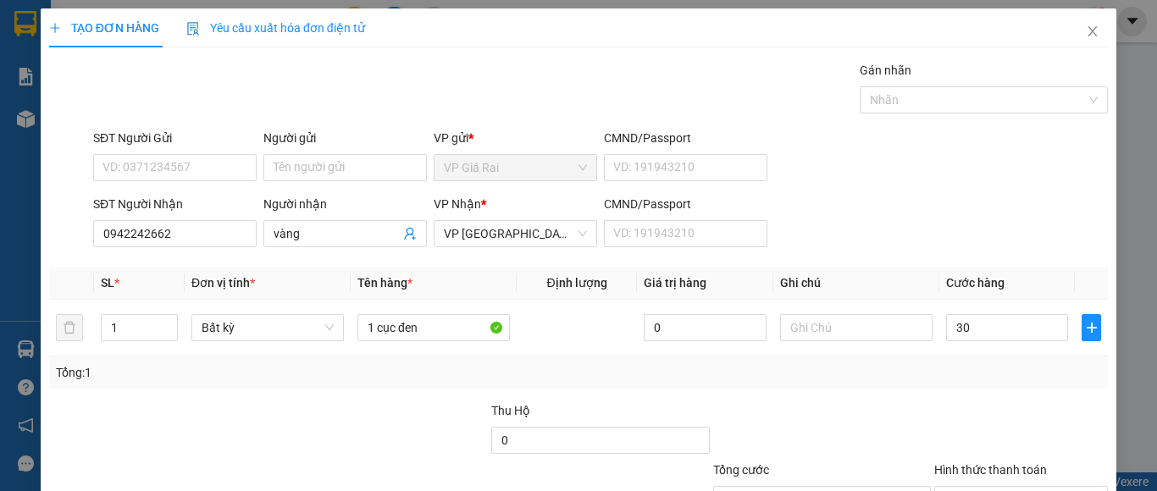
type input "30.000"
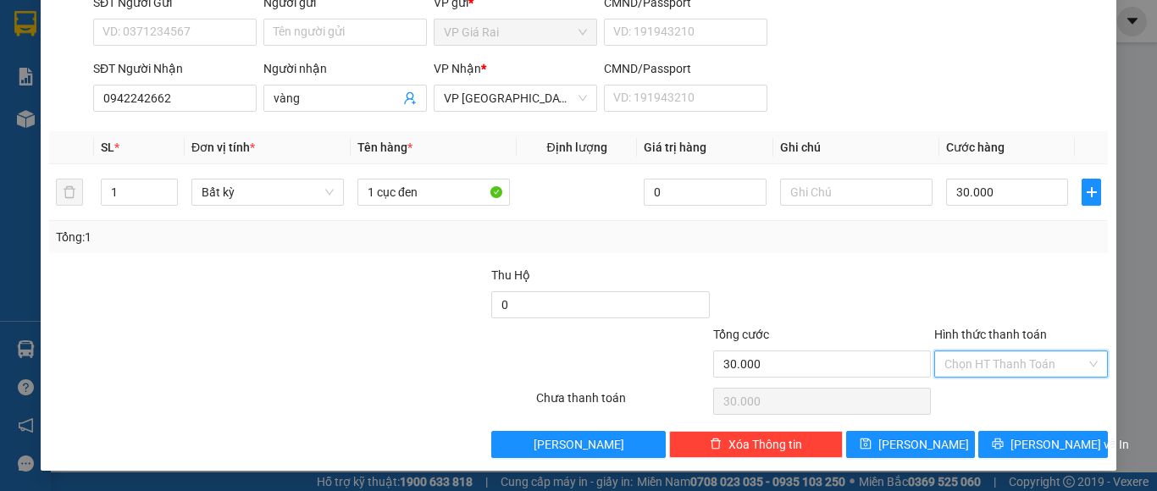
drag, startPoint x: 988, startPoint y: 360, endPoint x: 995, endPoint y: 399, distance: 39.7
click at [989, 364] on input "Hình thức thanh toán" at bounding box center [1014, 364] width 141 height 25
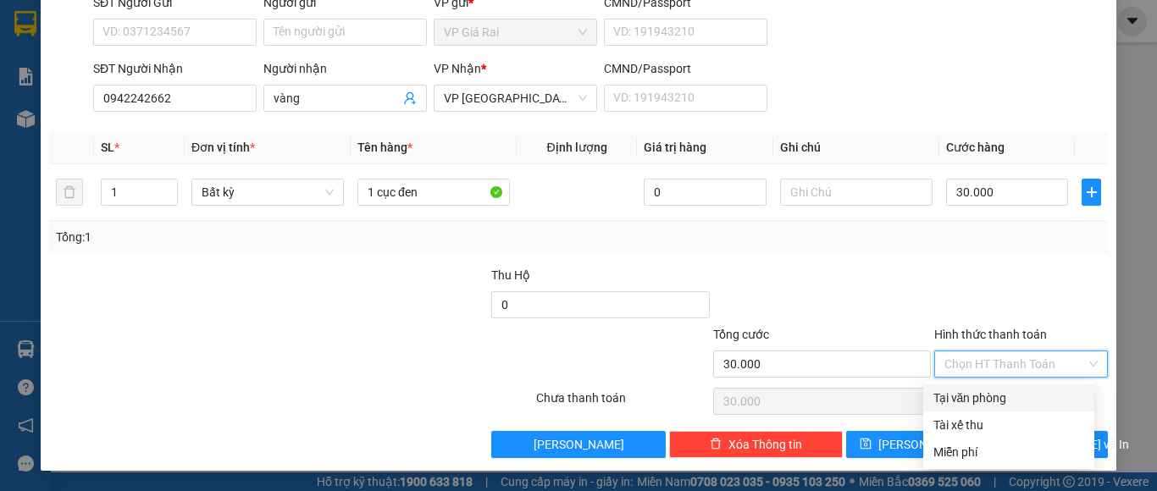
click at [999, 410] on div "Tại văn phòng" at bounding box center [1008, 398] width 171 height 27
type input "0"
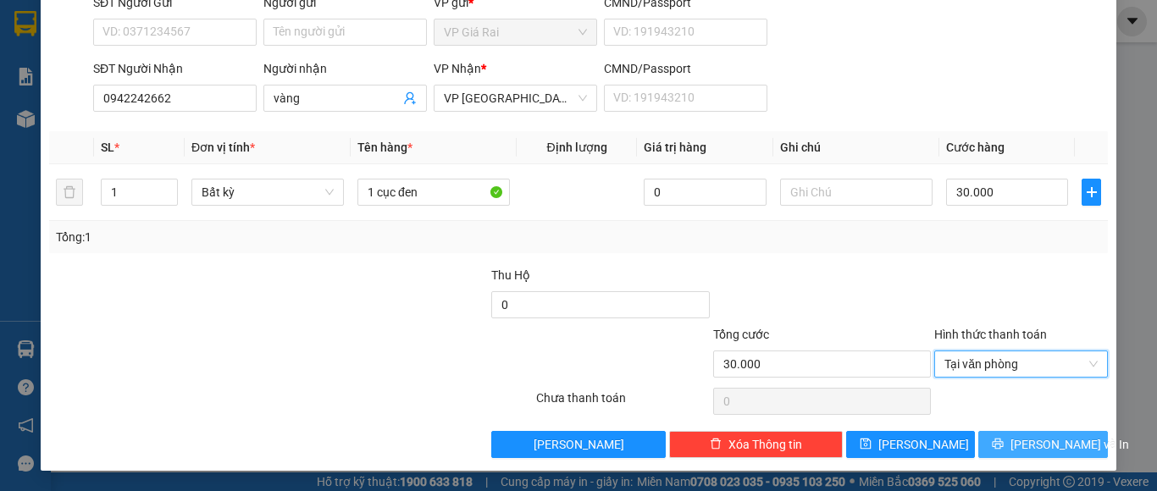
click at [1008, 434] on button "Lưu và In" at bounding box center [1043, 444] width 130 height 27
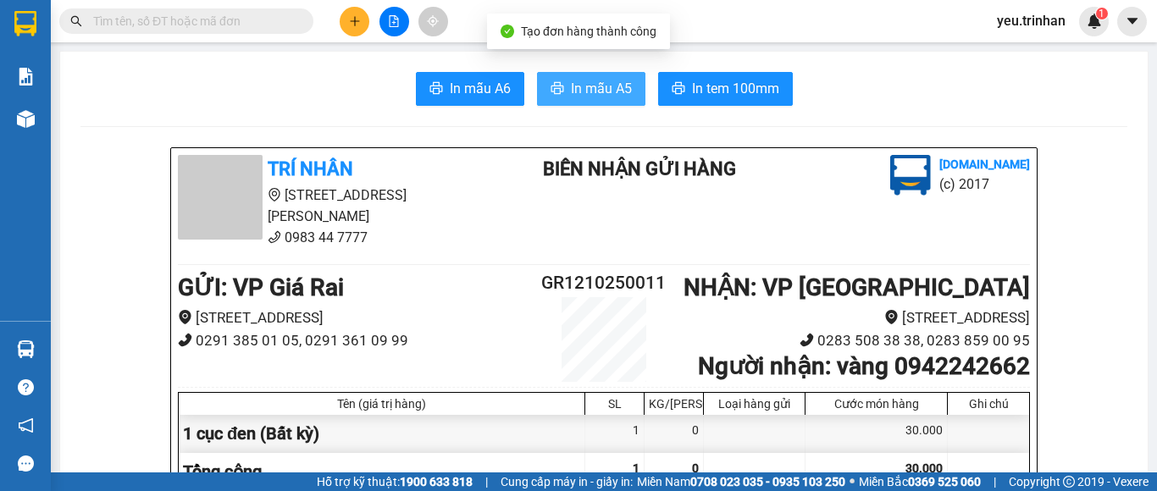
click at [584, 79] on span "In mẫu A5" at bounding box center [601, 88] width 61 height 21
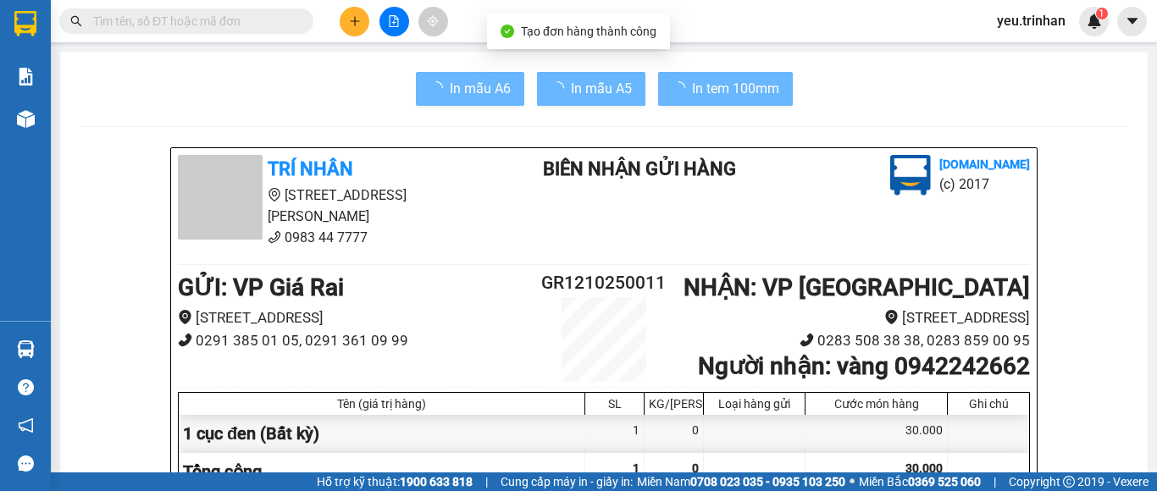
click at [340, 26] on button at bounding box center [355, 22] width 30 height 30
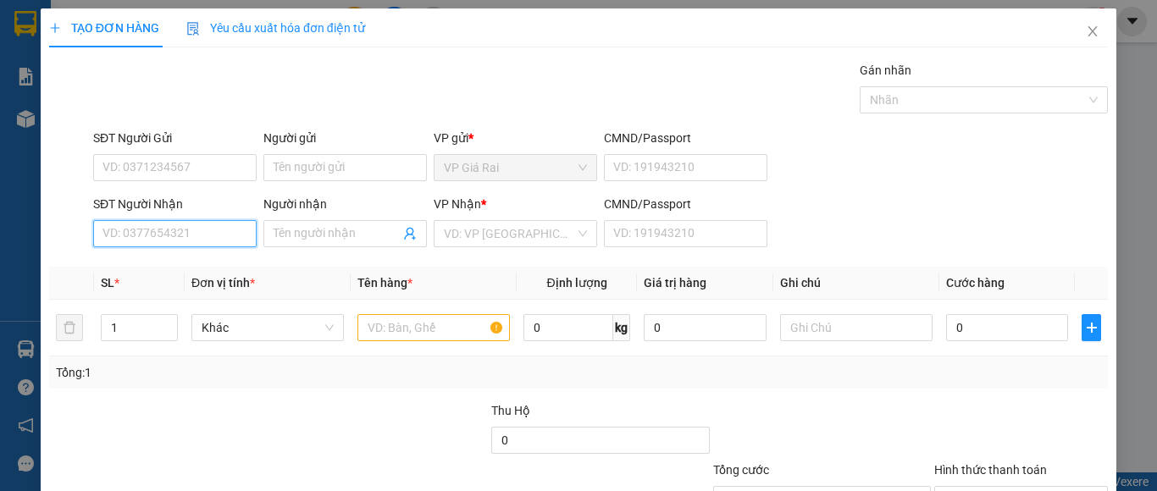
click at [184, 231] on input "SĐT Người Nhận" at bounding box center [174, 233] width 163 height 27
click at [216, 275] on div "0943751757 - phúc" at bounding box center [172, 267] width 141 height 19
type input "0943751757"
type input "phúc"
type input "30.000"
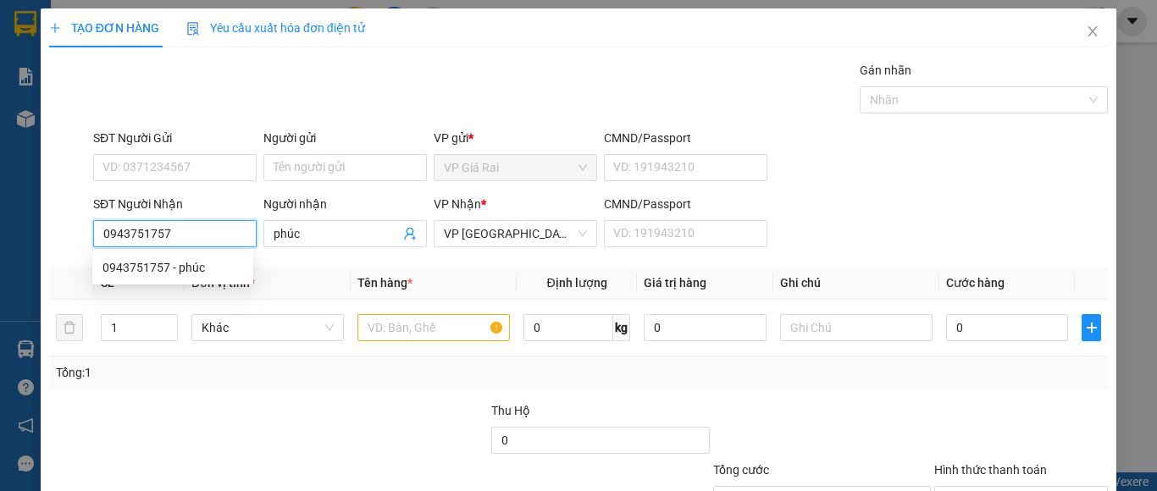
type input "30.000"
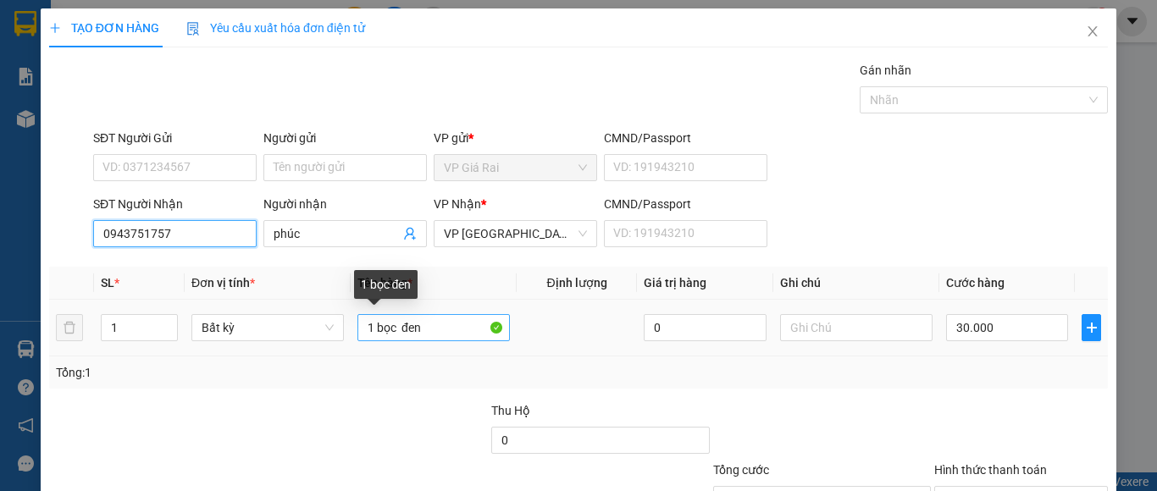
type input "0943751757"
drag, startPoint x: 430, startPoint y: 329, endPoint x: 396, endPoint y: 325, distance: 35.0
click at [396, 327] on input "1 bọc đen" at bounding box center [433, 327] width 152 height 27
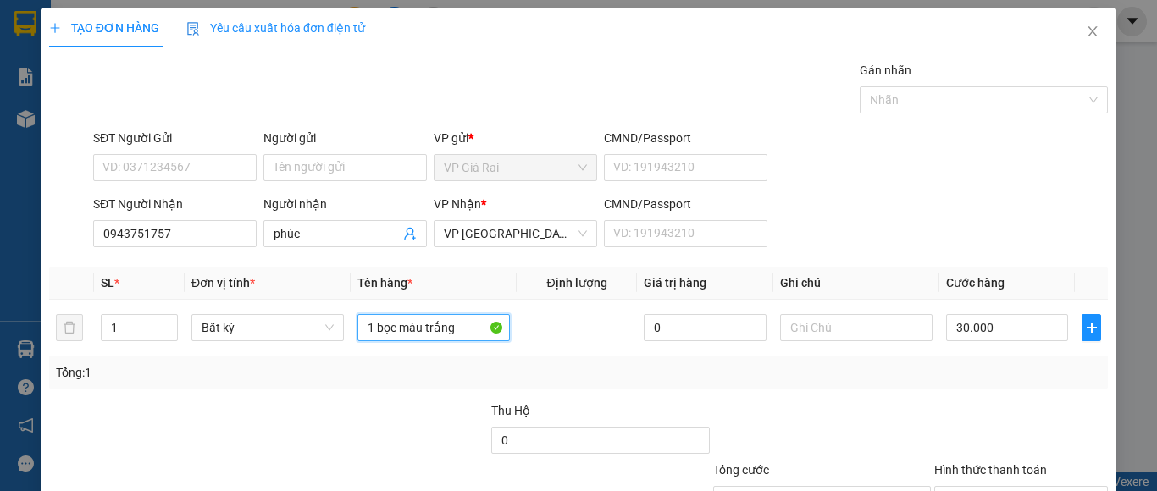
type input "1 bọc màu trắng"
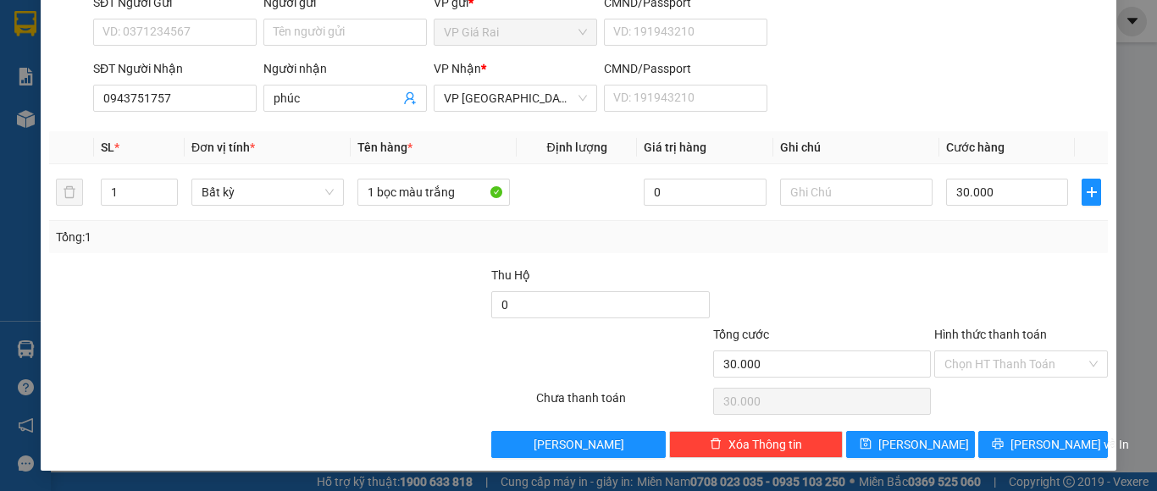
click at [1018, 379] on div "Hình thức thanh toán Chọn HT Thanh Toán" at bounding box center [1021, 354] width 174 height 59
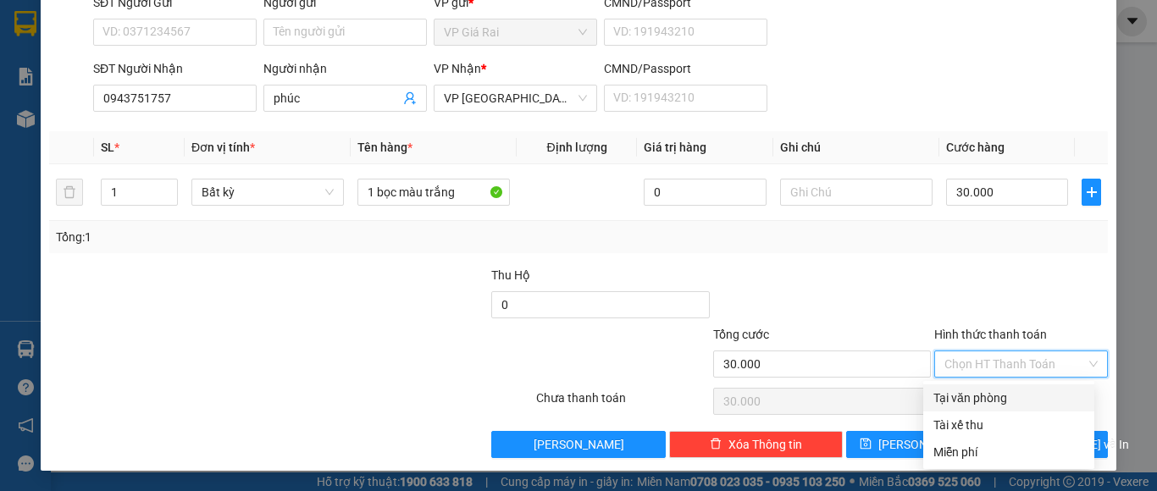
click at [1020, 400] on div "Tại văn phòng" at bounding box center [1008, 398] width 151 height 19
type input "0"
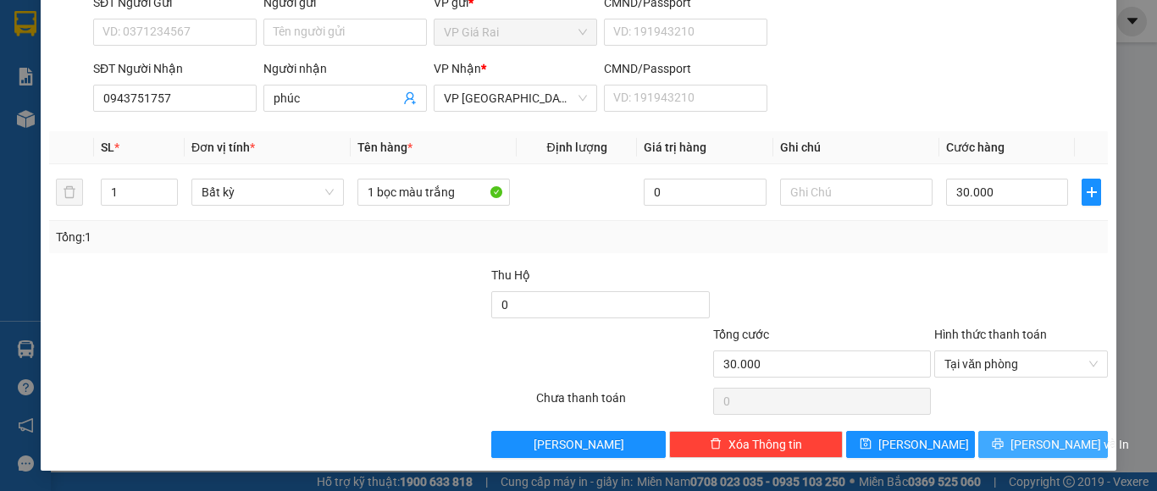
click at [1016, 451] on div "TẠO ĐƠN HÀNG Yêu cầu xuất hóa đơn điện tử Transit Pickup Surcharge Ids Transit …" at bounding box center [579, 172] width 1076 height 598
drag, startPoint x: 1016, startPoint y: 445, endPoint x: 970, endPoint y: 401, distance: 63.5
click at [1016, 444] on span "Lưu và In" at bounding box center [1069, 444] width 119 height 19
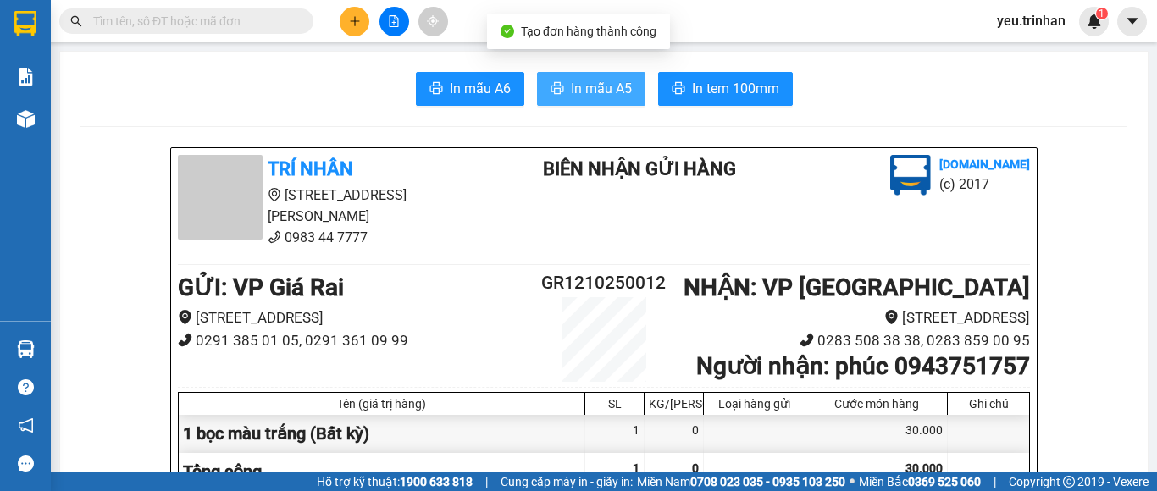
click at [598, 74] on button "In mẫu A5" at bounding box center [591, 89] width 108 height 34
click at [601, 91] on span "In mẫu A5" at bounding box center [601, 88] width 61 height 21
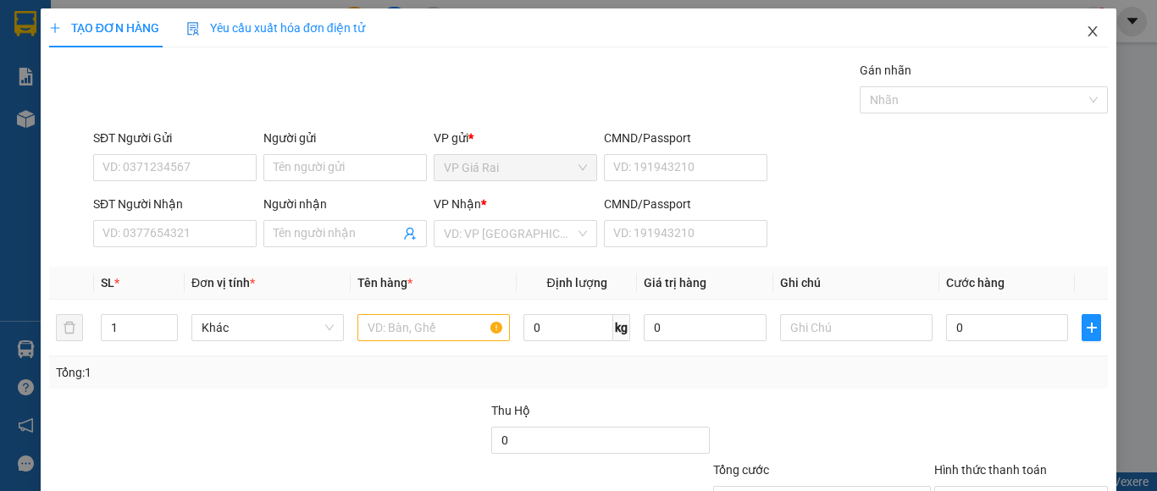
drag, startPoint x: 1081, startPoint y: 35, endPoint x: 759, endPoint y: 6, distance: 323.1
click at [1088, 34] on icon "close" at bounding box center [1092, 31] width 9 height 10
click at [1088, 29] on icon "close" at bounding box center [1092, 31] width 9 height 10
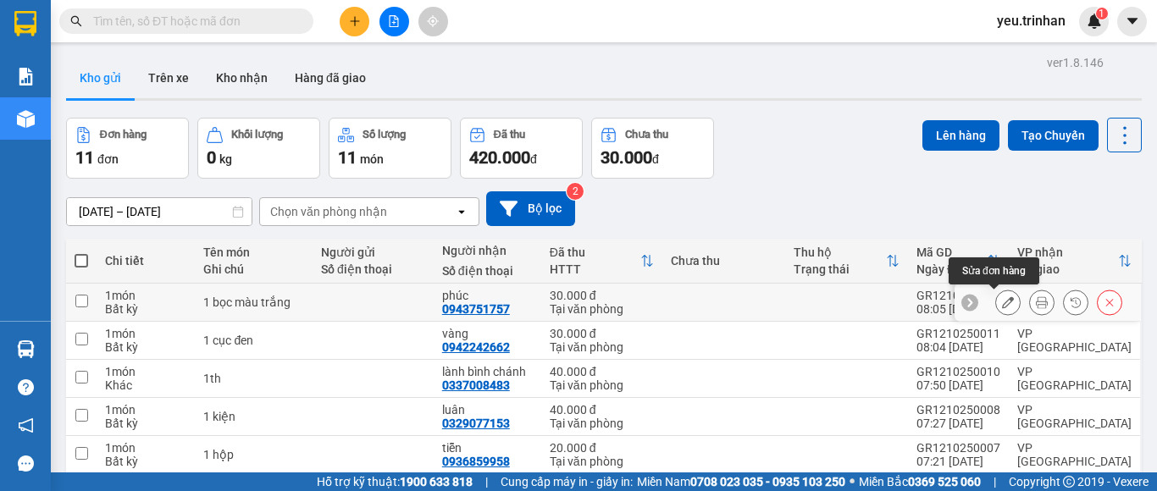
click at [1002, 300] on icon at bounding box center [1008, 302] width 12 height 12
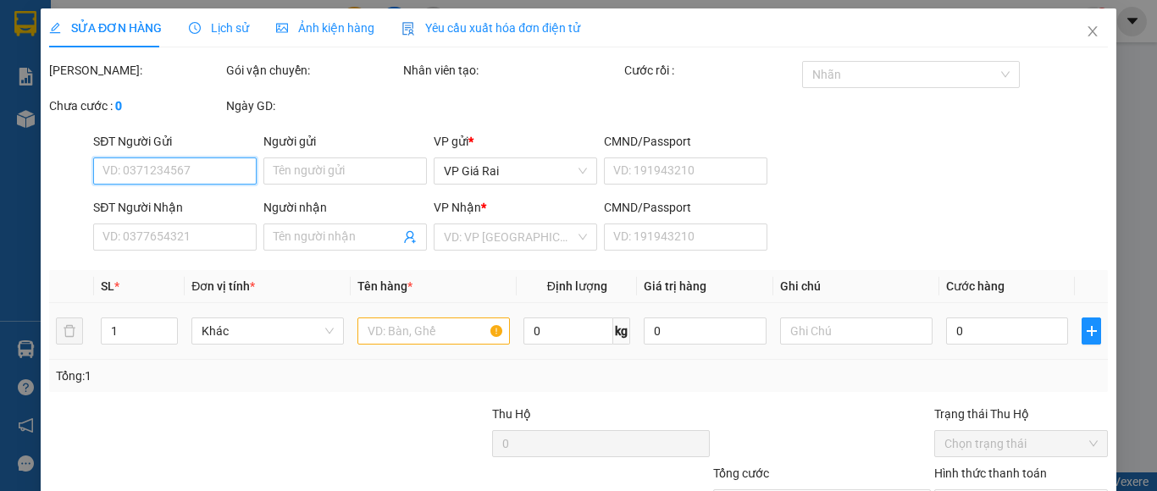
type input "0943751757"
type input "phúc"
type input "30.000"
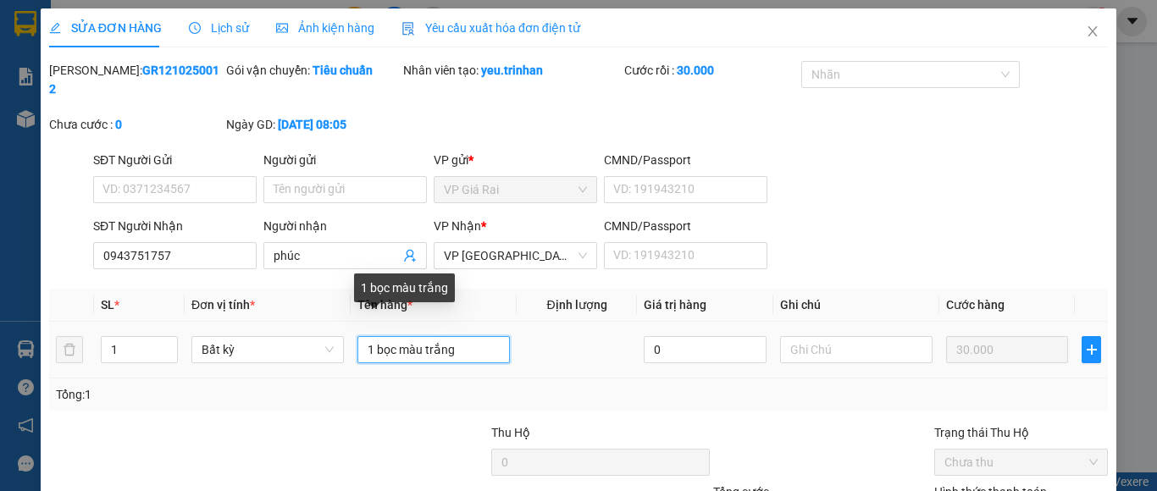
drag, startPoint x: 434, startPoint y: 330, endPoint x: 396, endPoint y: 333, distance: 37.4
click at [396, 336] on input "1 bọc màu trắng" at bounding box center [433, 349] width 152 height 27
type input "1 bọc"
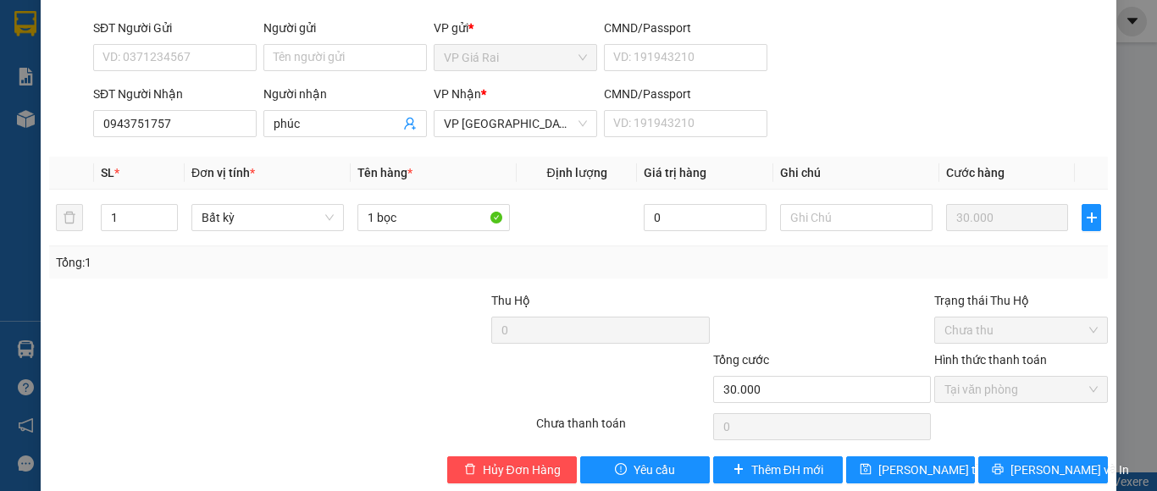
scroll to position [139, 0]
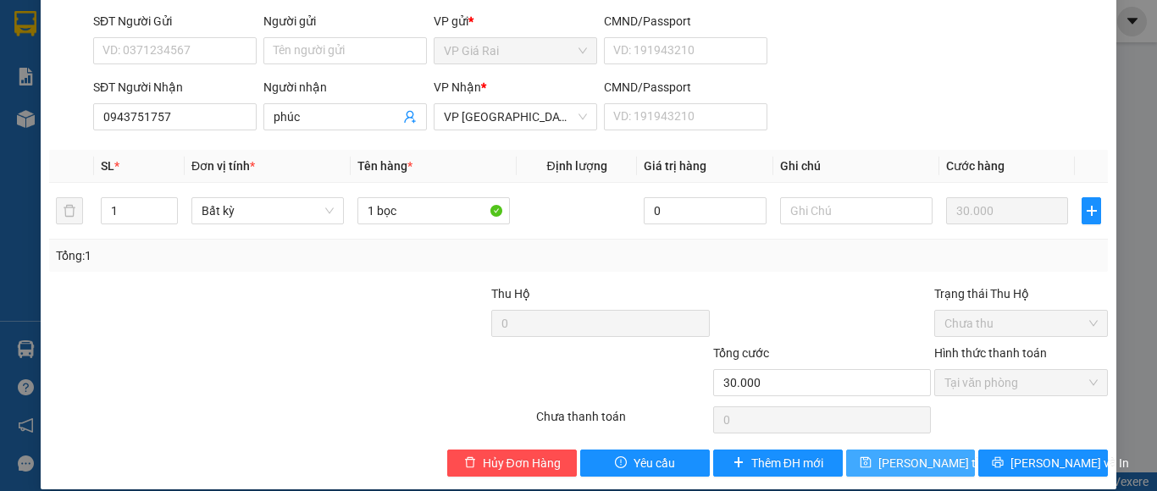
click at [925, 454] on span "Lưu thay đổi" at bounding box center [946, 463] width 136 height 19
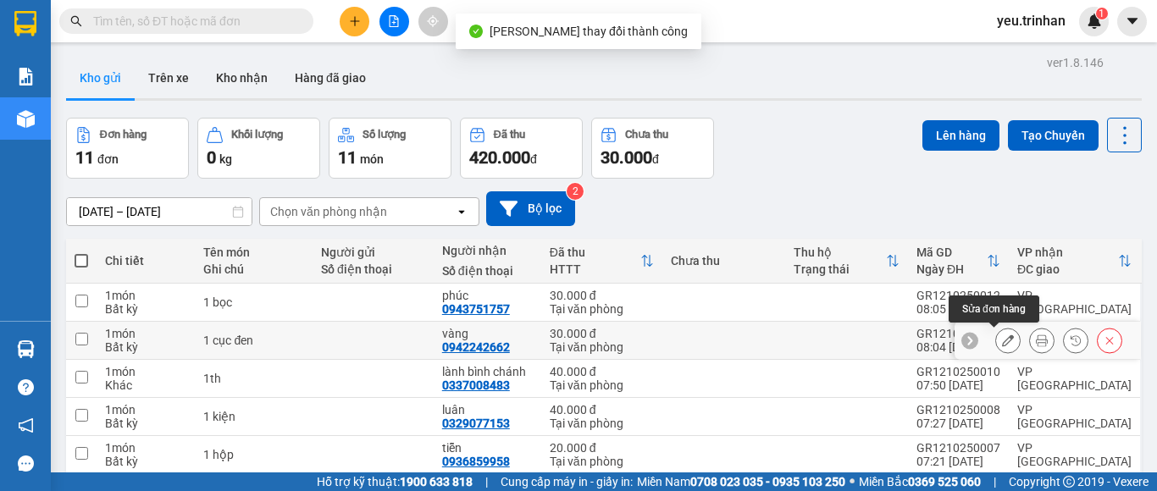
click at [996, 342] on button at bounding box center [1008, 341] width 24 height 30
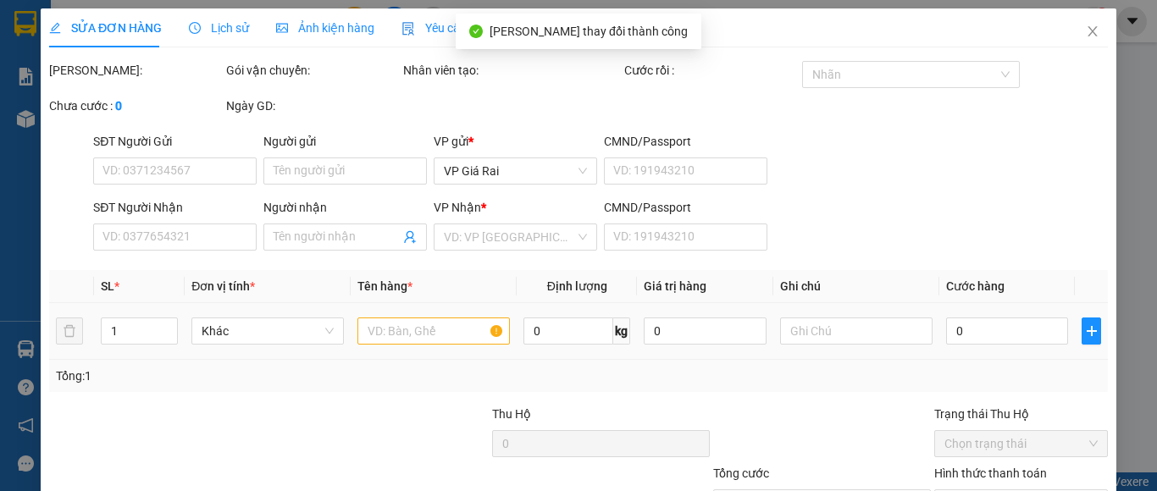
type input "0942242662"
type input "vàng"
type input "30.000"
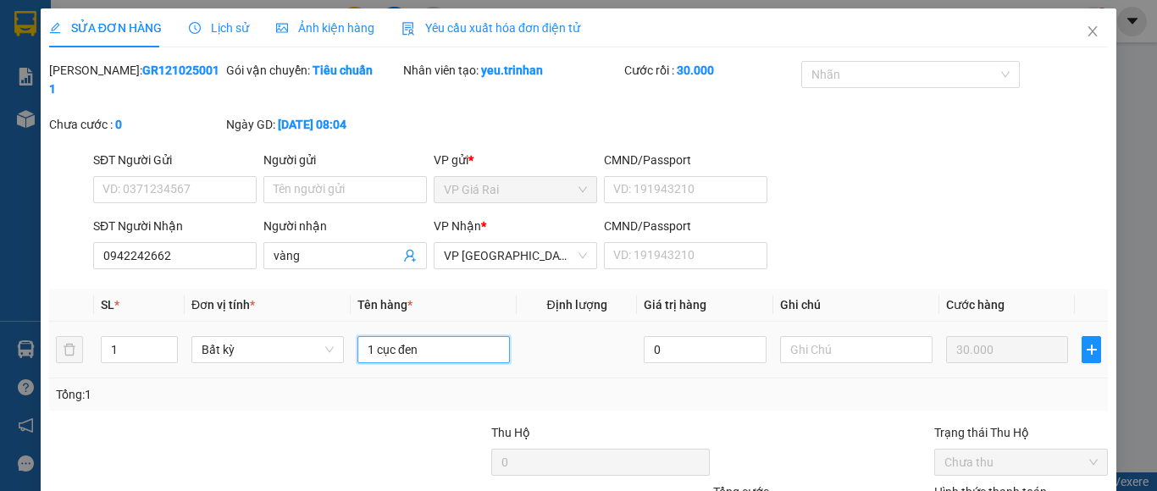
drag, startPoint x: 418, startPoint y: 332, endPoint x: 394, endPoint y: 337, distance: 24.3
click at [395, 336] on input "1 cục đen" at bounding box center [433, 349] width 152 height 27
type input "1 cục"
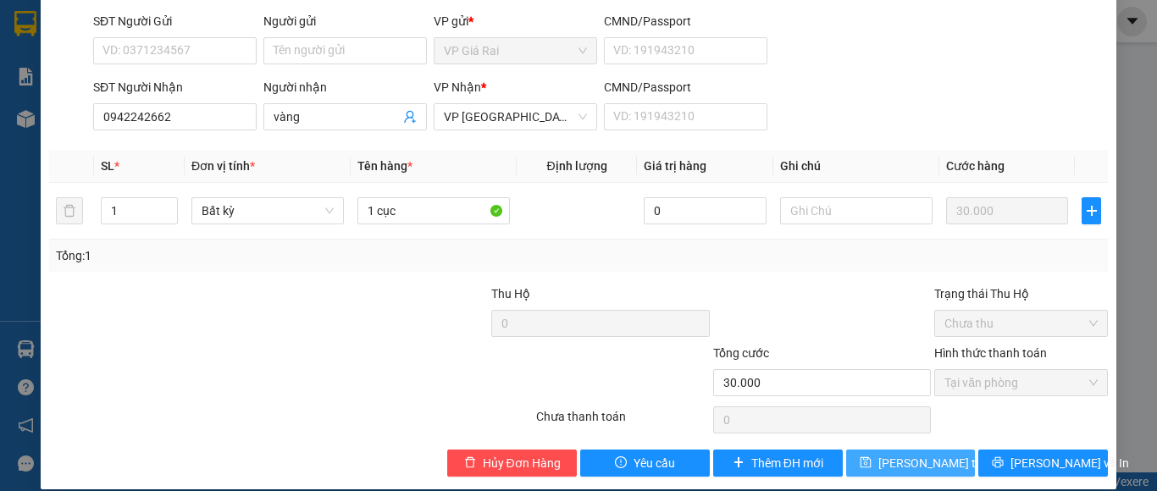
click at [884, 454] on span "Lưu thay đổi" at bounding box center [946, 463] width 136 height 19
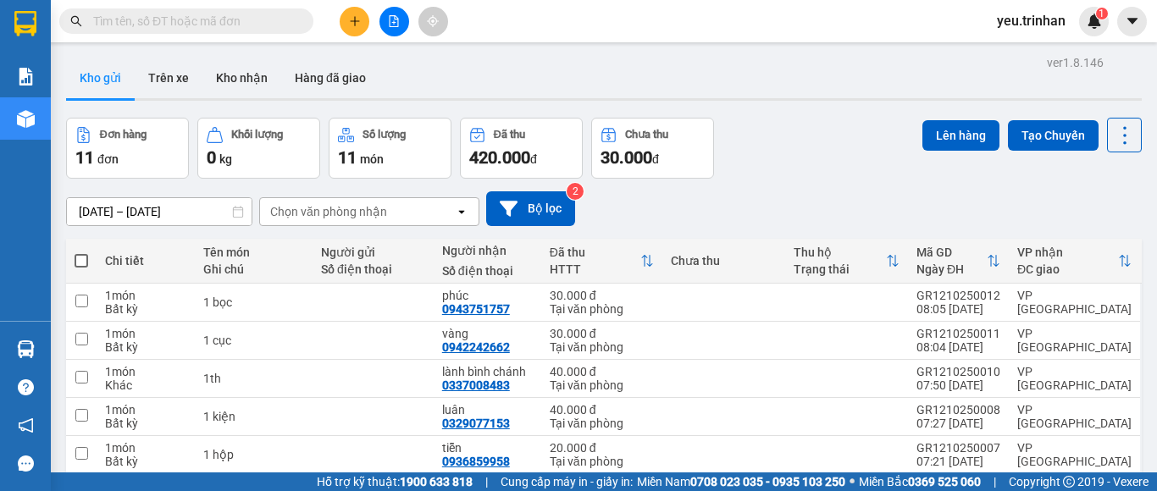
click at [77, 261] on span at bounding box center [82, 261] width 14 height 14
click at [81, 252] on input "checkbox" at bounding box center [81, 252] width 0 height 0
checkbox input "true"
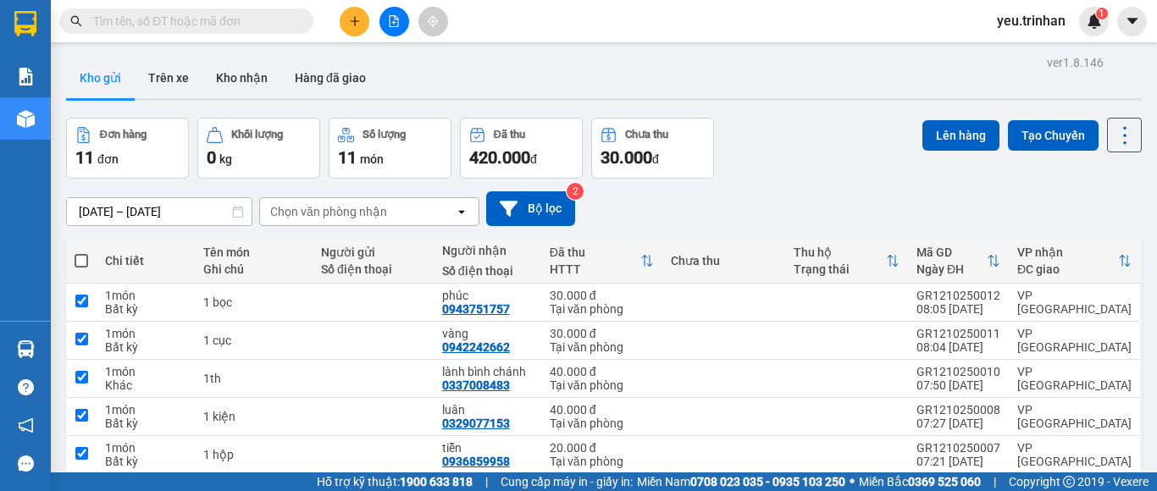
checkbox input "true"
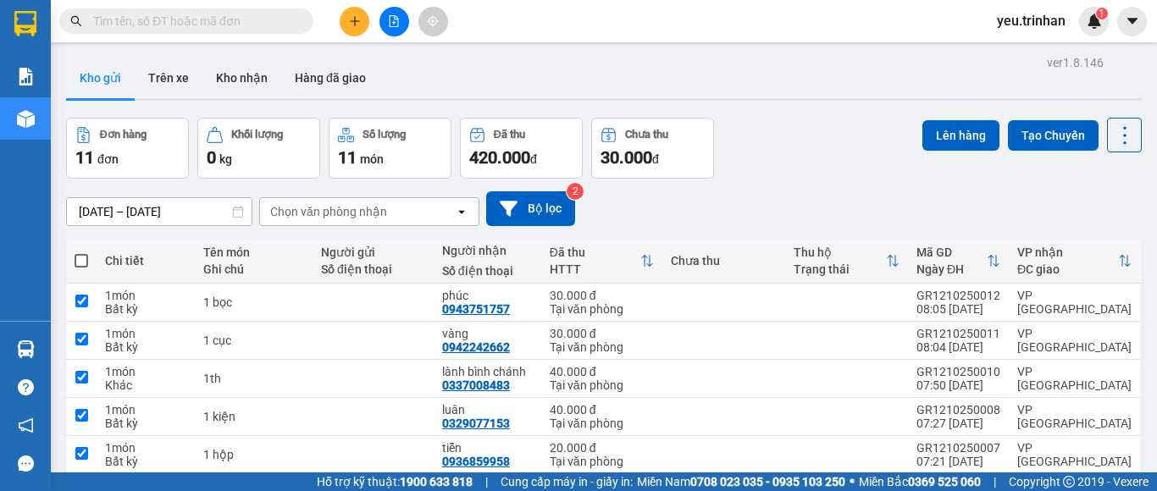
checkbox input "true"
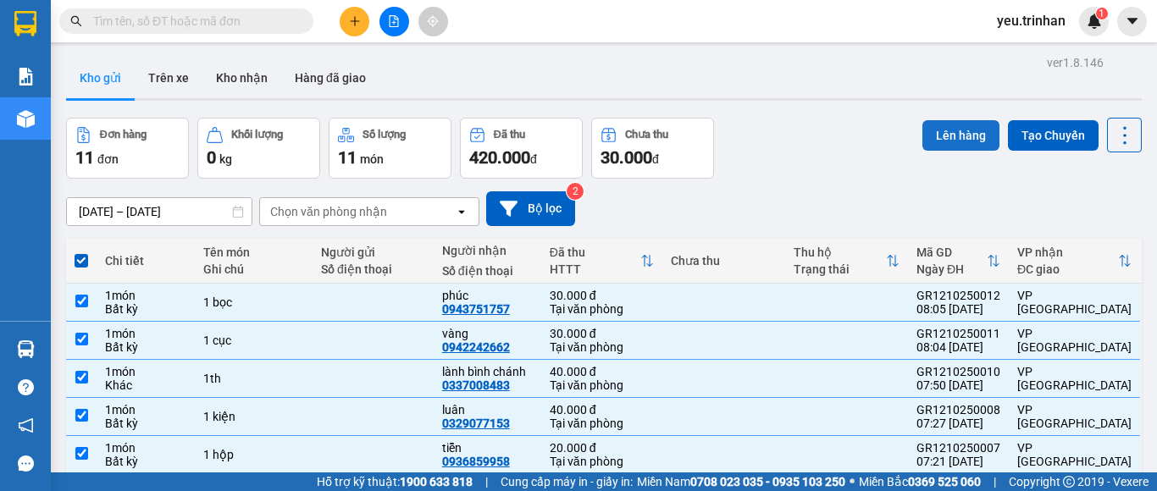
click at [927, 132] on button "Lên hàng" at bounding box center [960, 135] width 77 height 30
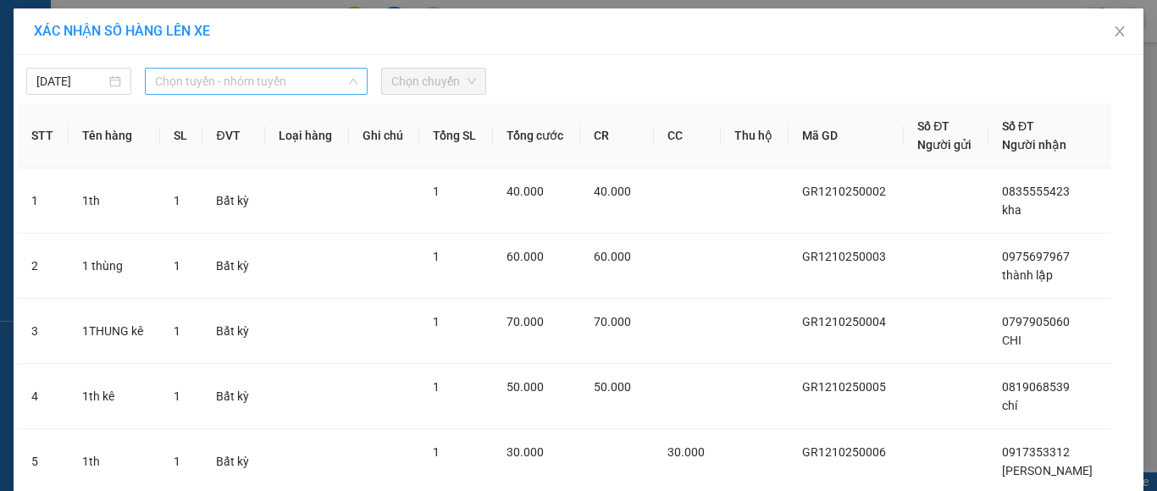
click at [282, 82] on span "Chọn tuyến - nhóm tuyến" at bounding box center [256, 81] width 202 height 25
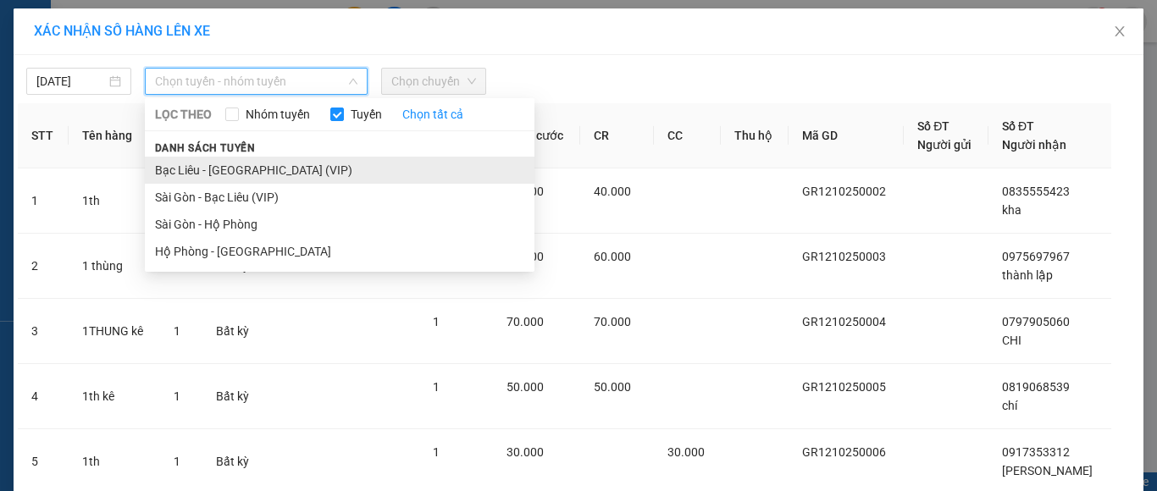
click at [230, 169] on li "Bạc Liêu - [GEOGRAPHIC_DATA] (VIP)" at bounding box center [340, 170] width 390 height 27
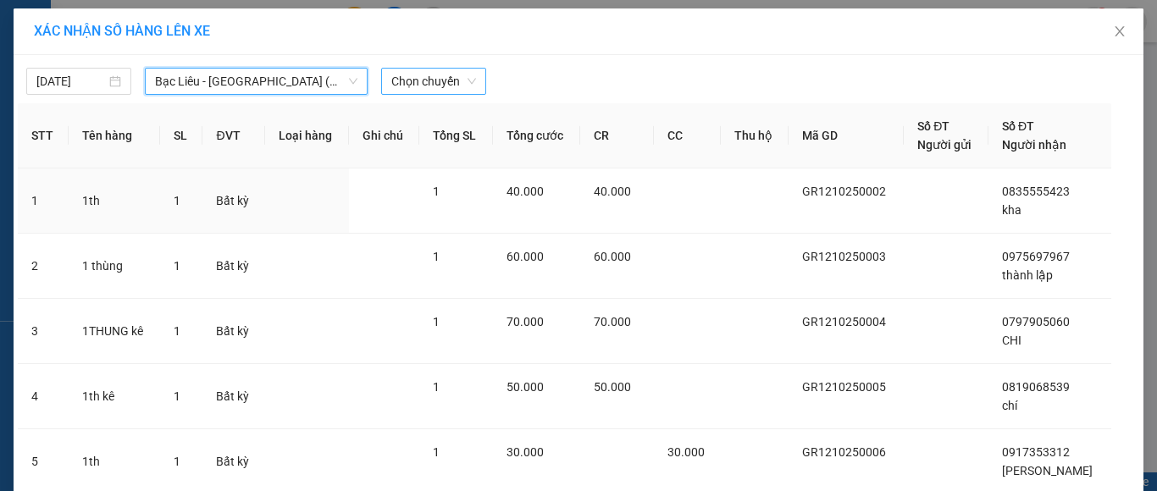
click at [412, 89] on span "Chọn chuyến" at bounding box center [433, 81] width 85 height 25
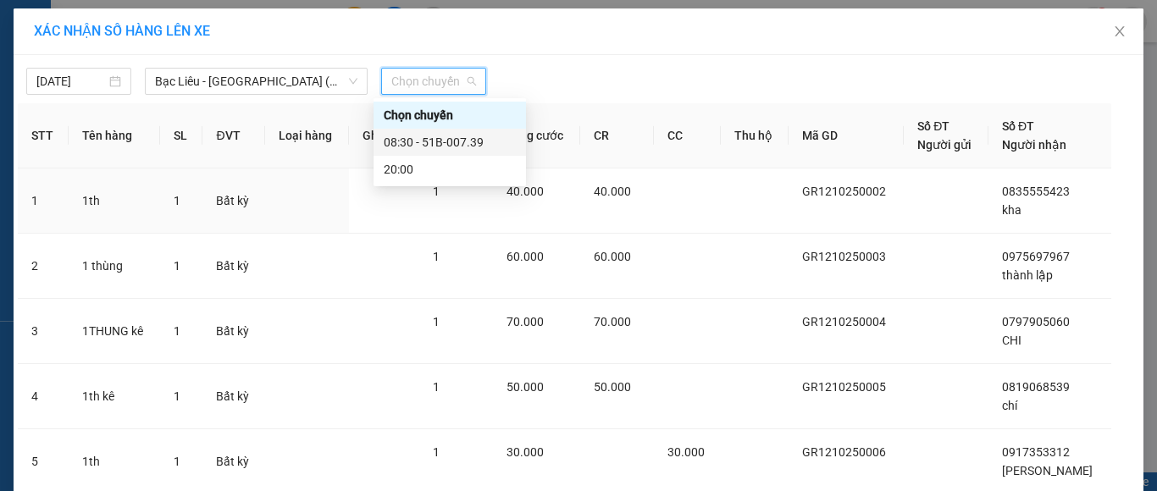
click at [411, 137] on div "08:30 - 51B-007.39" at bounding box center [450, 142] width 132 height 19
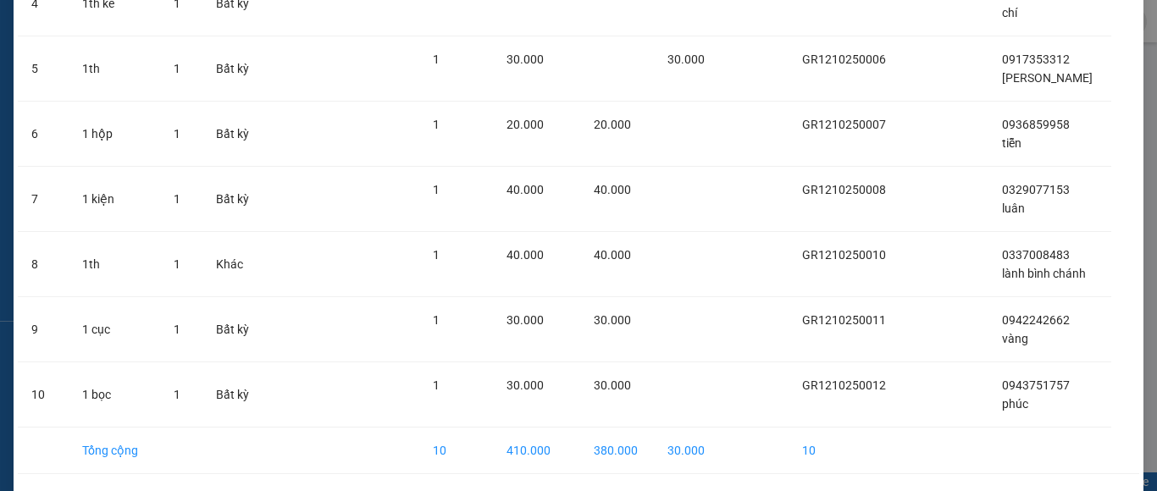
scroll to position [490, 0]
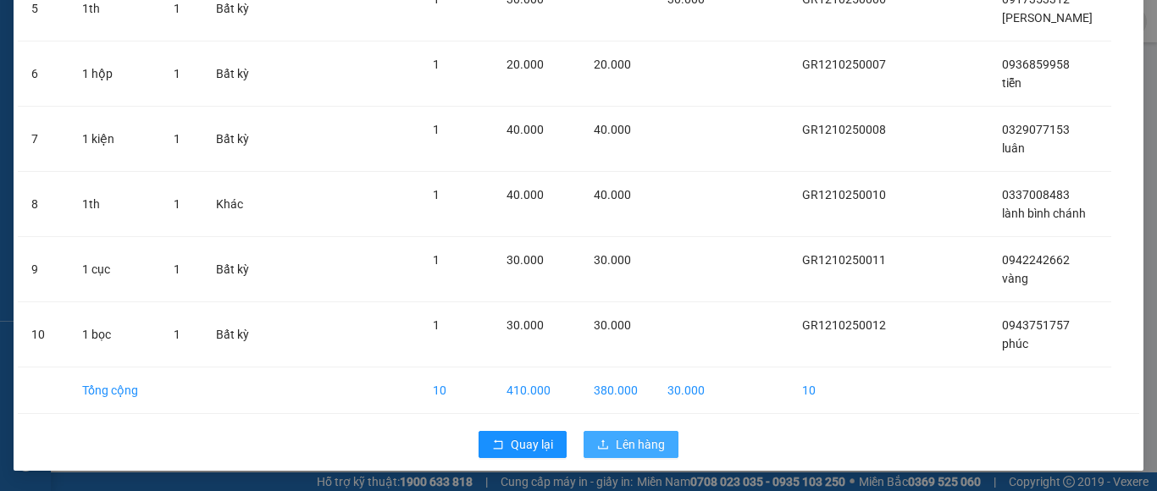
click at [594, 433] on button "Lên hàng" at bounding box center [631, 444] width 95 height 27
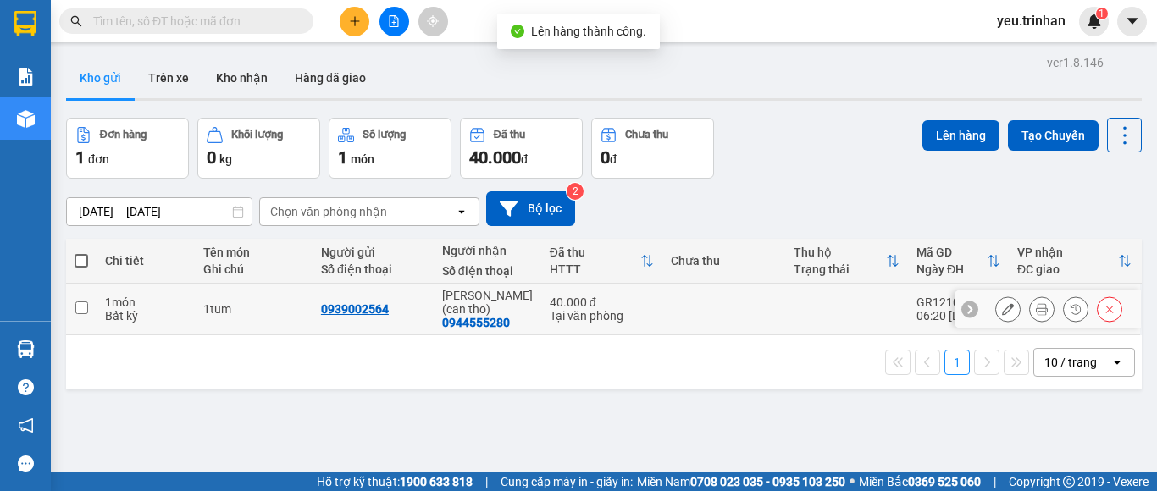
click at [534, 302] on td "kim ý (can tho) 0944555280" at bounding box center [488, 310] width 108 height 52
checkbox input "true"
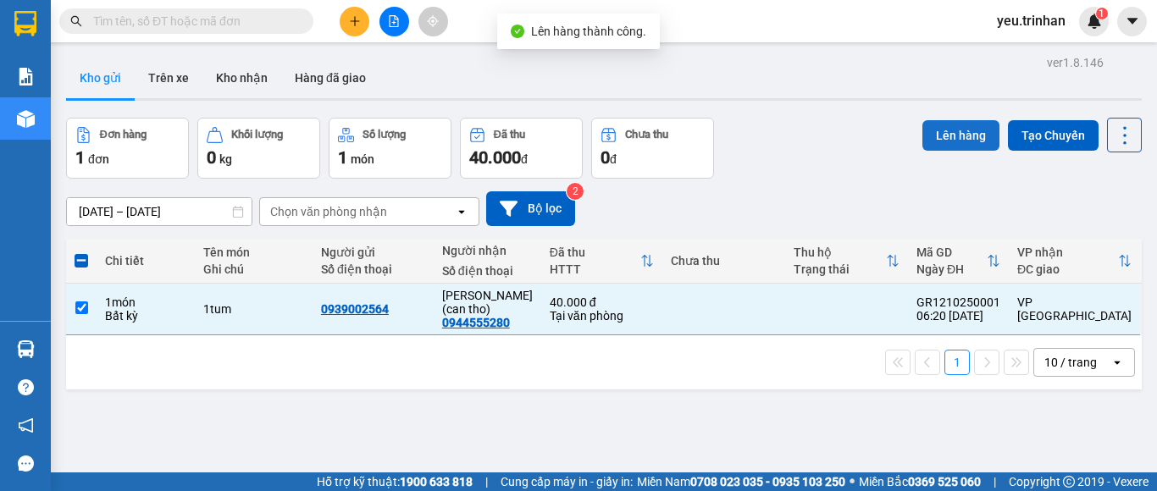
click at [922, 135] on button "Lên hàng" at bounding box center [960, 135] width 77 height 30
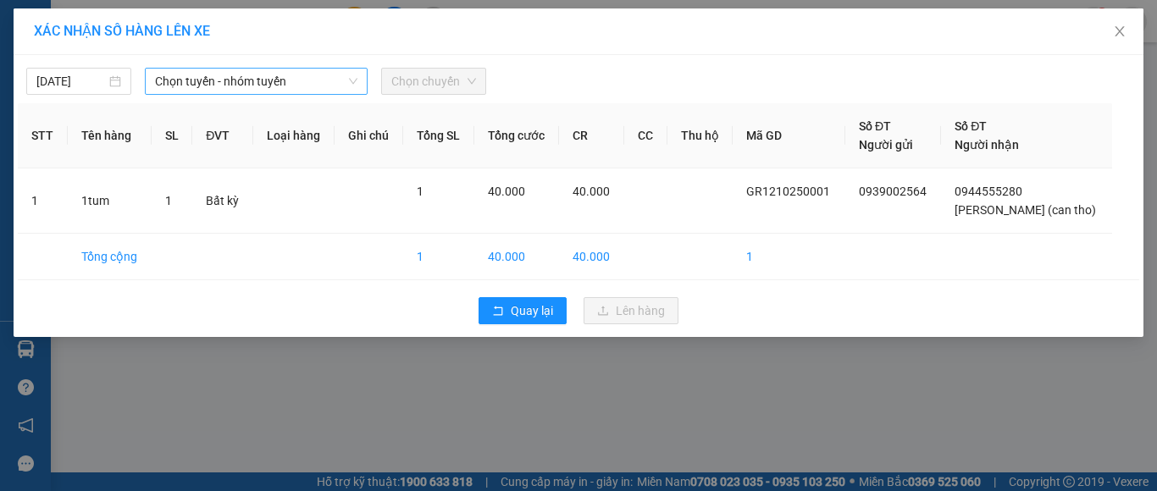
click at [192, 82] on span "Chọn tuyến - nhóm tuyến" at bounding box center [256, 81] width 202 height 25
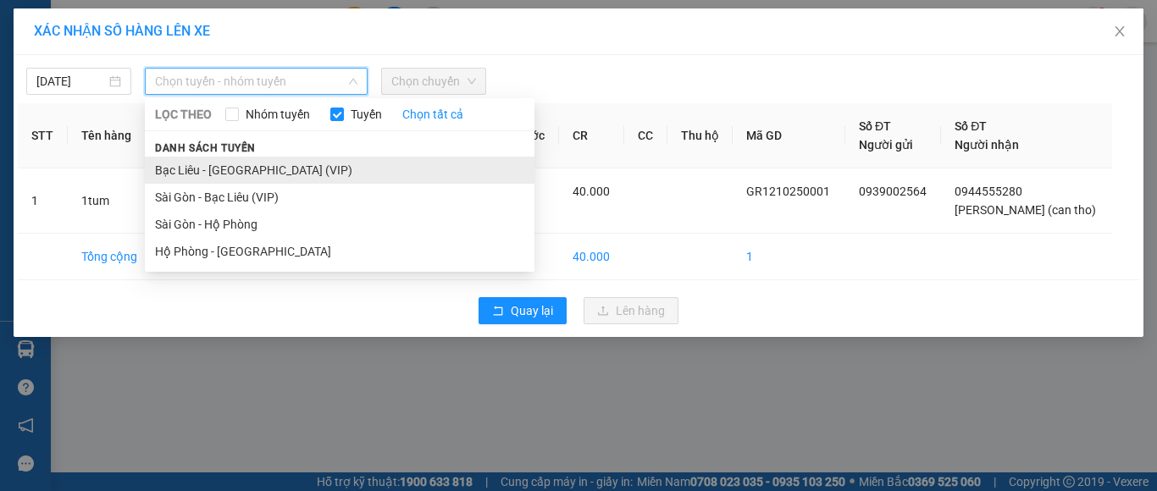
click at [204, 171] on li "Bạc Liêu - [GEOGRAPHIC_DATA] (VIP)" at bounding box center [340, 170] width 390 height 27
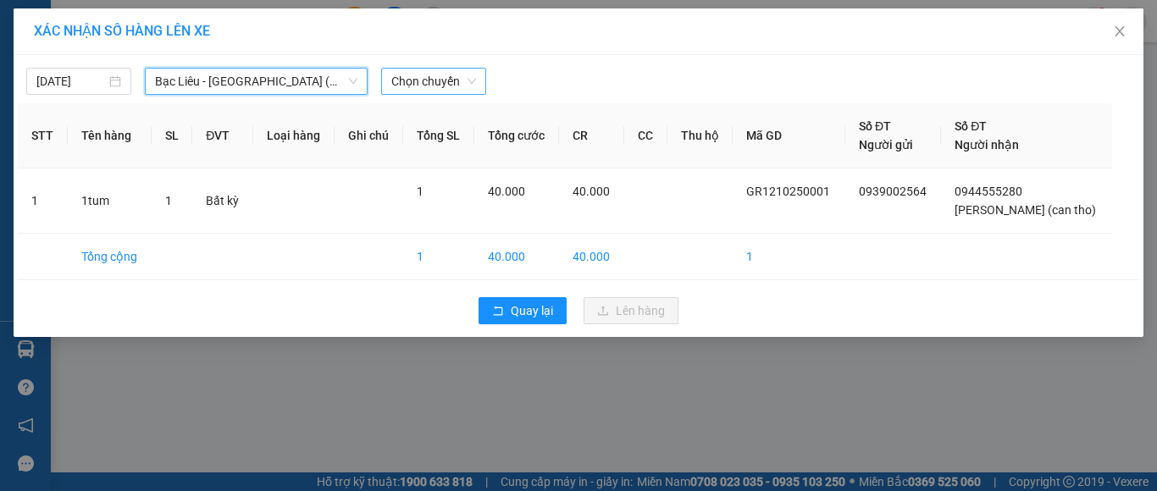
click at [411, 80] on span "Chọn chuyến" at bounding box center [433, 81] width 85 height 25
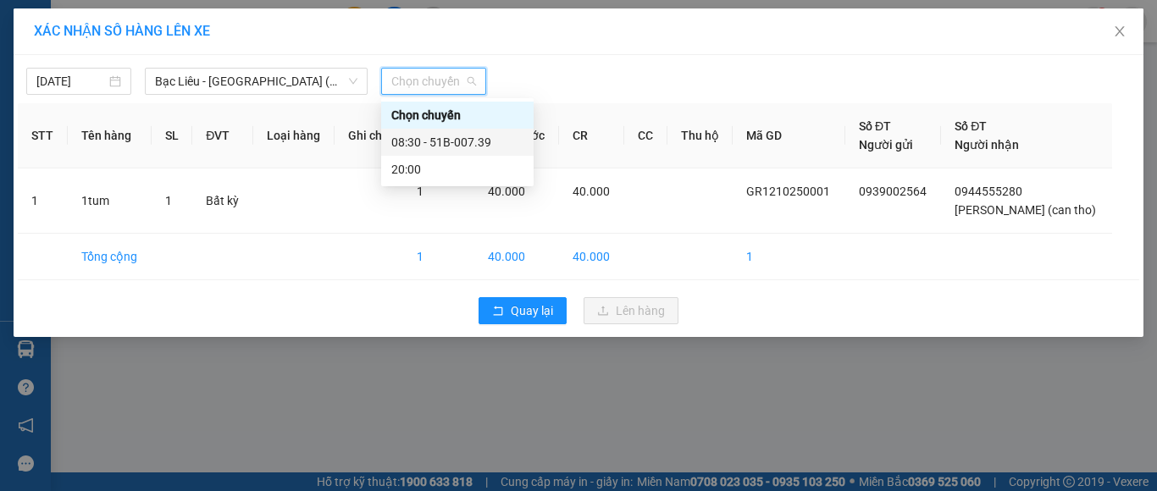
click at [414, 136] on div "08:30 - 51B-007.39" at bounding box center [457, 142] width 132 height 19
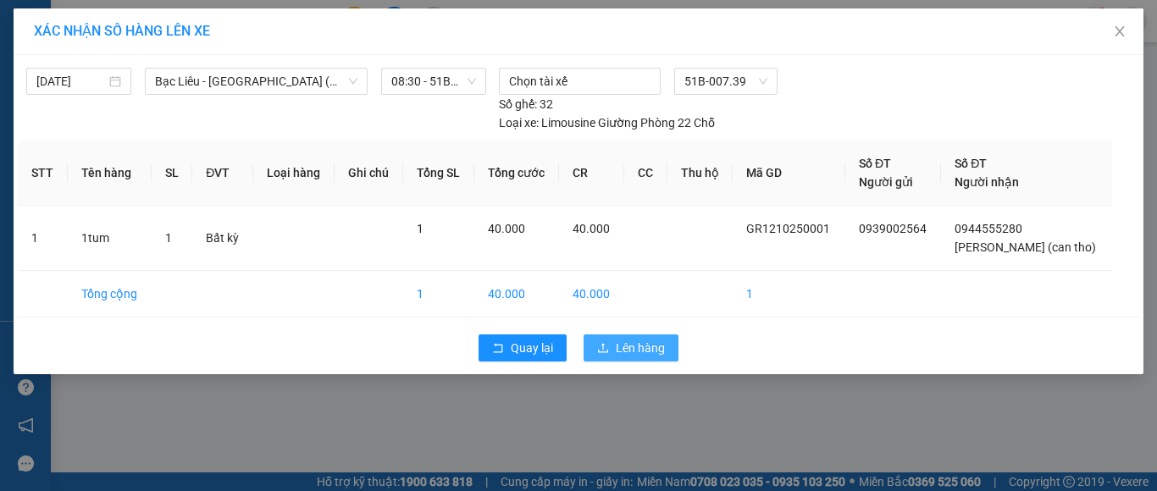
click at [639, 349] on span "Lên hàng" at bounding box center [640, 348] width 49 height 19
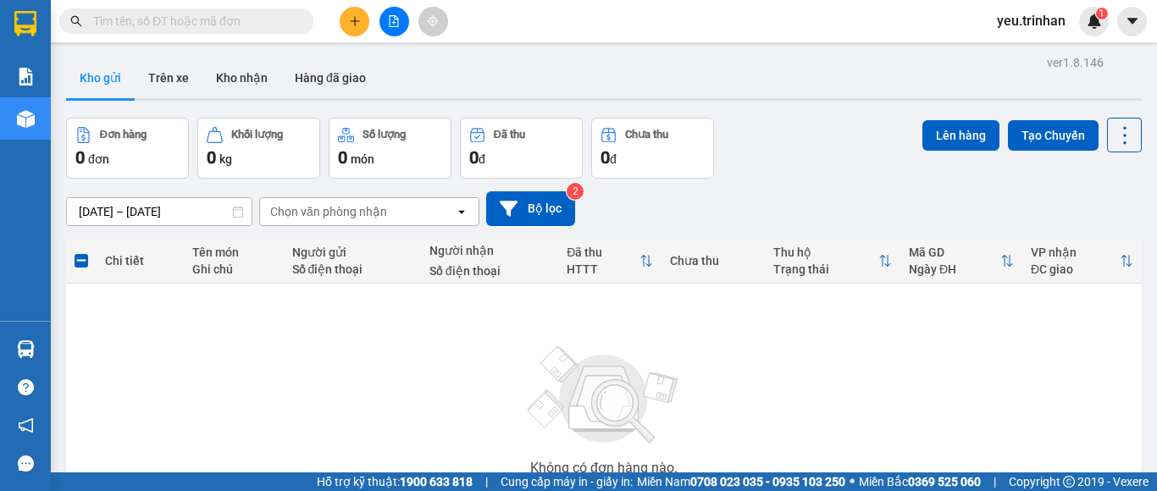
click at [612, 202] on div "10/10/2025 – 12/10/2025 Press the down arrow key to interact with the calendar …" at bounding box center [604, 208] width 1076 height 35
click at [384, 26] on button at bounding box center [394, 22] width 30 height 30
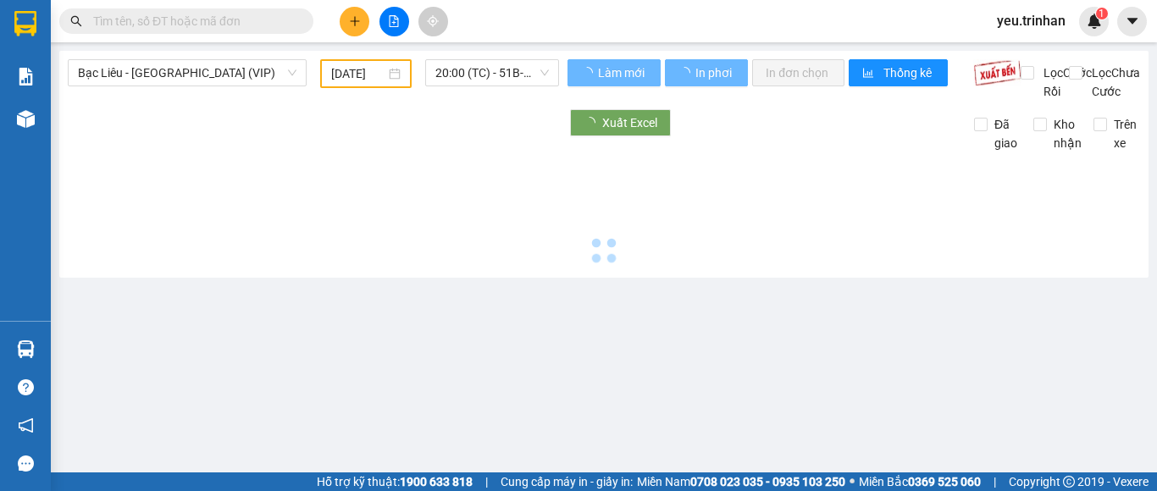
type input "[DATE]"
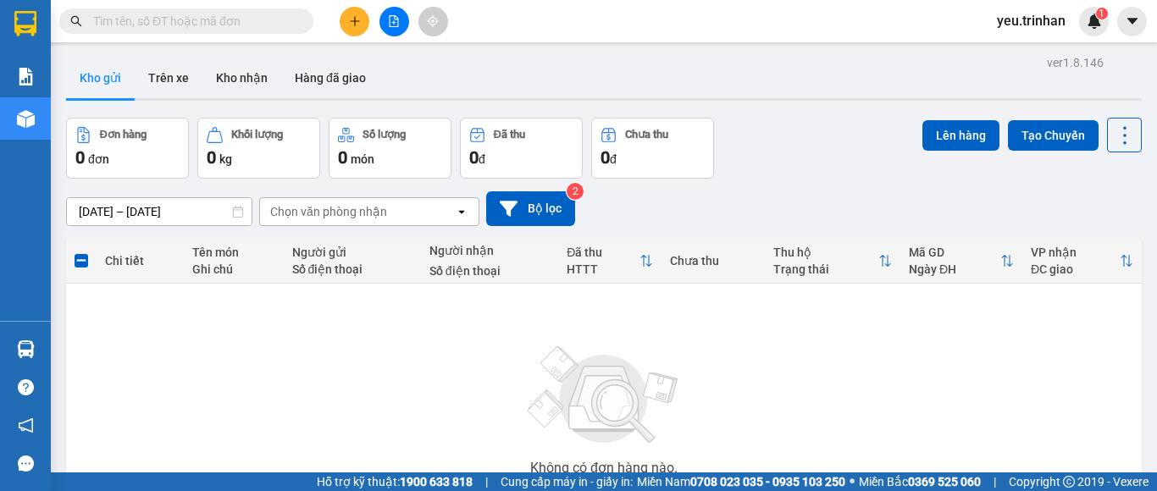
click at [662, 211] on div "10/10/2025 – 12/10/2025 Press the down arrow key to interact with the calendar …" at bounding box center [604, 208] width 1076 height 35
click at [394, 17] on icon "file-add" at bounding box center [394, 21] width 12 height 12
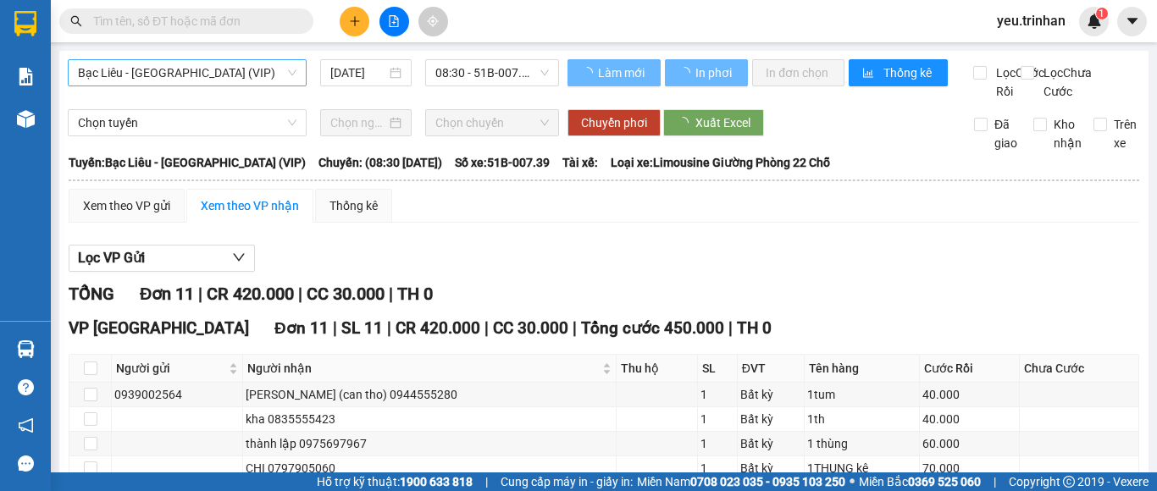
click at [219, 74] on span "Bạc Liêu - [GEOGRAPHIC_DATA] (VIP)" at bounding box center [187, 72] width 219 height 25
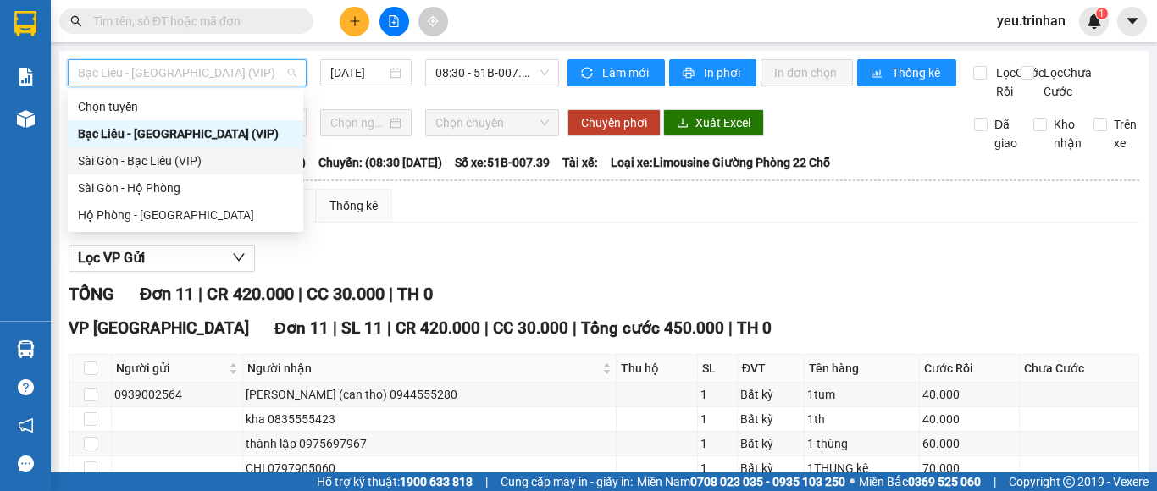
click at [207, 161] on div "Sài Gòn - Bạc Liêu (VIP)" at bounding box center [185, 161] width 215 height 19
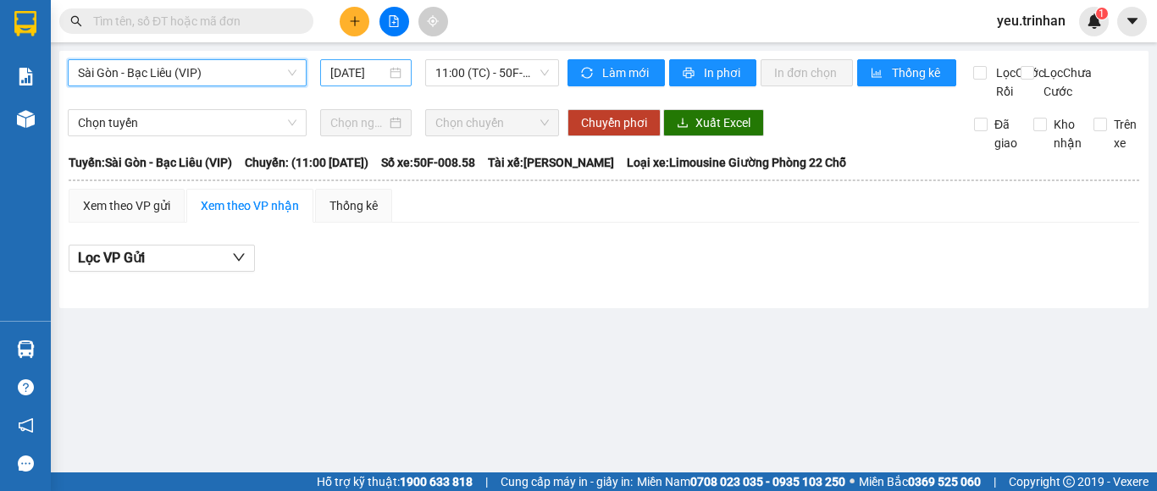
click at [344, 69] on input "[DATE]" at bounding box center [358, 73] width 56 height 19
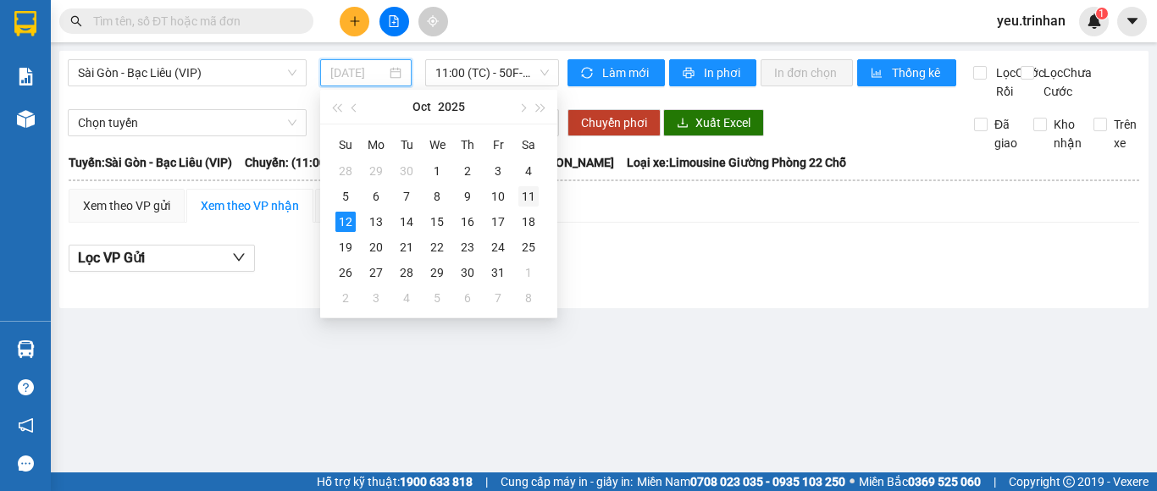
click at [519, 197] on div "11" at bounding box center [528, 196] width 20 height 20
type input "[DATE]"
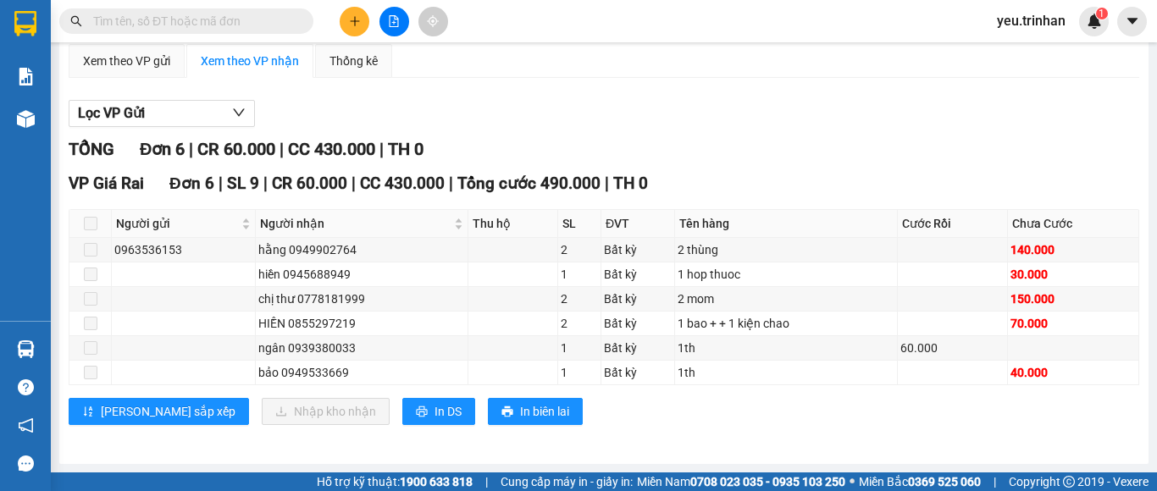
scroll to position [163, 0]
click at [289, 17] on input "text" at bounding box center [193, 21] width 200 height 19
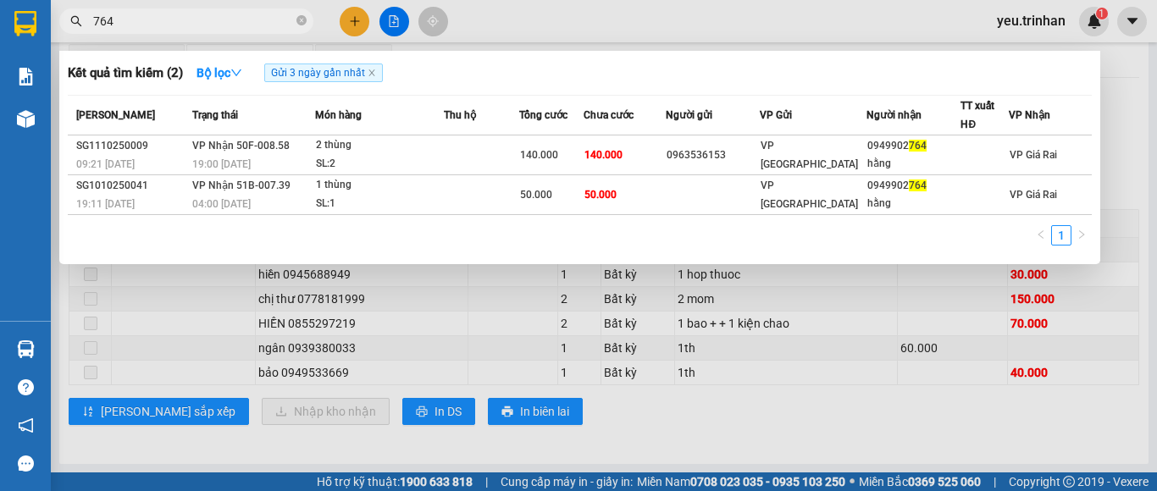
type input "764"
drag, startPoint x: 291, startPoint y: 38, endPoint x: 302, endPoint y: 27, distance: 15.0
click at [294, 38] on div at bounding box center [578, 245] width 1157 height 491
drag, startPoint x: 302, startPoint y: 25, endPoint x: 173, endPoint y: 3, distance: 131.3
click at [302, 19] on icon "close-circle" at bounding box center [301, 20] width 10 height 10
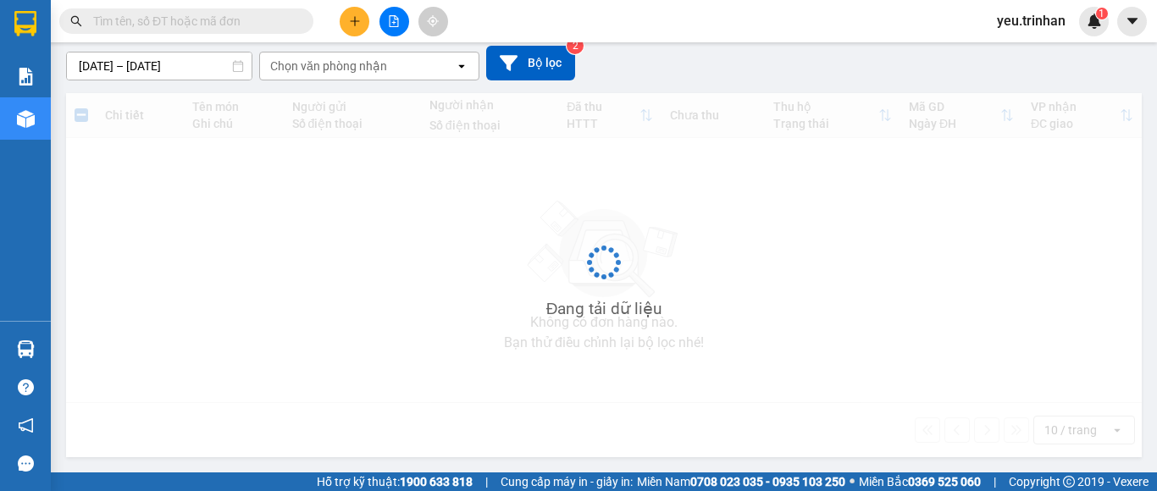
scroll to position [143, 0]
click at [395, 14] on button at bounding box center [394, 22] width 30 height 30
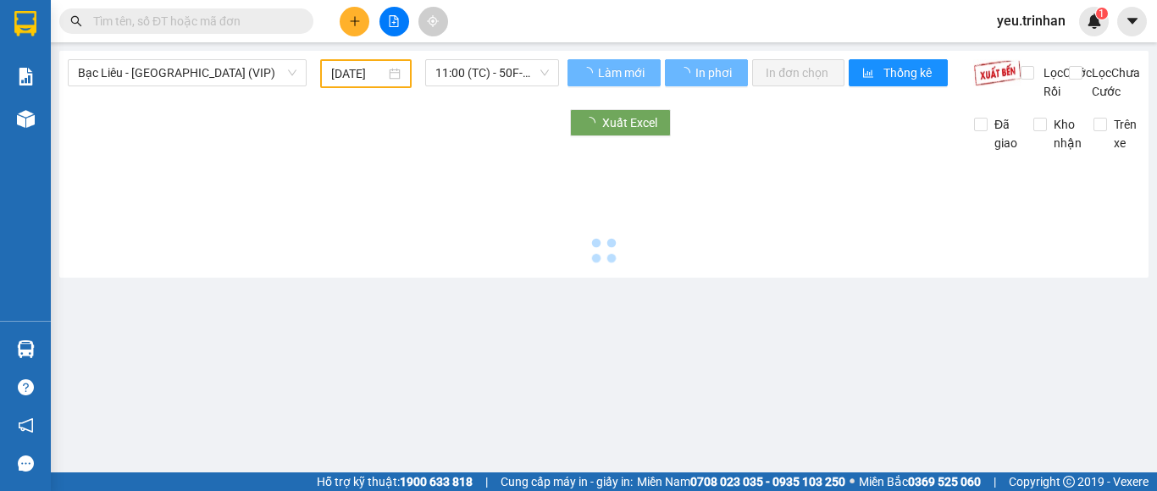
type input "[DATE]"
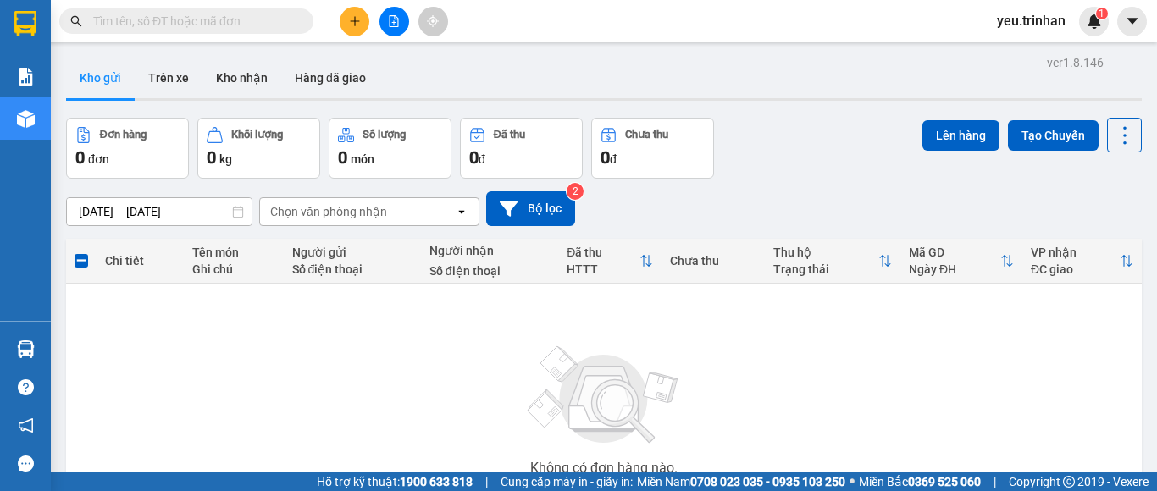
click at [449, 211] on div "Chọn văn phòng nhận" at bounding box center [357, 211] width 195 height 27
click at [676, 197] on div "10/10/2025 – 12/10/2025 Press the down arrow key to interact with the calendar …" at bounding box center [604, 208] width 1076 height 35
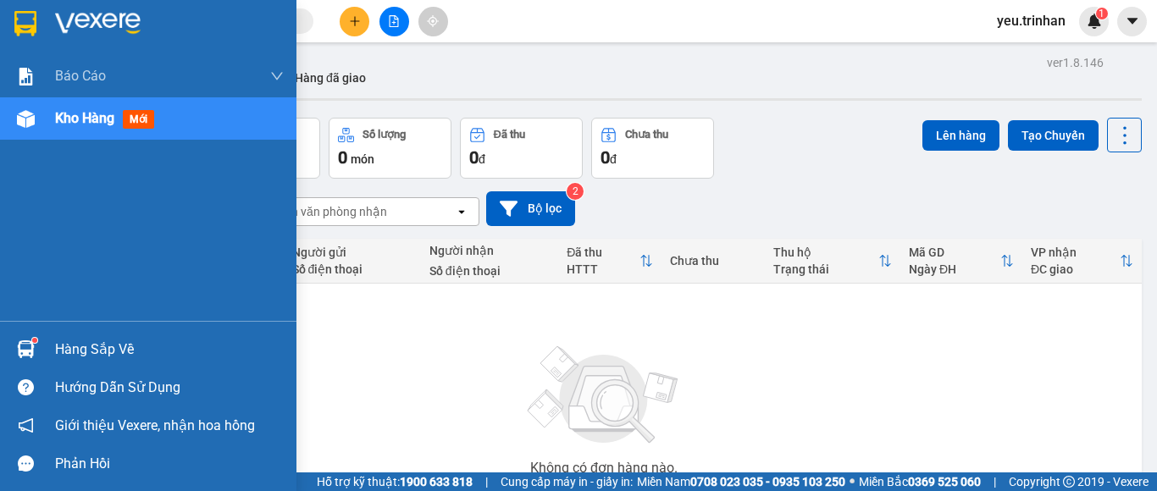
click at [15, 25] on img at bounding box center [25, 23] width 22 height 25
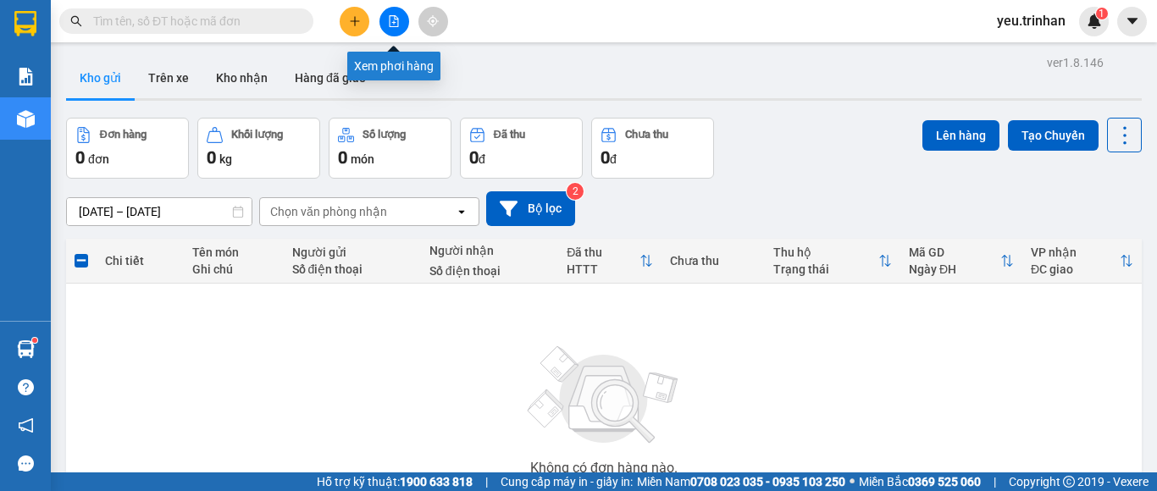
click at [390, 17] on icon "file-add" at bounding box center [394, 21] width 12 height 12
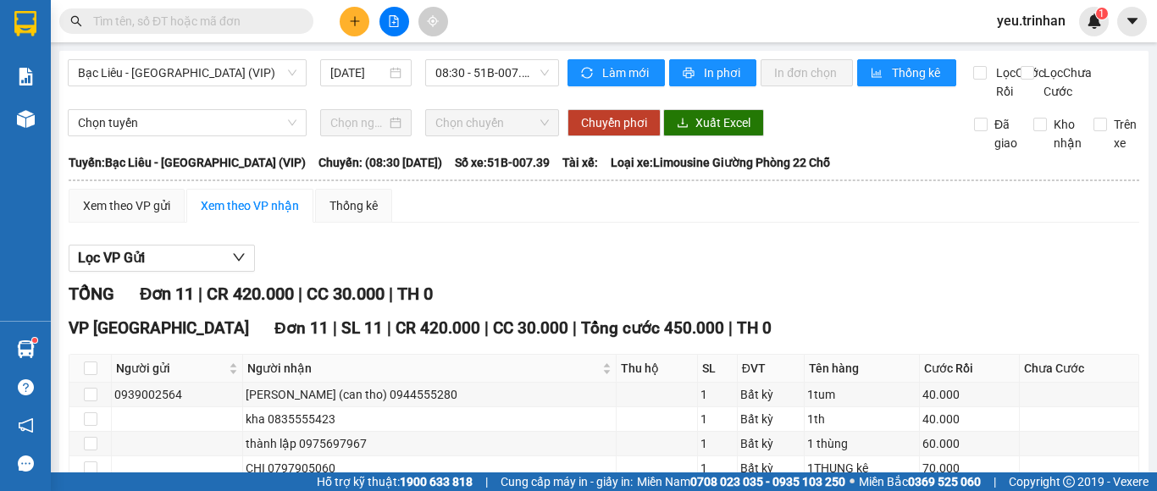
click at [203, 20] on input "text" at bounding box center [193, 21] width 200 height 19
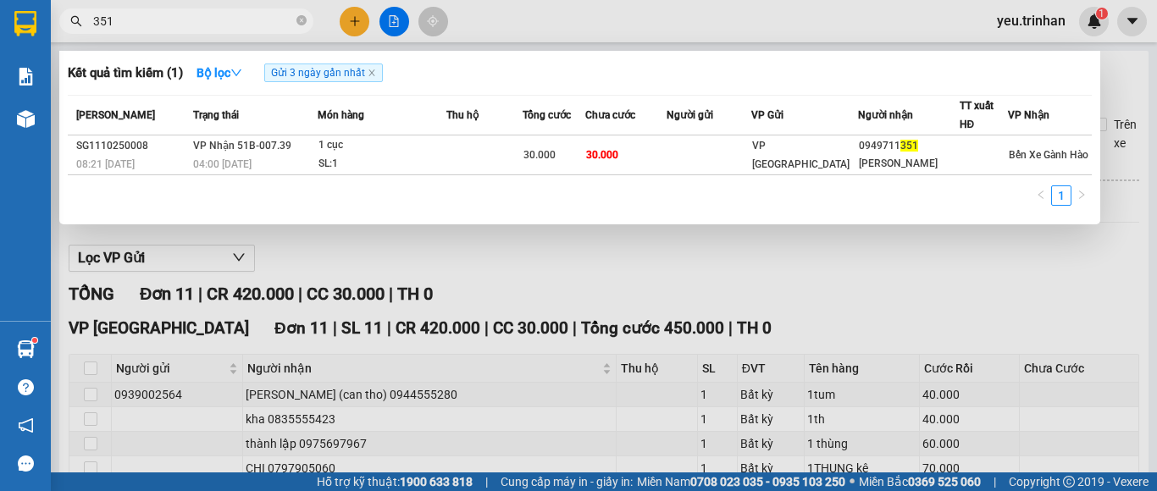
click at [191, 15] on input "351" at bounding box center [193, 21] width 200 height 19
type input "3"
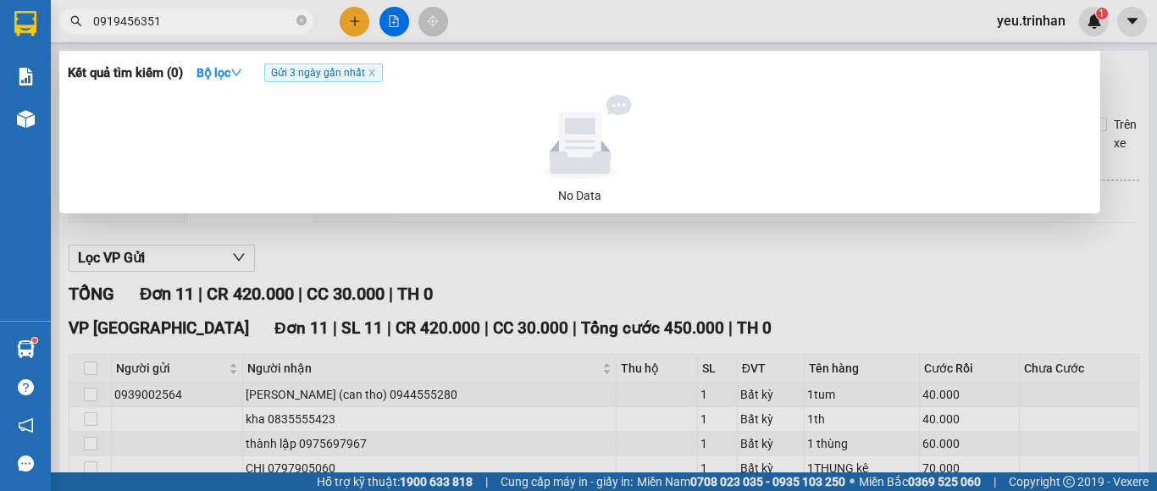
type input "0919456351"
click at [326, 69] on span "Gửi 3 ngày gần nhất" at bounding box center [323, 73] width 119 height 19
click at [302, 19] on icon "close-circle" at bounding box center [301, 20] width 10 height 10
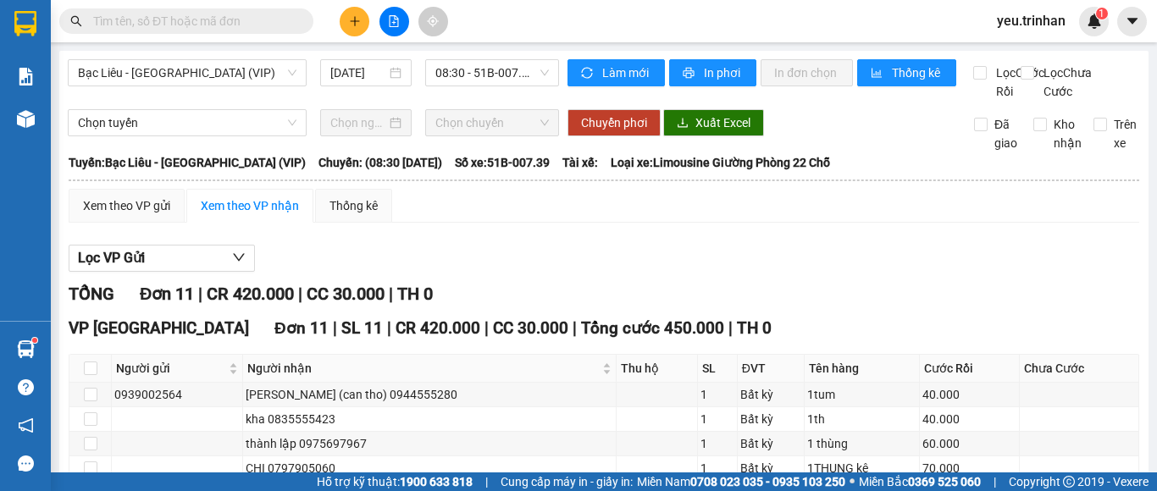
click at [282, 18] on input "text" at bounding box center [193, 21] width 200 height 19
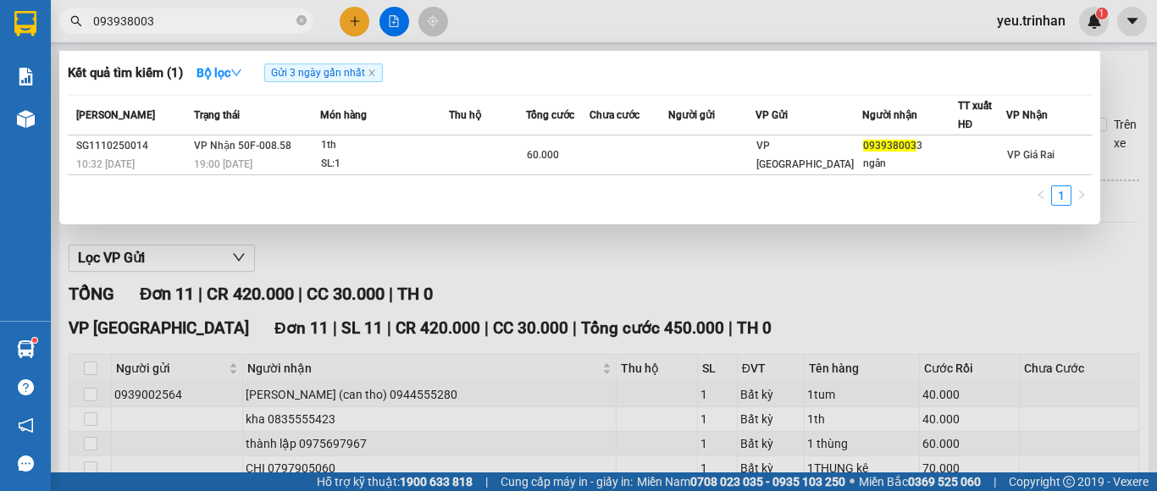
type input "0939380033"
click at [302, 25] on icon "close-circle" at bounding box center [301, 20] width 10 height 10
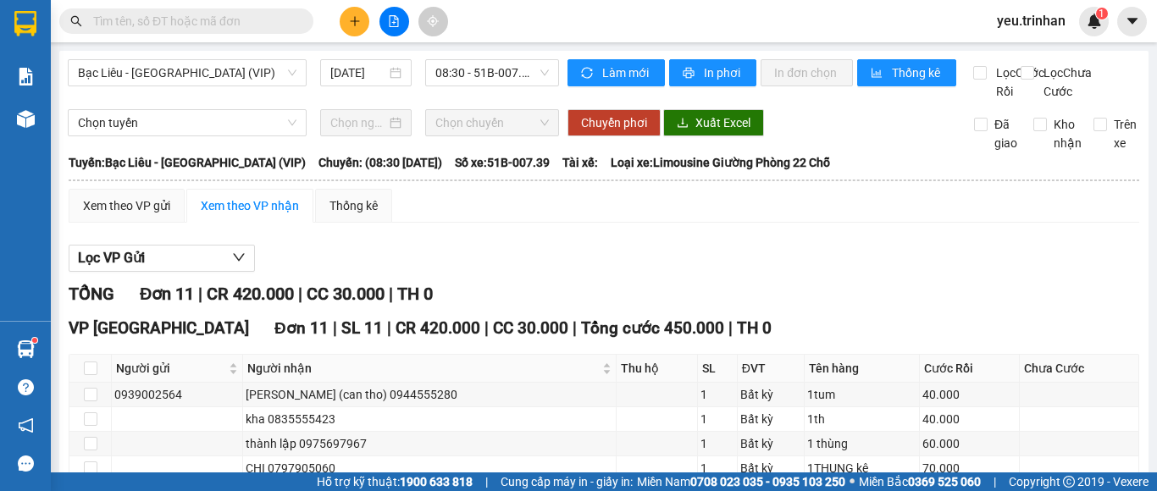
click at [274, 21] on input "text" at bounding box center [193, 21] width 200 height 19
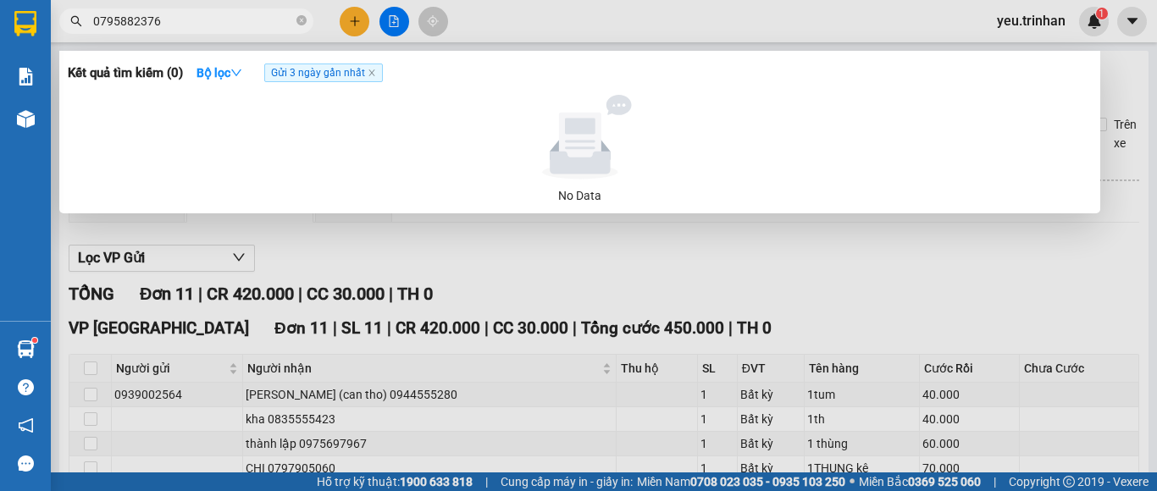
click at [183, 19] on input "0795882376" at bounding box center [193, 21] width 200 height 19
type input "0"
type input "651"
click at [396, 20] on div at bounding box center [578, 245] width 1157 height 491
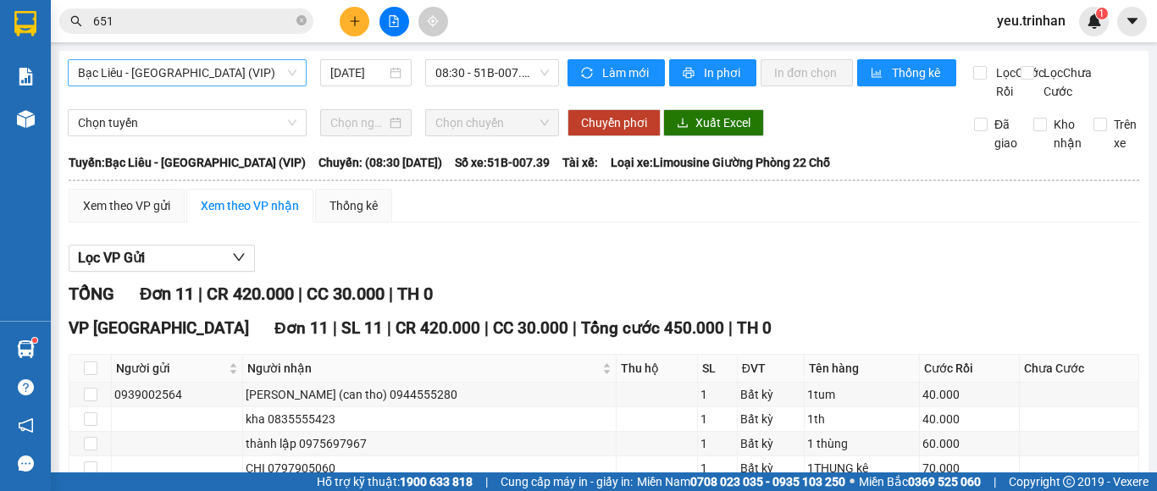
click at [244, 74] on span "Bạc Liêu - [GEOGRAPHIC_DATA] (VIP)" at bounding box center [187, 72] width 219 height 25
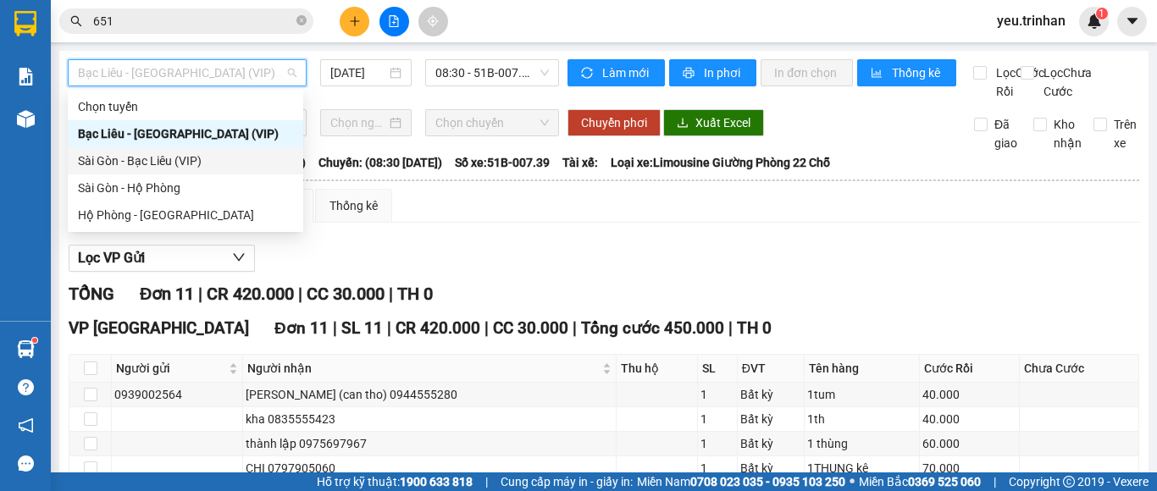
click at [151, 156] on div "Sài Gòn - Bạc Liêu (VIP)" at bounding box center [185, 161] width 215 height 19
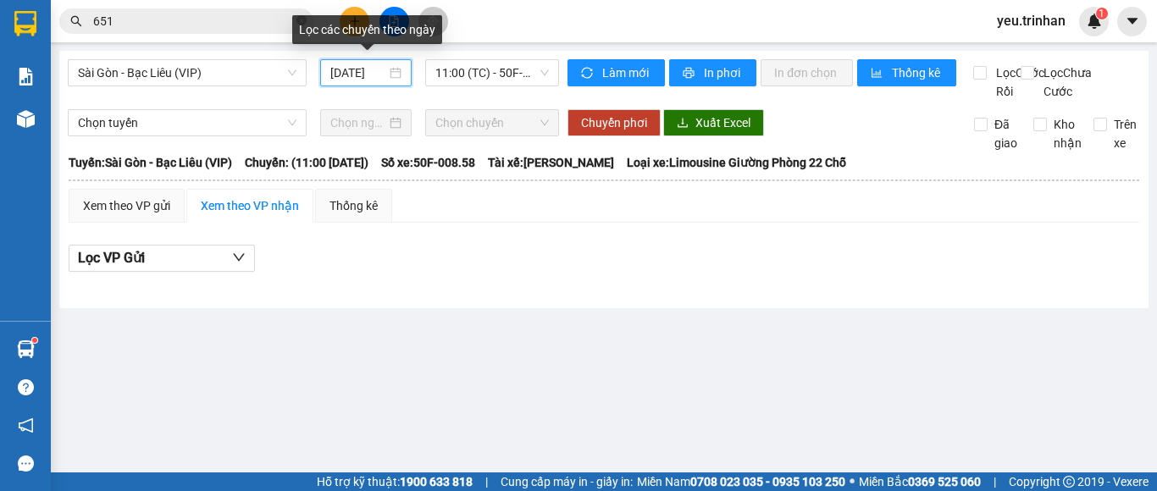
click at [359, 73] on input "[DATE]" at bounding box center [358, 73] width 56 height 19
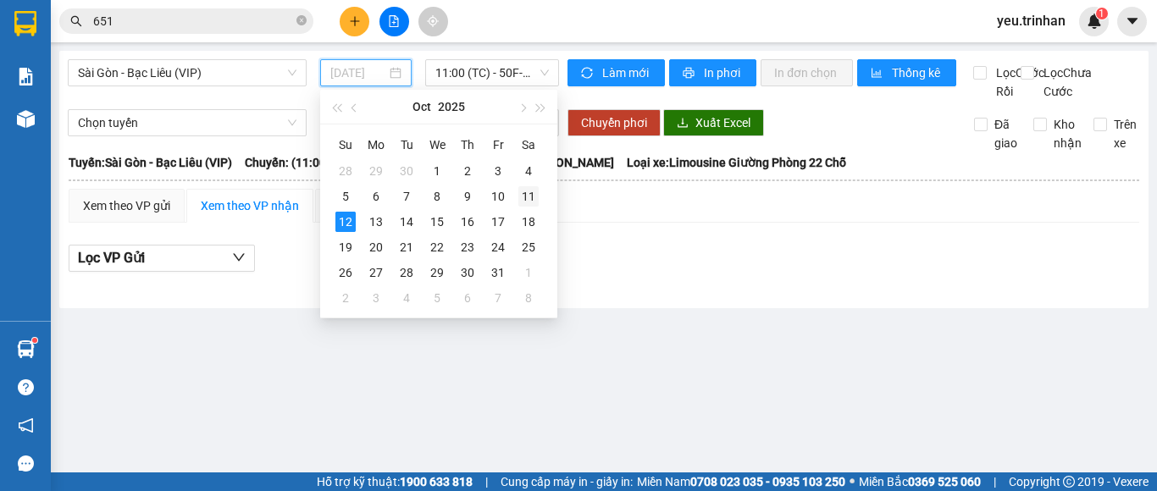
click at [536, 194] on div "11" at bounding box center [528, 196] width 20 height 20
type input "[DATE]"
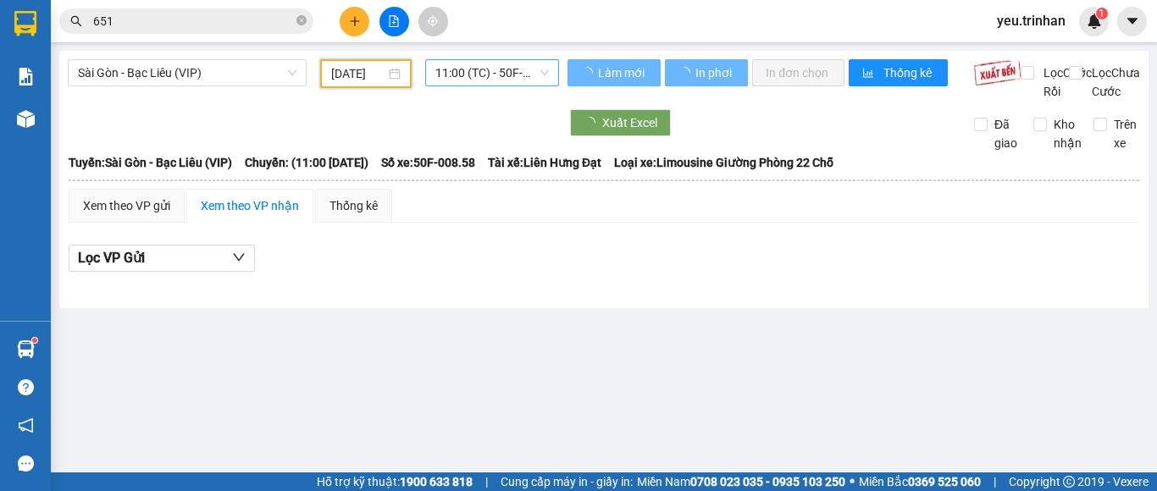
click at [493, 71] on span "11:00 (TC) - 50F-008.58" at bounding box center [491, 72] width 113 height 25
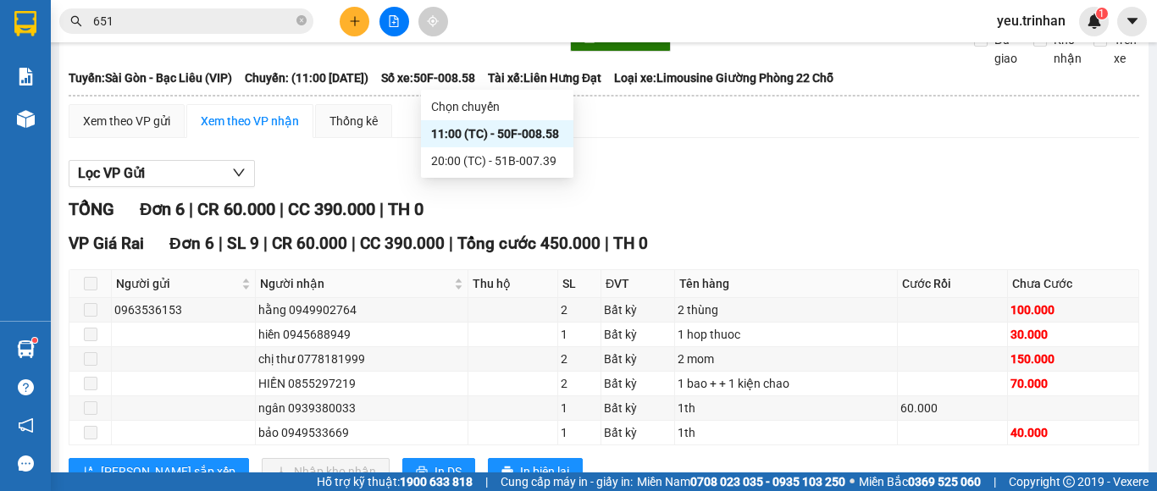
scroll to position [163, 0]
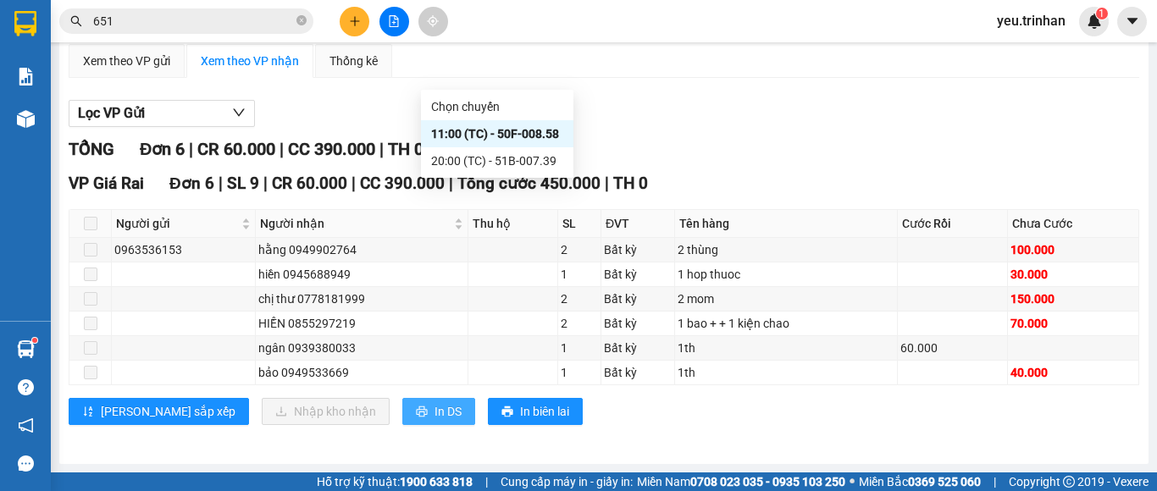
click at [435, 405] on span "In DS" at bounding box center [448, 411] width 27 height 19
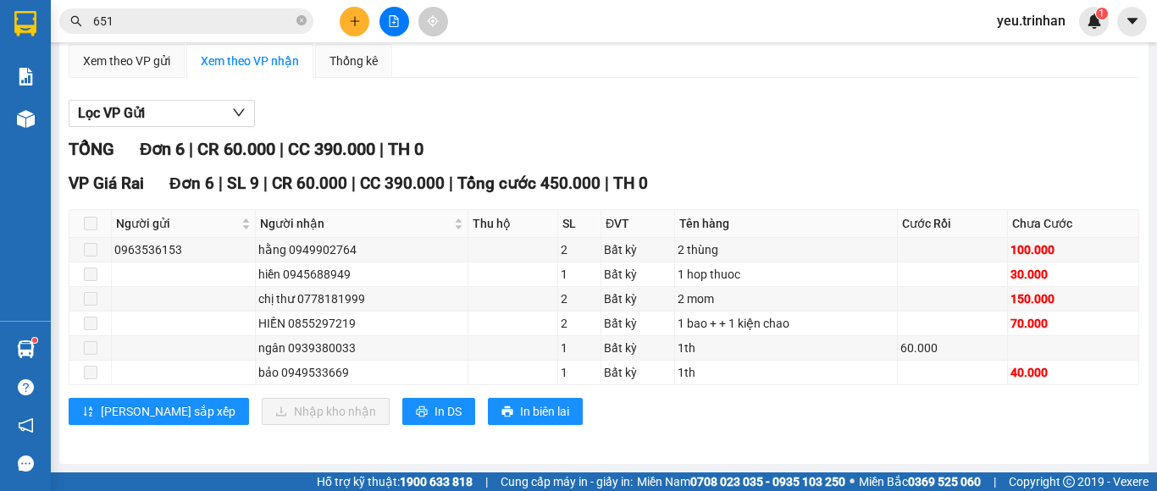
scroll to position [0, 0]
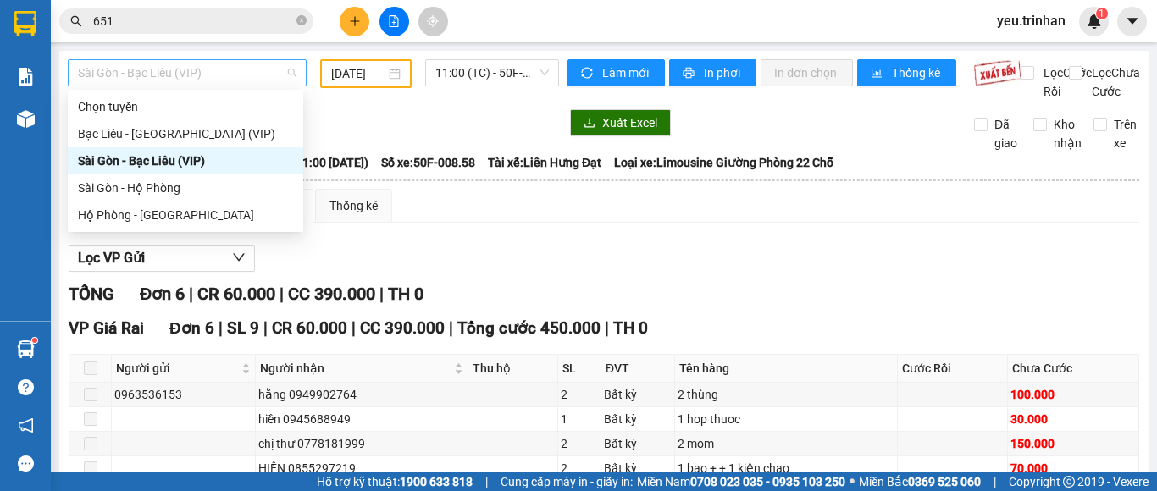
click at [171, 77] on span "Sài Gòn - Bạc Liêu (VIP)" at bounding box center [187, 72] width 219 height 25
click at [192, 187] on div "Sài Gòn - Hộ Phòng" at bounding box center [185, 188] width 215 height 19
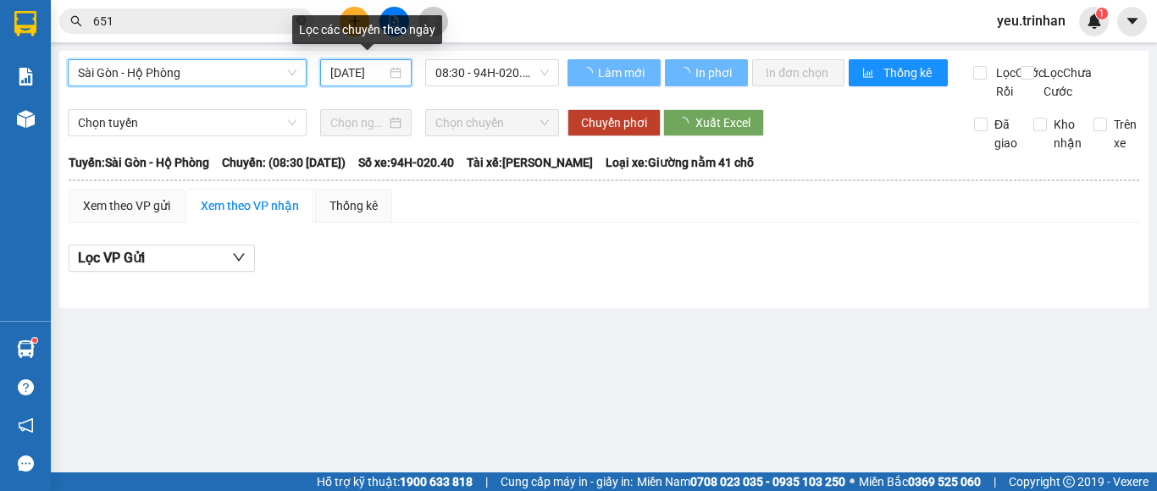
click at [365, 71] on input "[DATE]" at bounding box center [358, 73] width 56 height 19
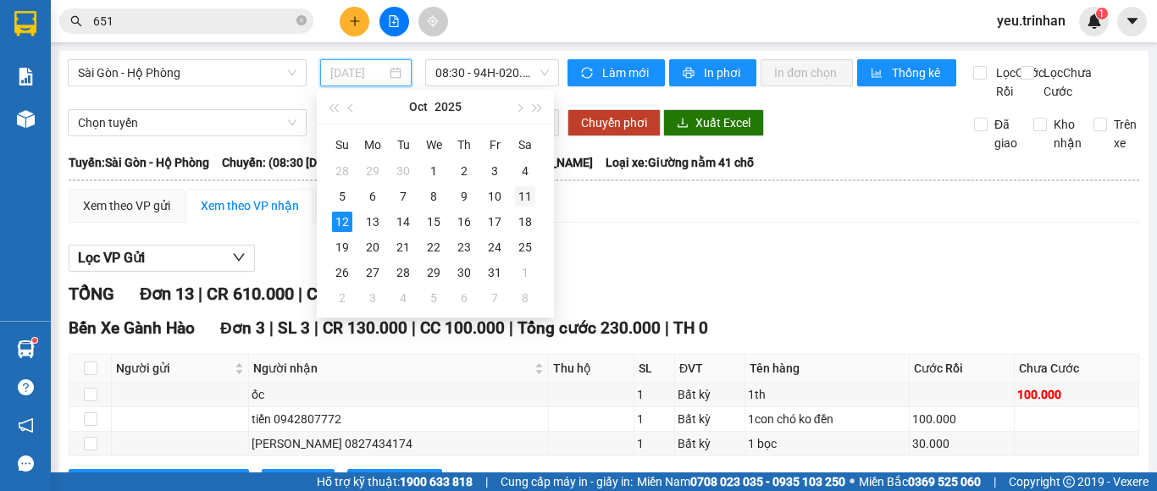
click at [522, 201] on div "11" at bounding box center [525, 196] width 20 height 20
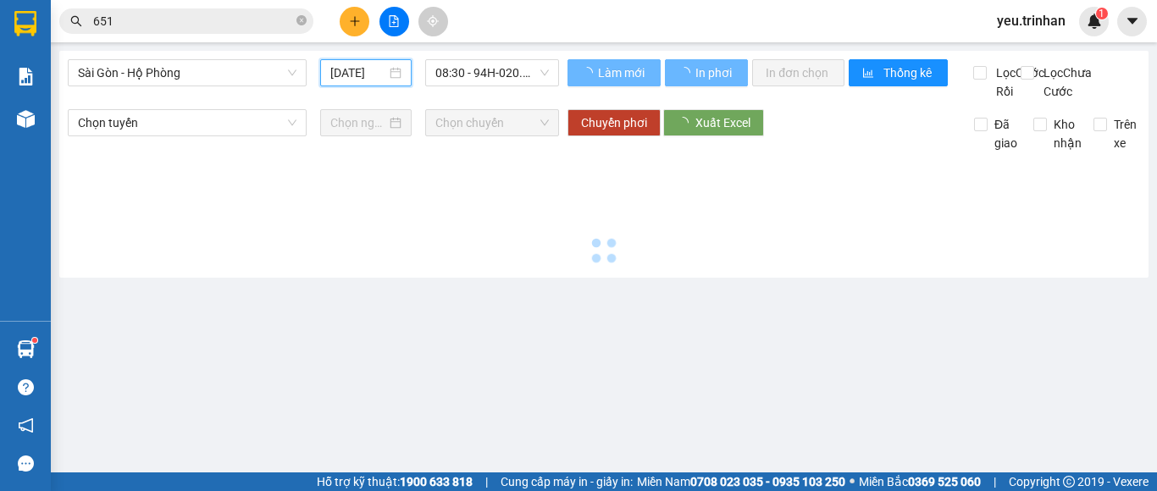
type input "[DATE]"
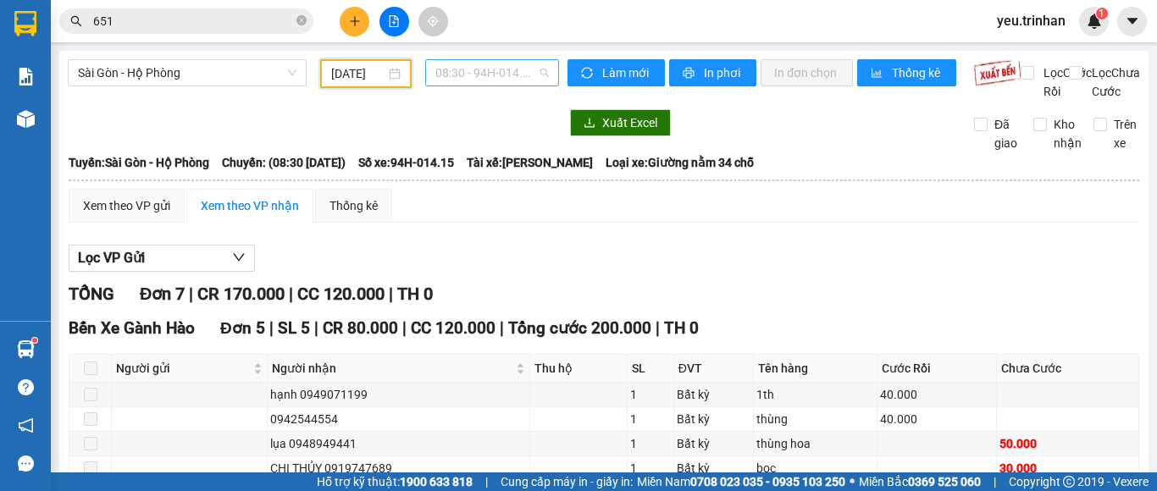
click at [447, 80] on span "08:30 - 94H-014.15" at bounding box center [491, 72] width 113 height 25
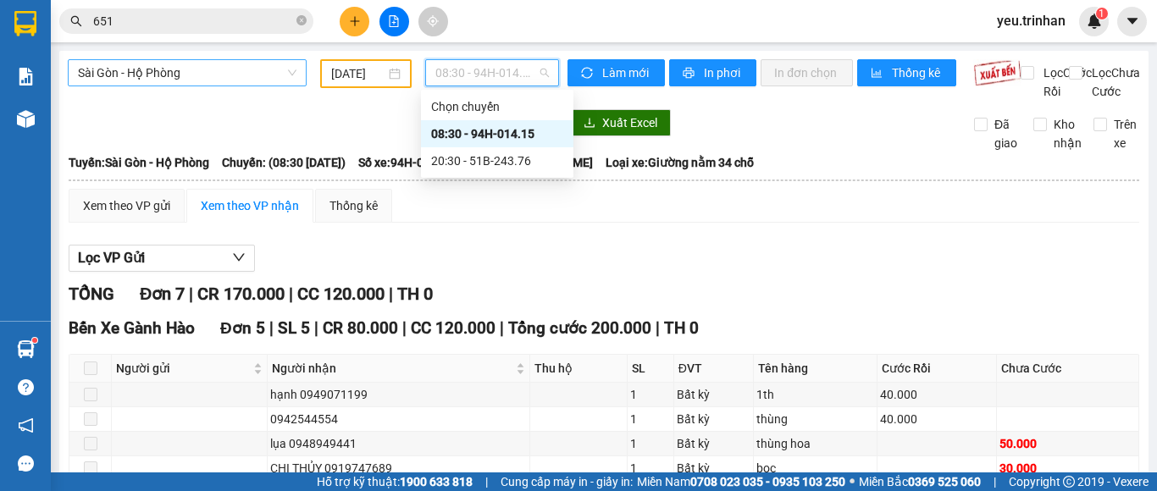
click at [204, 78] on span "Sài Gòn - Hộ Phòng" at bounding box center [187, 72] width 219 height 25
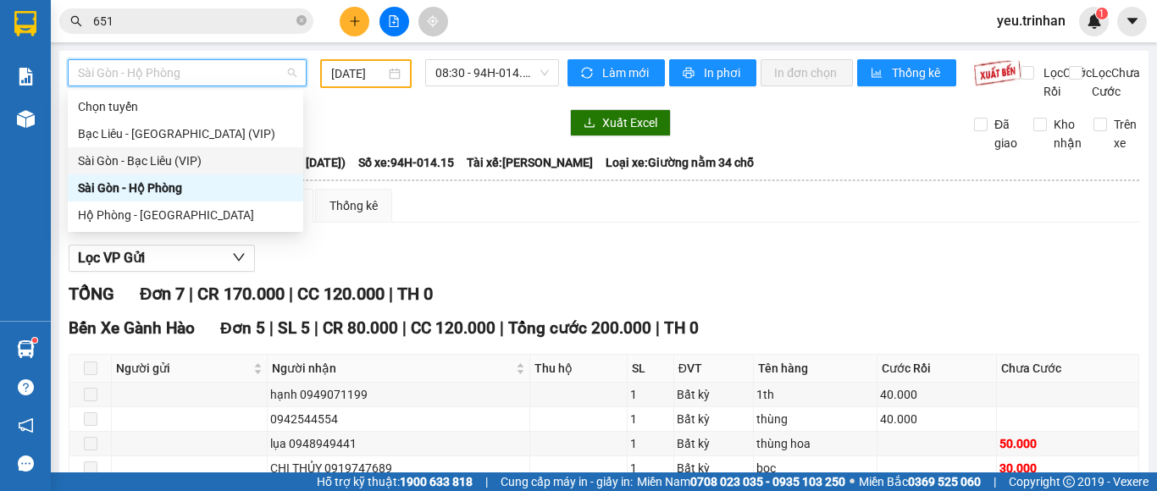
click at [161, 155] on div "Sài Gòn - Bạc Liêu (VIP)" at bounding box center [185, 161] width 215 height 19
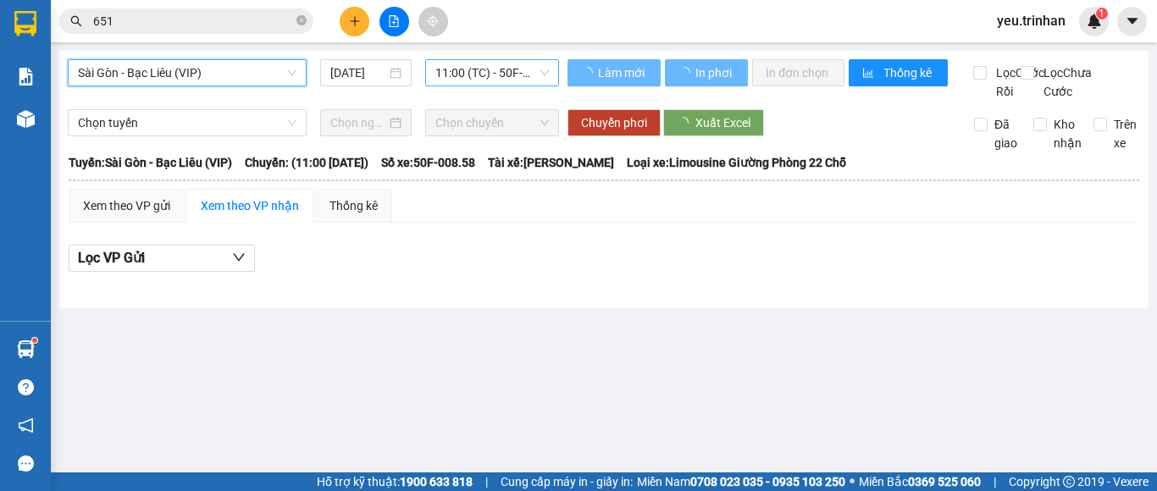
click at [477, 71] on span "11:00 (TC) - 50F-008.58" at bounding box center [491, 72] width 113 height 25
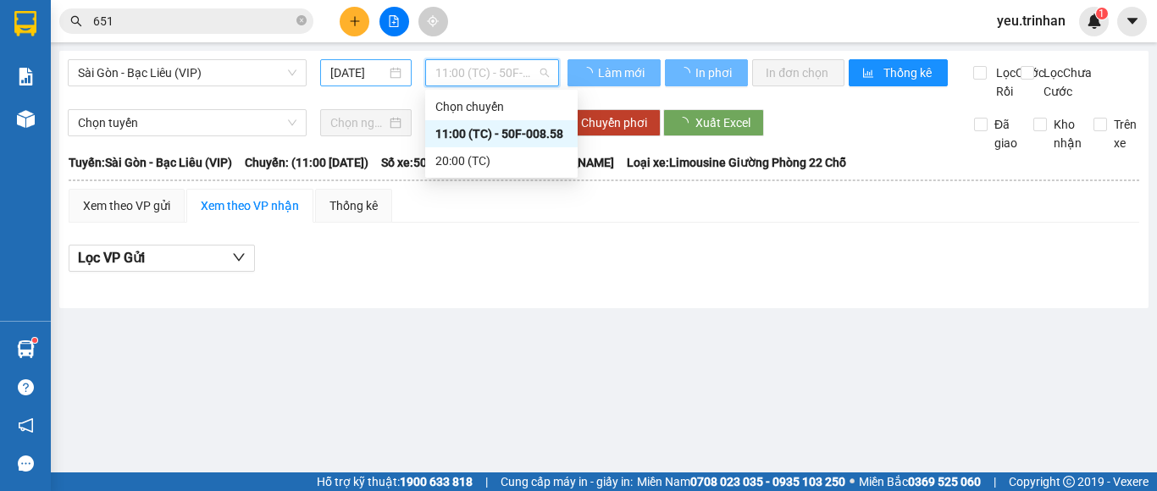
click at [361, 74] on input "[DATE]" at bounding box center [358, 73] width 56 height 19
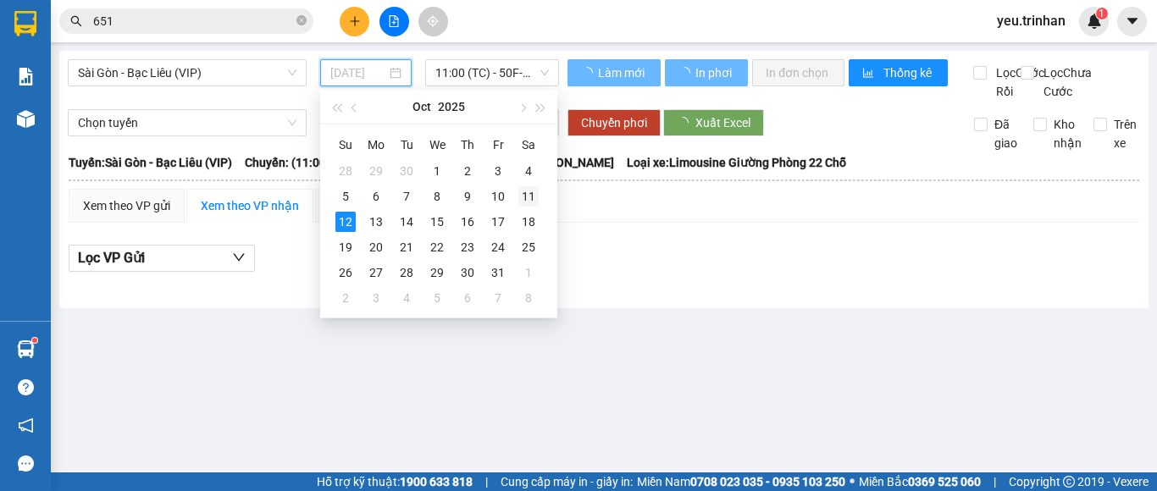
click at [523, 191] on div "11" at bounding box center [528, 196] width 20 height 20
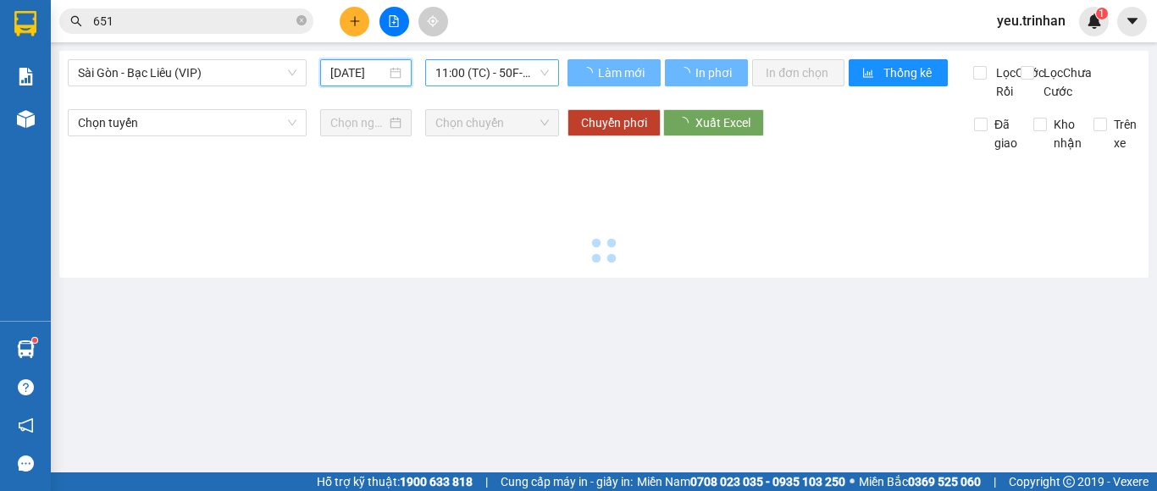
click at [488, 75] on span "11:00 (TC) - 50F-008.58" at bounding box center [491, 72] width 113 height 25
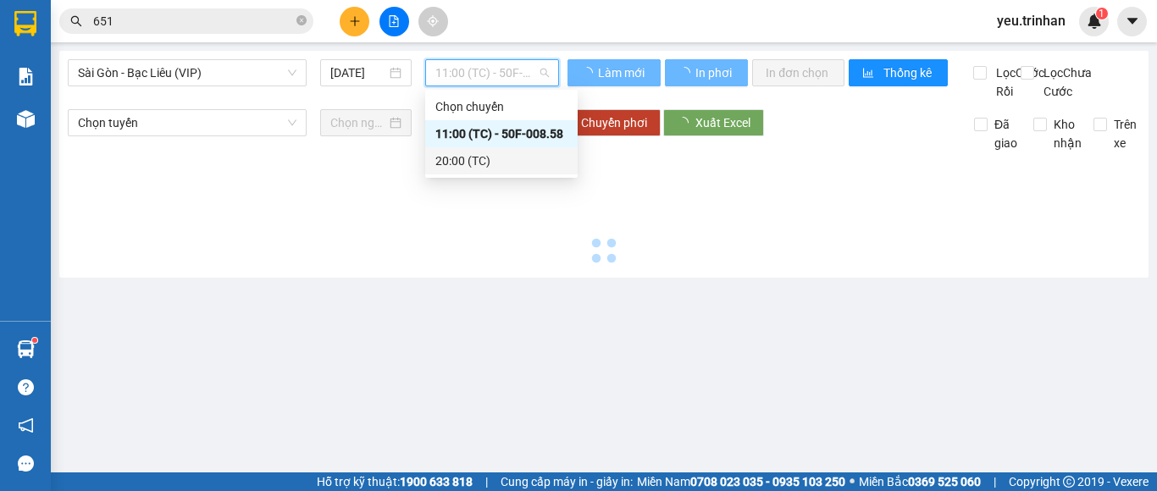
type input "[DATE]"
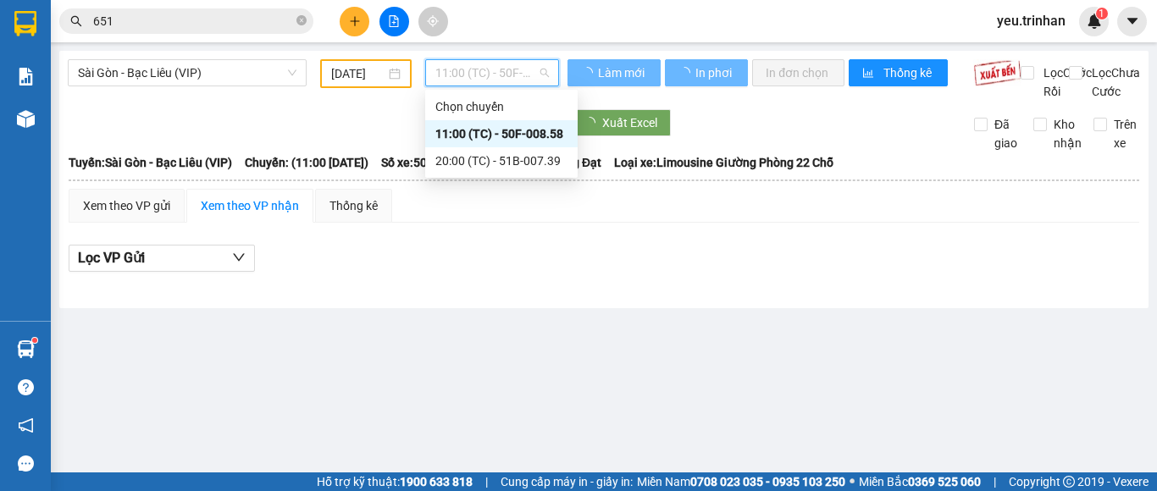
click at [535, 136] on div "11:00 (TC) - 50F-008.58" at bounding box center [501, 134] width 132 height 19
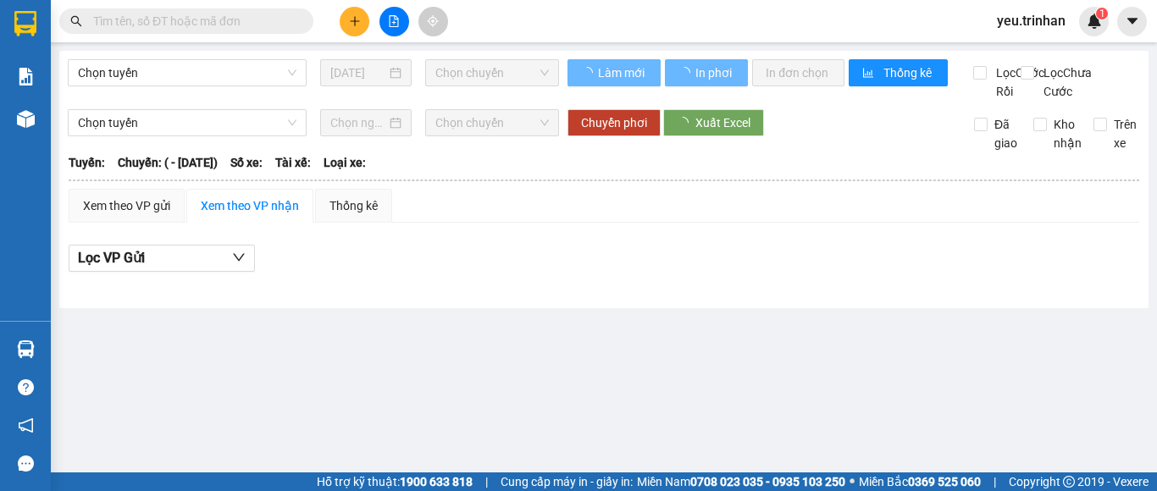
type input "[DATE]"
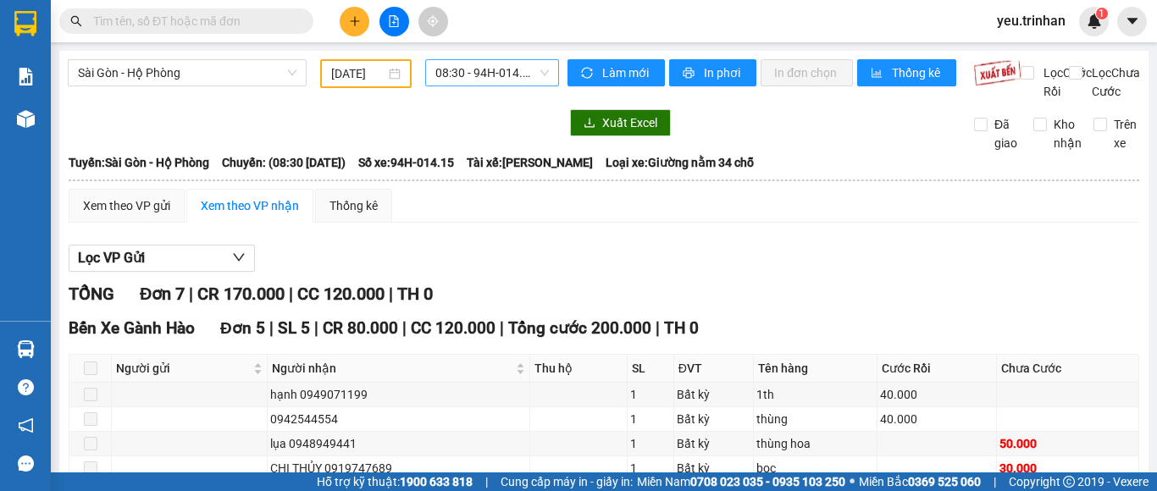
click at [479, 78] on span "08:30 - 94H-014.15" at bounding box center [491, 72] width 113 height 25
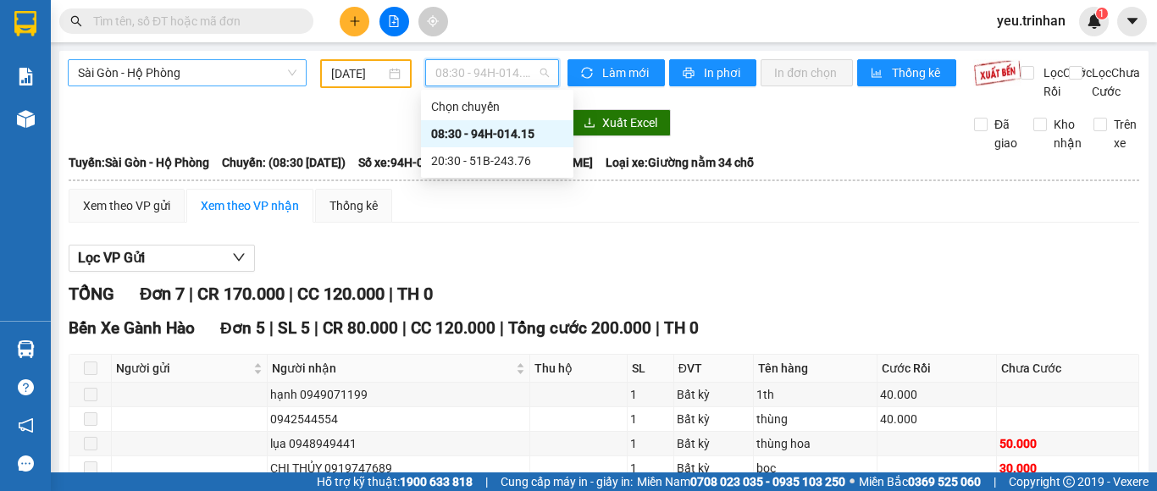
click at [192, 72] on span "Sài Gòn - Hộ Phòng" at bounding box center [187, 72] width 219 height 25
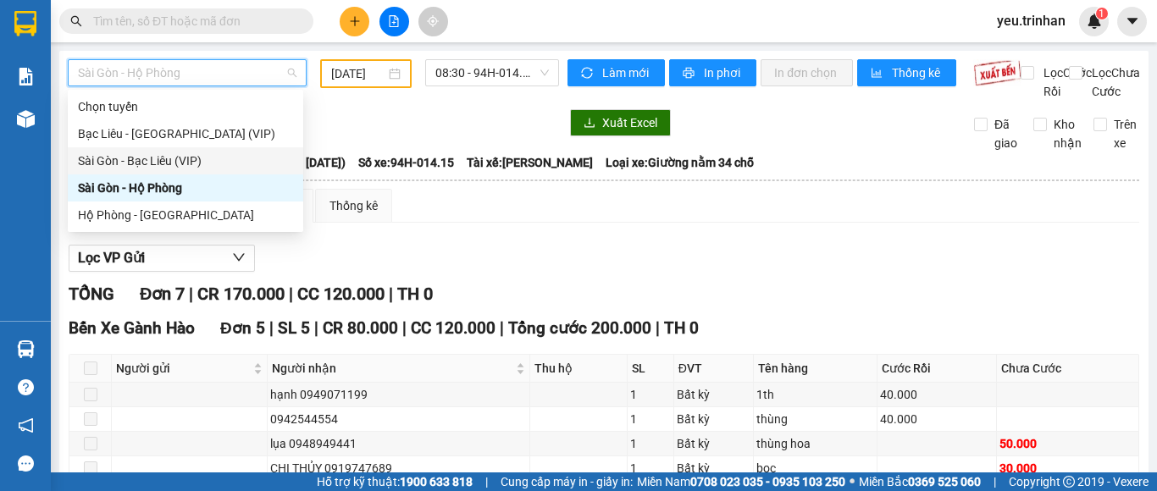
click at [154, 160] on div "Sài Gòn - Bạc Liêu (VIP)" at bounding box center [185, 161] width 215 height 19
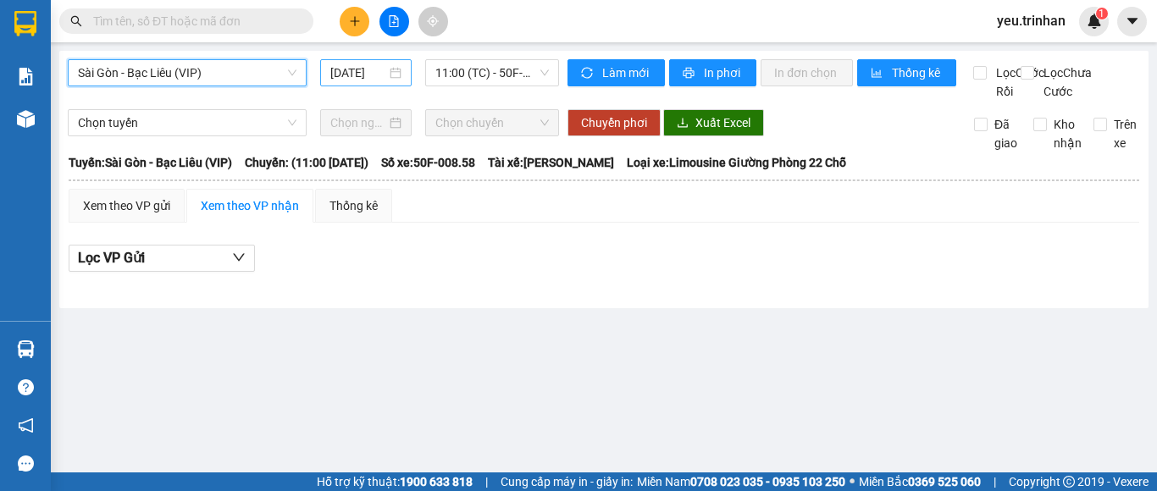
click at [368, 64] on input "[DATE]" at bounding box center [358, 73] width 56 height 19
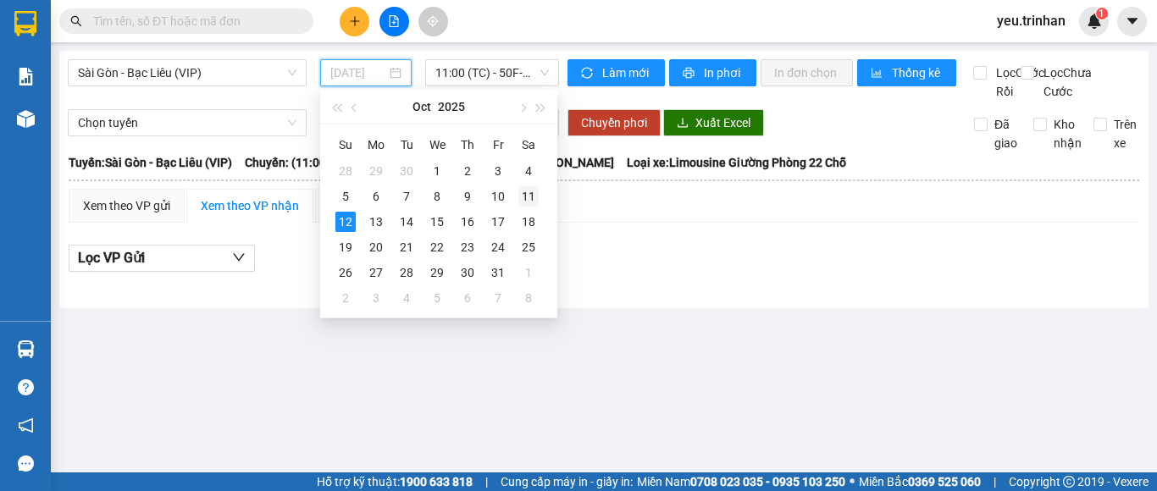
click at [536, 194] on div "11" at bounding box center [528, 196] width 20 height 20
type input "[DATE]"
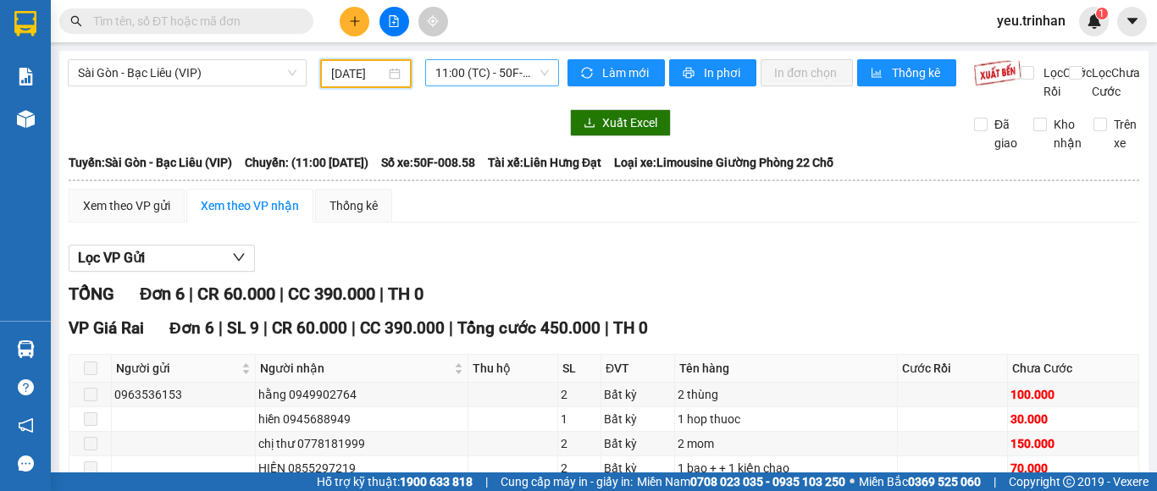
click at [454, 75] on span "11:00 (TC) - 50F-008.58" at bounding box center [491, 72] width 113 height 25
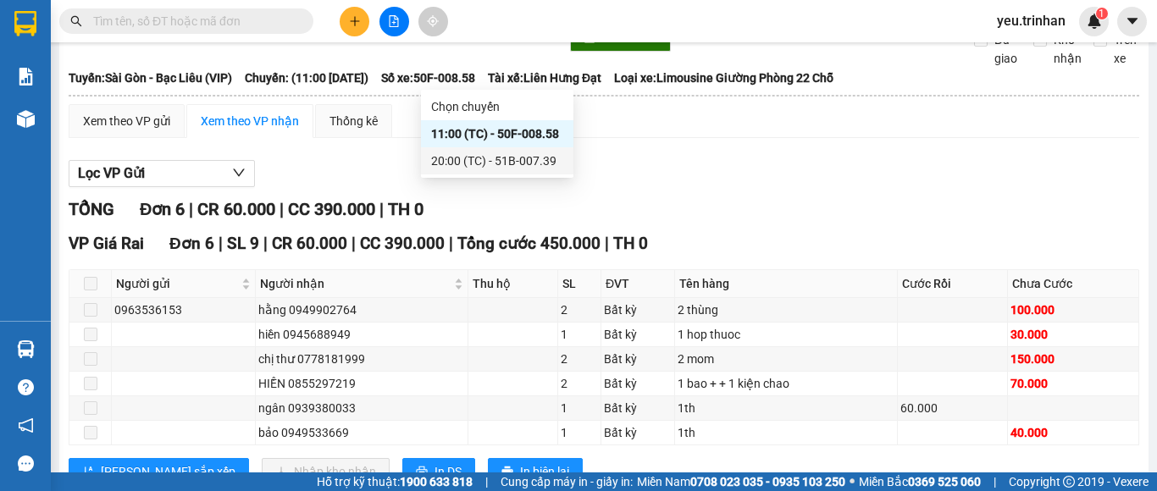
scroll to position [163, 0]
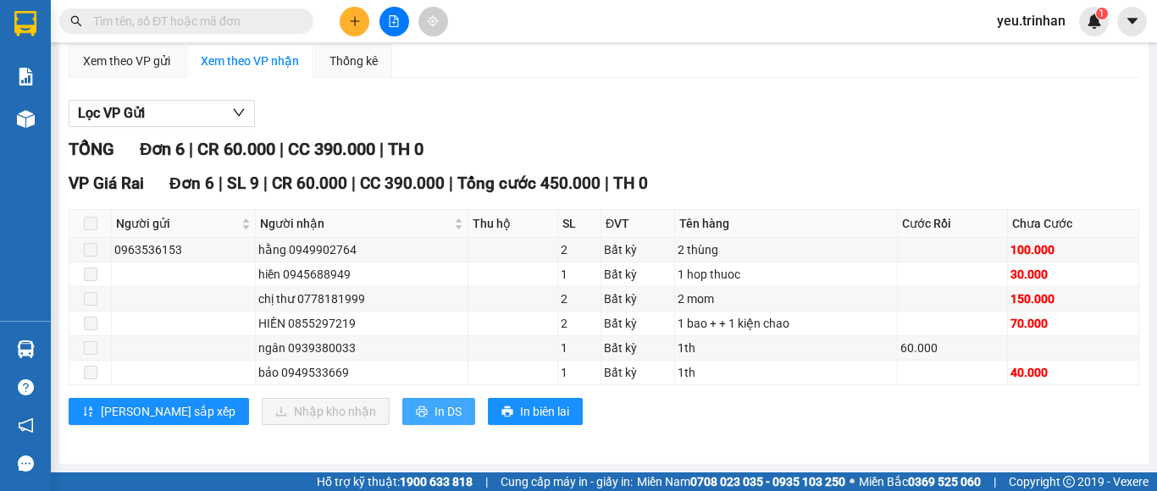
click at [435, 413] on span "In DS" at bounding box center [448, 411] width 27 height 19
